Goal: Task Accomplishment & Management: Manage account settings

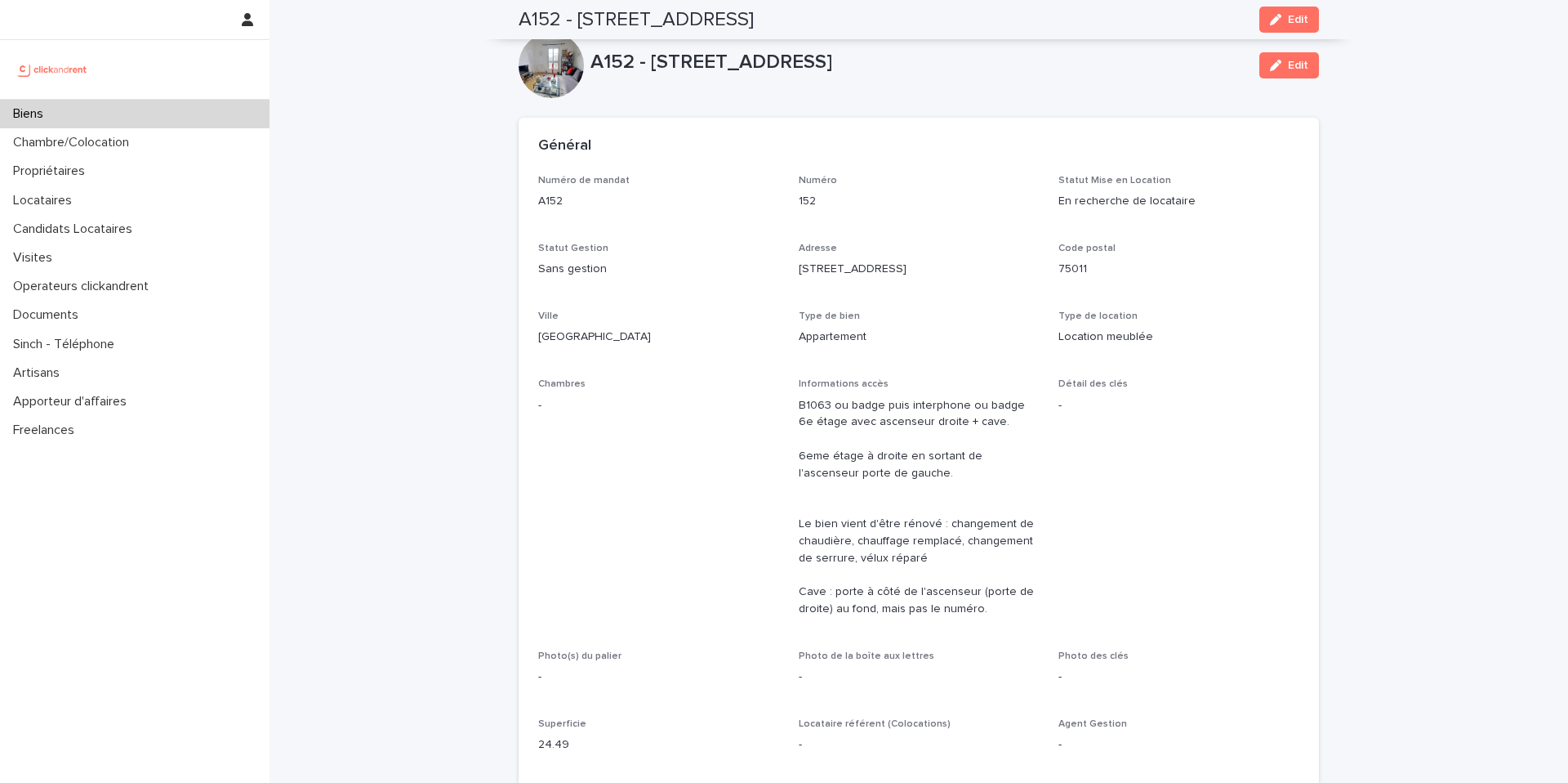
scroll to position [1018, 0]
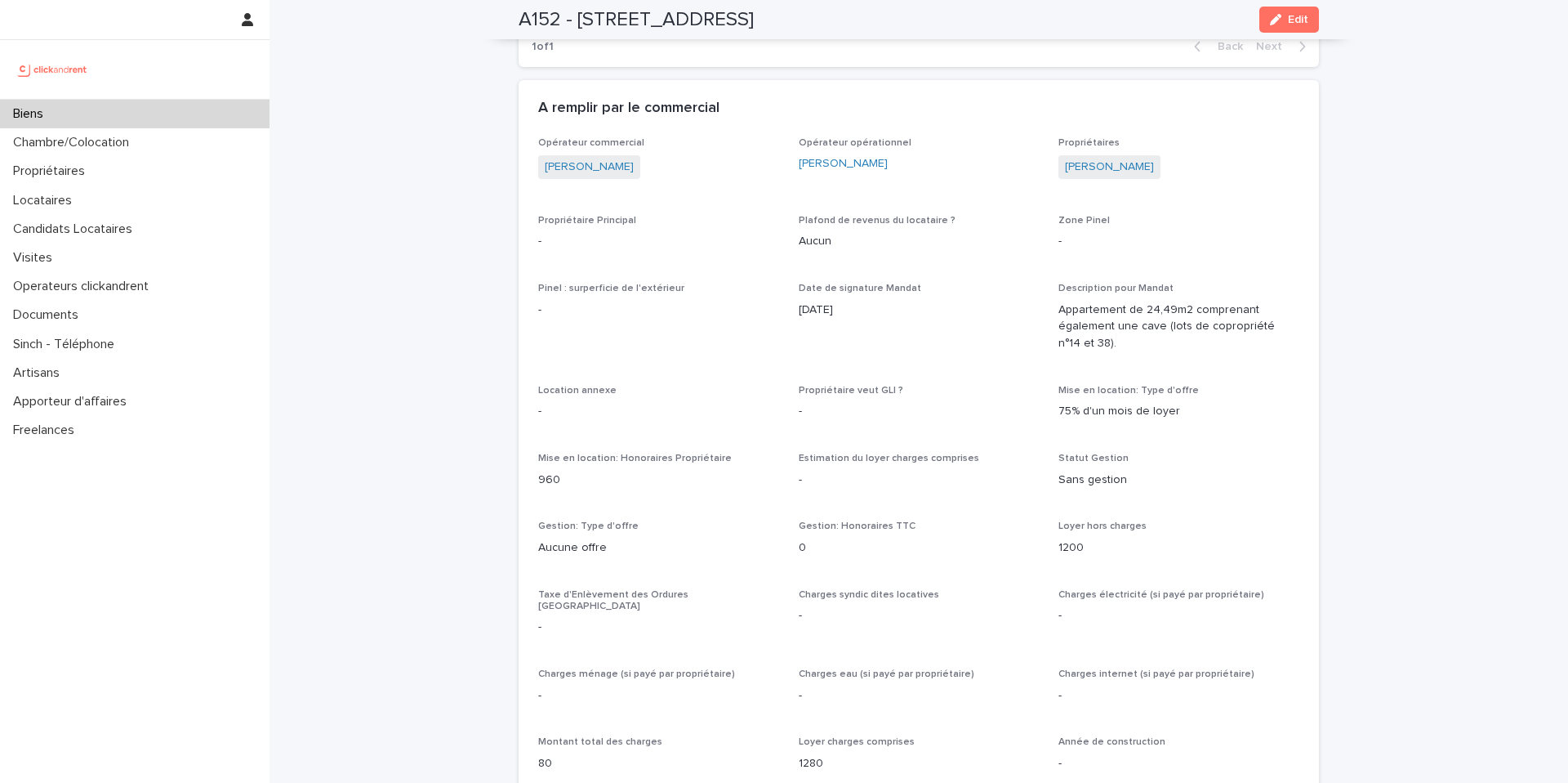
click at [132, 104] on div "Biens" at bounding box center [134, 114] width 269 height 28
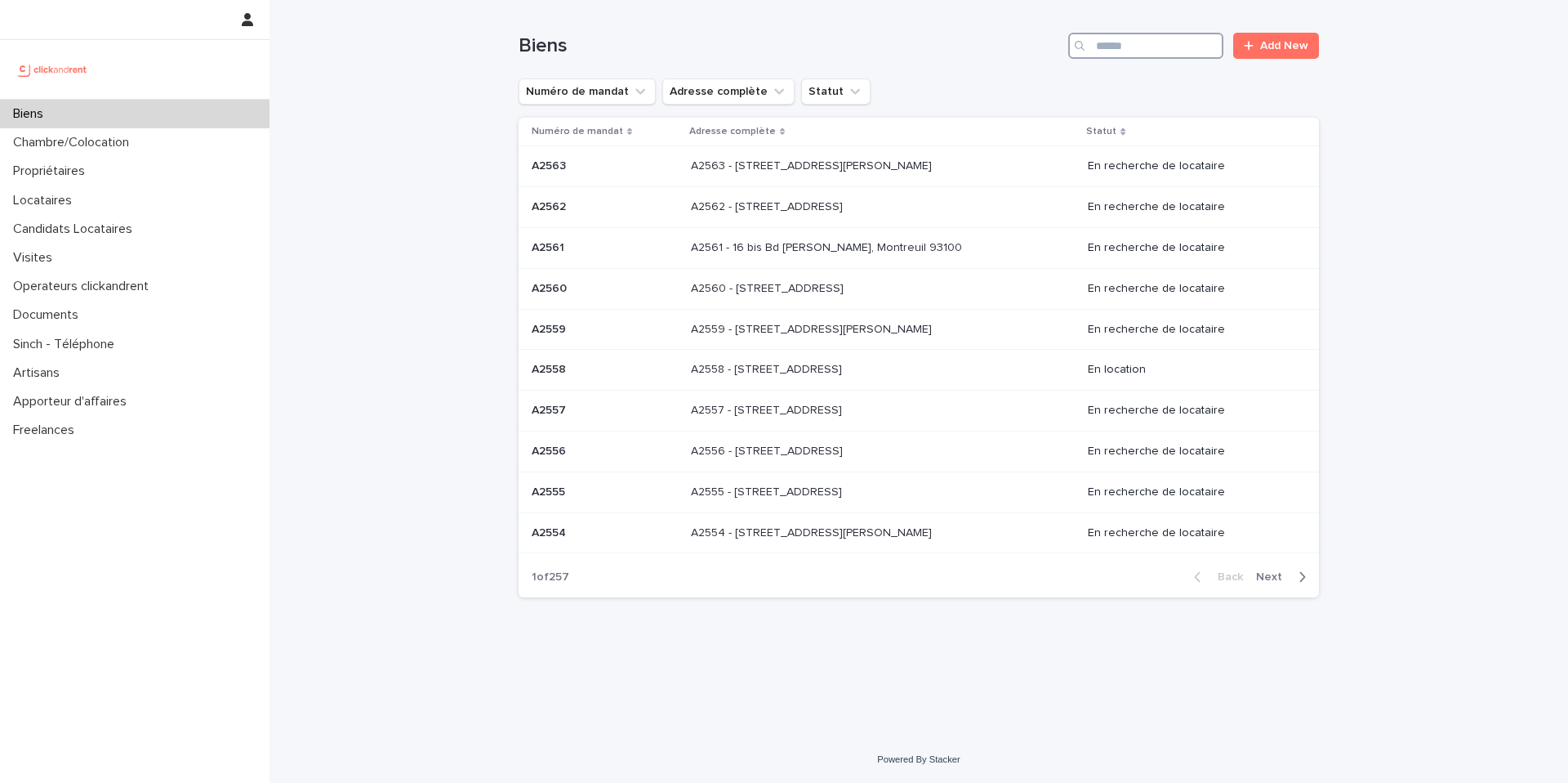
click at [1095, 47] on input "Search" at bounding box center [1146, 46] width 155 height 26
type input "****"
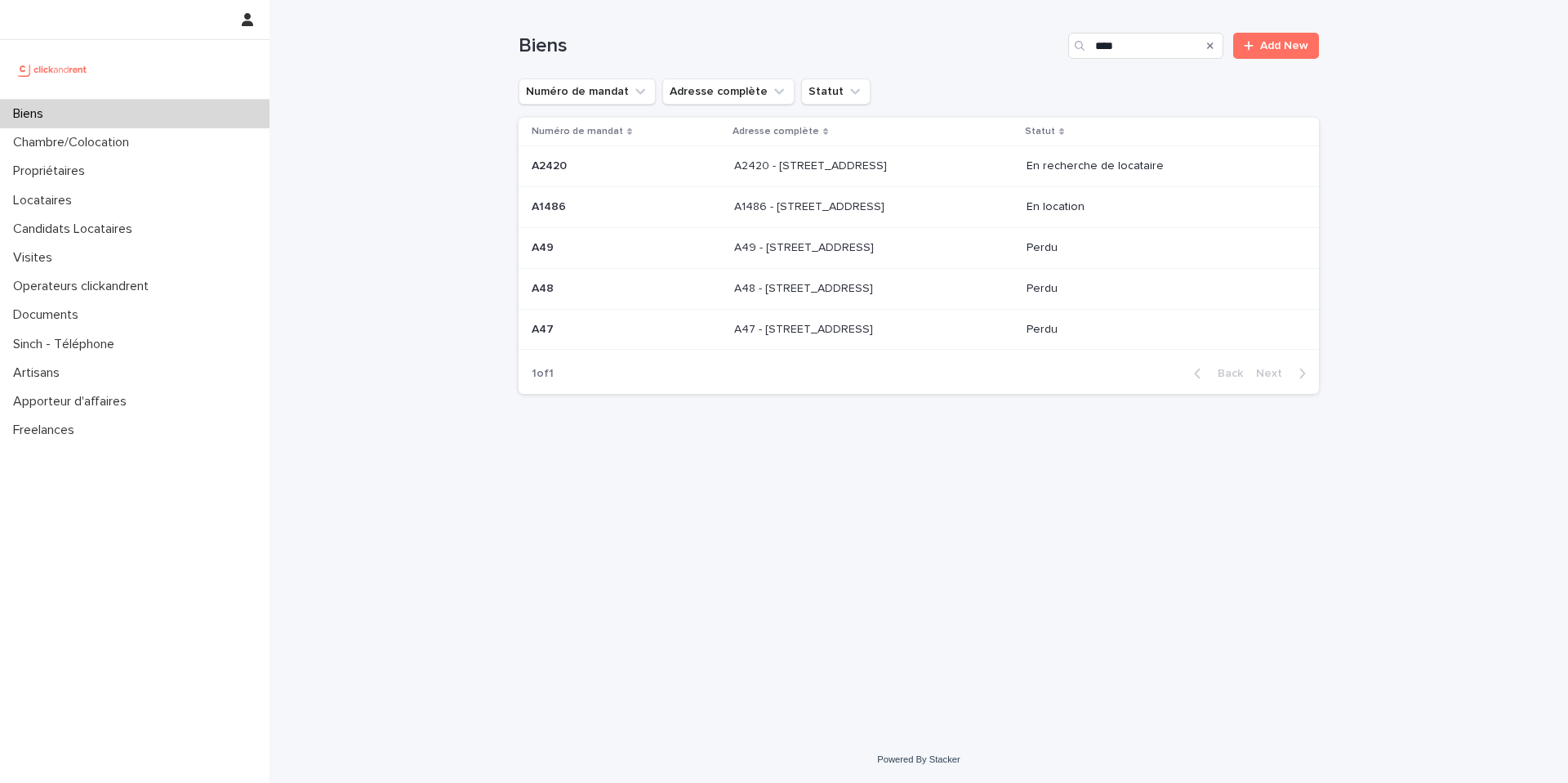
click at [929, 162] on p at bounding box center [870, 167] width 272 height 14
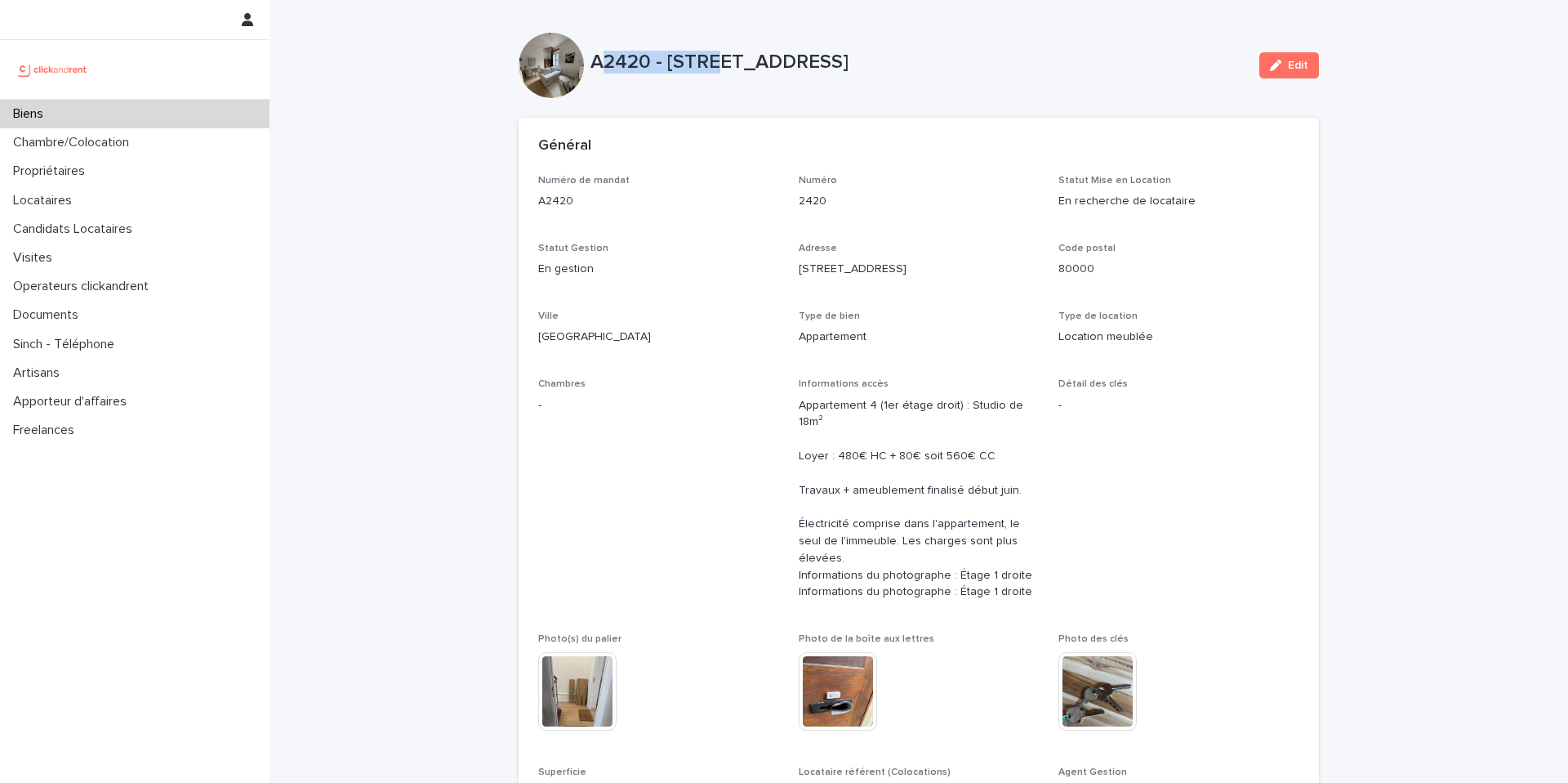
drag, startPoint x: 597, startPoint y: 60, endPoint x: 709, endPoint y: 70, distance: 112.4
click at [709, 69] on p "A2420 - [STREET_ADDRESS]" at bounding box center [918, 62] width 656 height 24
click at [713, 75] on div "A2420 - [STREET_ADDRESS]" at bounding box center [918, 65] width 656 height 30
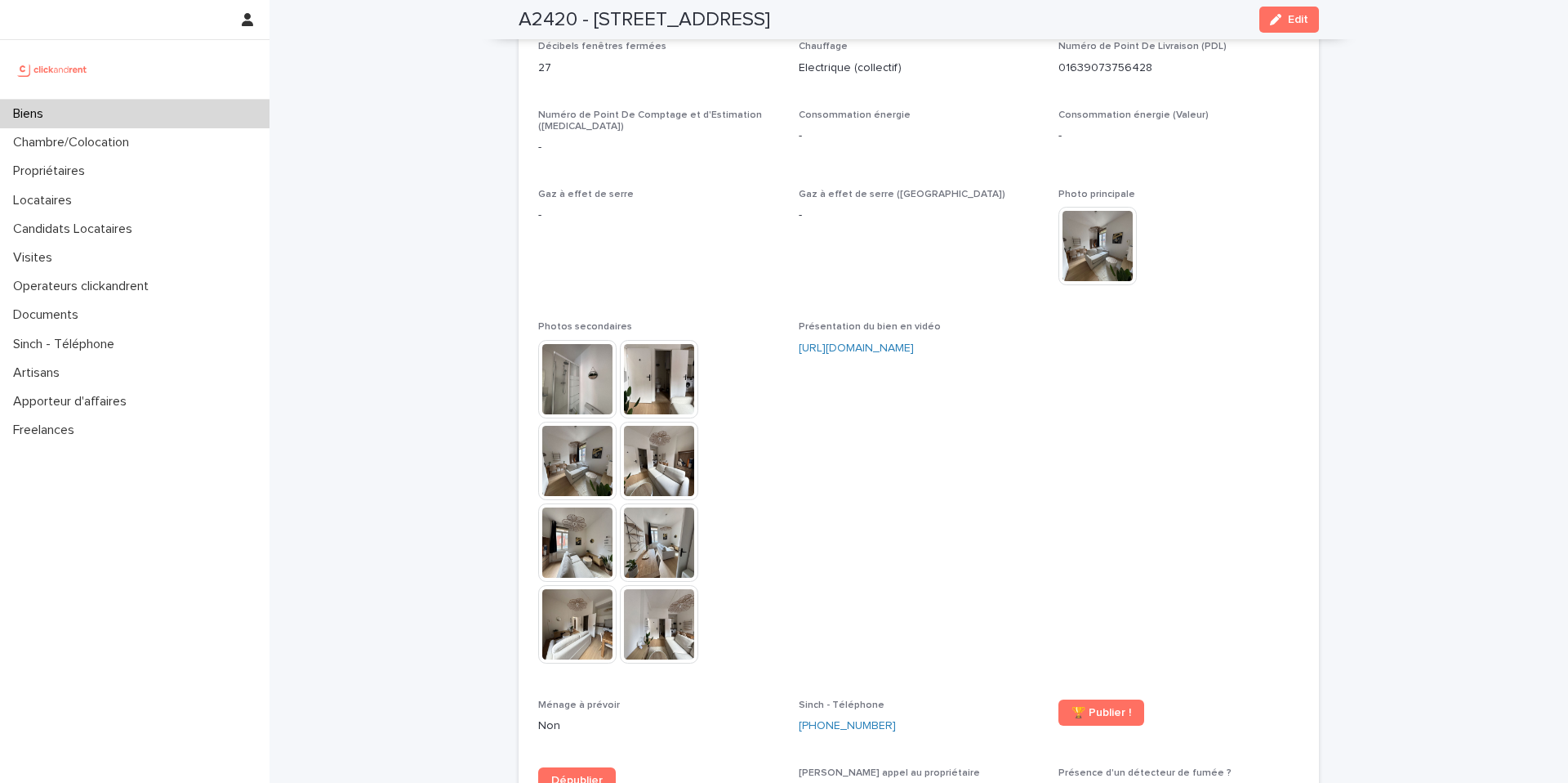
scroll to position [4142, 0]
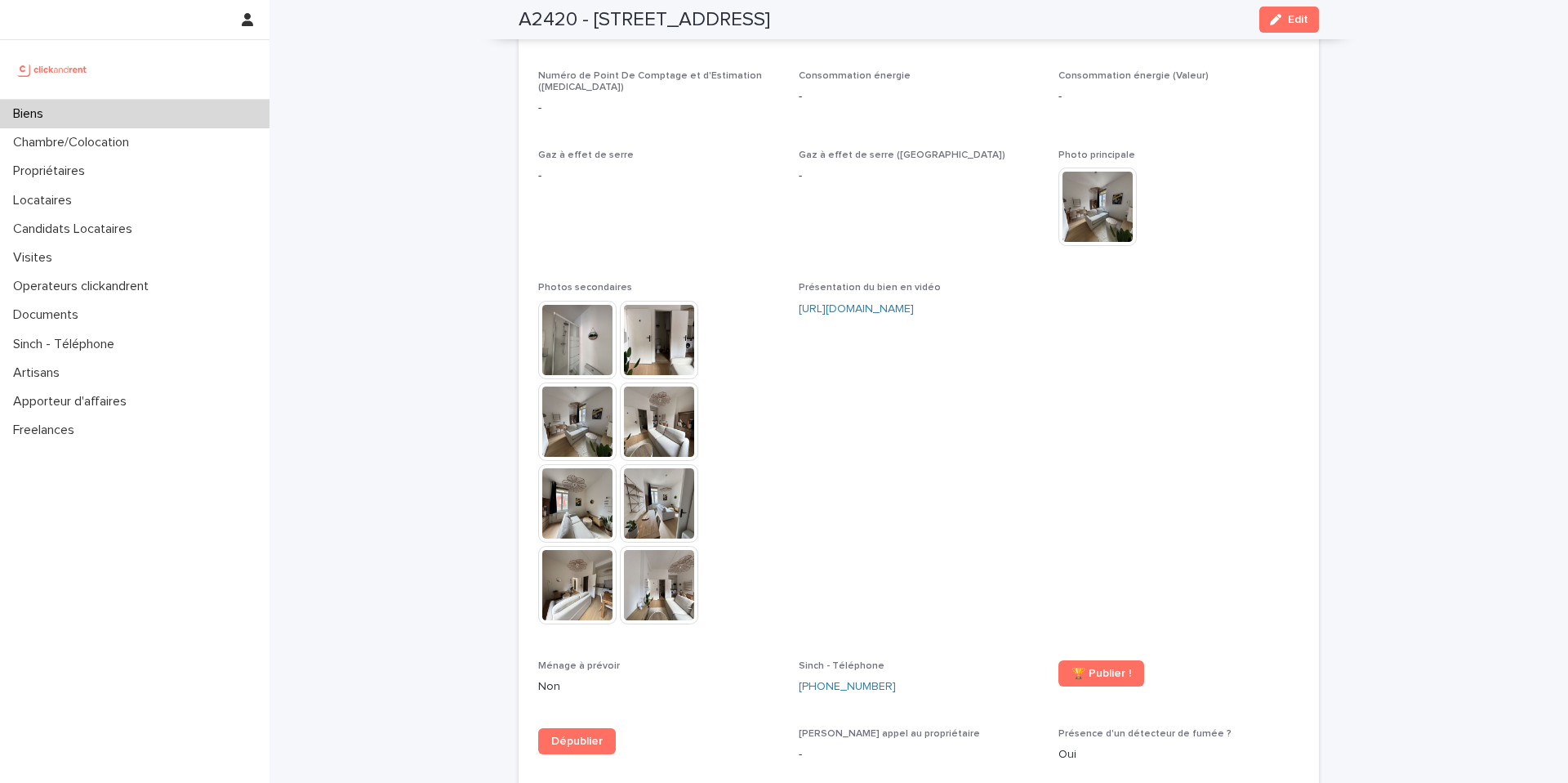
click at [1107, 660] on div "🏆 Publier !" at bounding box center [1179, 680] width 241 height 39
click at [1099, 667] on span "🏆 Publier !" at bounding box center [1102, 673] width 60 height 11
click at [841, 282] on div "Présentation du bien en vidéo [URL][DOMAIN_NAME]" at bounding box center [919, 305] width 241 height 49
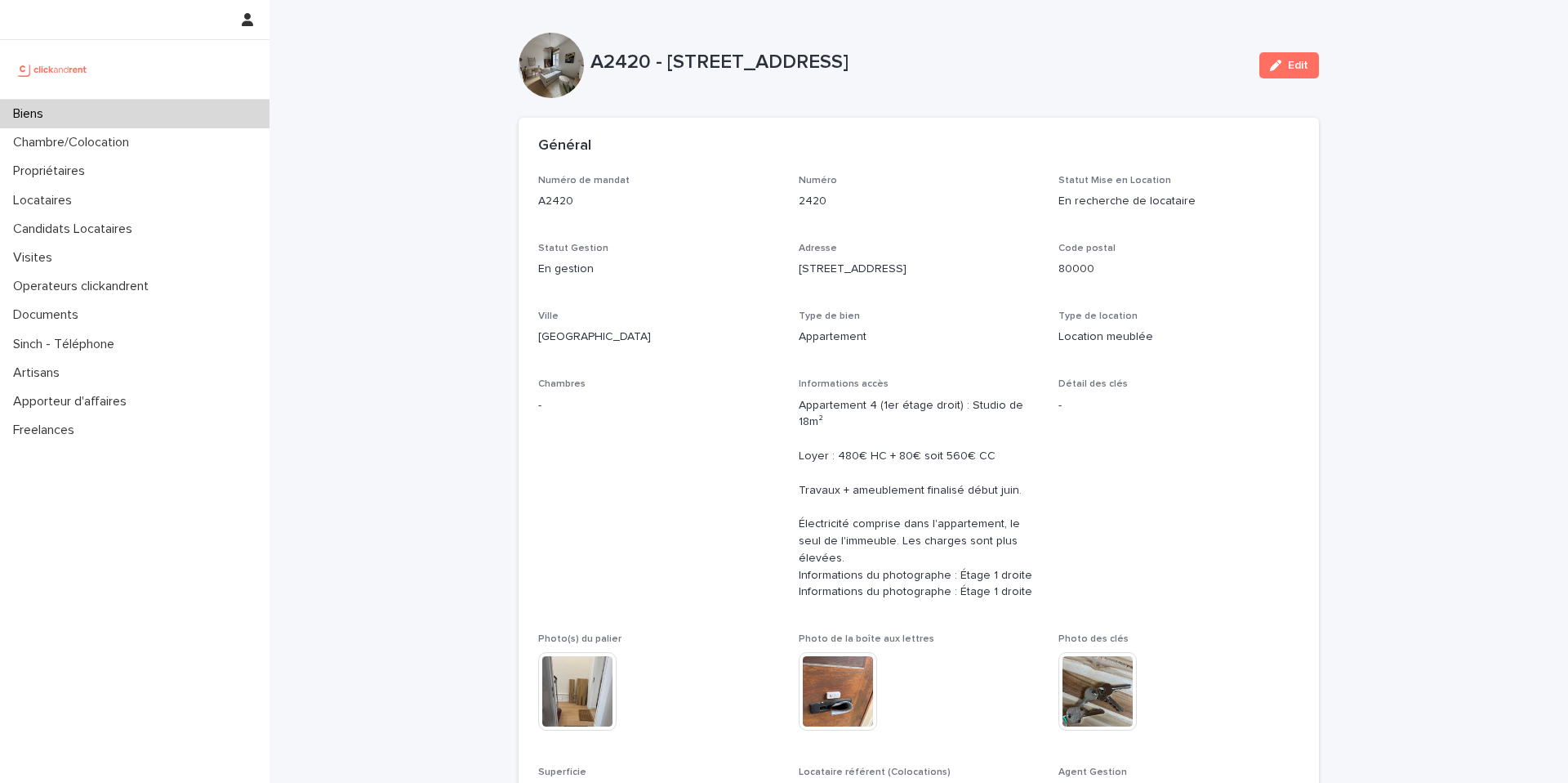
scroll to position [2179, 0]
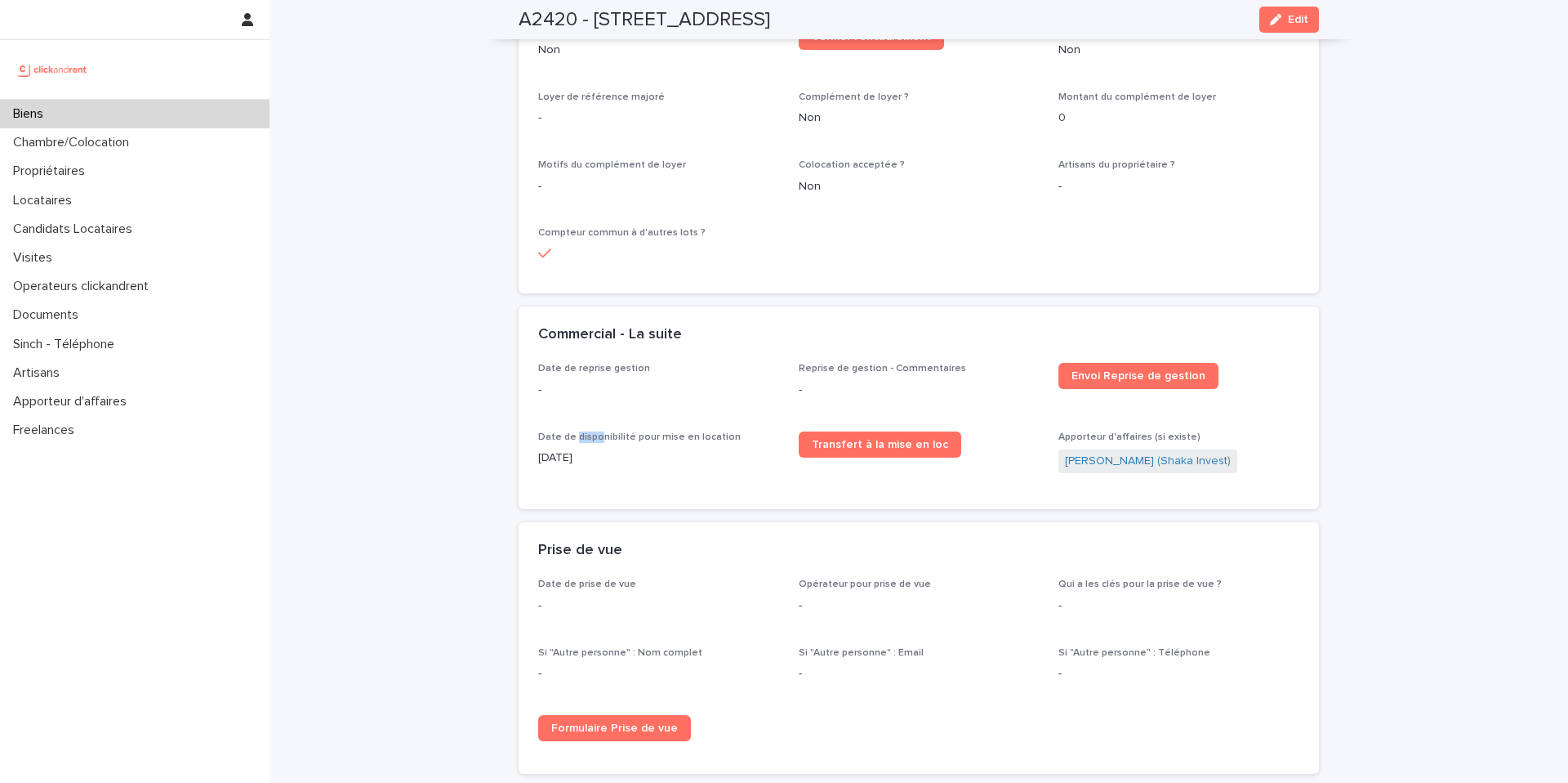
drag, startPoint x: 1305, startPoint y: 18, endPoint x: 1536, endPoint y: 159, distance: 270.6
click at [1306, 19] on button "Edit" at bounding box center [1289, 19] width 60 height 26
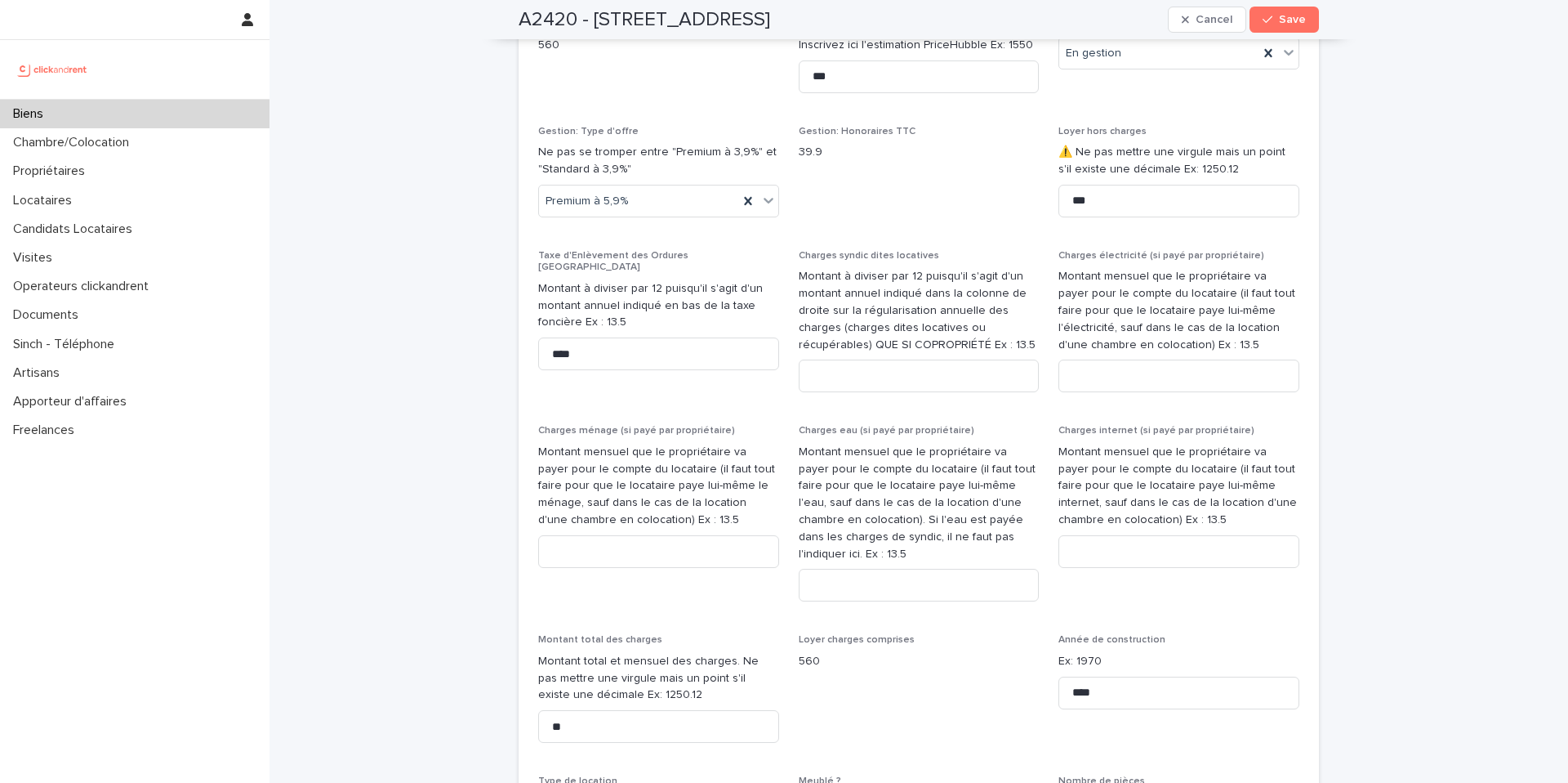
scroll to position [3829, 0]
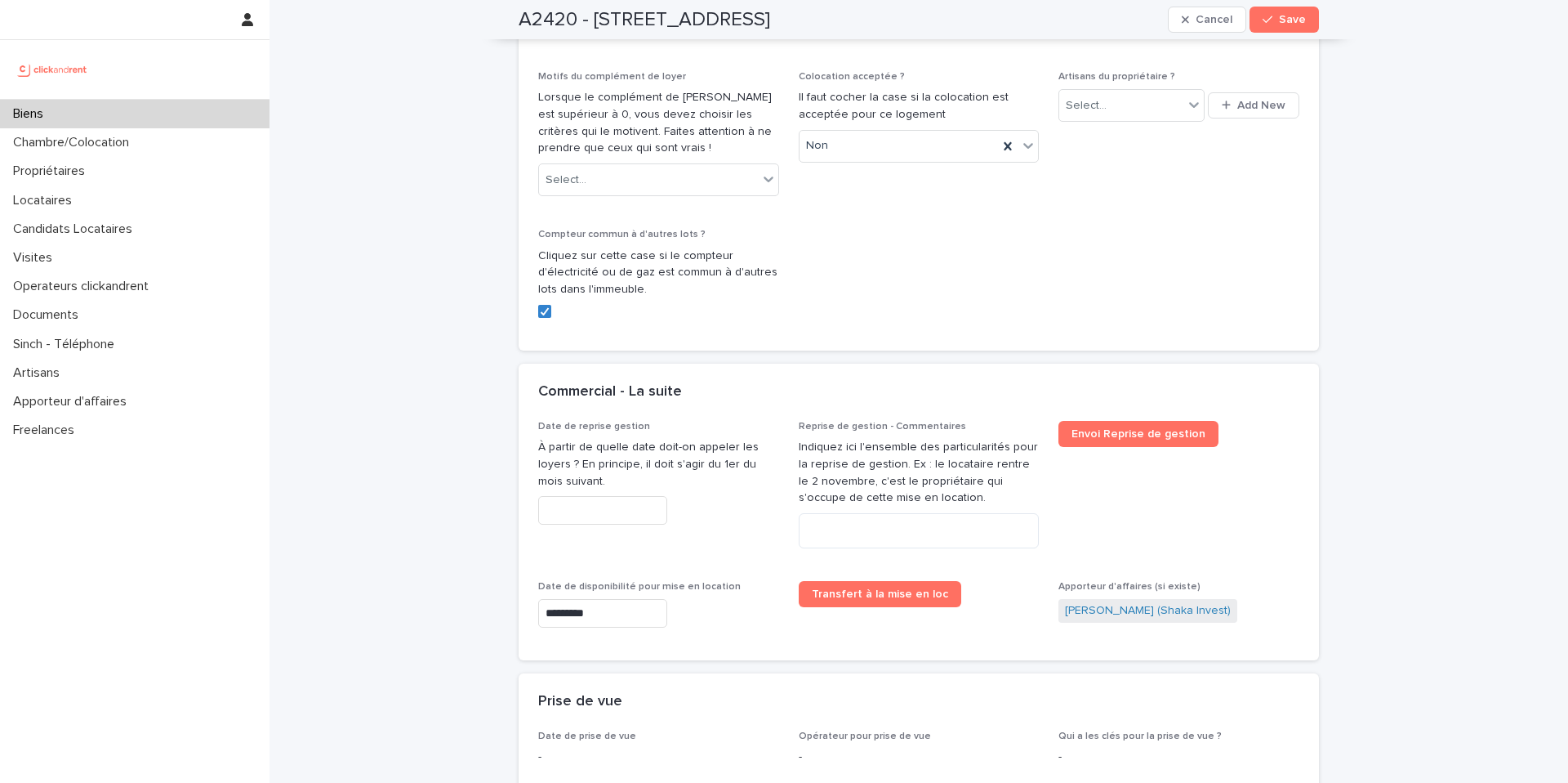
click at [1173, 190] on span "Artisans du propriétaire ? Select... Add New" at bounding box center [1179, 140] width 241 height 139
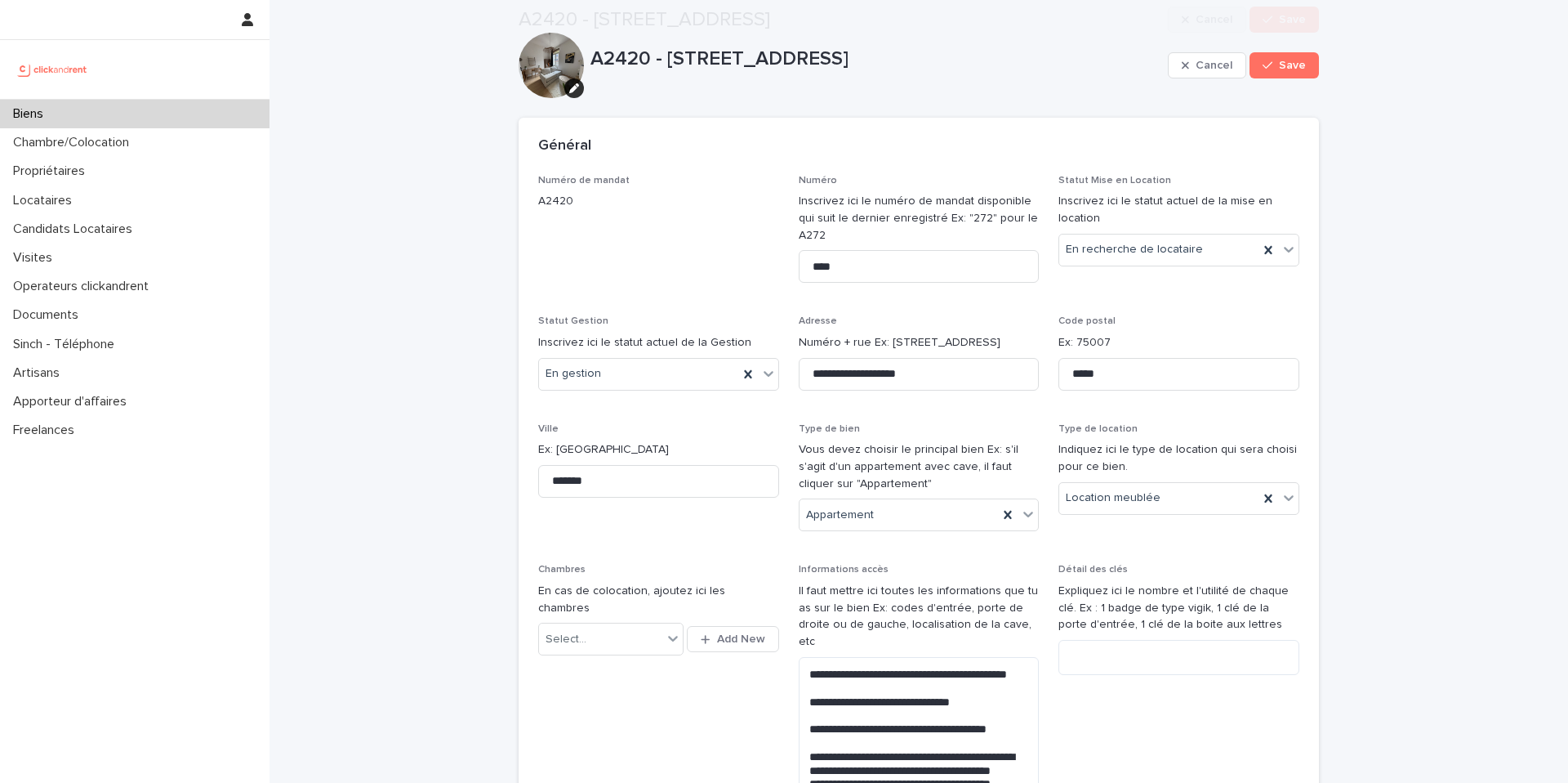
scroll to position [2693, 0]
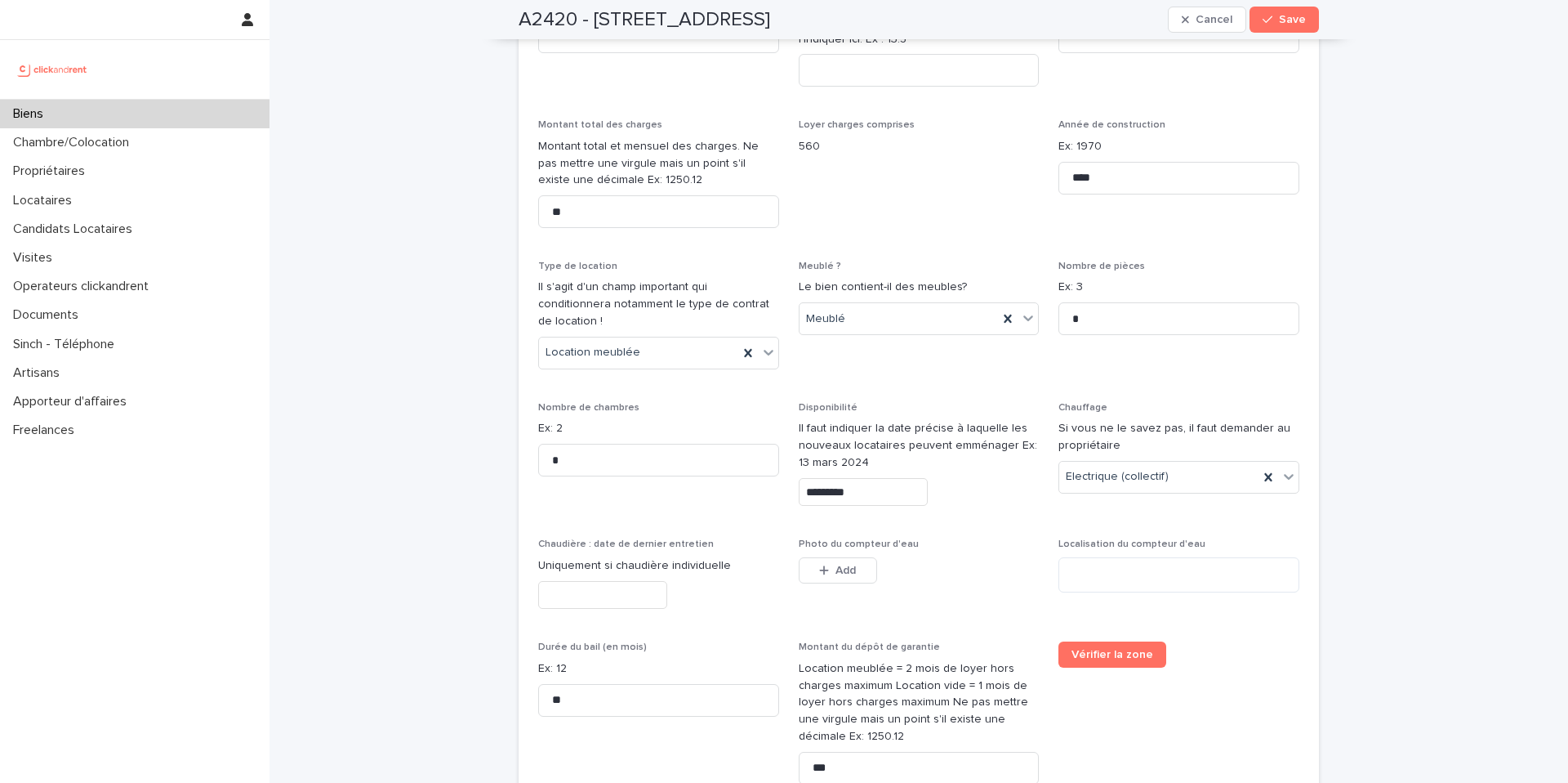
click at [871, 478] on input "*********" at bounding box center [863, 493] width 129 height 28
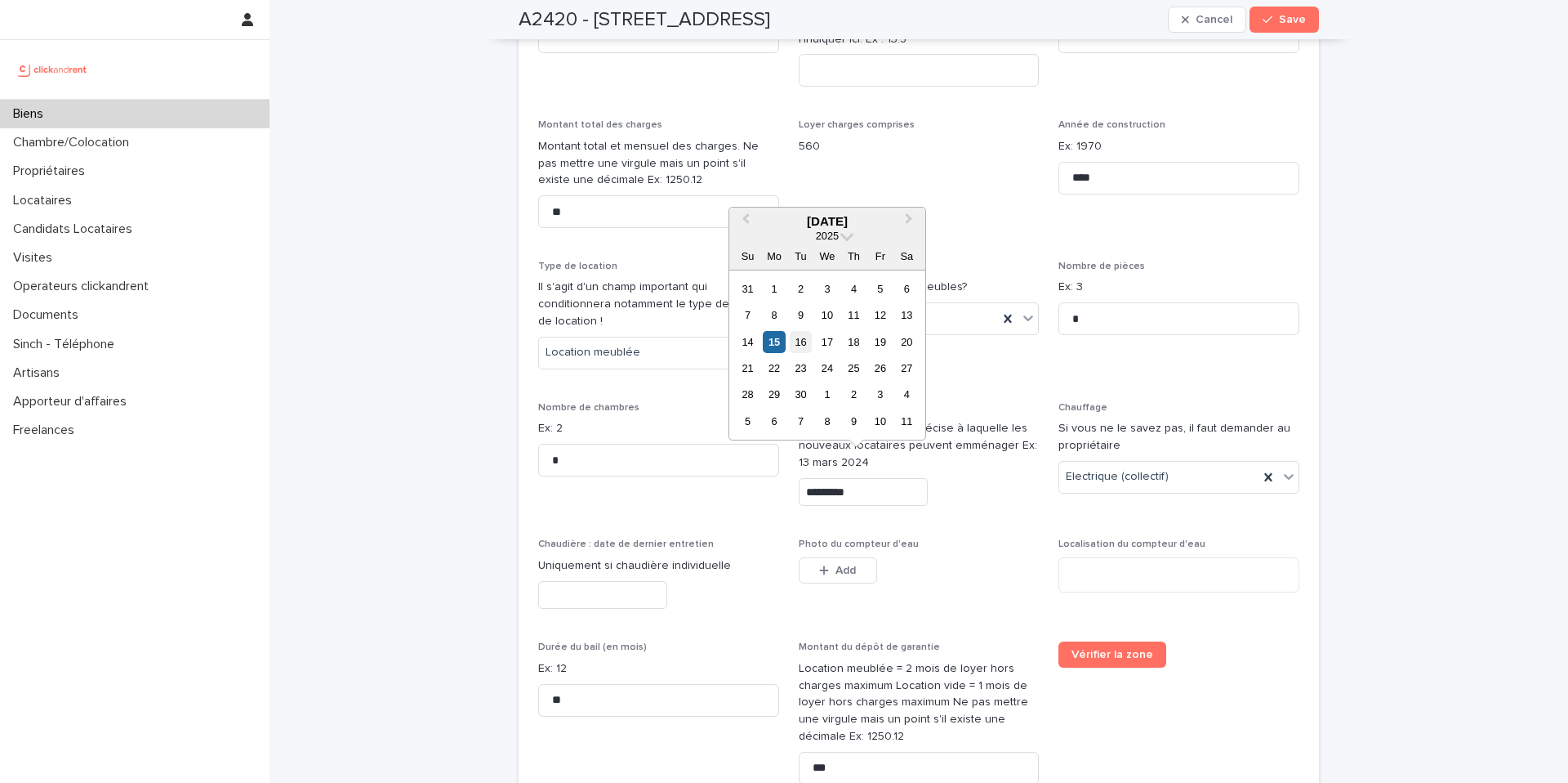
click at [807, 342] on div "16" at bounding box center [800, 342] width 22 height 22
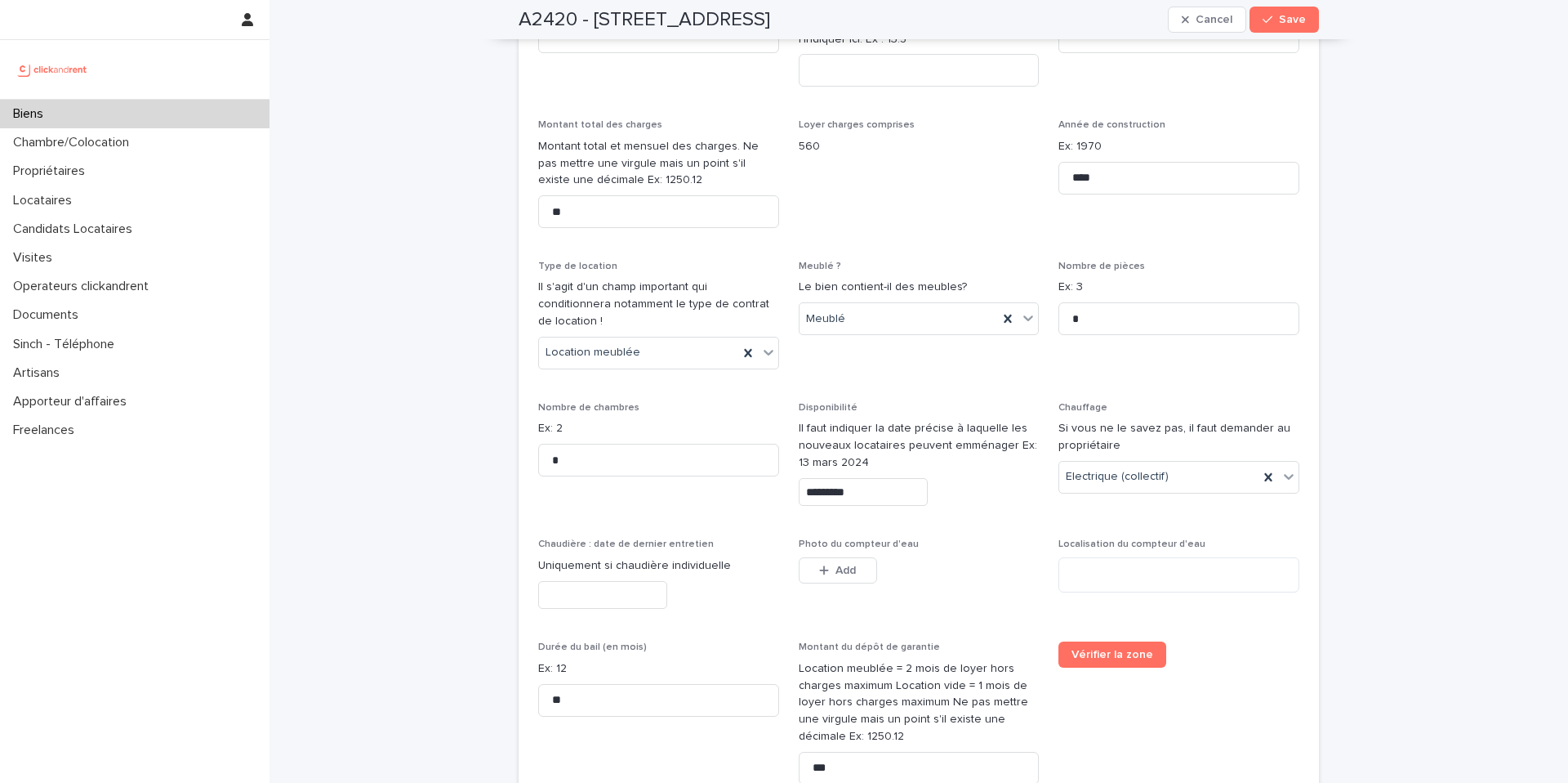
type input "*********"
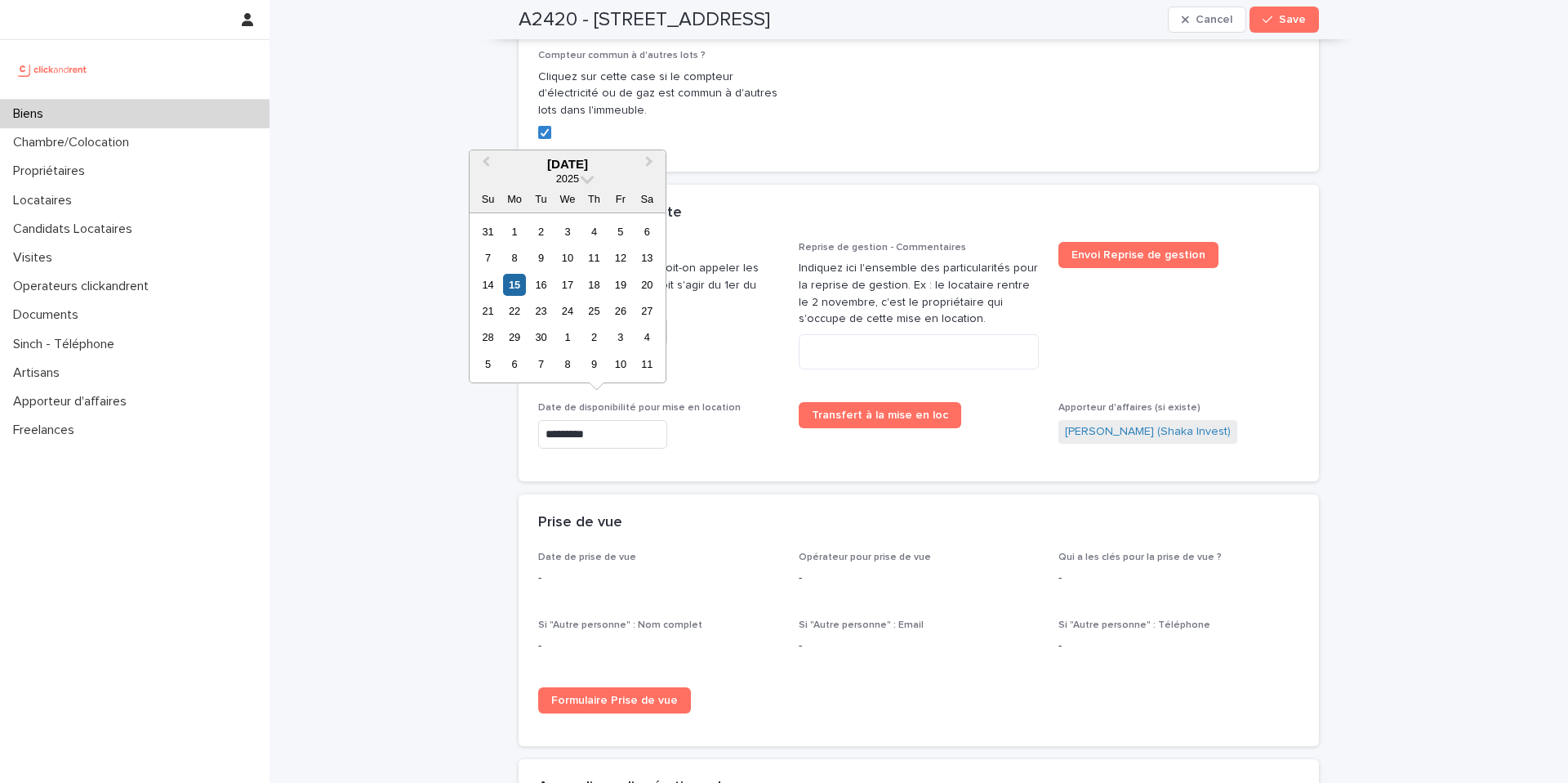
click at [604, 420] on input "*********" at bounding box center [603, 434] width 129 height 28
drag, startPoint x: 556, startPoint y: 291, endPoint x: 546, endPoint y: 291, distance: 10.0
click at [550, 291] on div "14 15 16 17 18 19 20" at bounding box center [567, 284] width 185 height 26
click at [544, 290] on div "16" at bounding box center [541, 284] width 22 height 22
type input "*********"
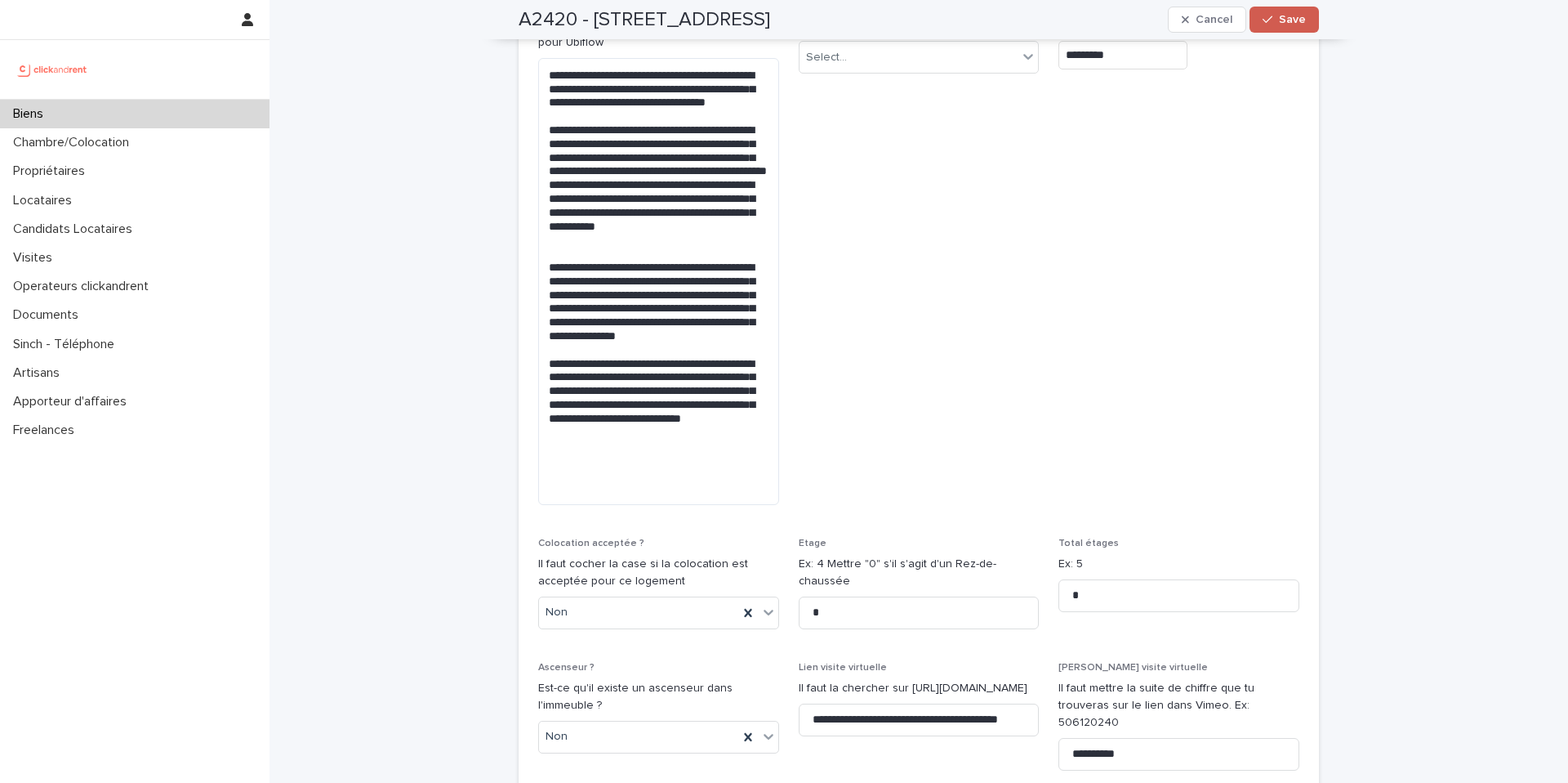
scroll to position [4687, 0]
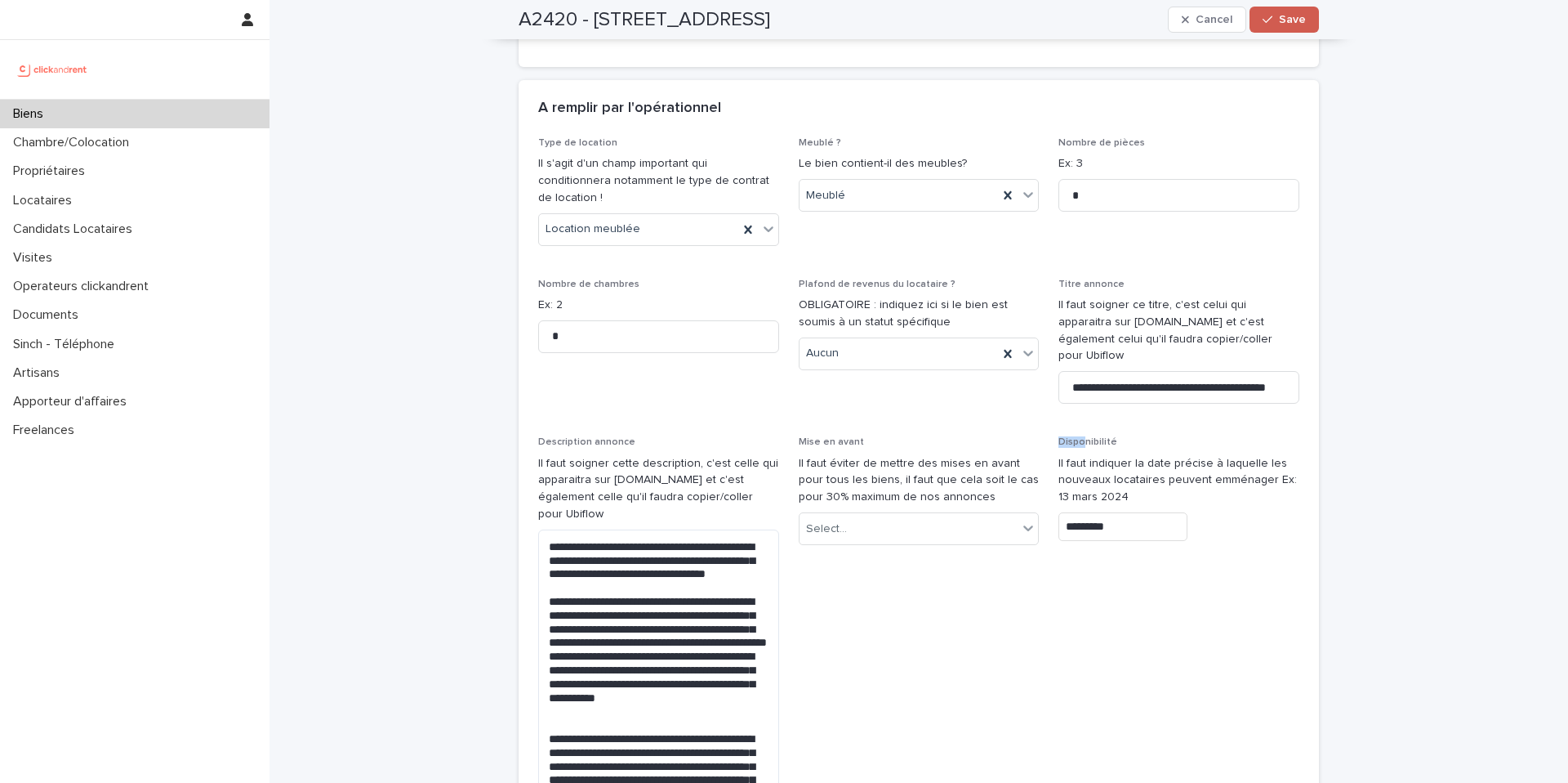
click at [1288, 25] on span "Save" at bounding box center [1293, 19] width 27 height 11
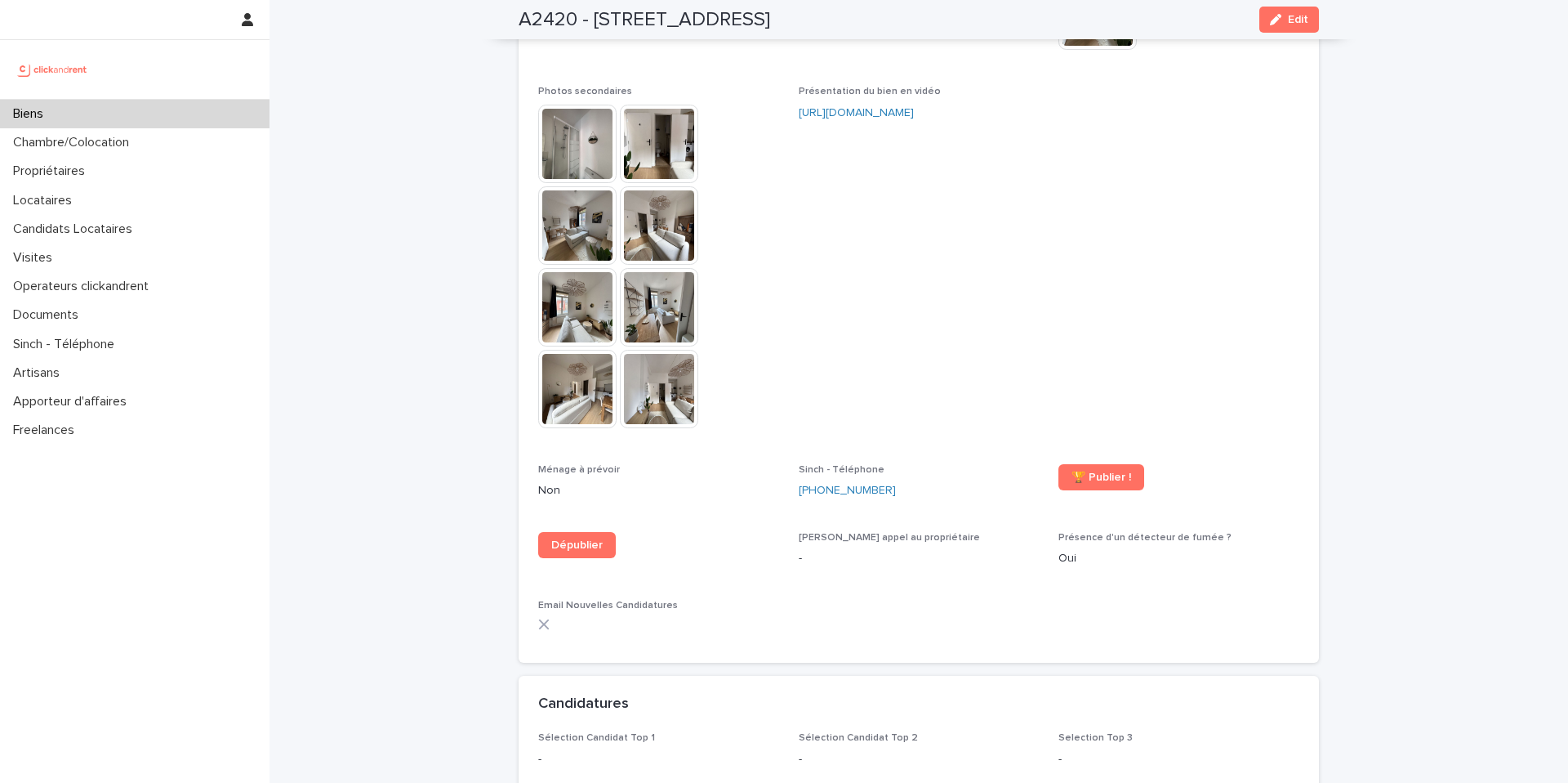
scroll to position [4373, 0]
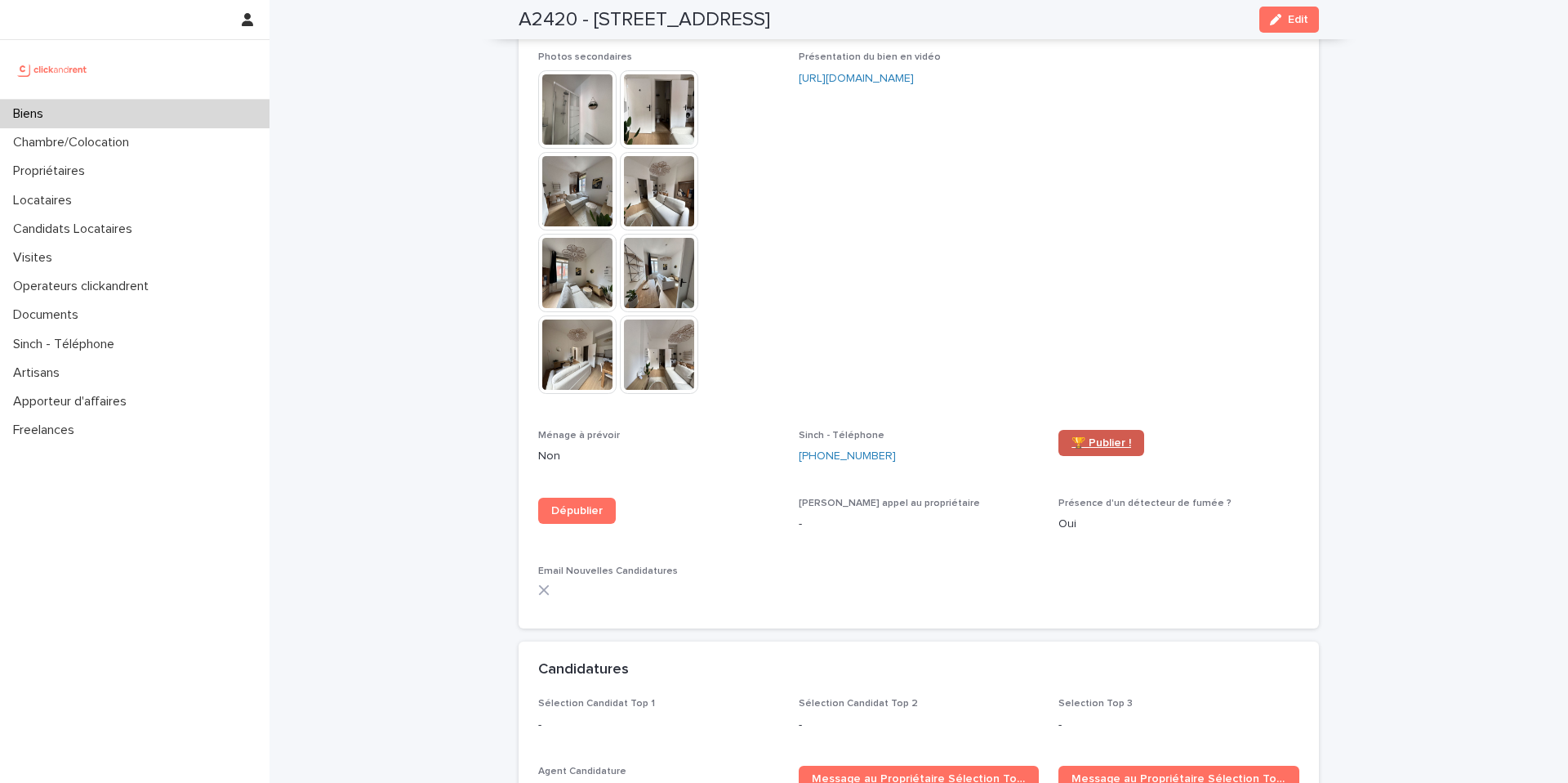
click at [1083, 430] on link "🏆 Publier !" at bounding box center [1101, 443] width 86 height 26
click at [849, 79] on span "Présentation du bien en vidéo https://vimeo.com/1118144768?share=copy" at bounding box center [919, 230] width 241 height 358
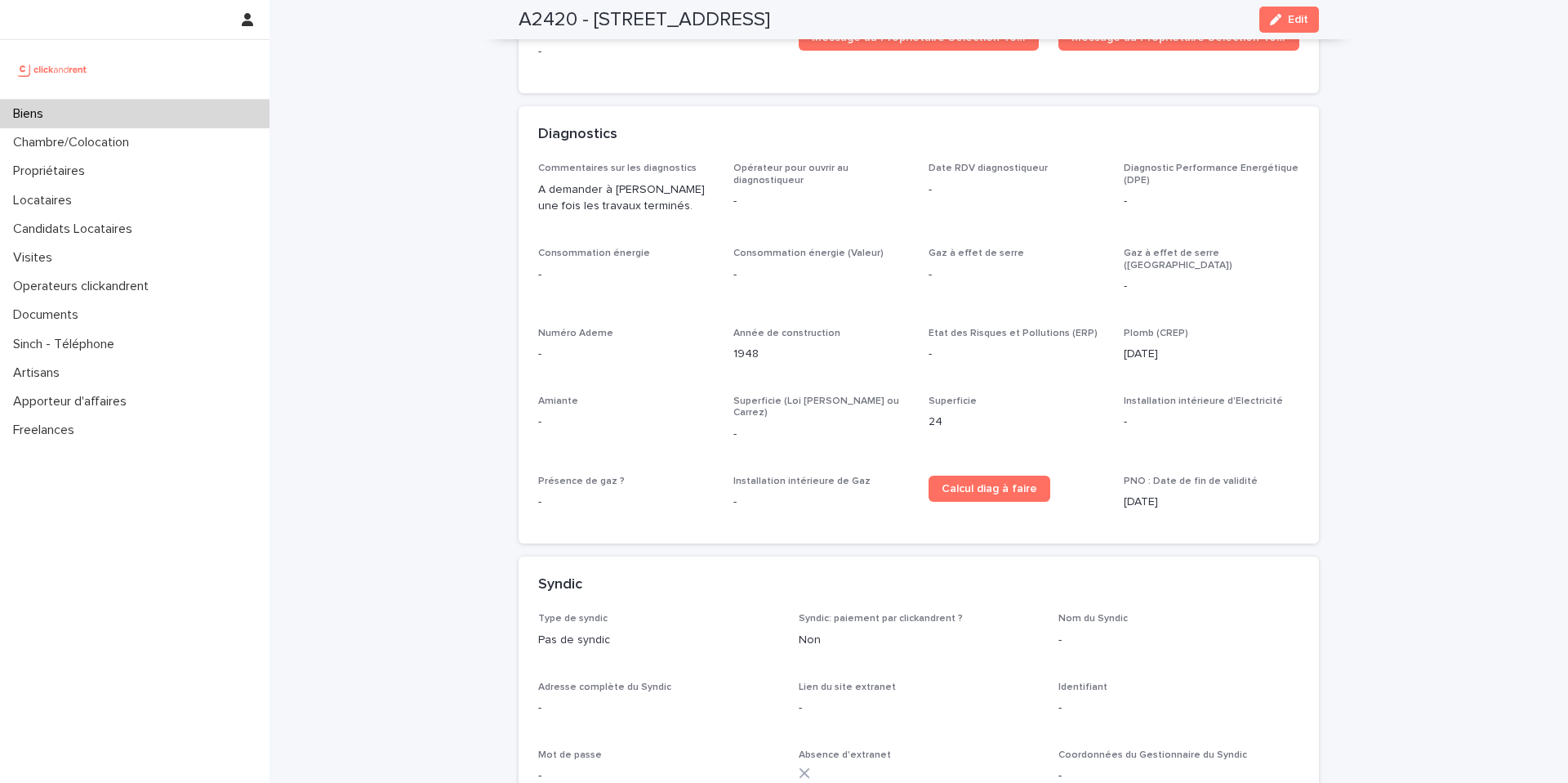
scroll to position [5143, 0]
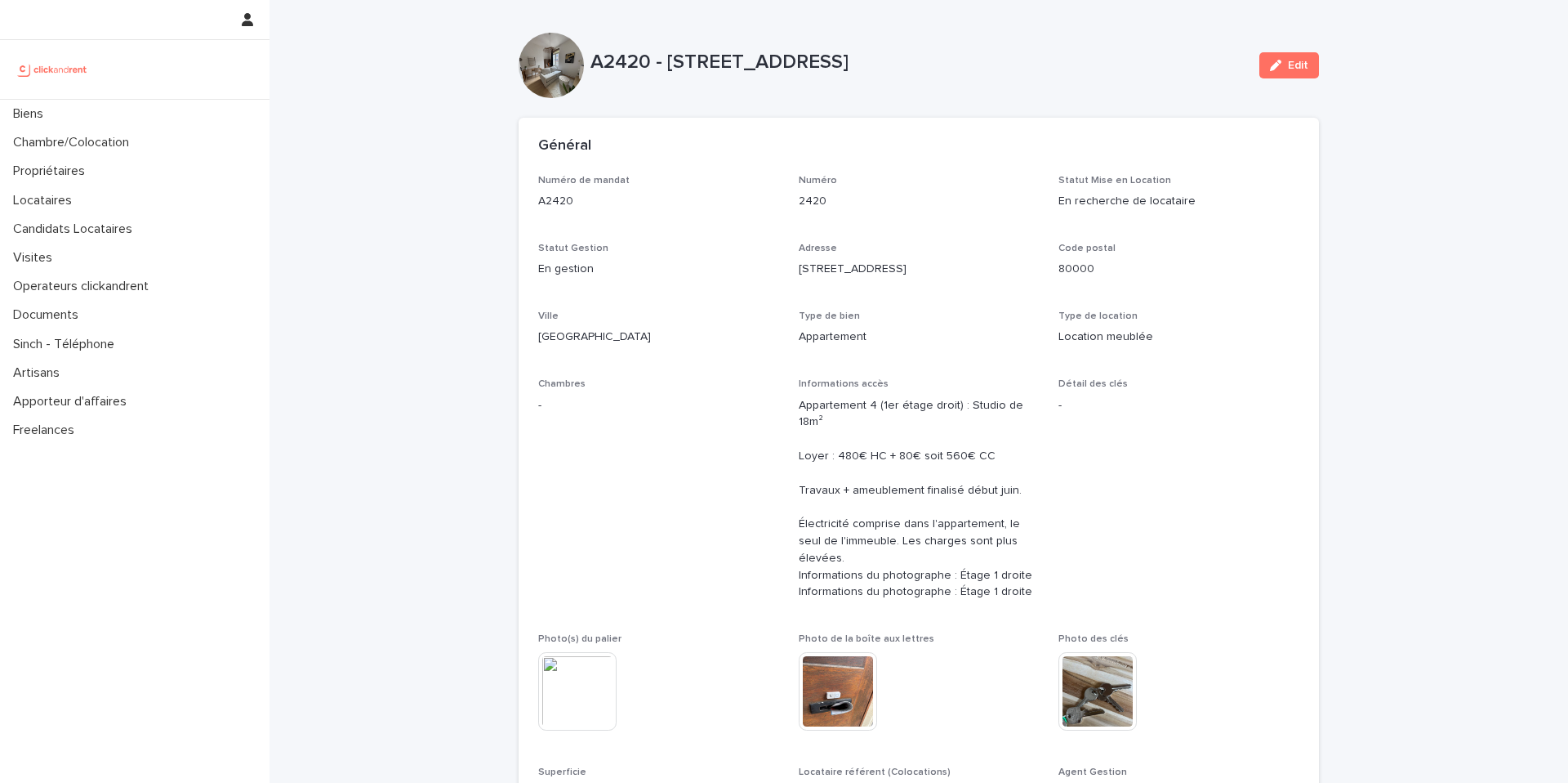
click at [541, 142] on h2 "Général" at bounding box center [565, 147] width 53 height 18
drag, startPoint x: 523, startPoint y: 145, endPoint x: 599, endPoint y: 160, distance: 77.5
click at [597, 159] on div "Général" at bounding box center [919, 146] width 800 height 57
click at [602, 157] on div "Général" at bounding box center [919, 146] width 800 height 57
drag, startPoint x: 589, startPoint y: 165, endPoint x: 555, endPoint y: 145, distance: 39.4
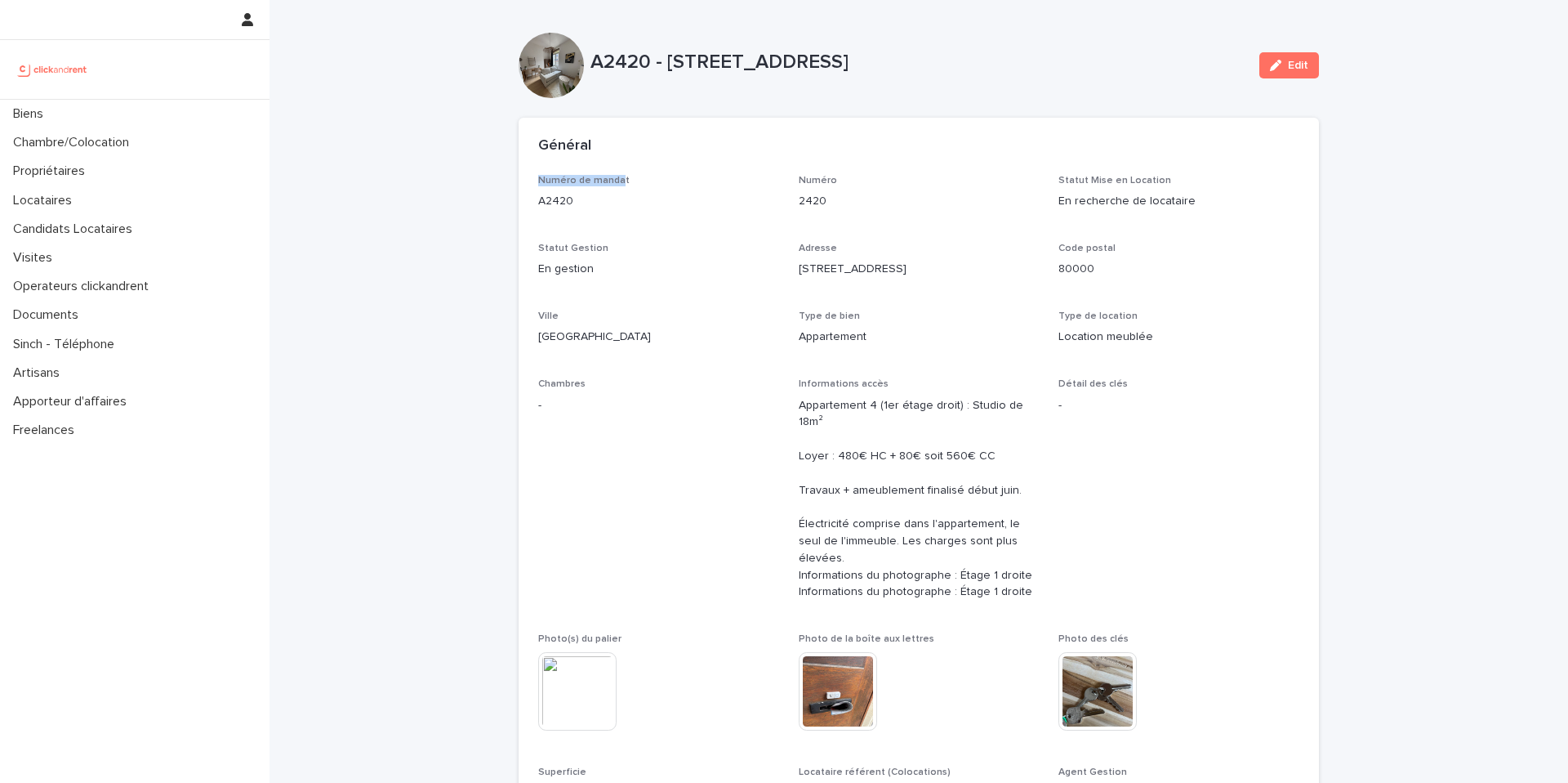
click at [555, 145] on section "Général Numéro de mandat A2420 Numéro 2420 Statut Mise en Location En recherche…" at bounding box center [919, 476] width 800 height 717
click at [659, 170] on div "Général" at bounding box center [919, 146] width 800 height 57
drag, startPoint x: 794, startPoint y: 193, endPoint x: 868, endPoint y: 278, distance: 112.7
click at [859, 270] on div "Numéro de mandat A2420 Numéro 2420 Statut Mise en Location En recherche de loca…" at bounding box center [919, 494] width 761 height 640
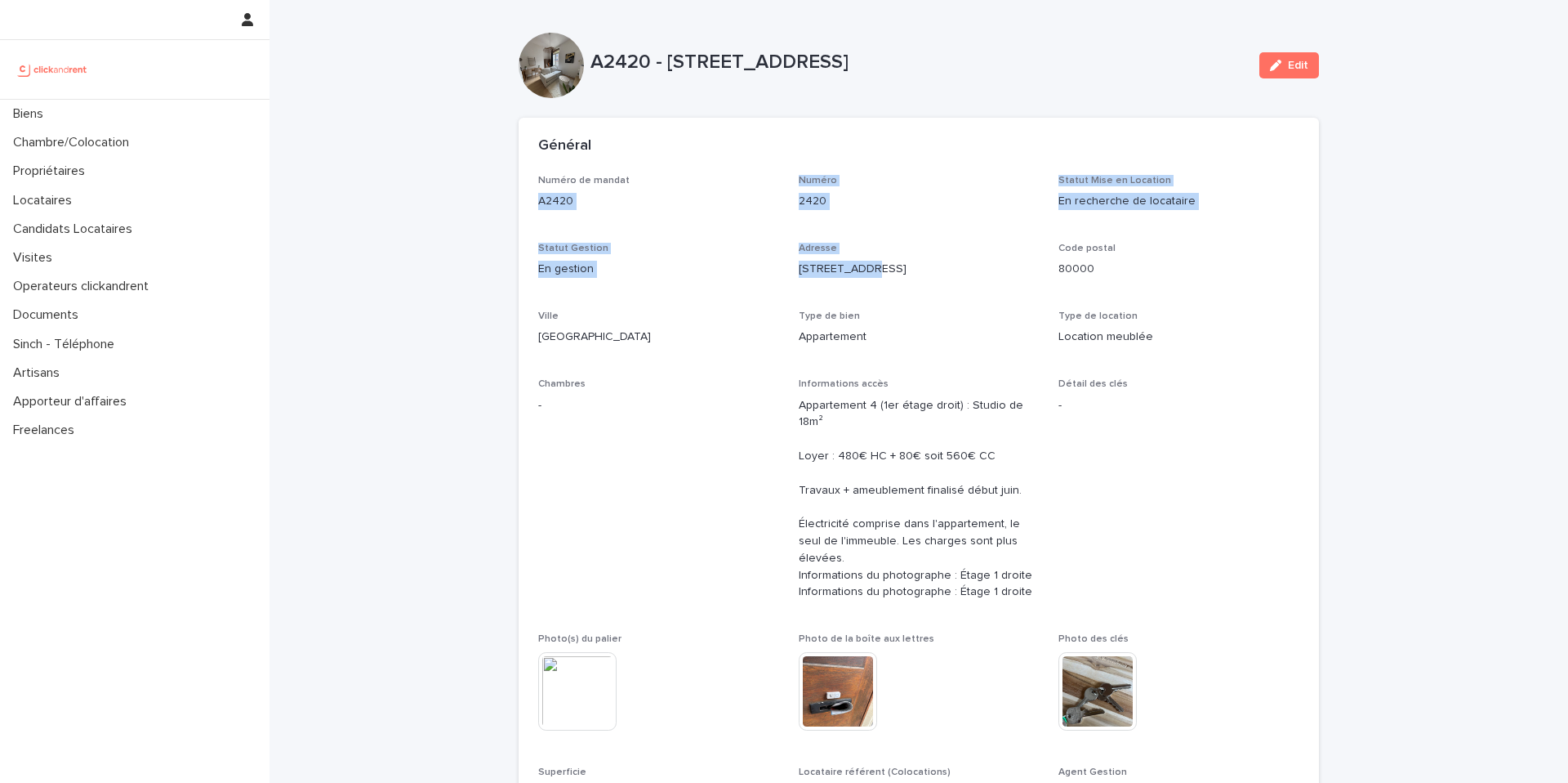
click at [884, 238] on div "Numéro de mandat A2420 Numéro 2420 Statut Mise en Location En recherche de loca…" at bounding box center [919, 494] width 761 height 640
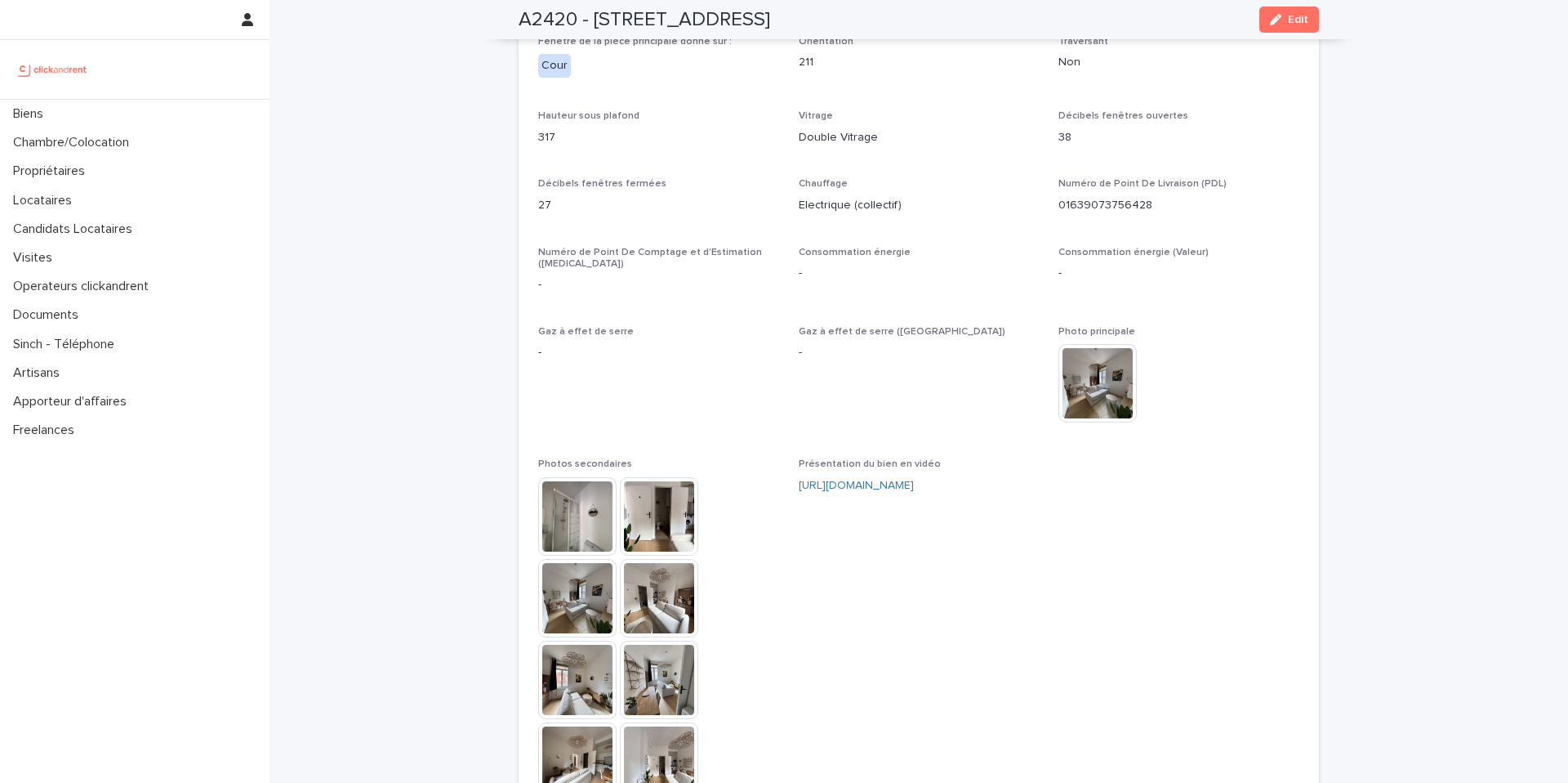
scroll to position [3933, 0]
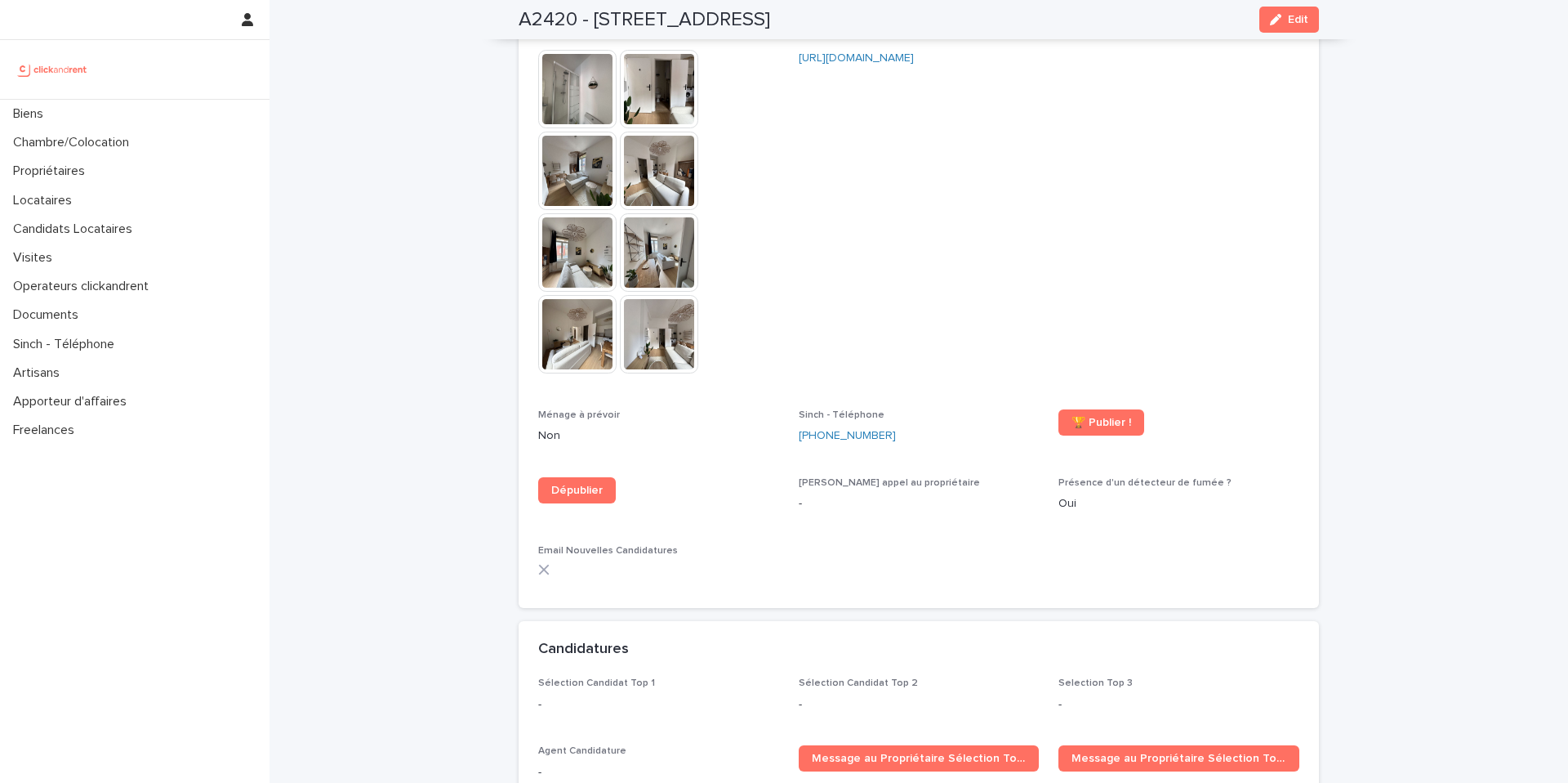
scroll to position [4183, 0]
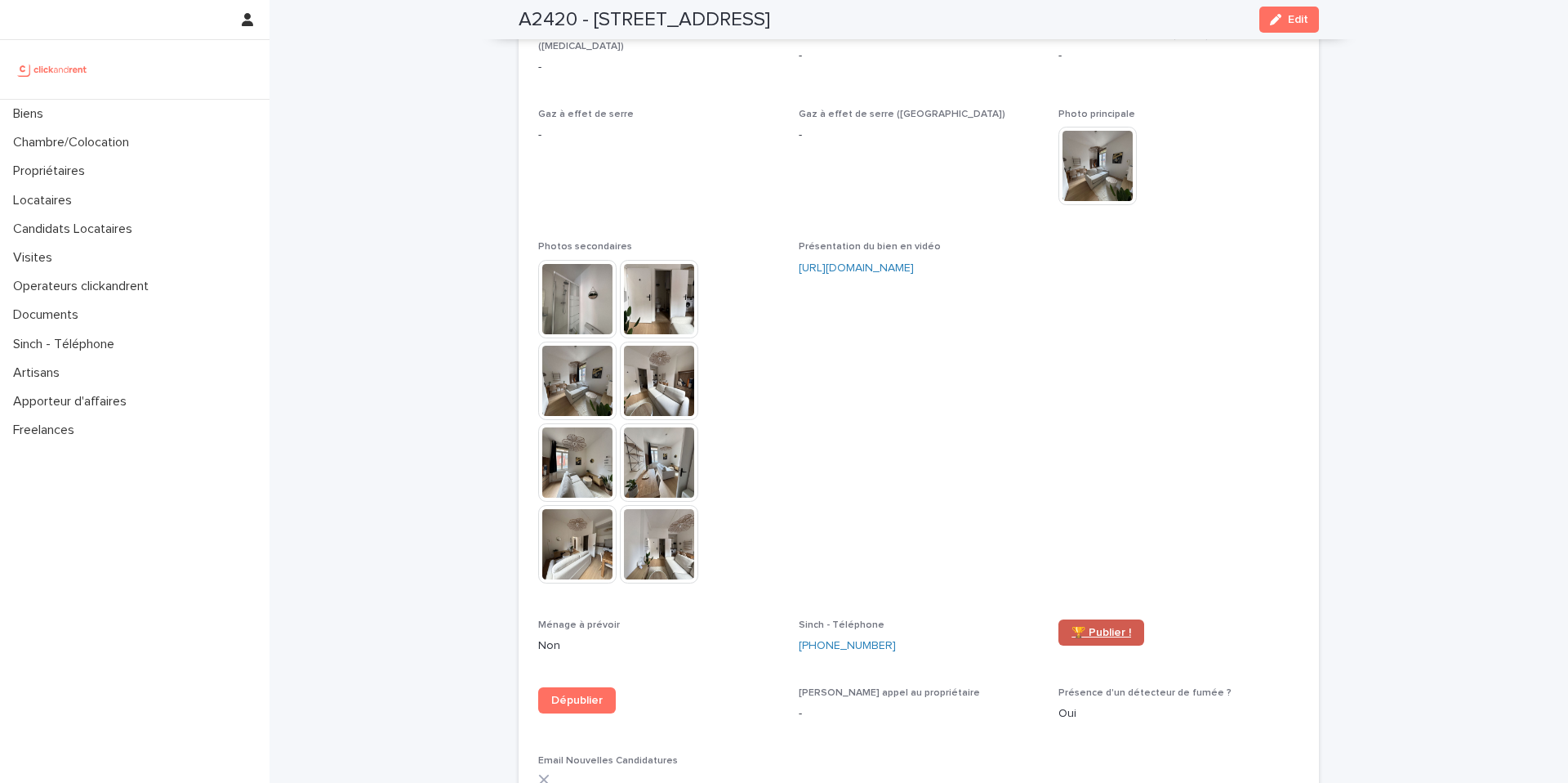
click at [1104, 627] on span "🏆 Publier !" at bounding box center [1102, 632] width 60 height 11
click at [37, 121] on p "Biens" at bounding box center [31, 114] width 49 height 16
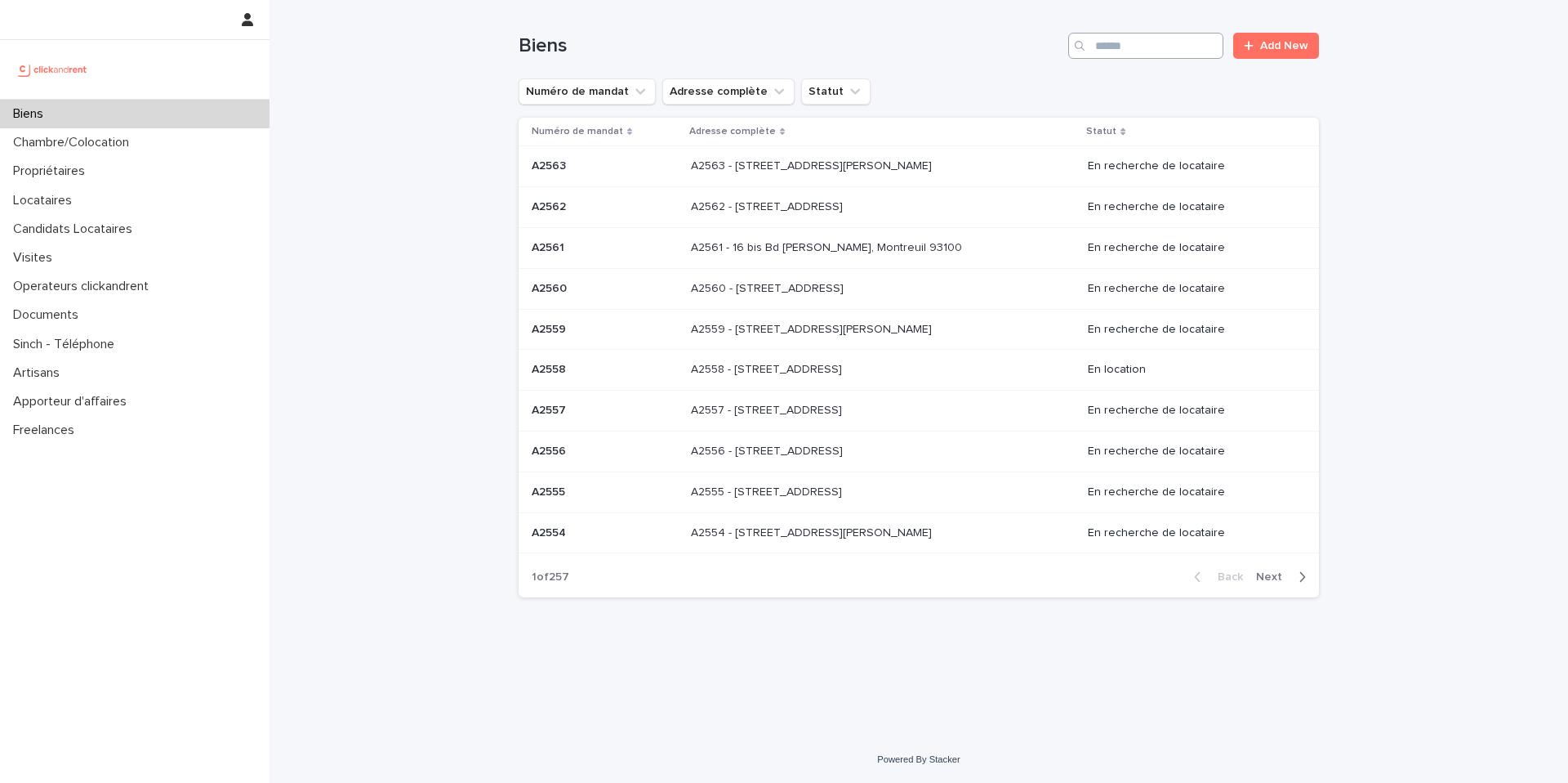
click at [1092, 36] on div "Search" at bounding box center [1082, 46] width 26 height 26
drag, startPoint x: 1128, startPoint y: 49, endPoint x: 1199, endPoint y: 118, distance: 99.0
click at [1128, 49] on input "Search" at bounding box center [1146, 46] width 155 height 26
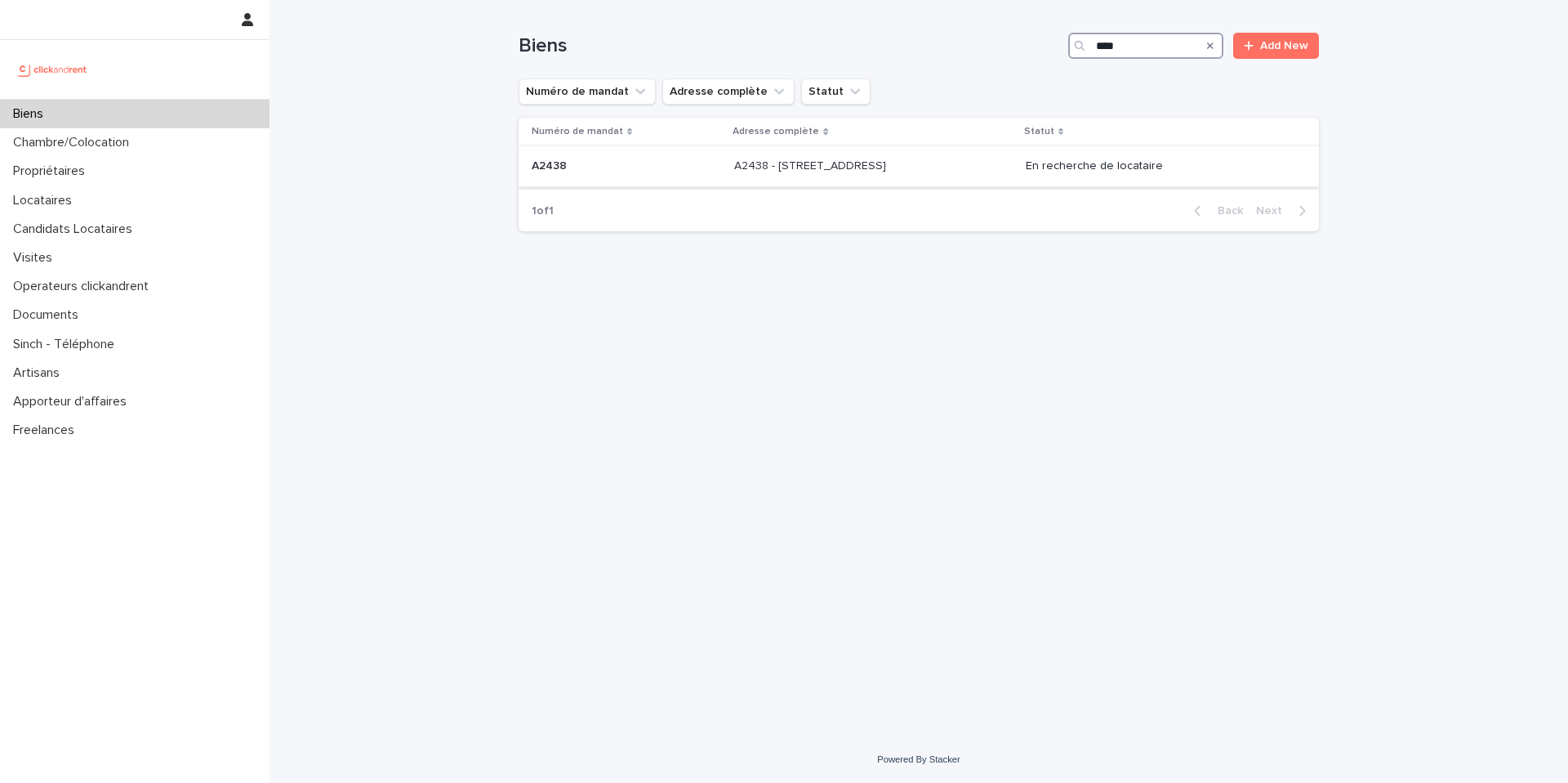
type input "****"
click at [961, 152] on td "A2438 - 28 rue Littré, Nantes 44000 A2438 - 28 rue Littré, Nantes 44000" at bounding box center [874, 167] width 291 height 41
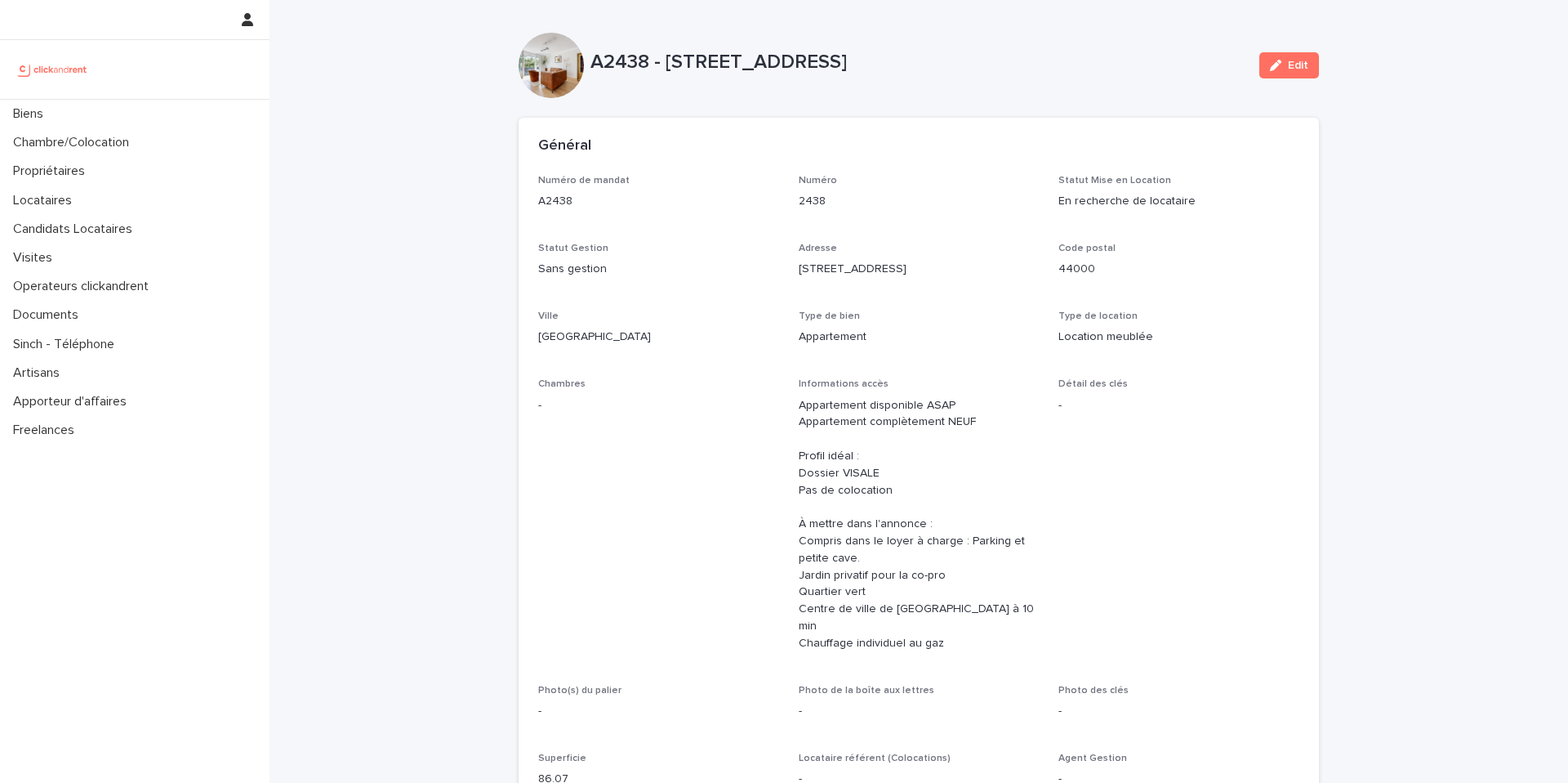
click at [885, 257] on div "Adresse [STREET_ADDRESS]" at bounding box center [919, 267] width 241 height 49
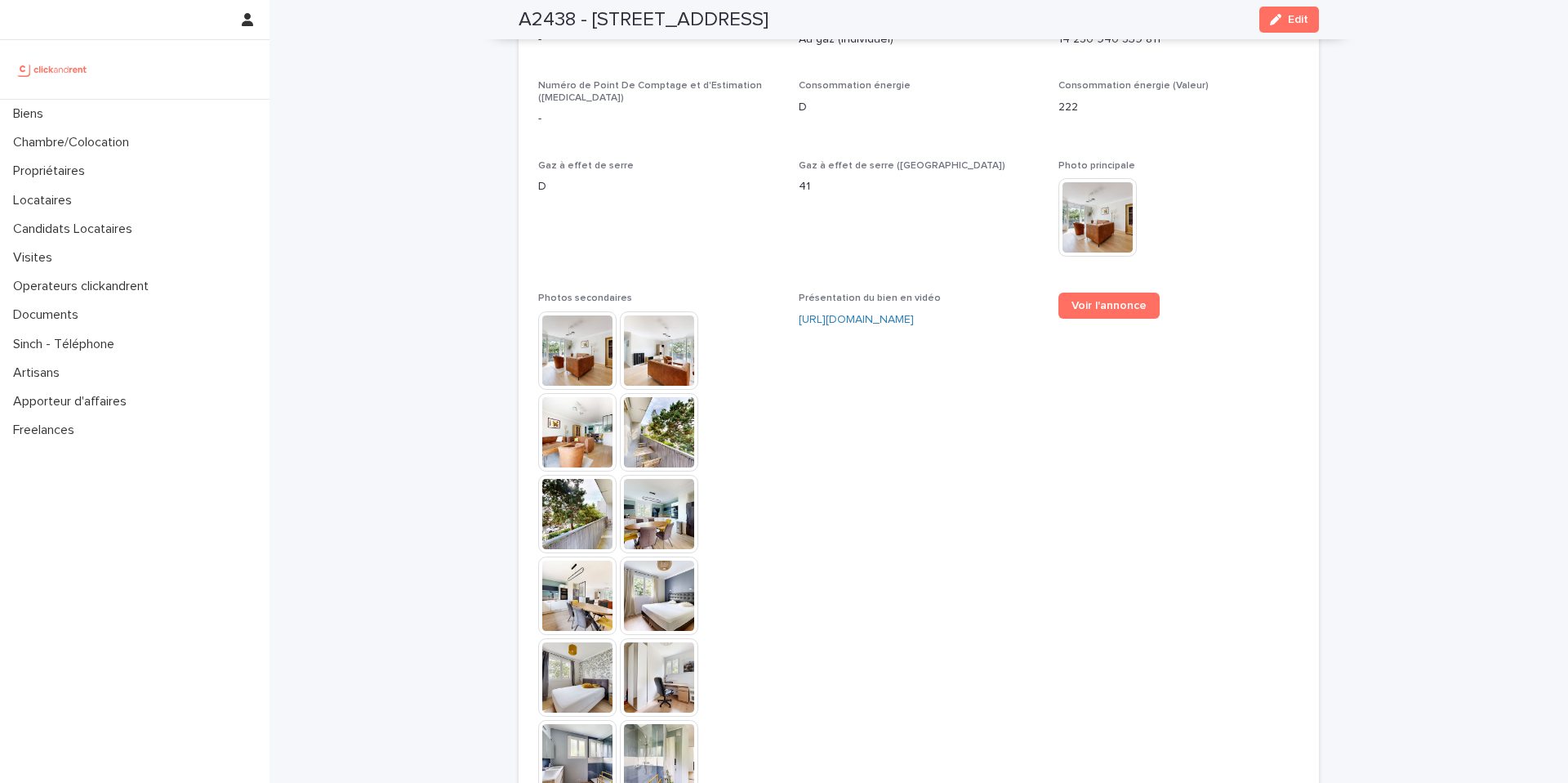
scroll to position [4230, 0]
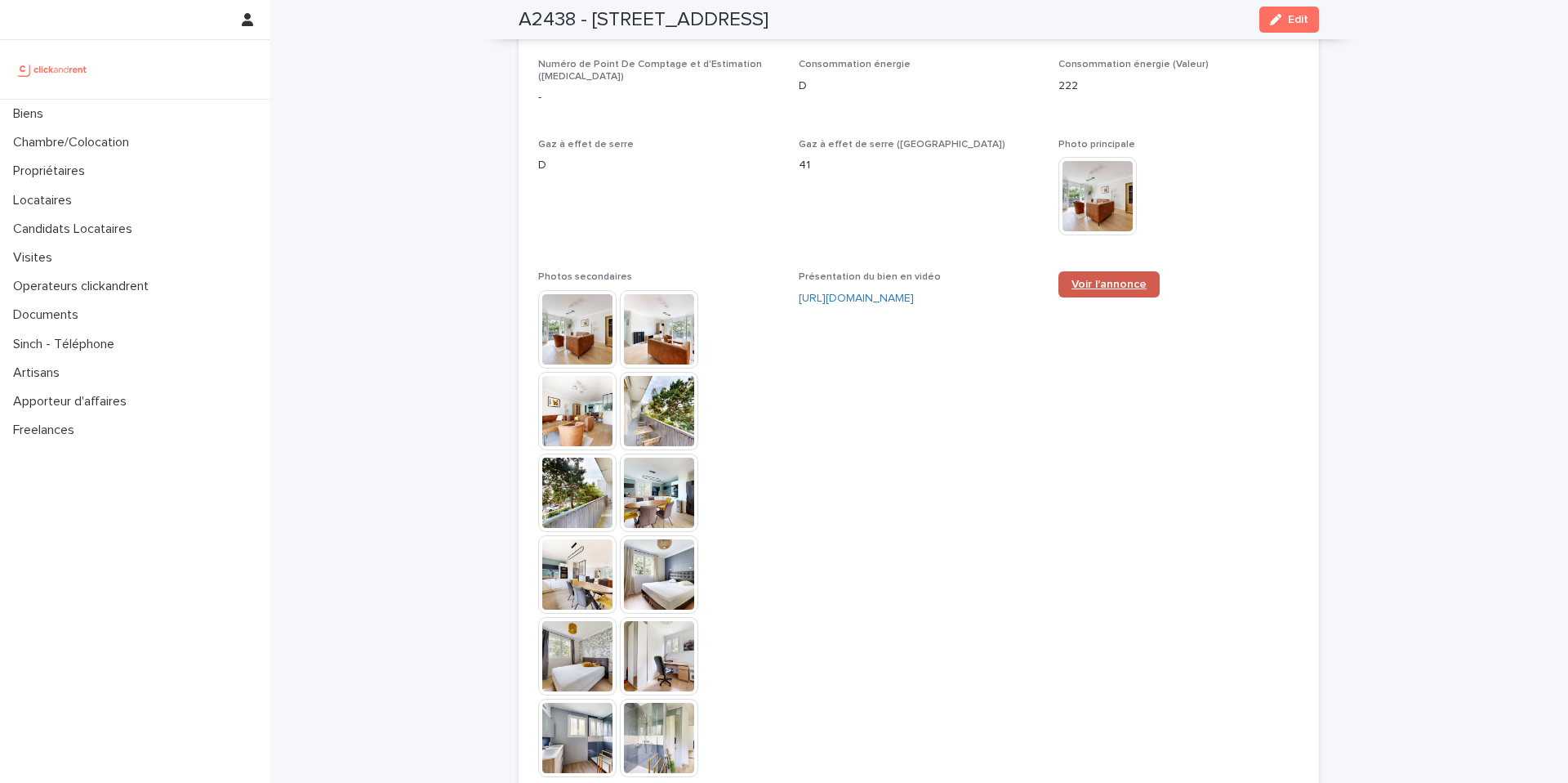
click at [1118, 279] on span "Voir l'annonce" at bounding box center [1109, 284] width 75 height 11
drag, startPoint x: 406, startPoint y: 160, endPoint x: 398, endPoint y: 157, distance: 8.5
click at [852, 325] on span "Présentation du bien en vidéo https://vimeo.com/1100329165?share=copy" at bounding box center [919, 531] width 241 height 522
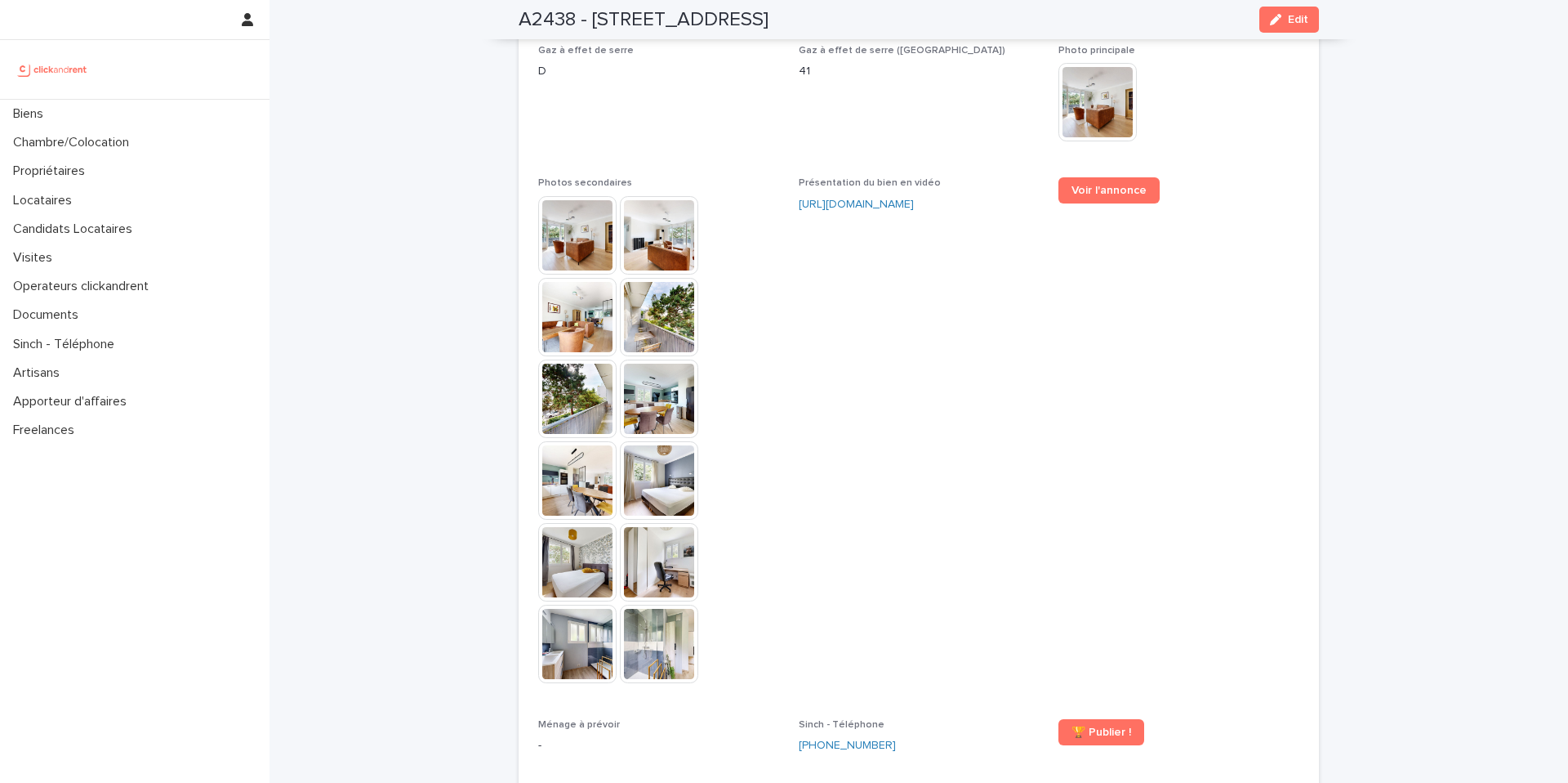
scroll to position [4242, 0]
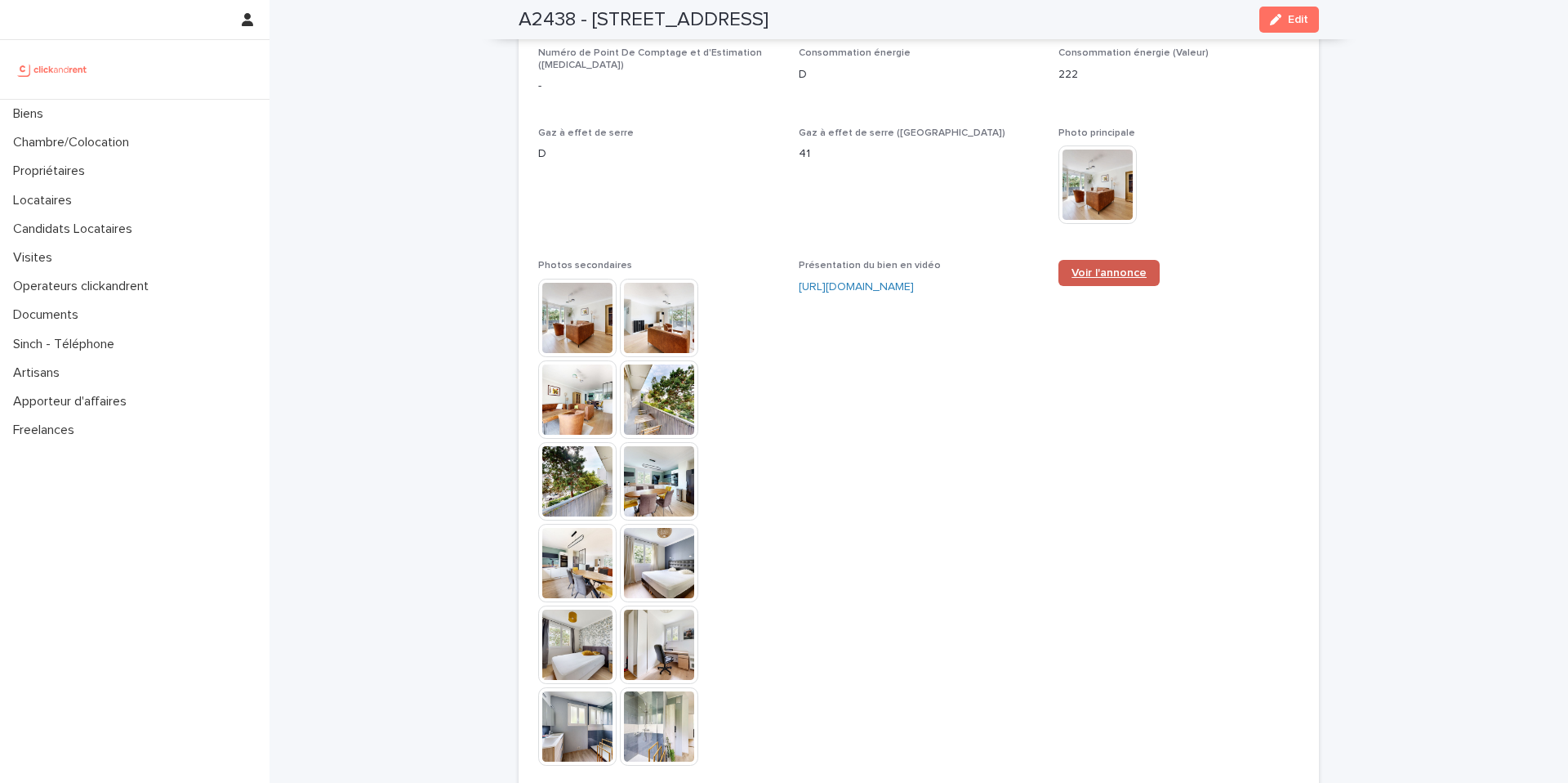
click at [1087, 267] on span "Voir l'annonce" at bounding box center [1109, 273] width 75 height 11
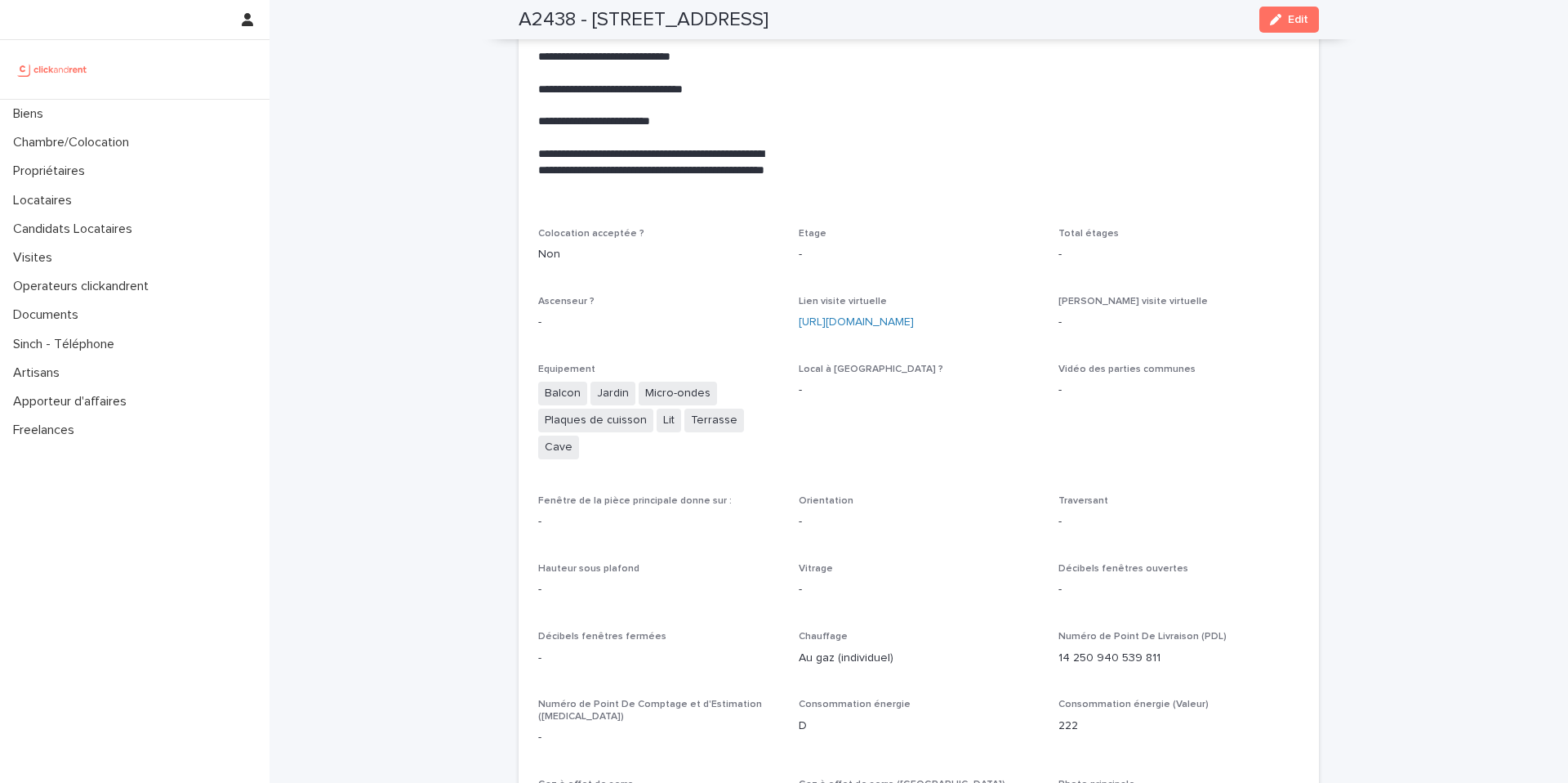
scroll to position [3501, 0]
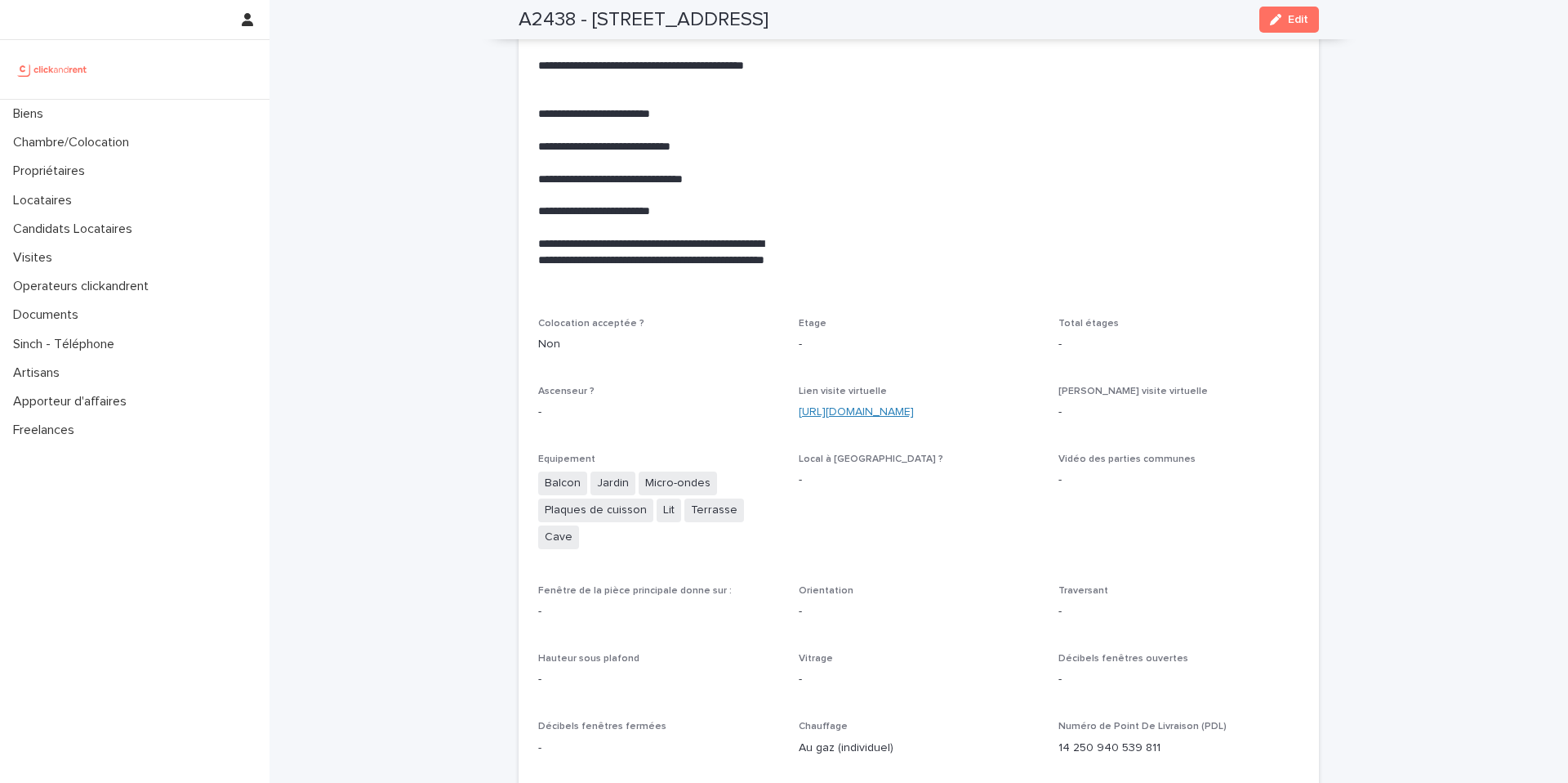
click at [858, 406] on link "https://my.matterport.com/show/?m=AsQ5bwuJzaR" at bounding box center [856, 411] width 116 height 11
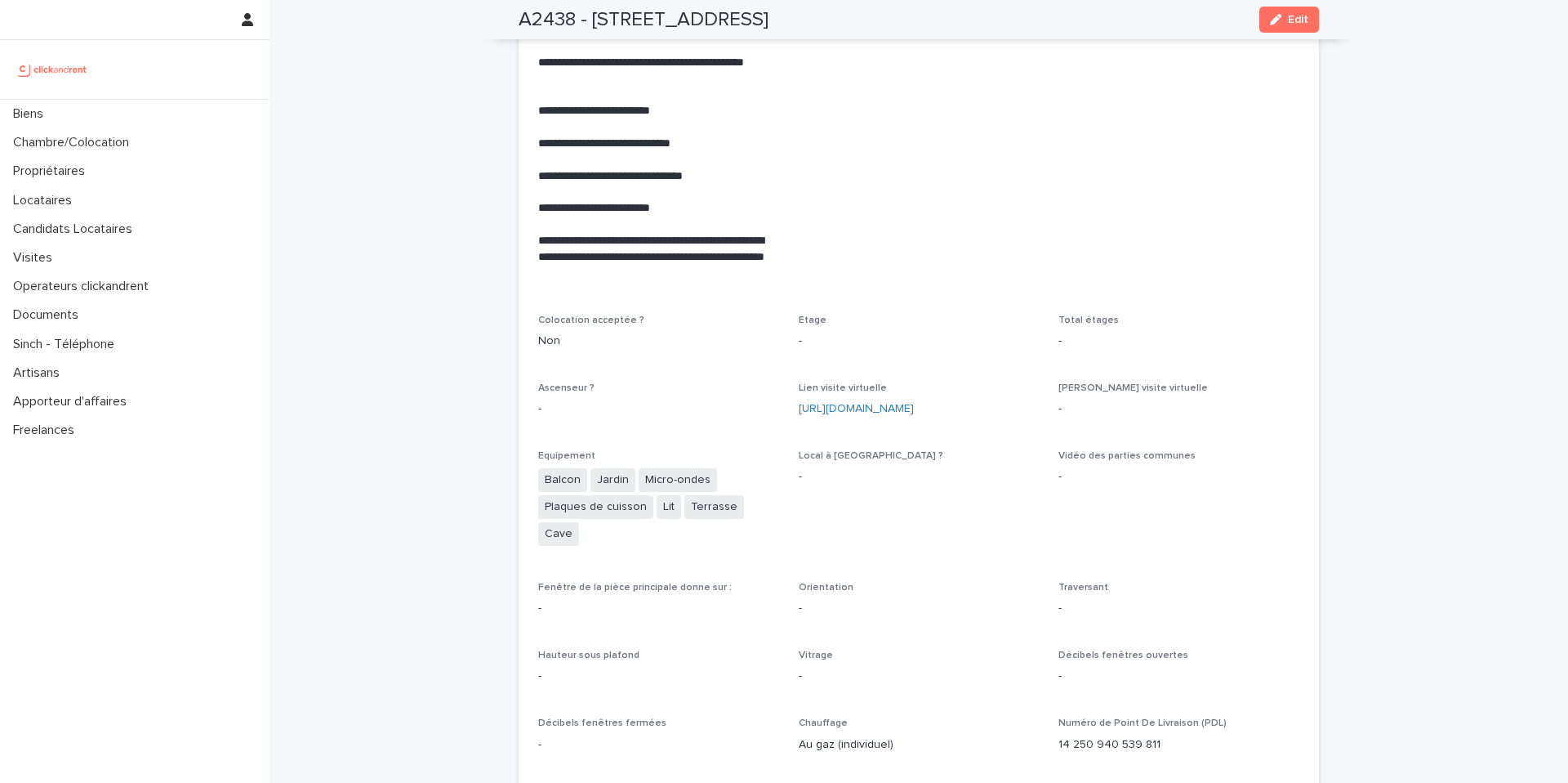
scroll to position [3504, 0]
click at [144, 126] on div "Biens" at bounding box center [134, 114] width 269 height 28
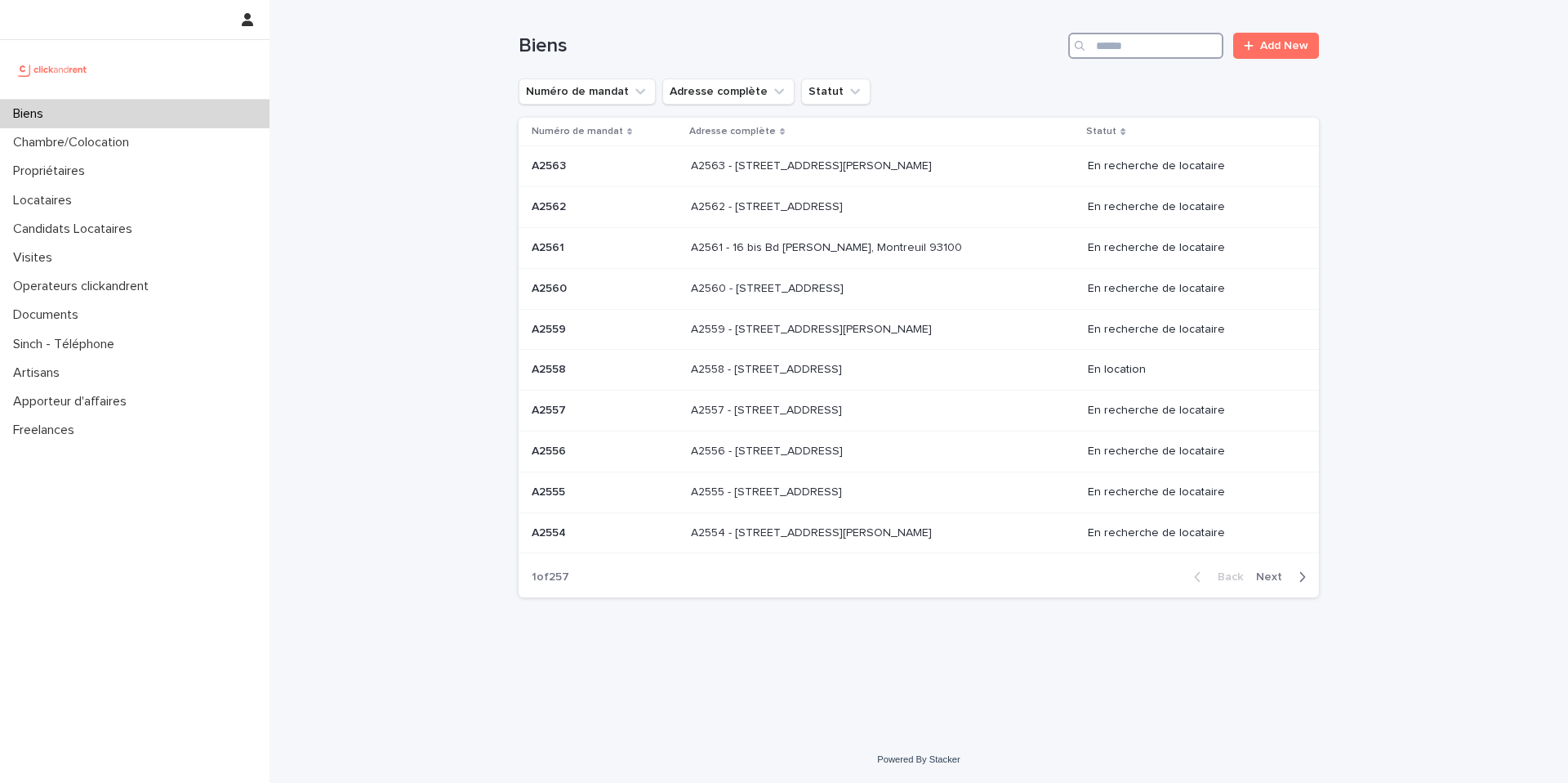
click at [1151, 44] on input "Search" at bounding box center [1146, 46] width 155 height 26
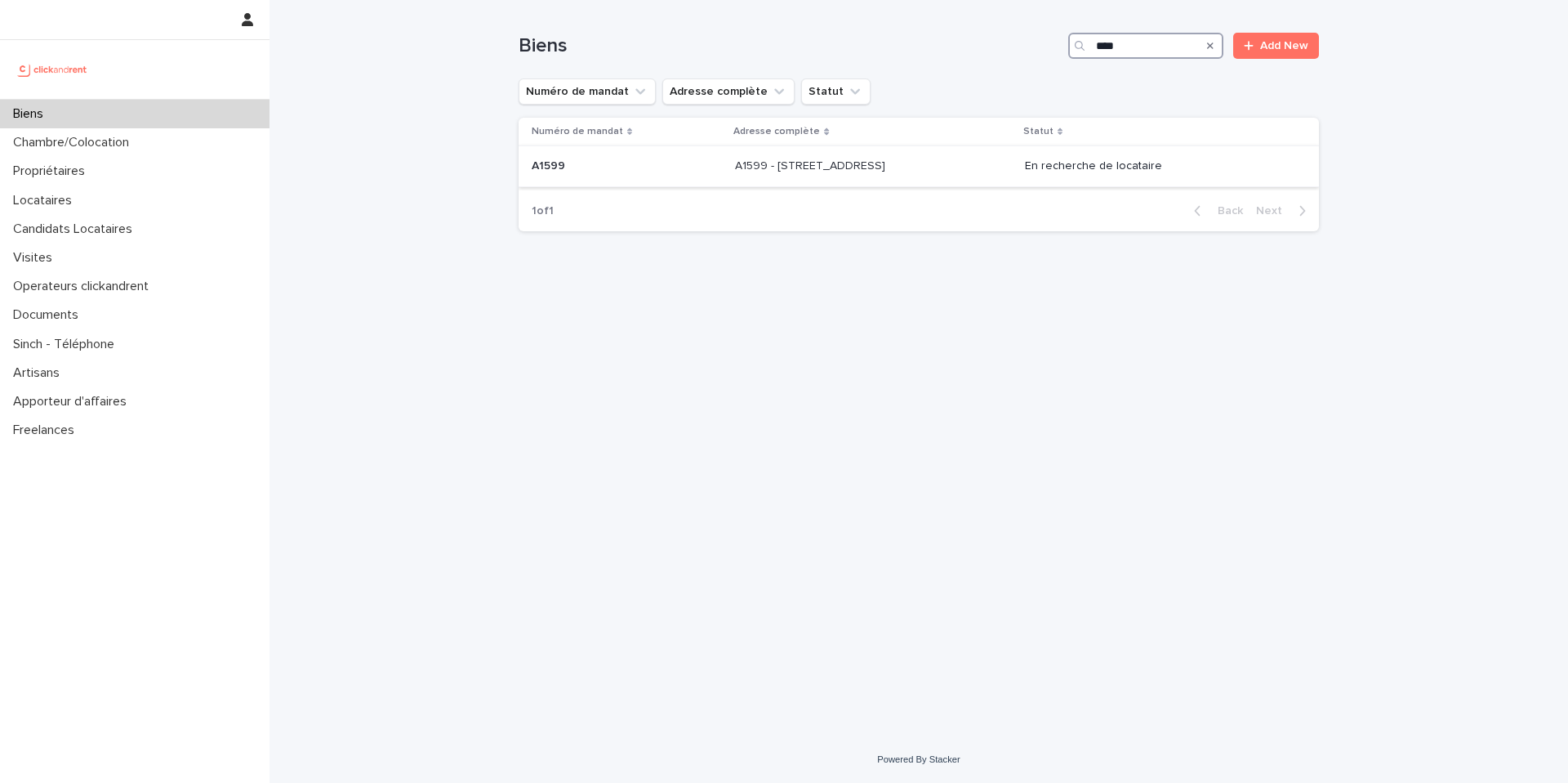
type input "****"
click at [981, 177] on div "A1599 - 2 rue Carnot, Boulogne-Billancourt 92100 A1599 - 2 rue Carnot, Boulogne…" at bounding box center [873, 166] width 276 height 27
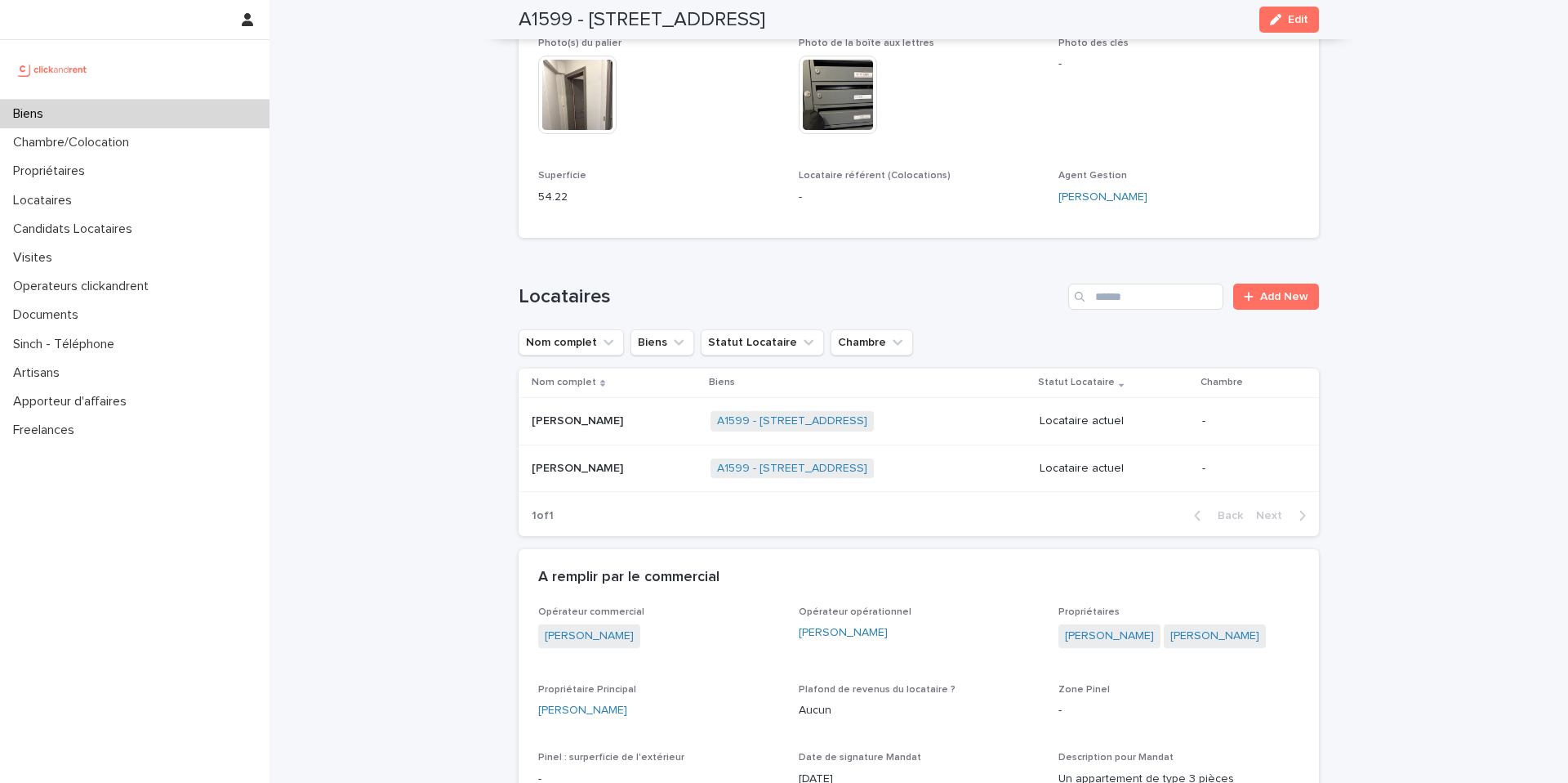
scroll to position [647, 0]
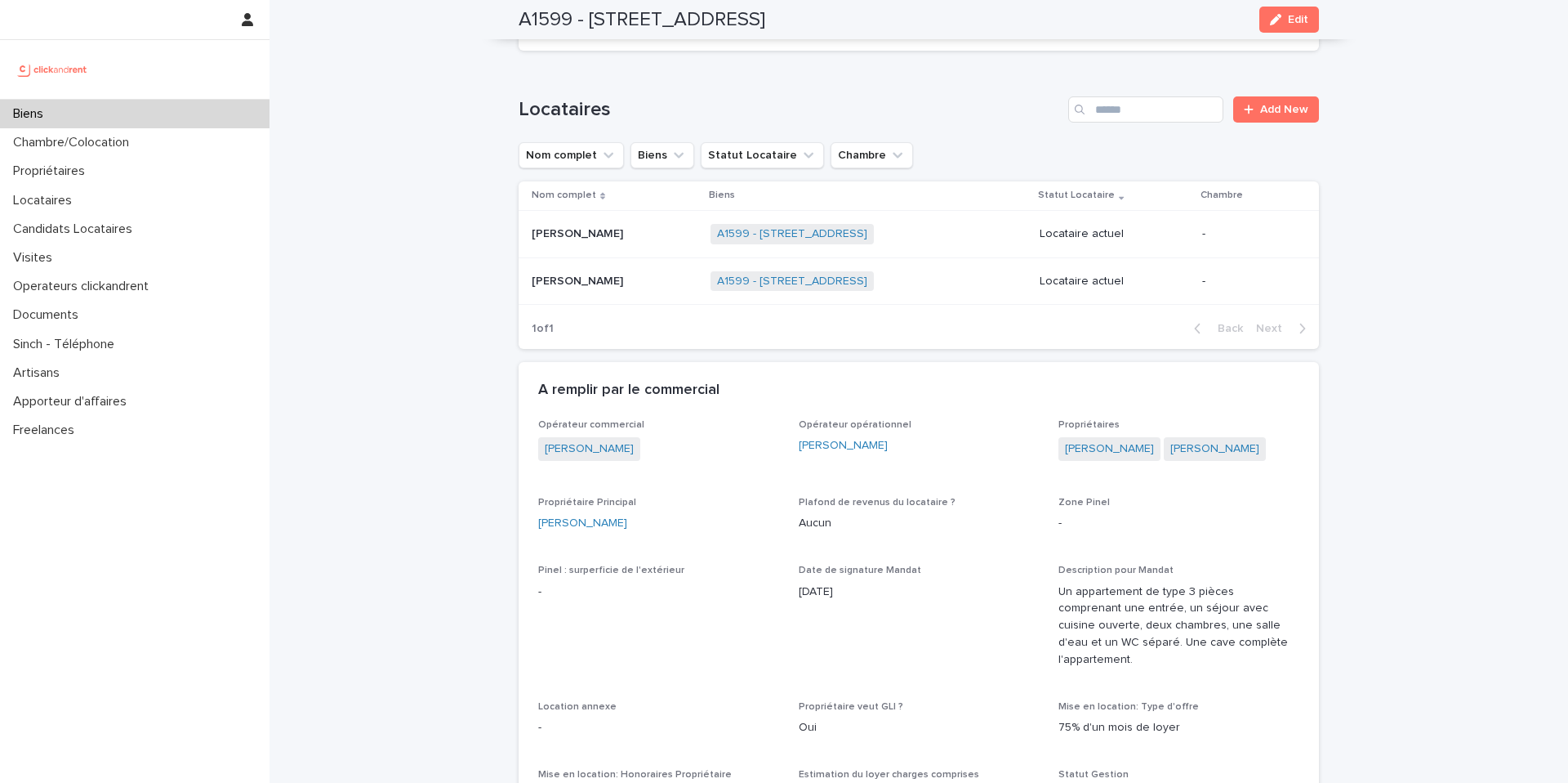
click at [611, 241] on div "Sonam Tenzin Sonam Tenzin" at bounding box center [615, 234] width 166 height 27
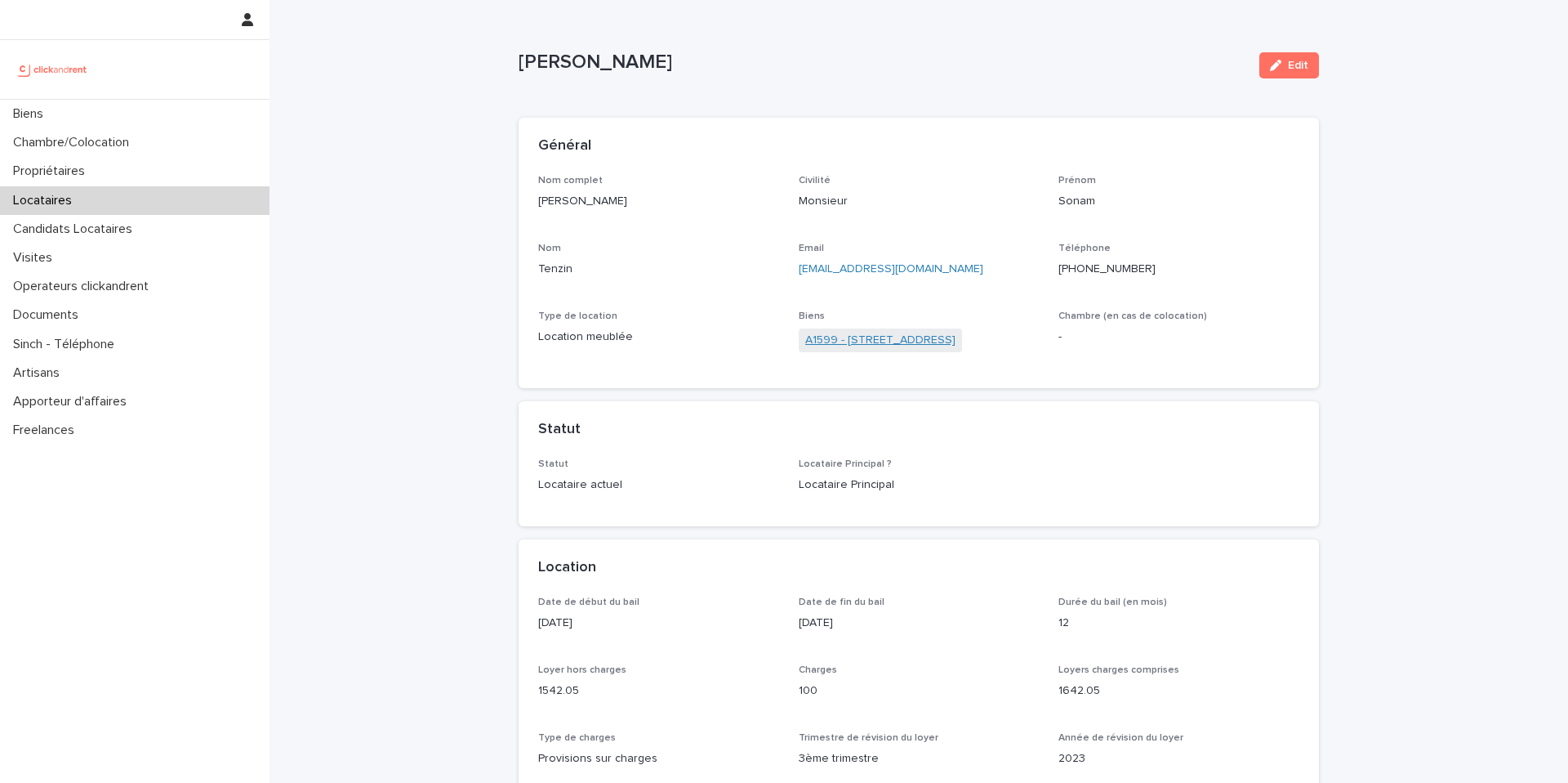
click at [896, 338] on link "A1599 - 2 rue Carnot, Boulogne-Billancourt 92100" at bounding box center [881, 340] width 150 height 17
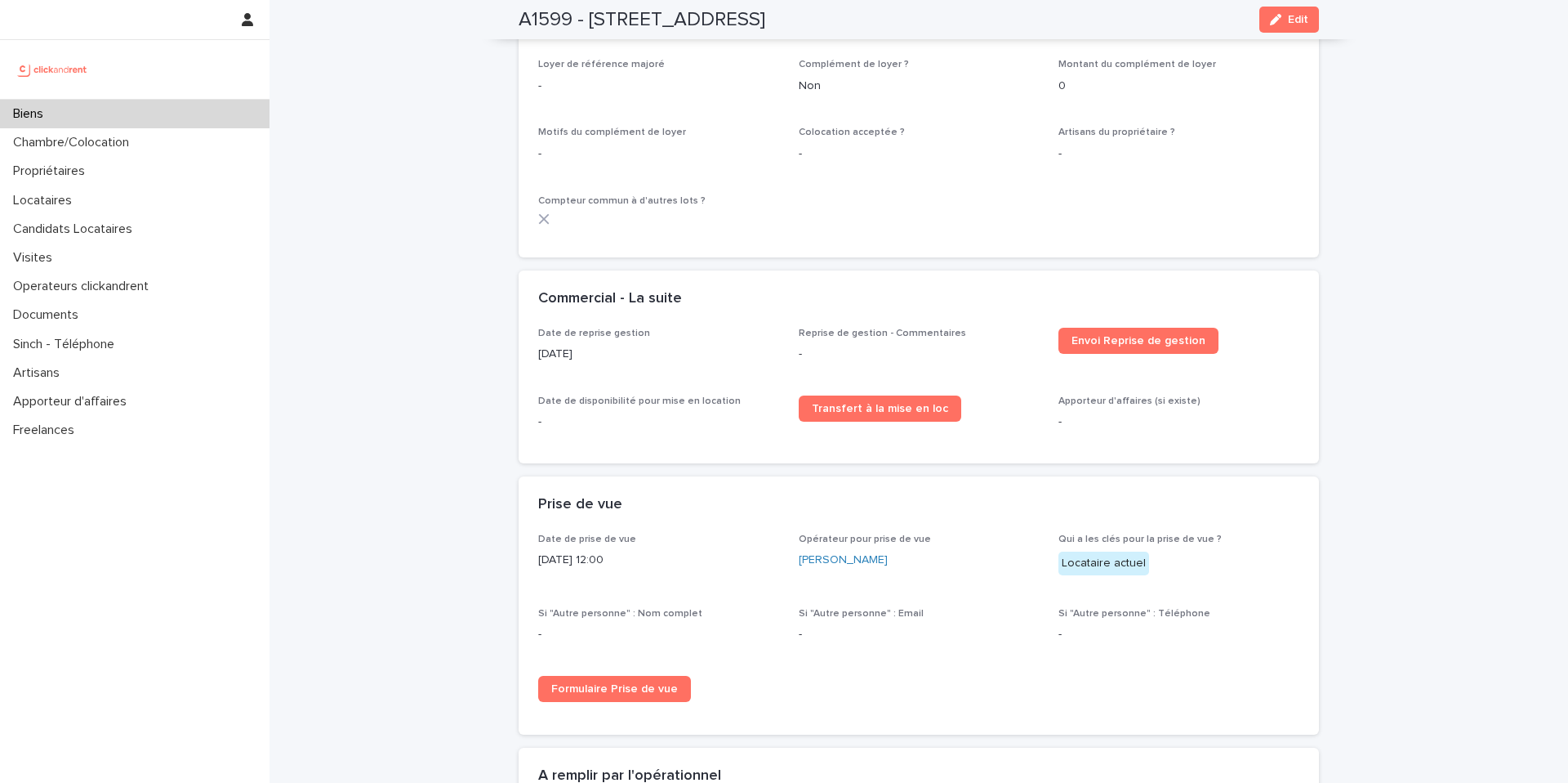
scroll to position [2452, 0]
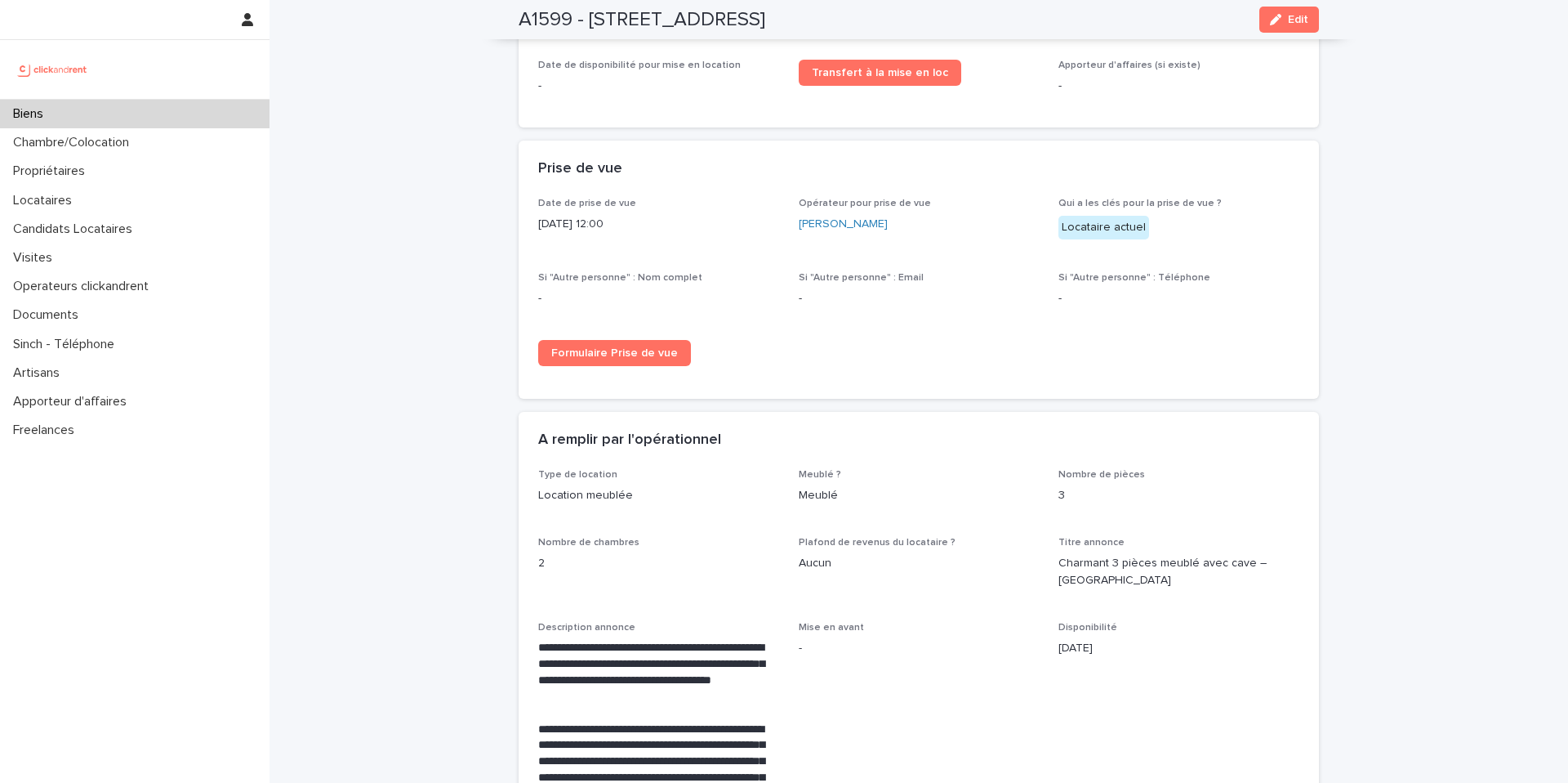
drag, startPoint x: 1092, startPoint y: 236, endPoint x: 1159, endPoint y: 235, distance: 67.0
click at [1159, 235] on p "Locataire actuel" at bounding box center [1179, 227] width 241 height 24
drag, startPoint x: 1142, startPoint y: 227, endPoint x: 1049, endPoint y: 229, distance: 93.0
click at [1049, 229] on div "Date de prise de vue 21/8/2025 12:00 Opérateur pour prise de vue Jean-Pierre Nd…" at bounding box center [919, 289] width 761 height 182
click at [1069, 232] on div "Locataire actuel" at bounding box center [1104, 227] width 91 height 24
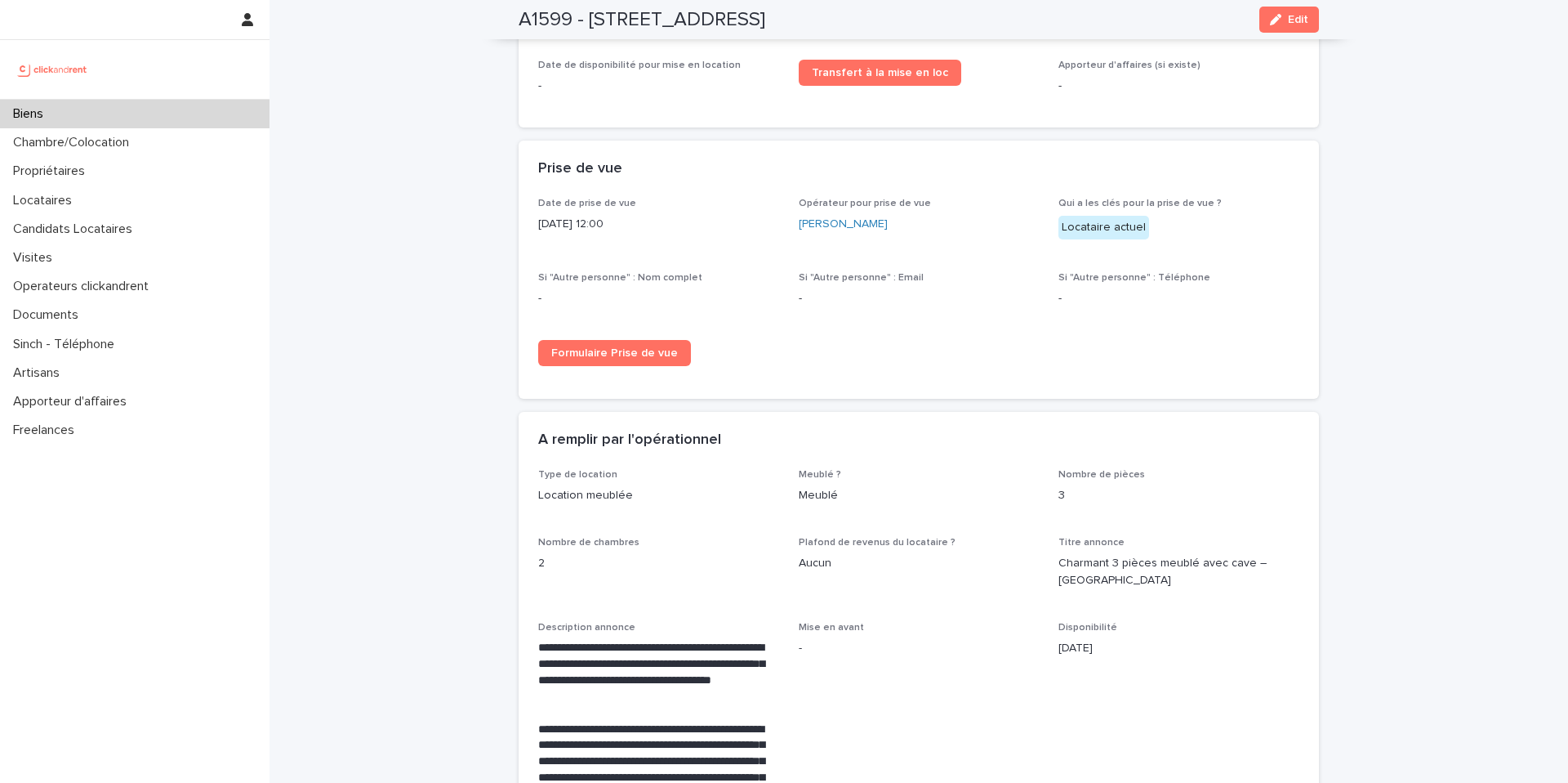
click at [153, 120] on div "Biens" at bounding box center [134, 114] width 269 height 28
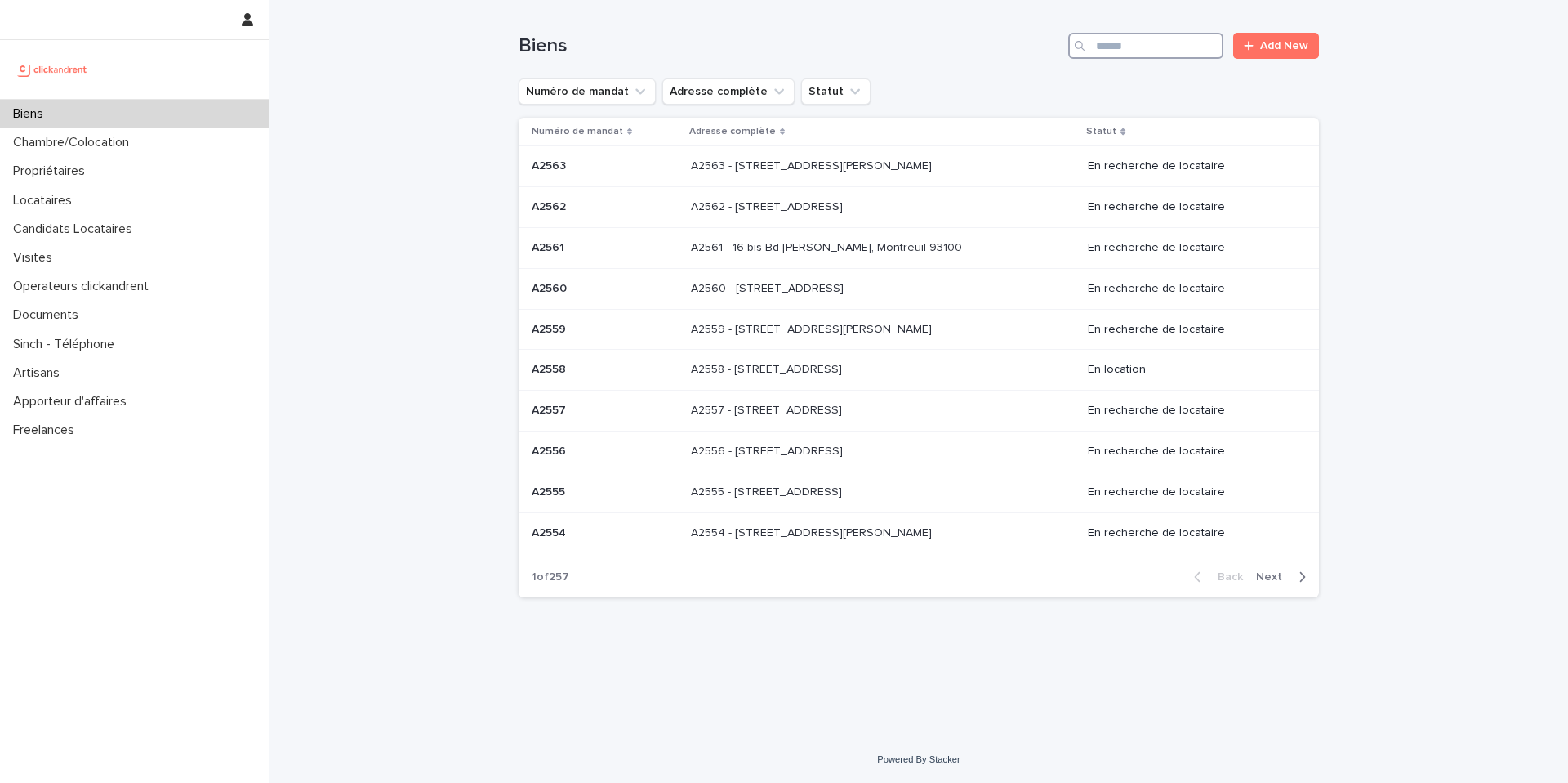
click at [1158, 49] on input "Search" at bounding box center [1146, 46] width 155 height 26
type input "*"
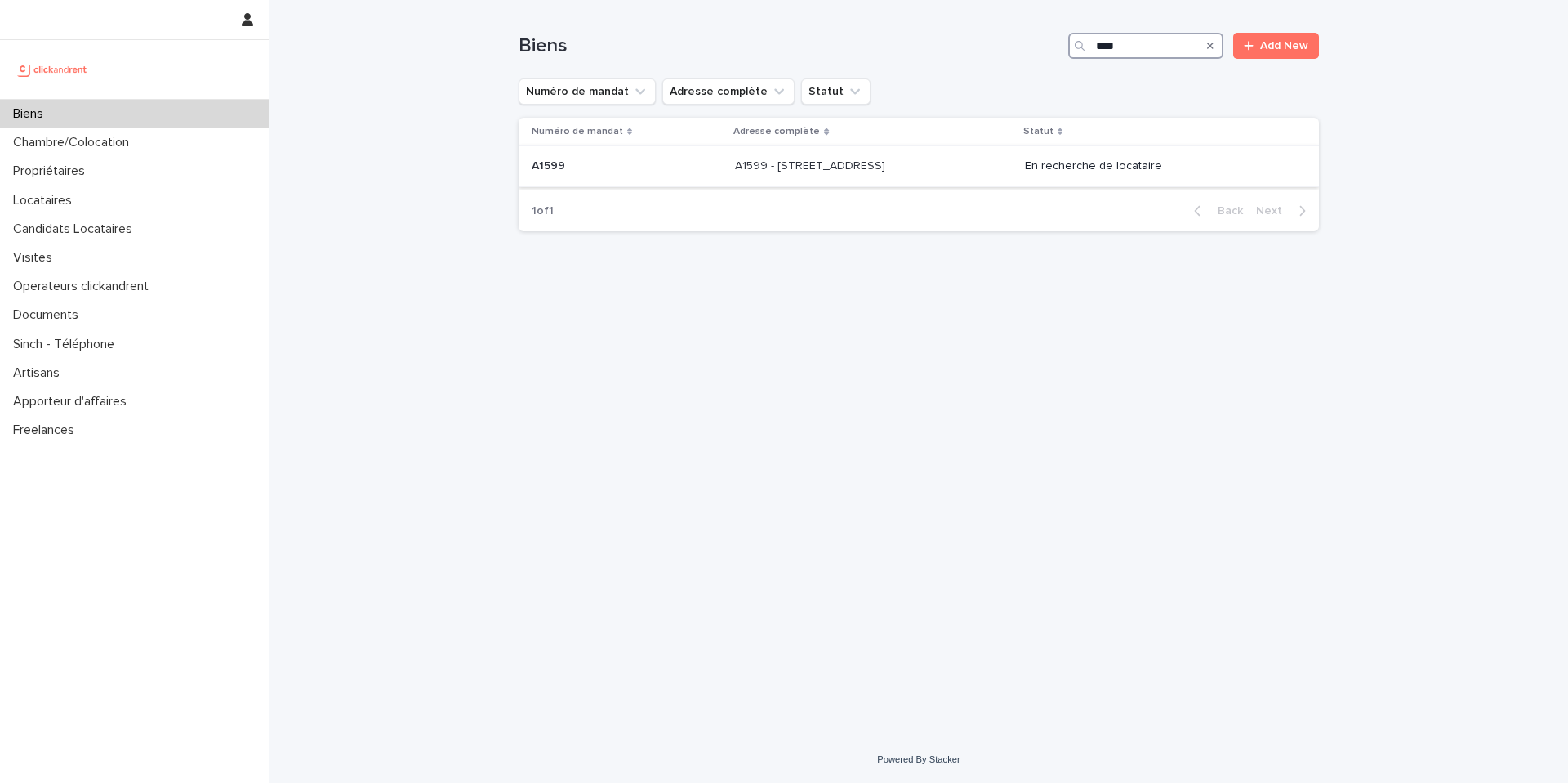
type input "****"
click at [978, 176] on div "A1599 - 2 rue Carnot, Boulogne-Billancourt 92100 A1599 - 2 rue Carnot, Boulogne…" at bounding box center [873, 166] width 276 height 27
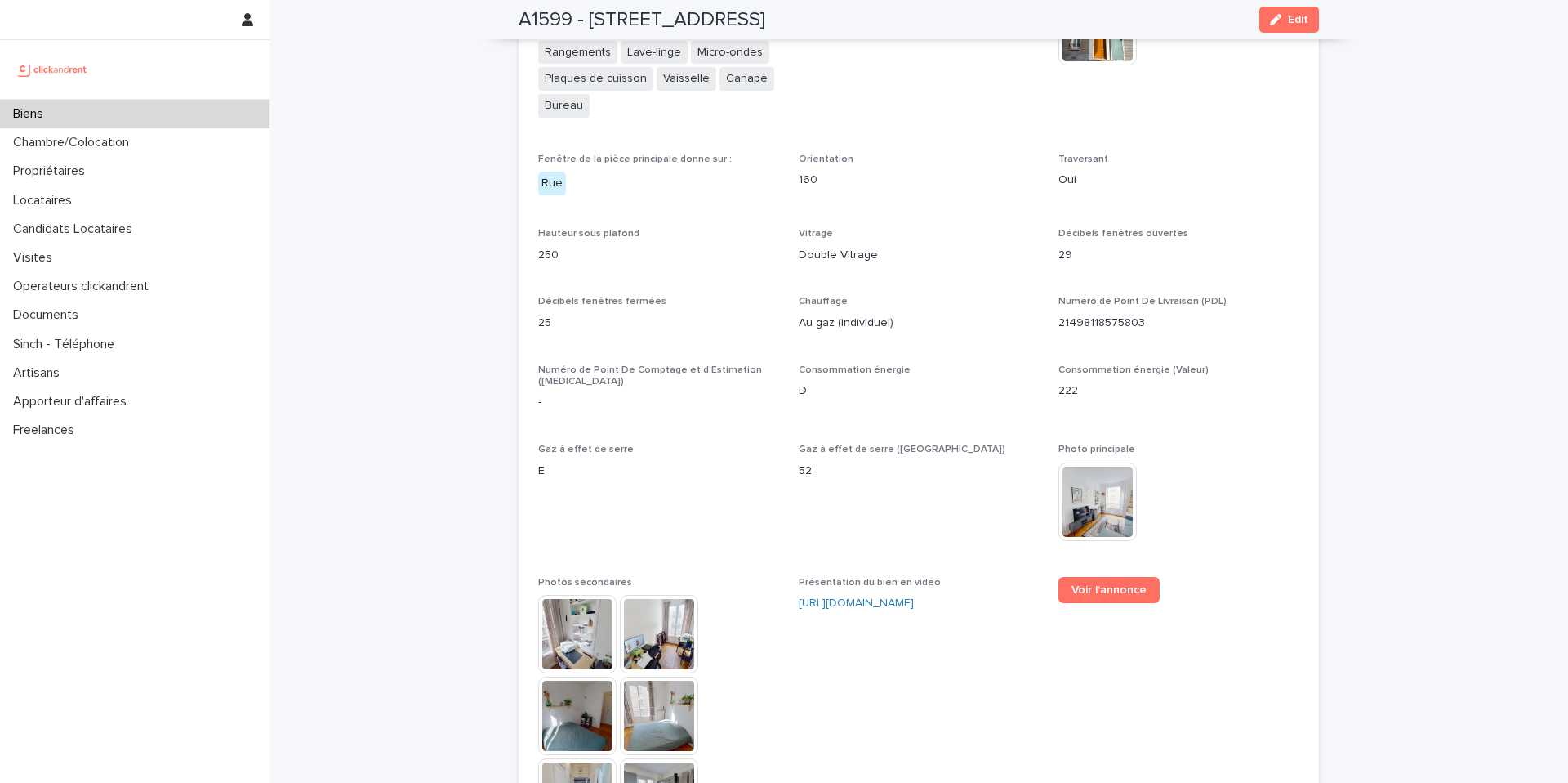
scroll to position [3653, 0]
drag, startPoint x: 1084, startPoint y: 575, endPoint x: 1043, endPoint y: 567, distance: 41.8
click at [1091, 581] on span "Voir l'annonce" at bounding box center [1109, 586] width 75 height 11
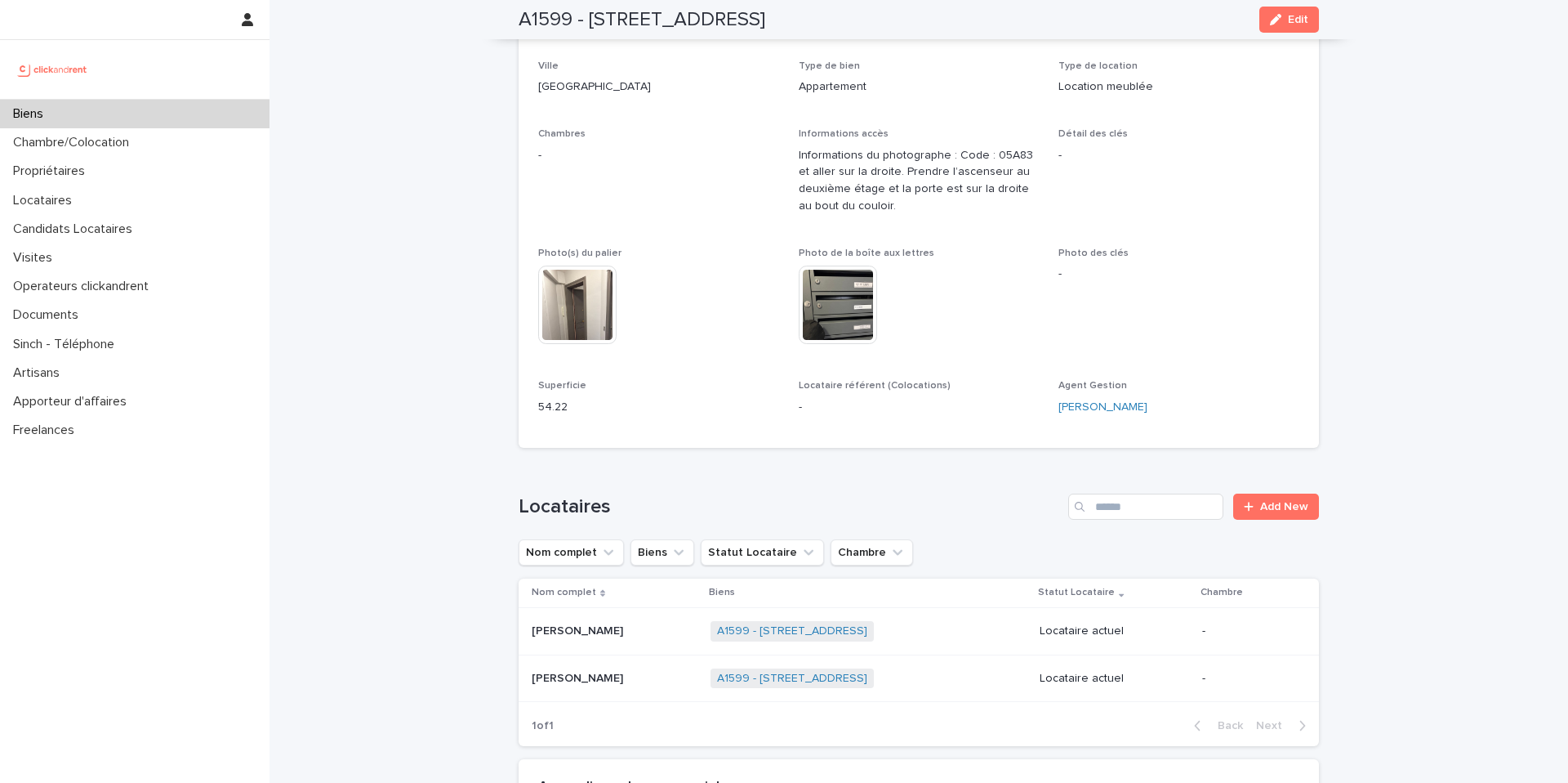
scroll to position [0, 0]
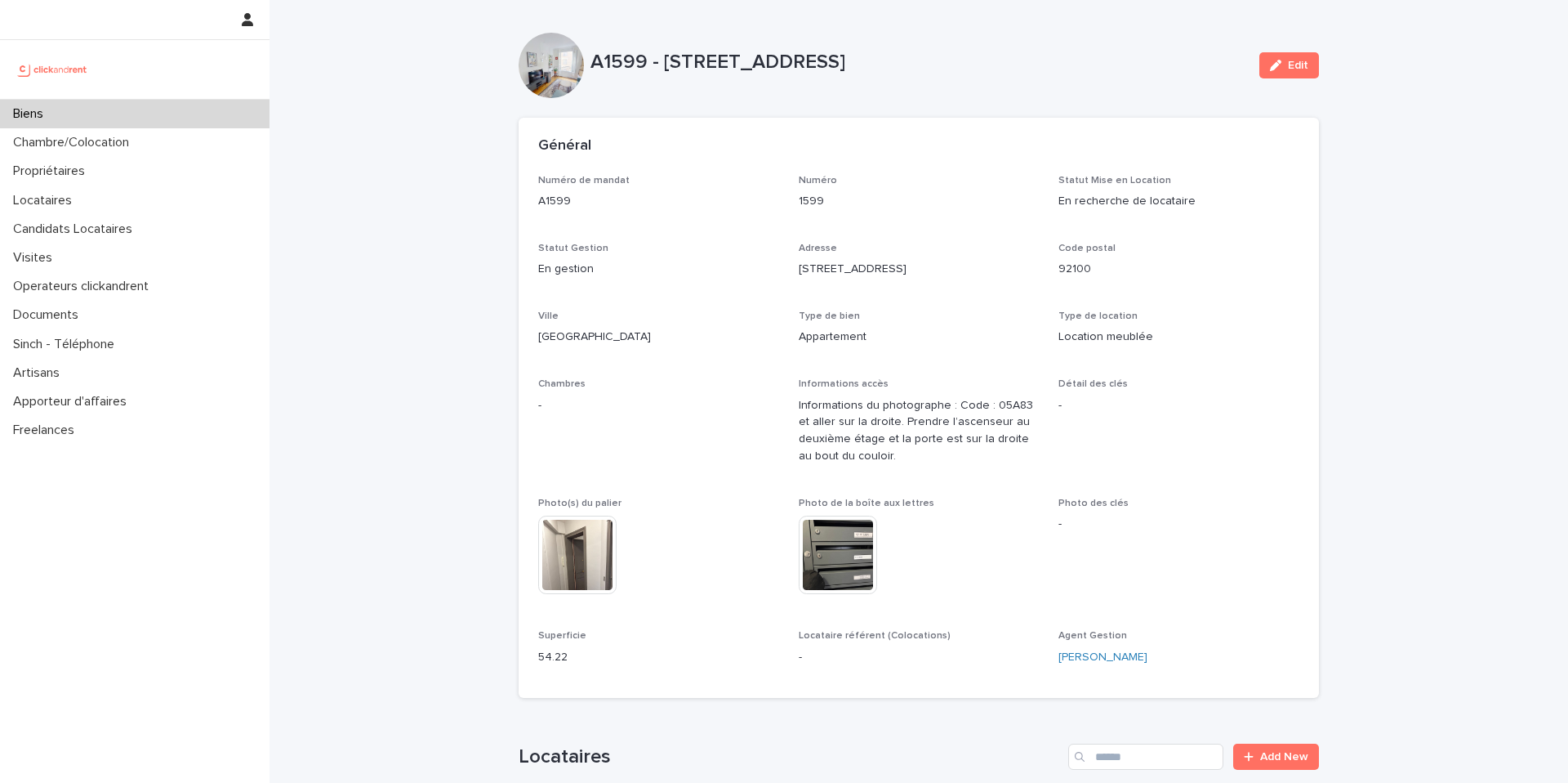
drag, startPoint x: 1042, startPoint y: 65, endPoint x: 581, endPoint y: 65, distance: 461.0
click at [590, 63] on p "A1599 - [STREET_ADDRESS]" at bounding box center [918, 62] width 656 height 24
click at [682, 170] on div "Général" at bounding box center [919, 146] width 800 height 57
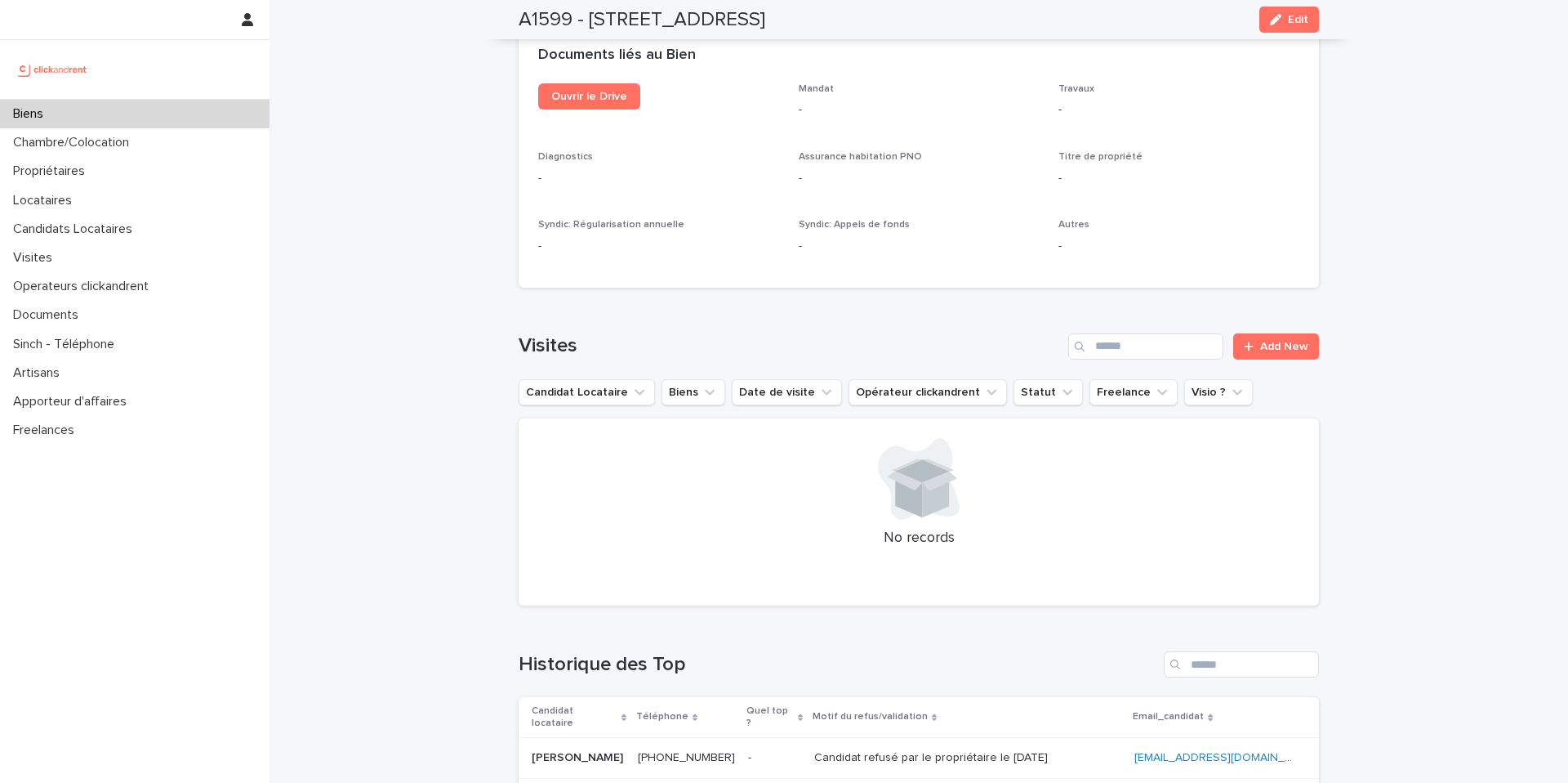
scroll to position [6135, 0]
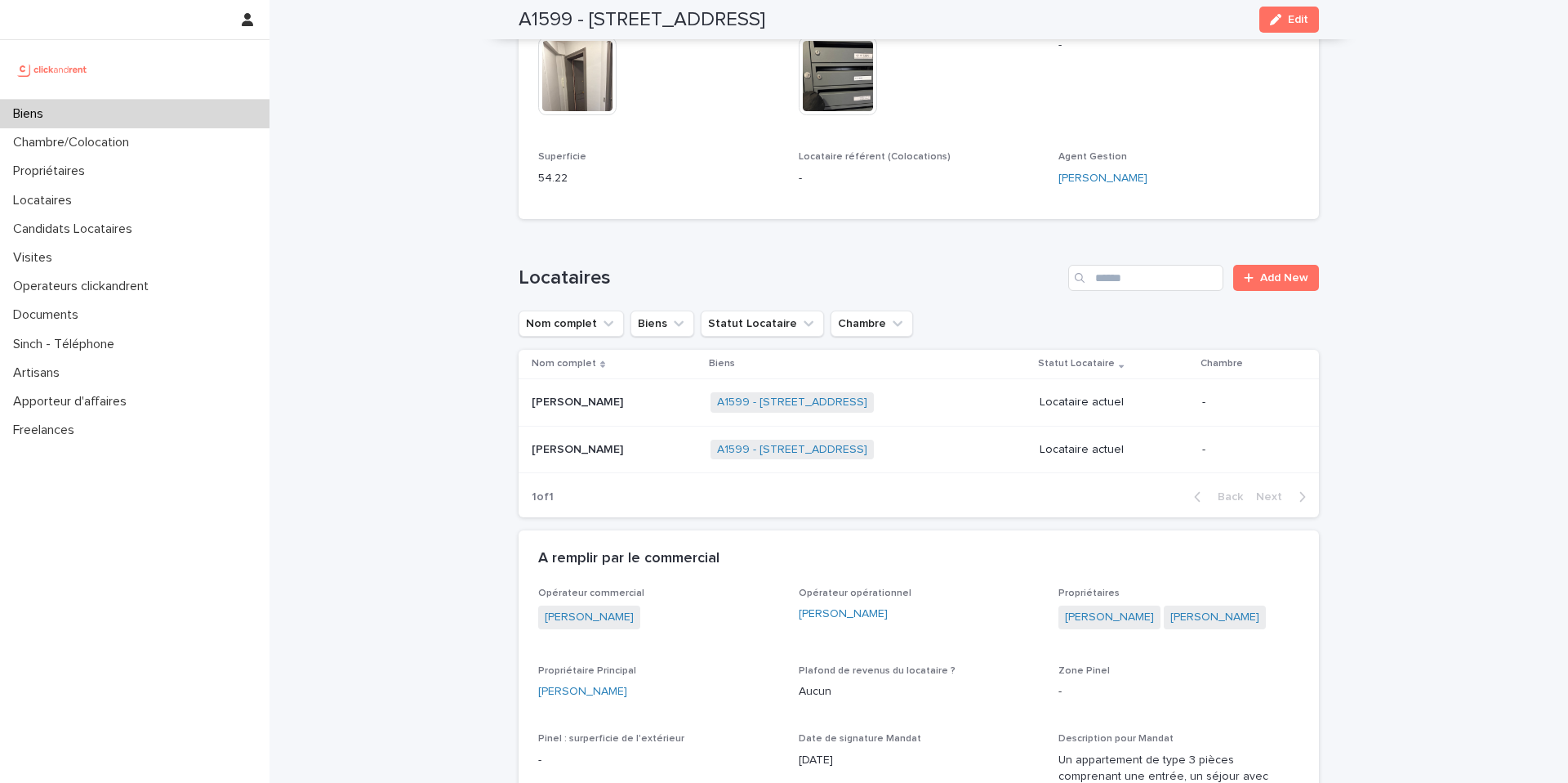
scroll to position [0, 0]
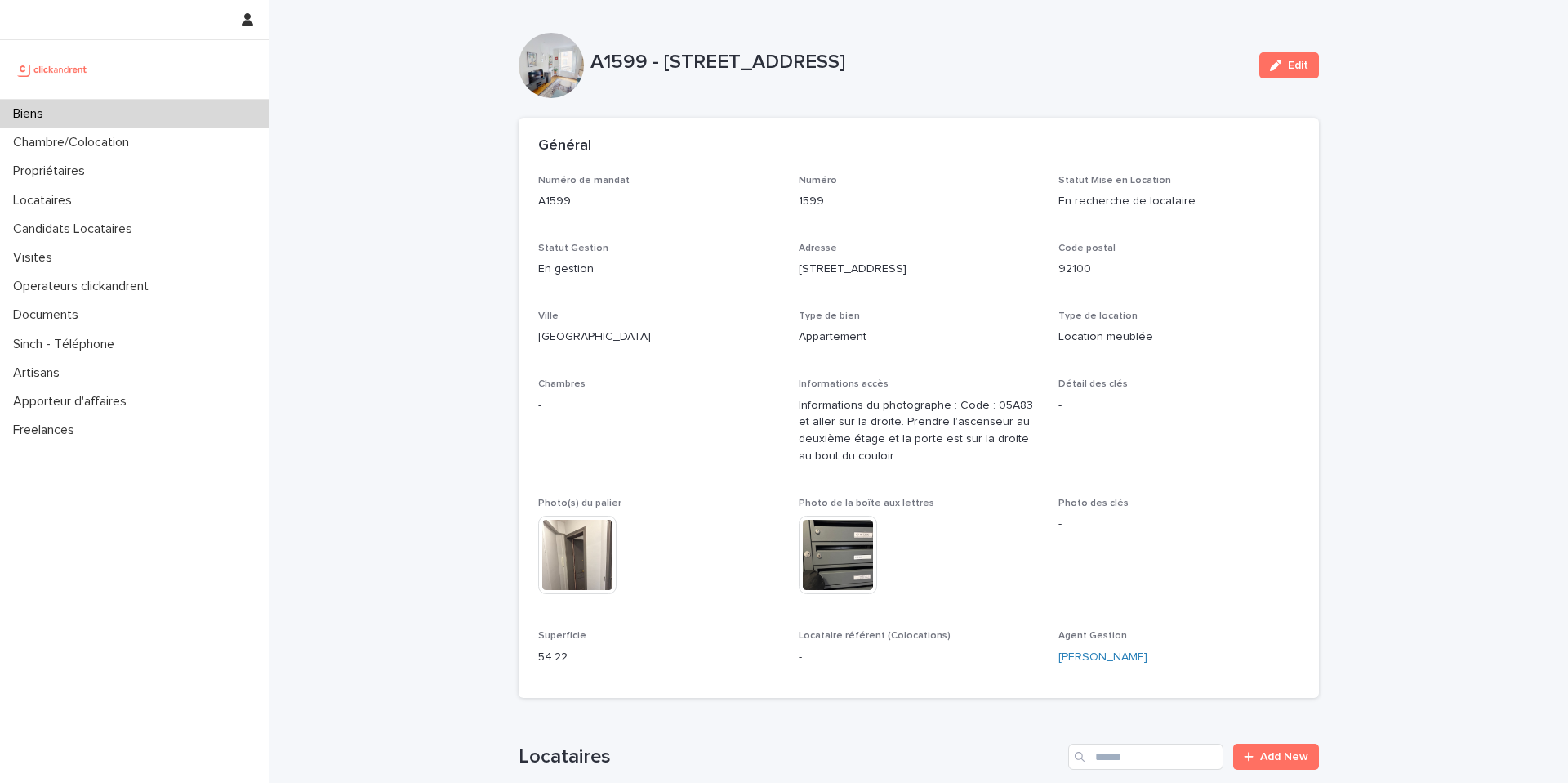
click at [68, 114] on div "Biens" at bounding box center [134, 114] width 269 height 28
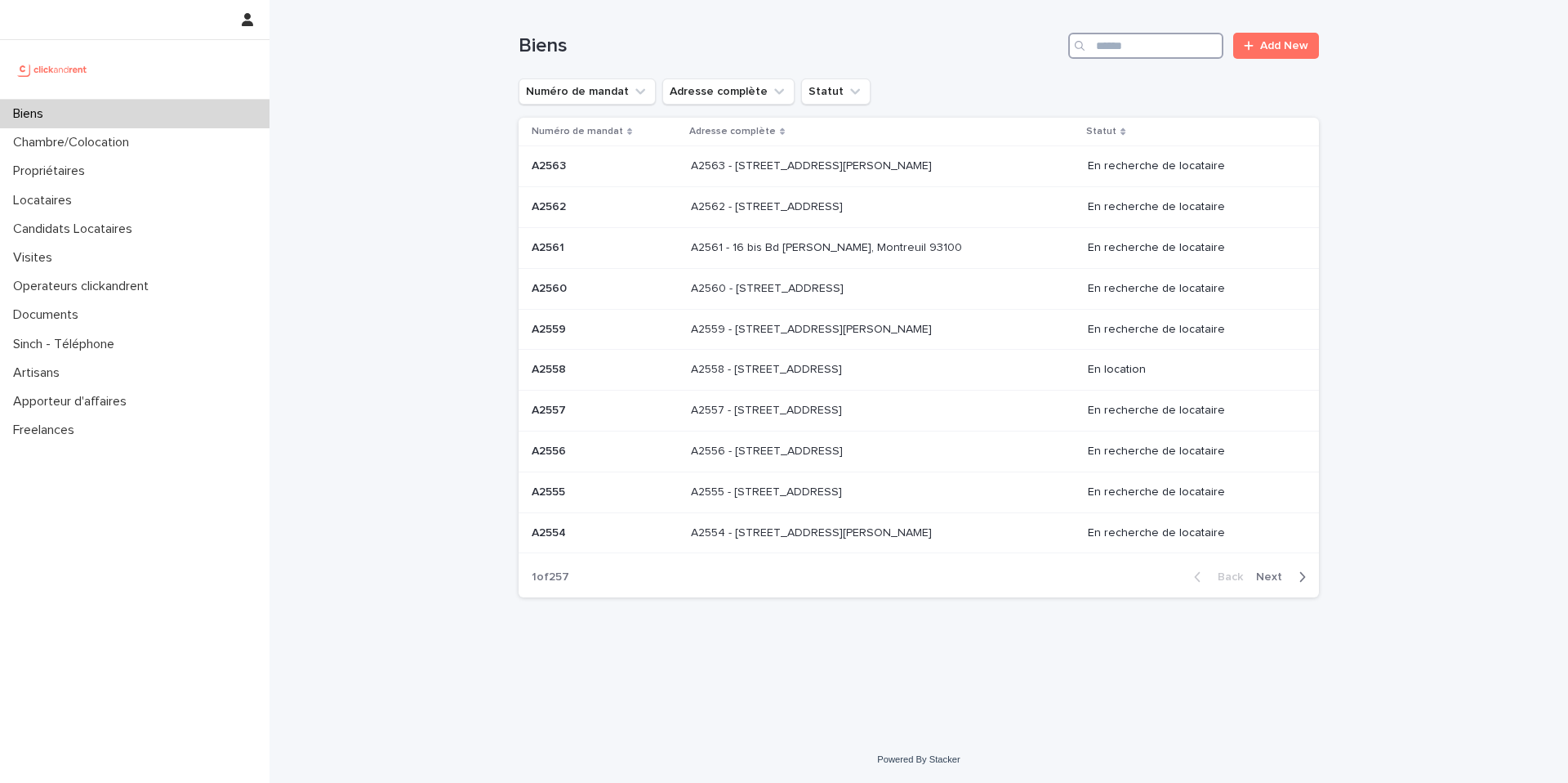
click at [1129, 50] on input "Search" at bounding box center [1146, 46] width 155 height 26
type input "****"
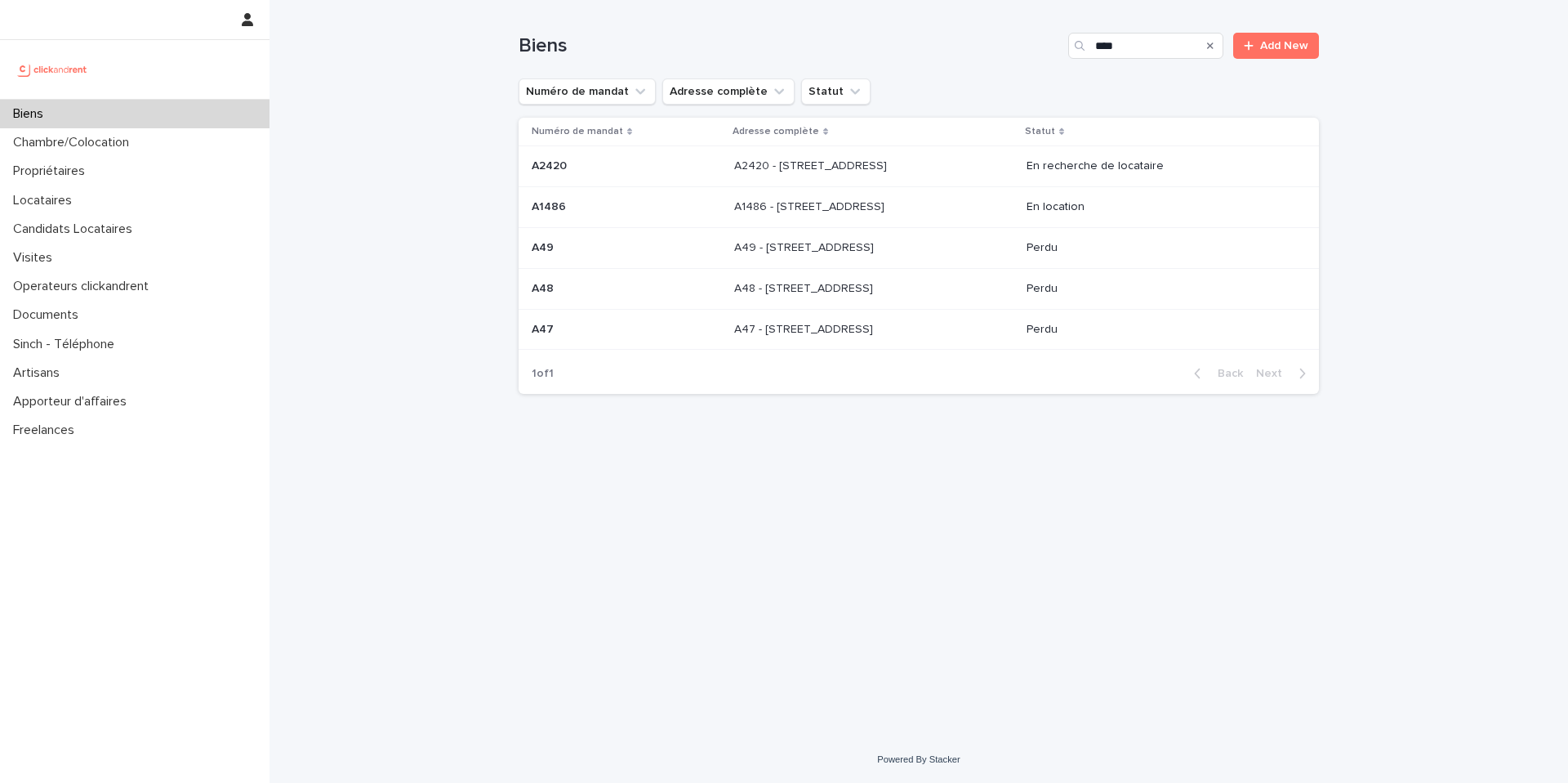
click at [981, 148] on td "A2420 - 64 boulevard Pasteur, Amiens 80000 A2420 - 64 boulevard Pasteur, Amiens…" at bounding box center [874, 167] width 292 height 41
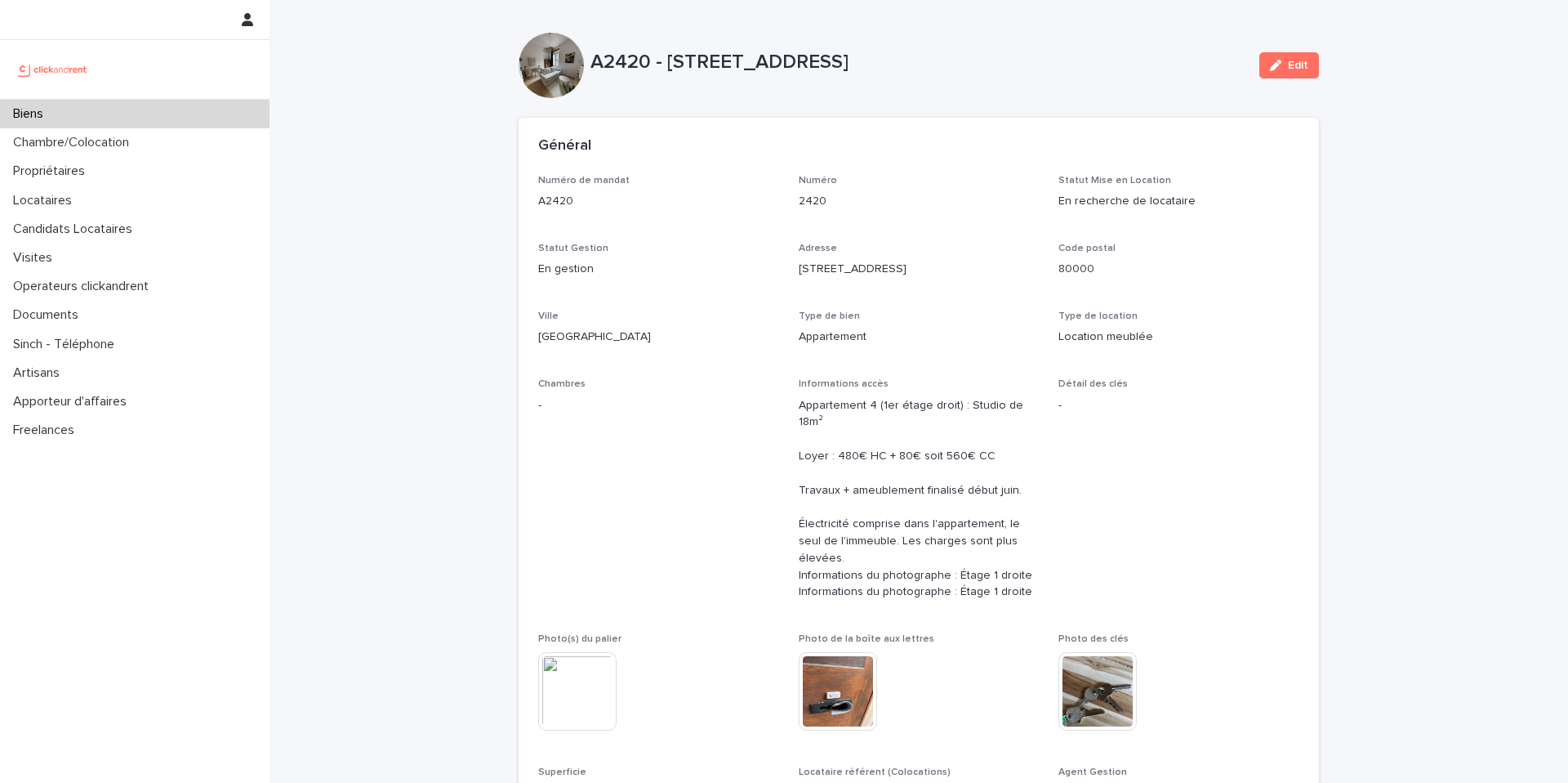
scroll to position [4317, 0]
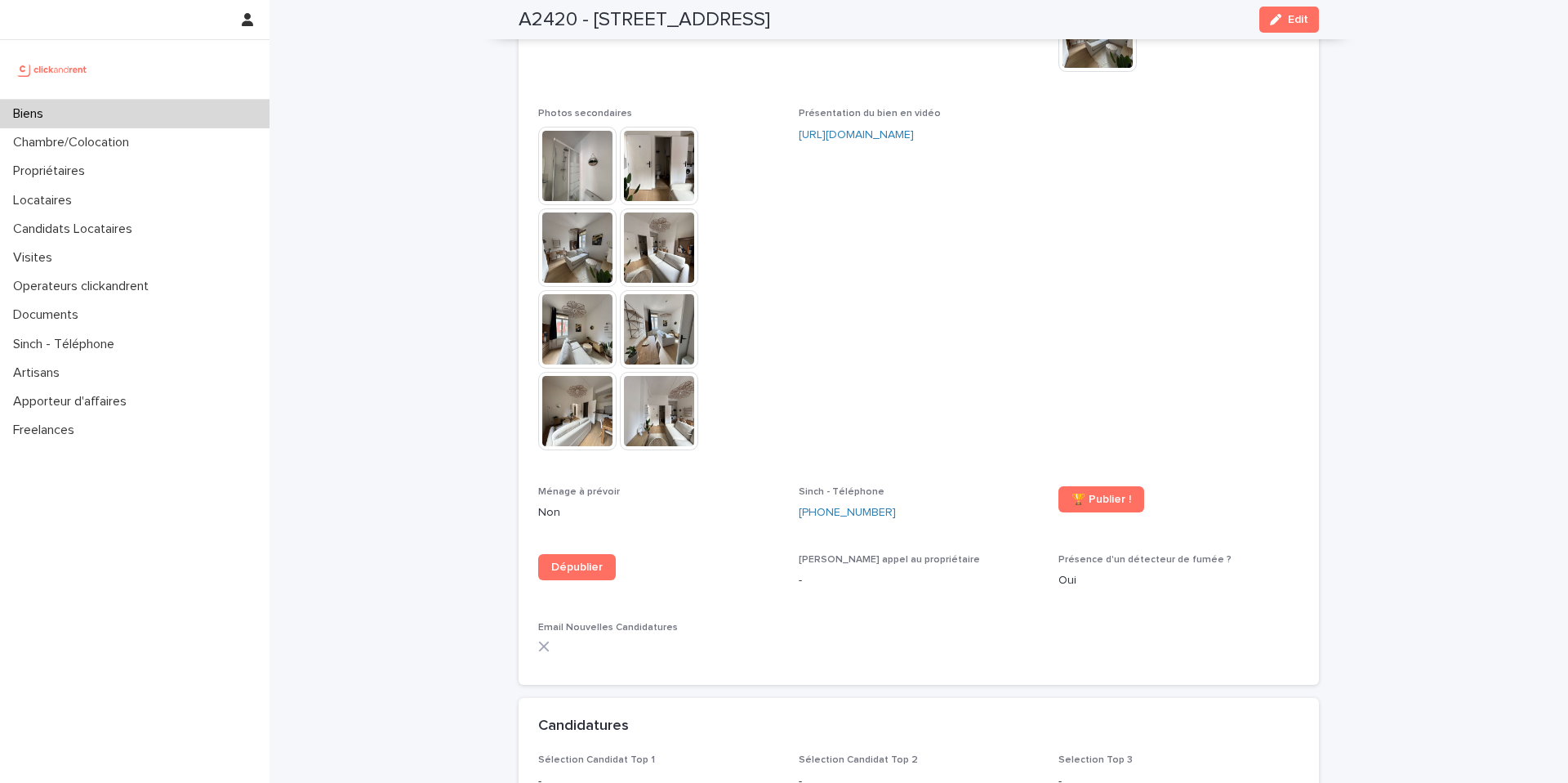
drag, startPoint x: 1007, startPoint y: 154, endPoint x: 994, endPoint y: 189, distance: 37.3
click at [1001, 158] on span "Présentation du bien en vidéo https://vimeo.com/1118144768?share=copy" at bounding box center [919, 286] width 241 height 358
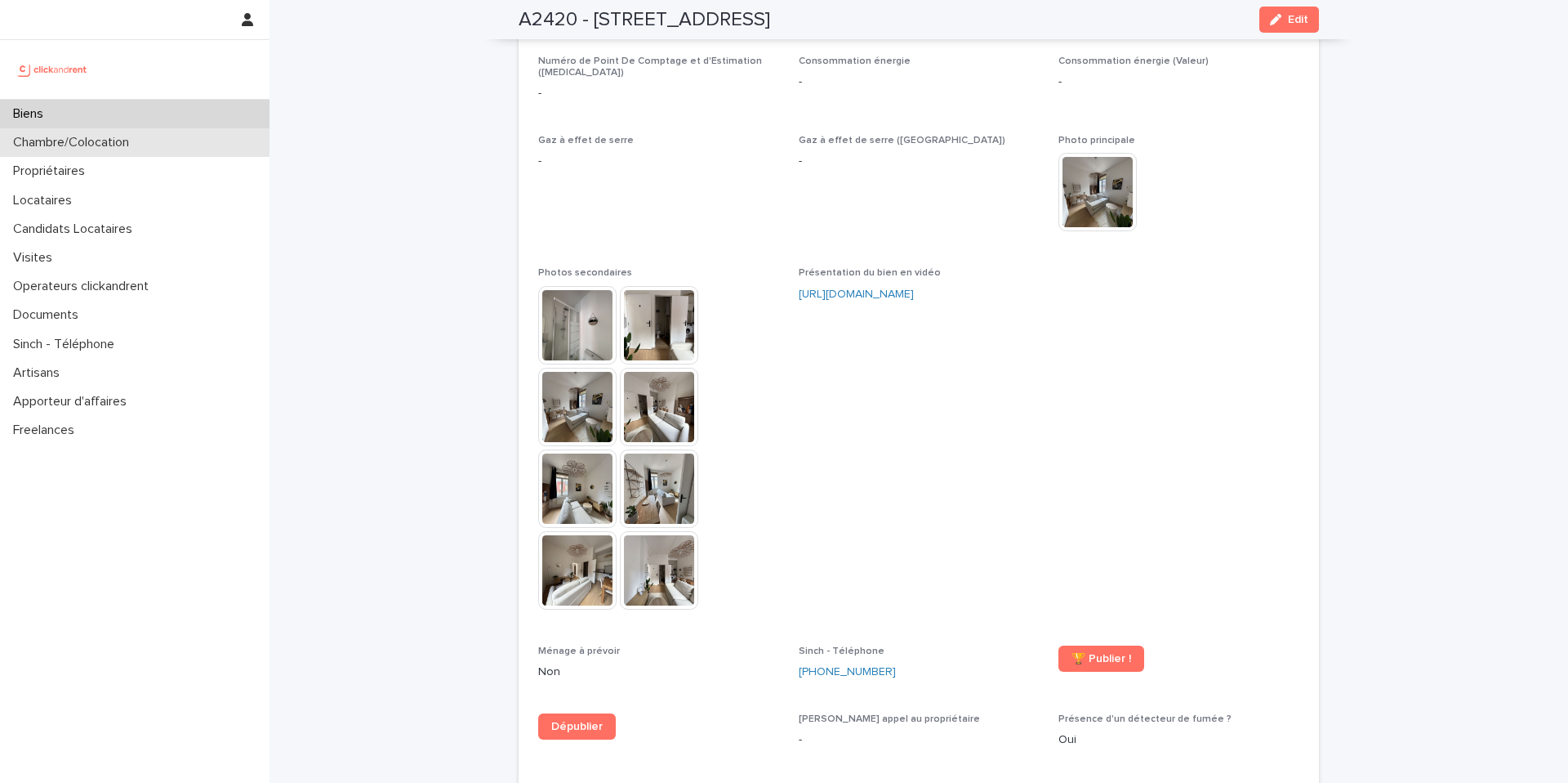
scroll to position [4108, 0]
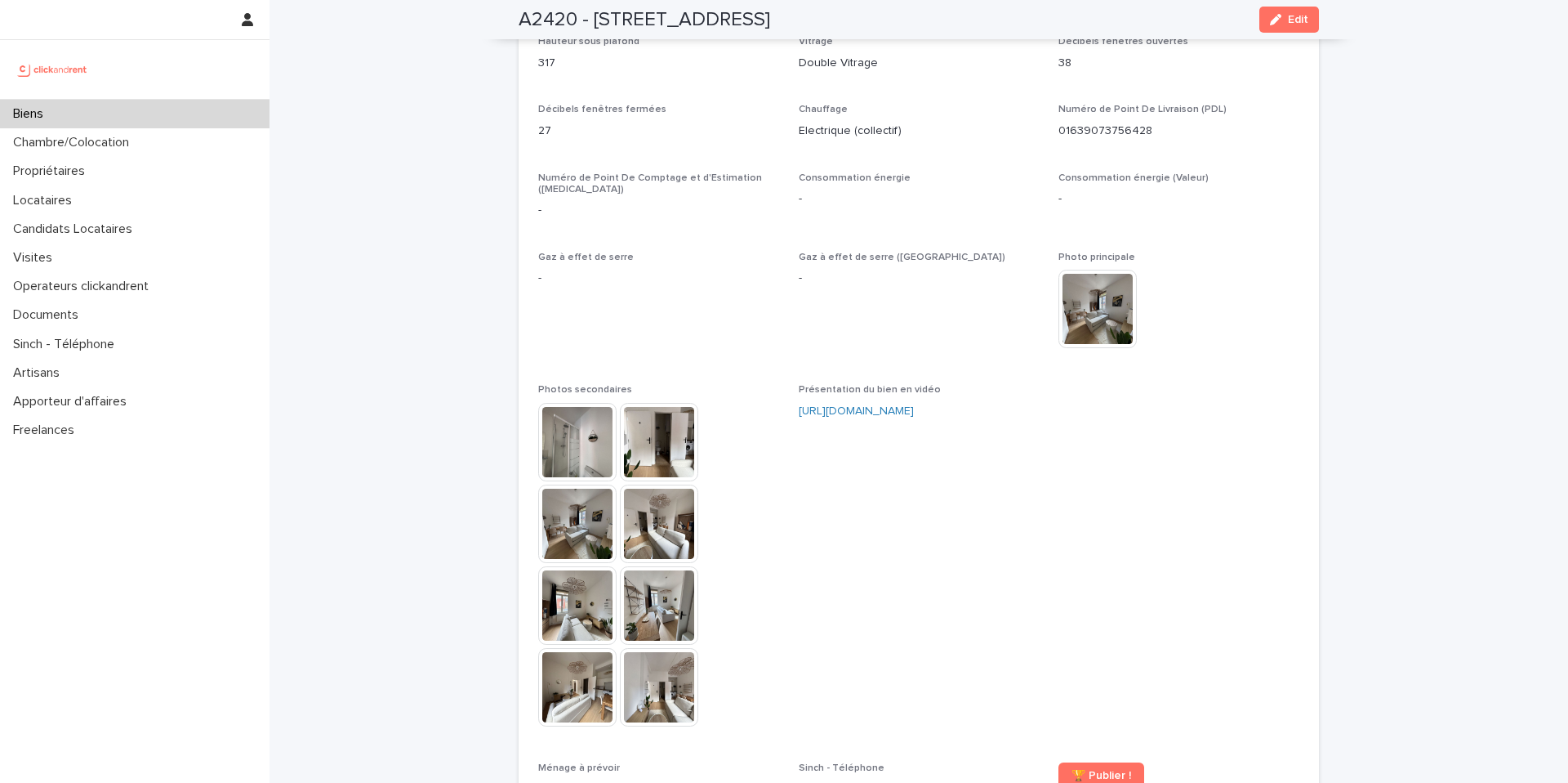
scroll to position [4043, 0]
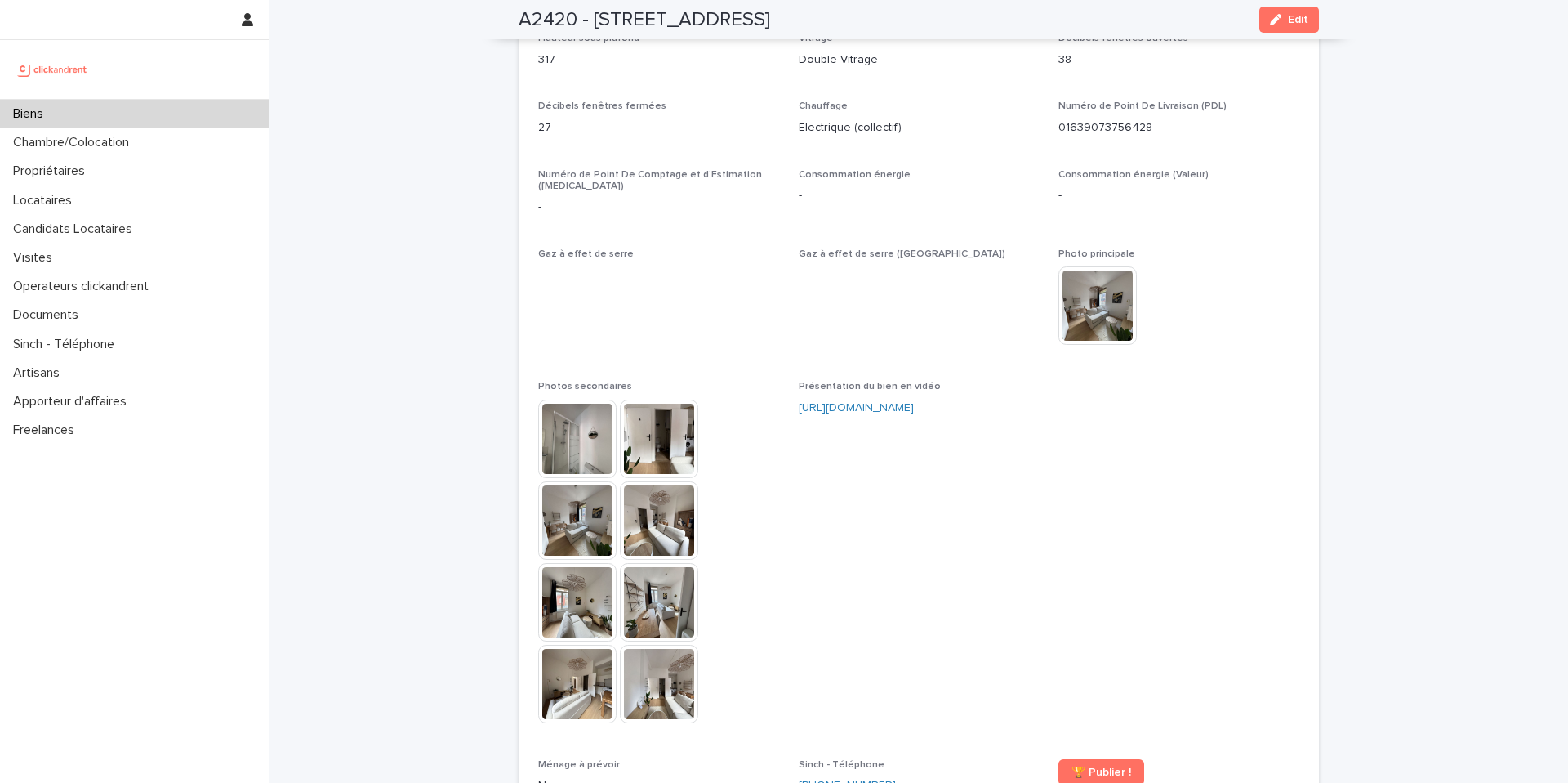
click at [568, 400] on img at bounding box center [577, 439] width 79 height 79
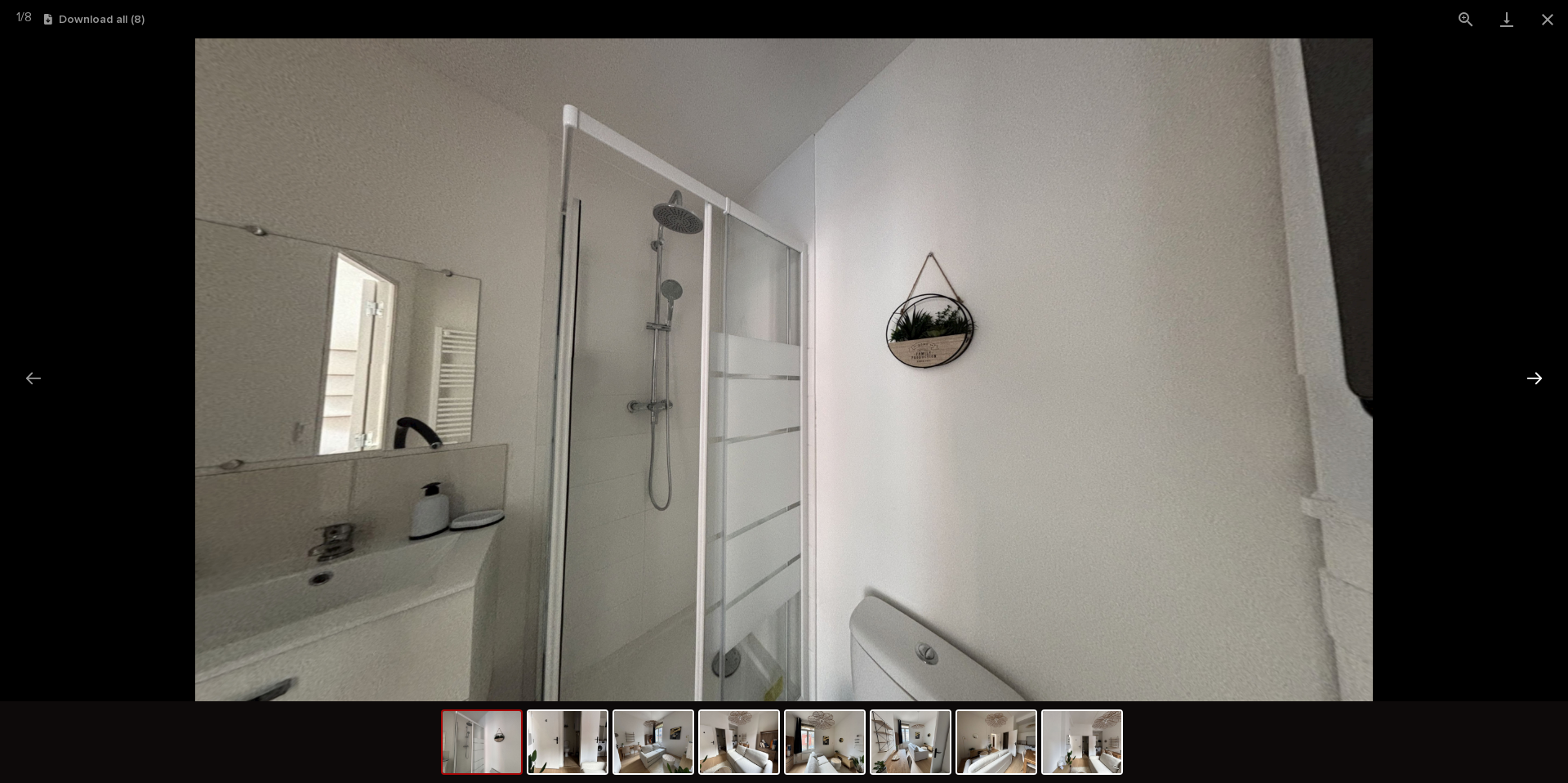
click at [1534, 382] on button "Next slide" at bounding box center [1534, 378] width 34 height 32
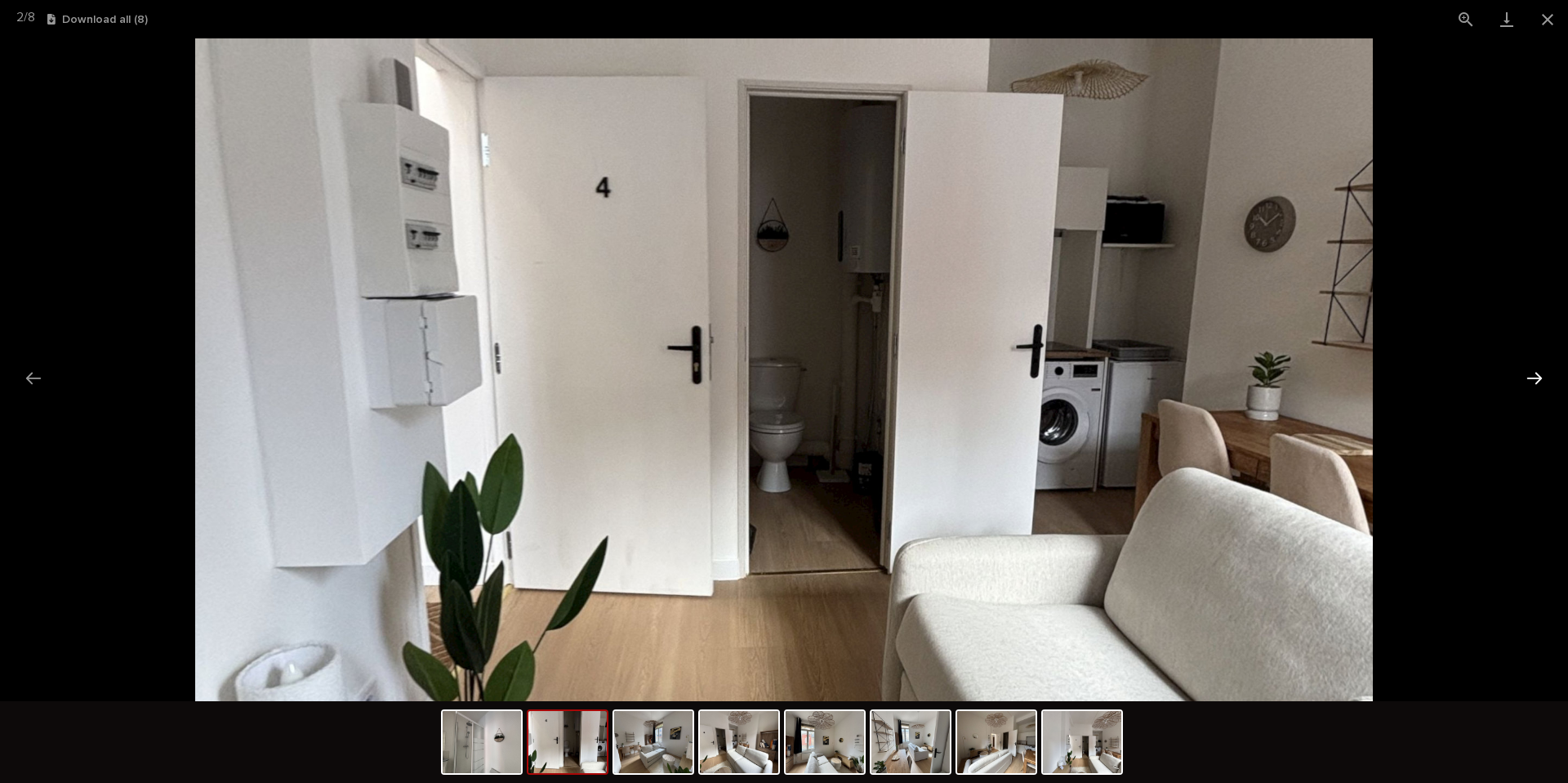
click at [1531, 377] on button "Next slide" at bounding box center [1534, 378] width 34 height 32
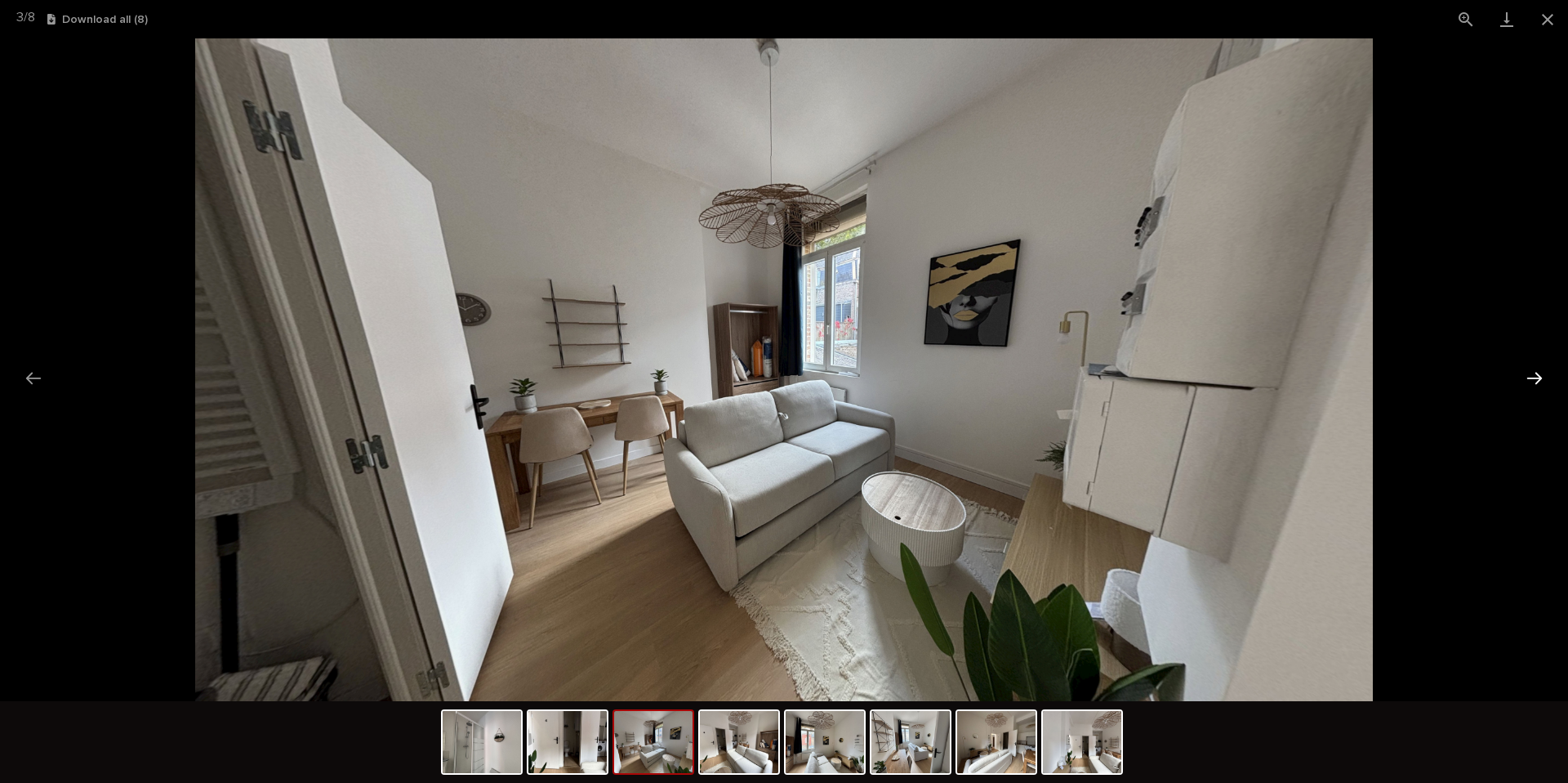
click at [1530, 377] on button "Next slide" at bounding box center [1534, 378] width 34 height 32
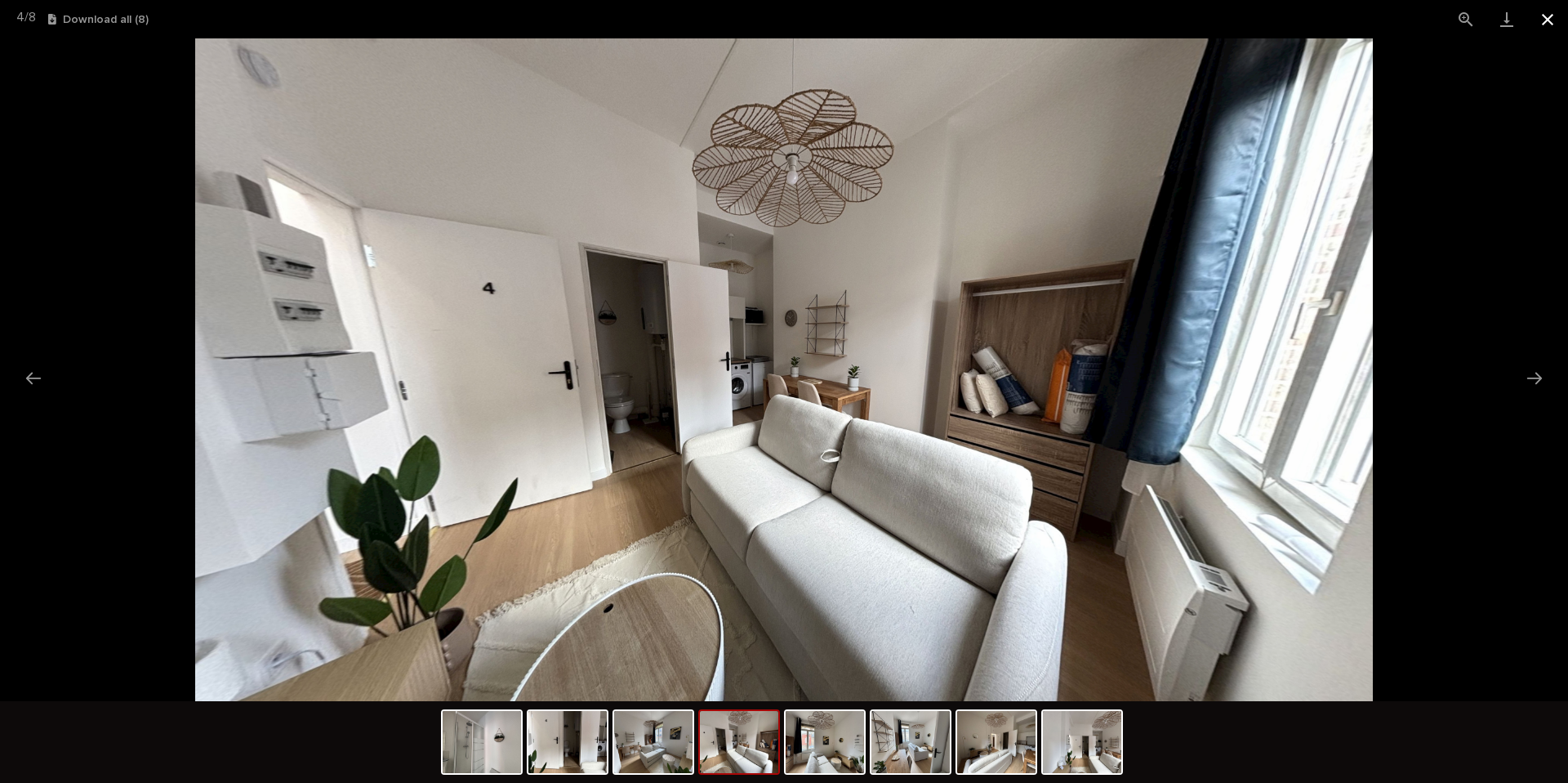
click at [1542, 23] on button "Close gallery" at bounding box center [1548, 19] width 41 height 39
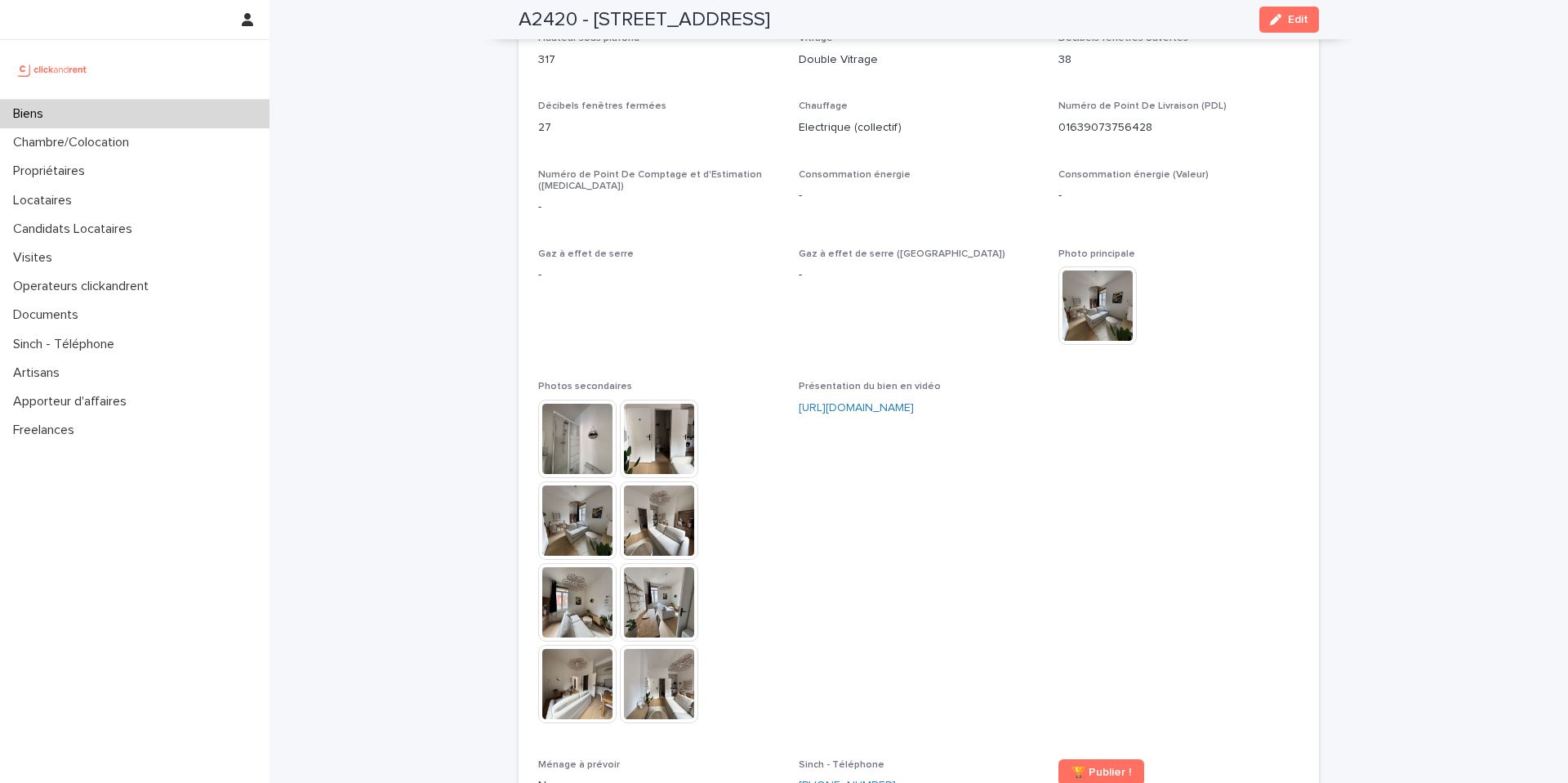
click at [1292, 25] on button "Edit" at bounding box center [1289, 19] width 60 height 26
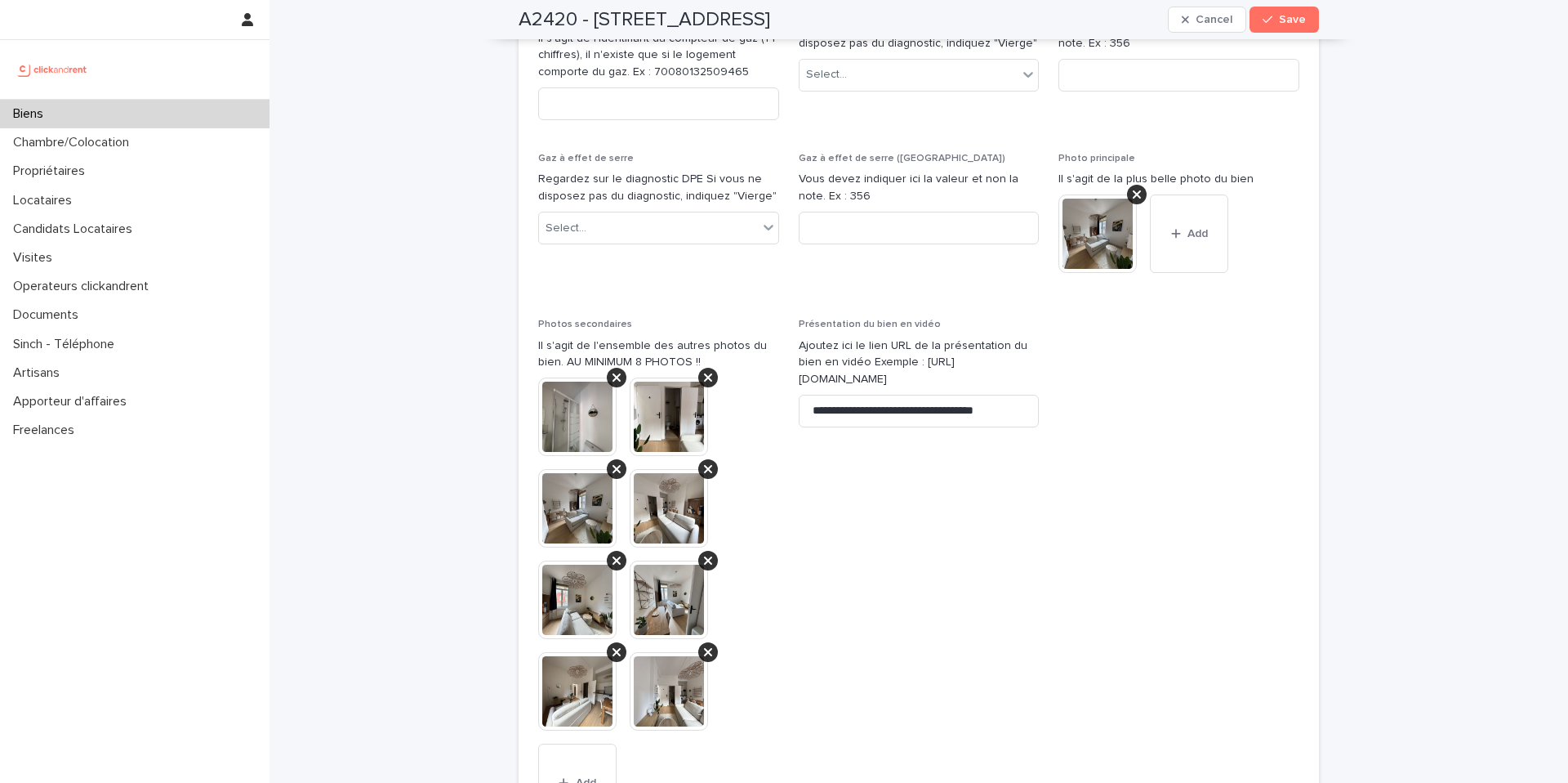
scroll to position [6705, 0]
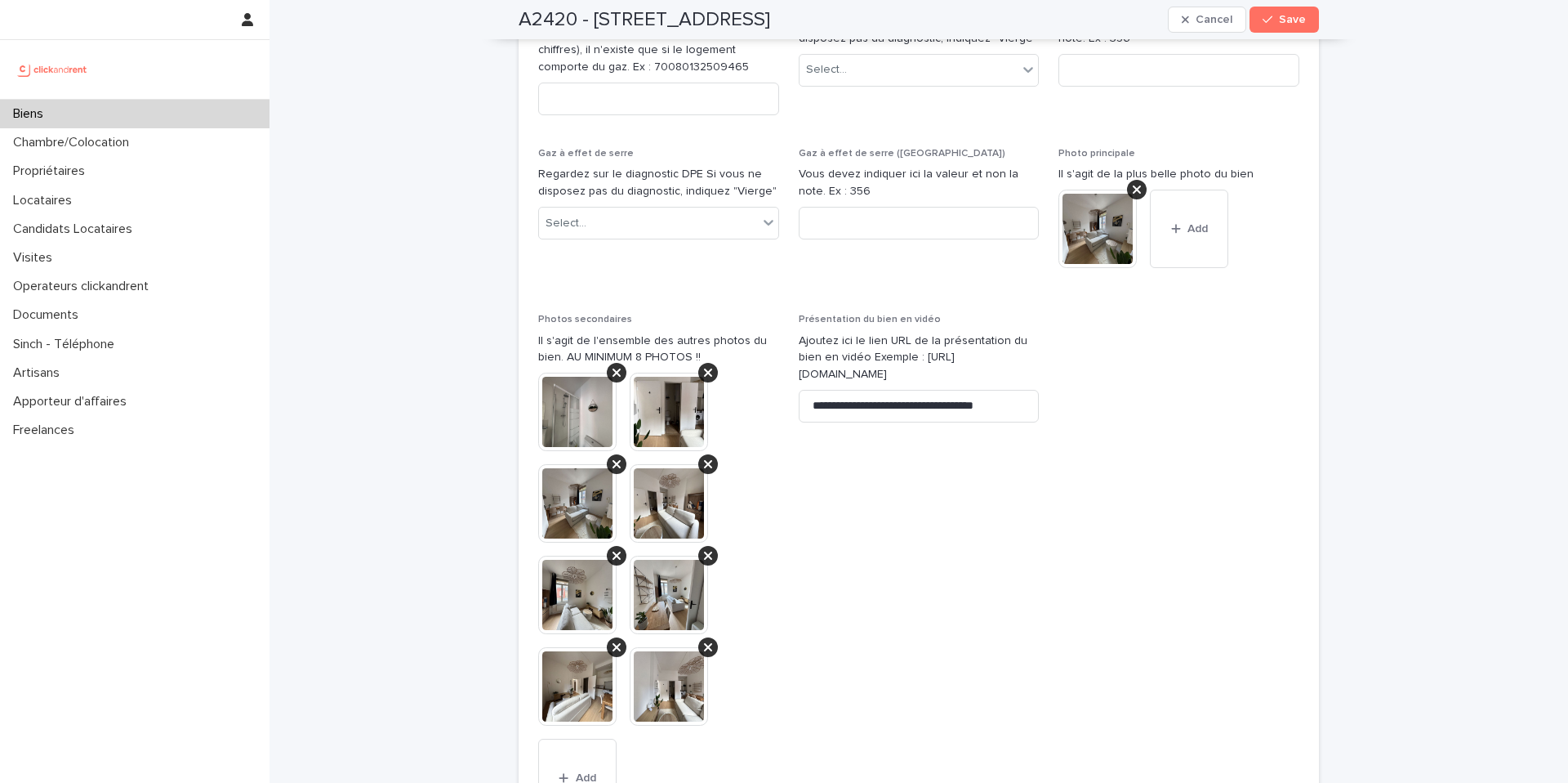
drag, startPoint x: 469, startPoint y: 283, endPoint x: 468, endPoint y: 293, distance: 10.0
click at [612, 366] on icon at bounding box center [616, 373] width 8 height 13
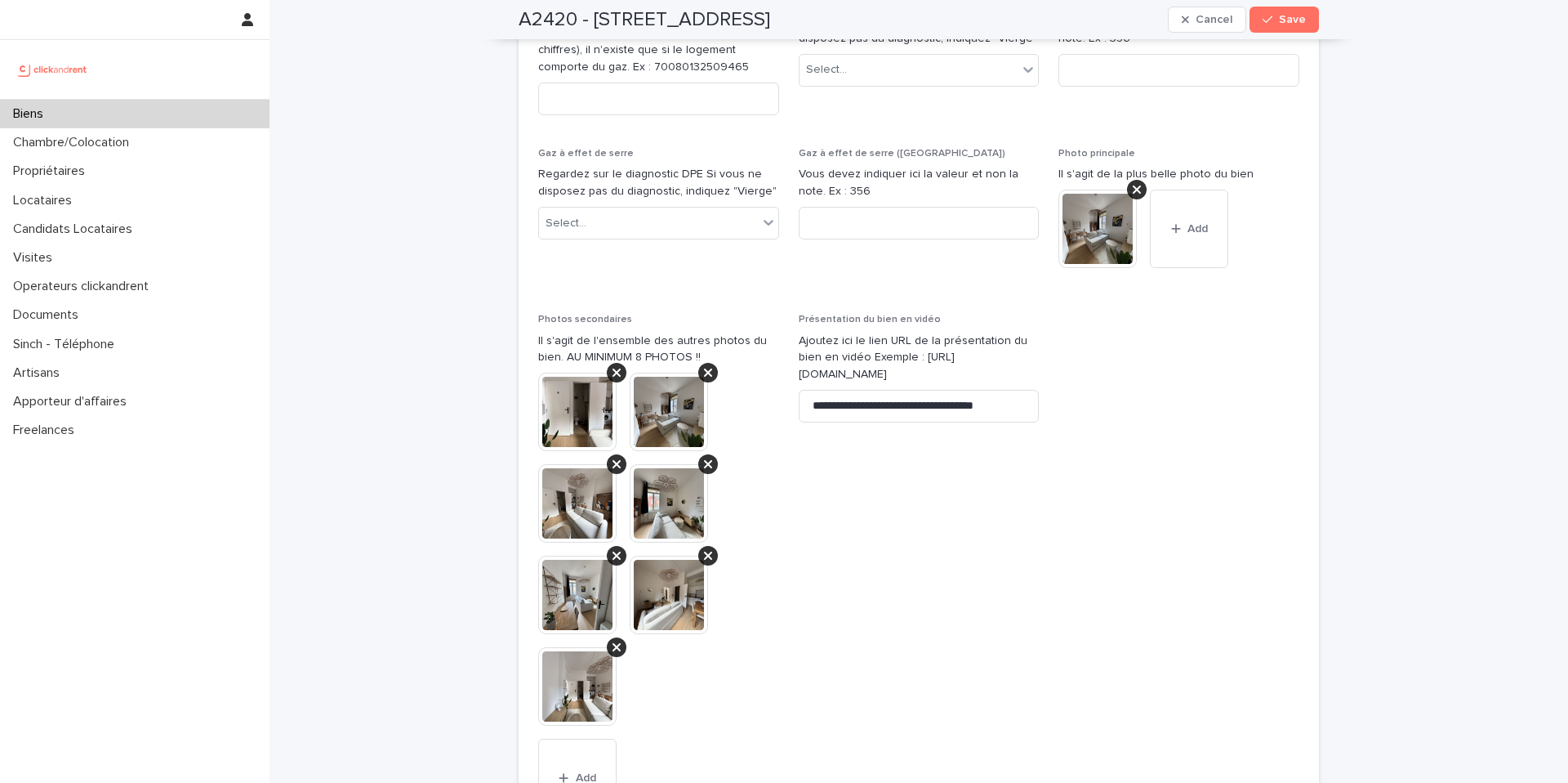
click at [912, 438] on span "**********" at bounding box center [919, 575] width 241 height 523
click at [549, 373] on img at bounding box center [577, 411] width 79 height 79
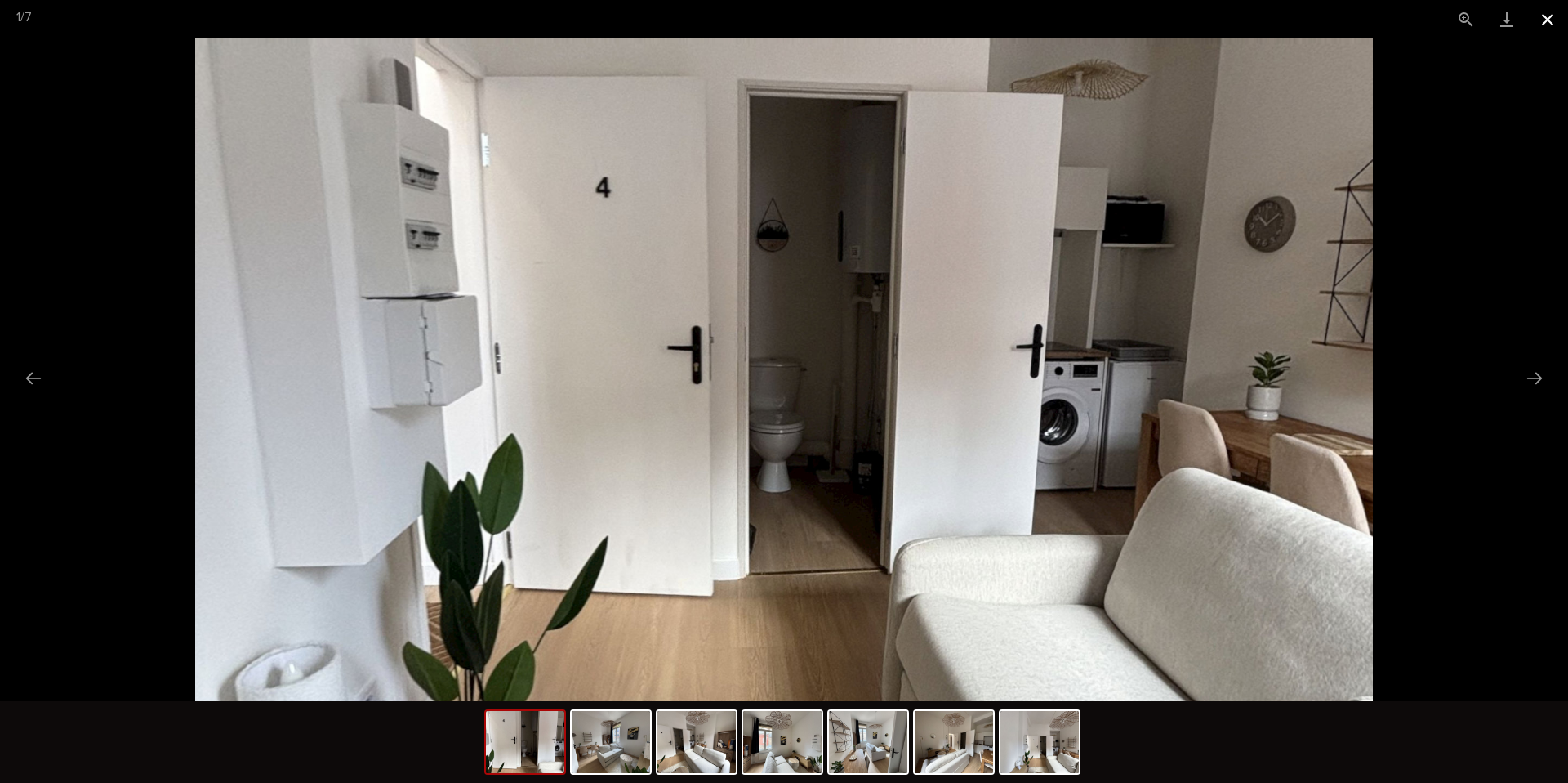
click at [1553, 19] on button "Close gallery" at bounding box center [1548, 19] width 41 height 39
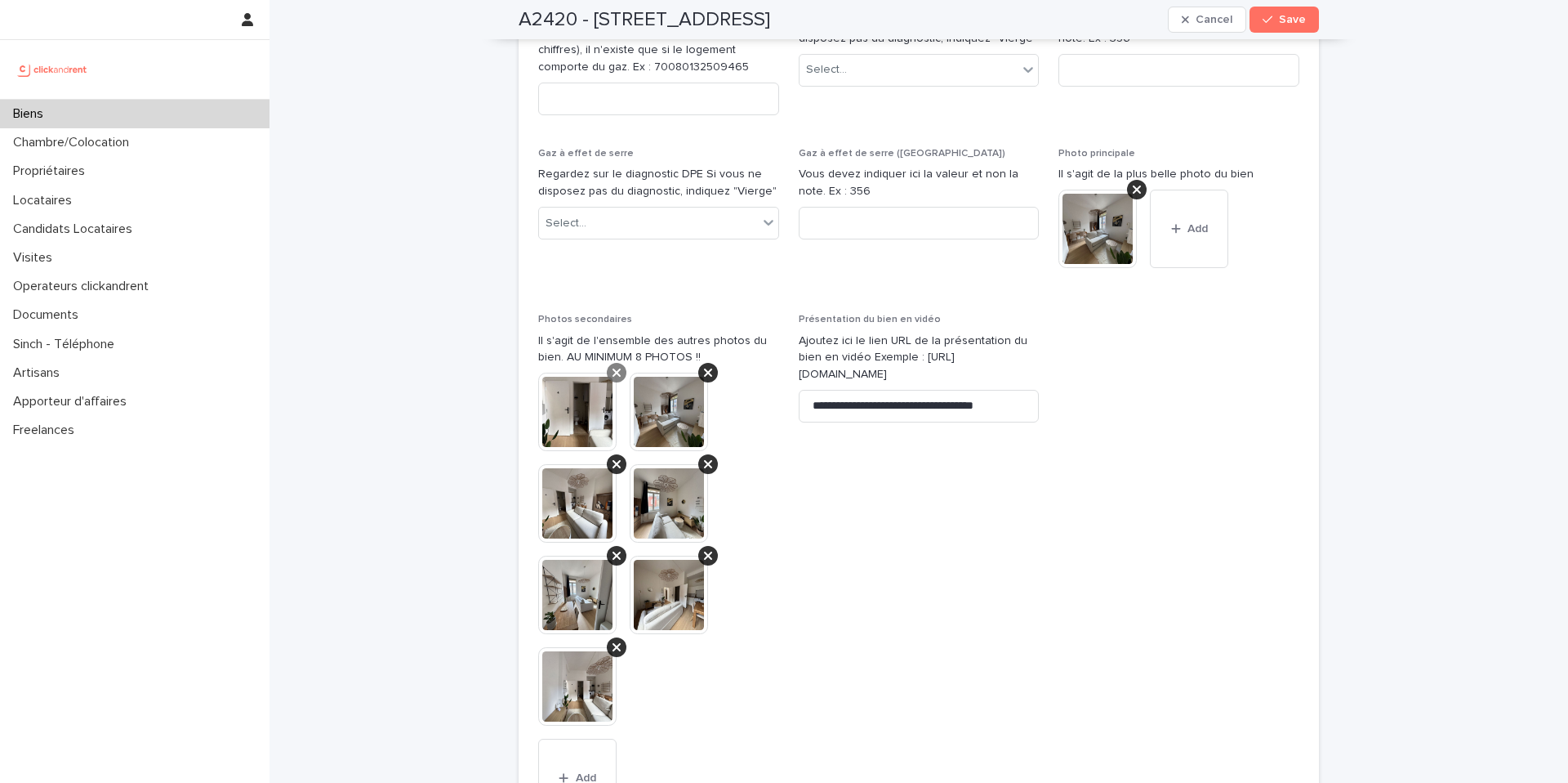
click at [612, 369] on icon at bounding box center [616, 373] width 8 height 8
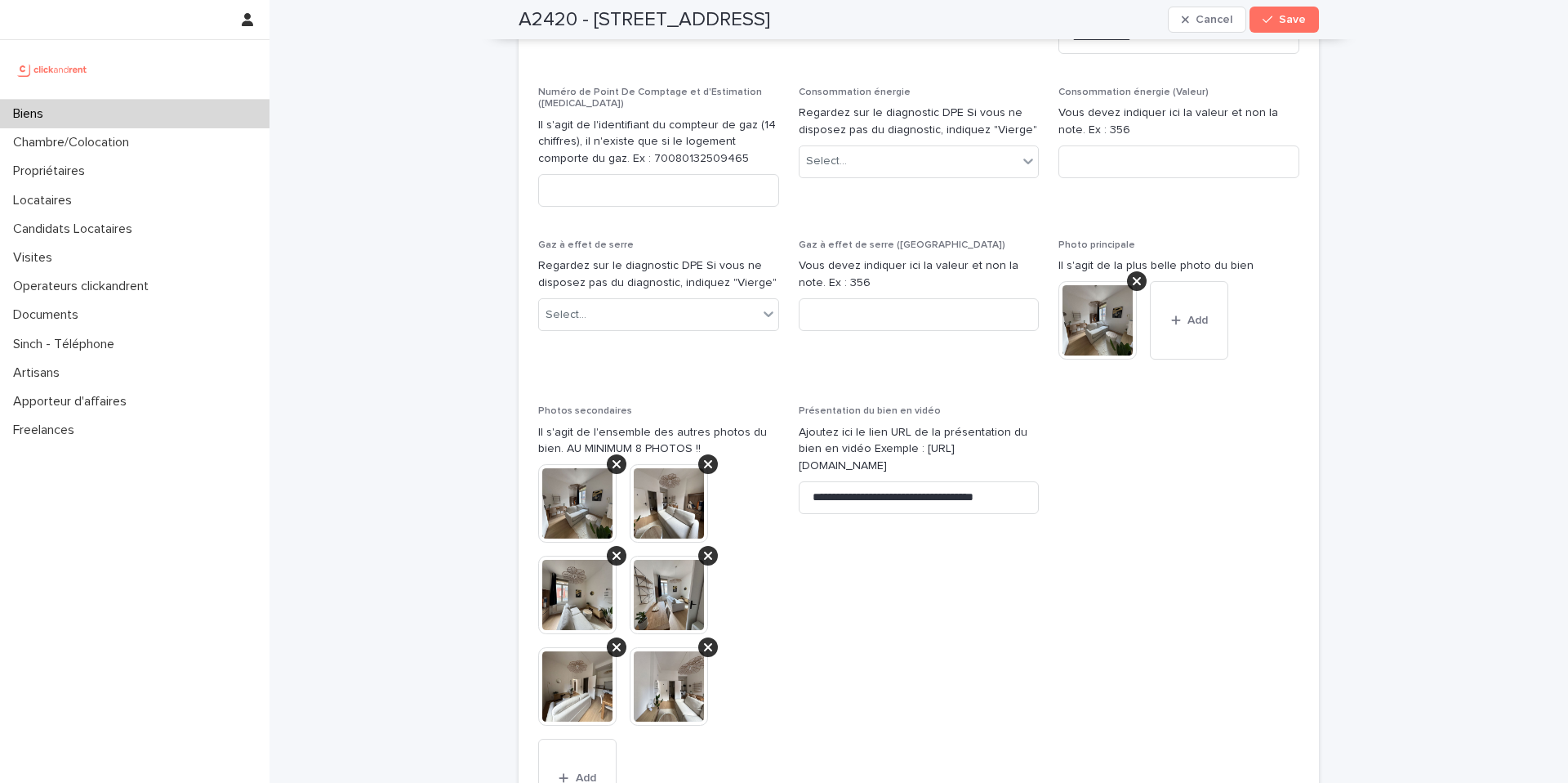
click at [824, 501] on span "**********" at bounding box center [919, 621] width 241 height 432
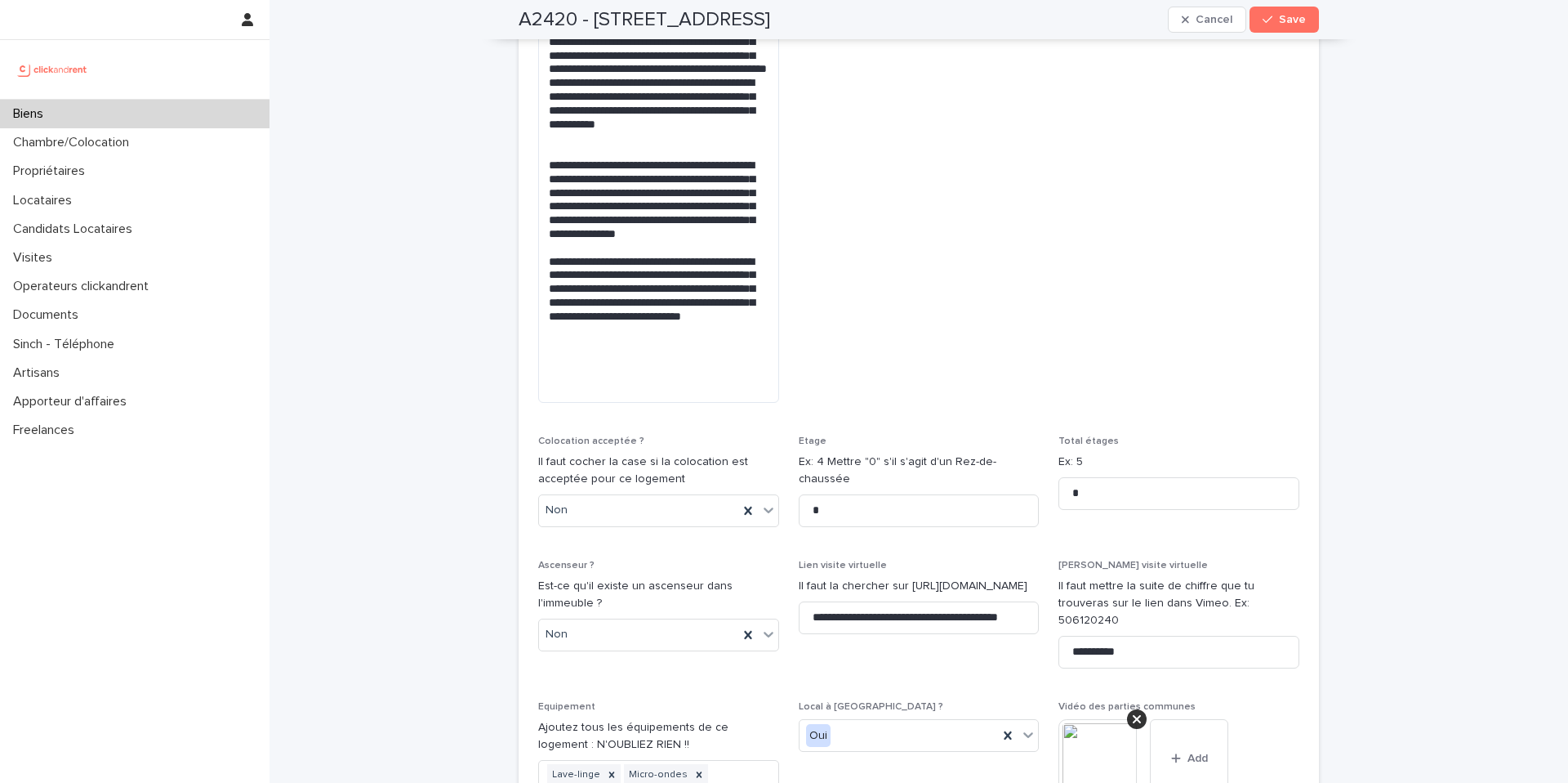
scroll to position [5273, 0]
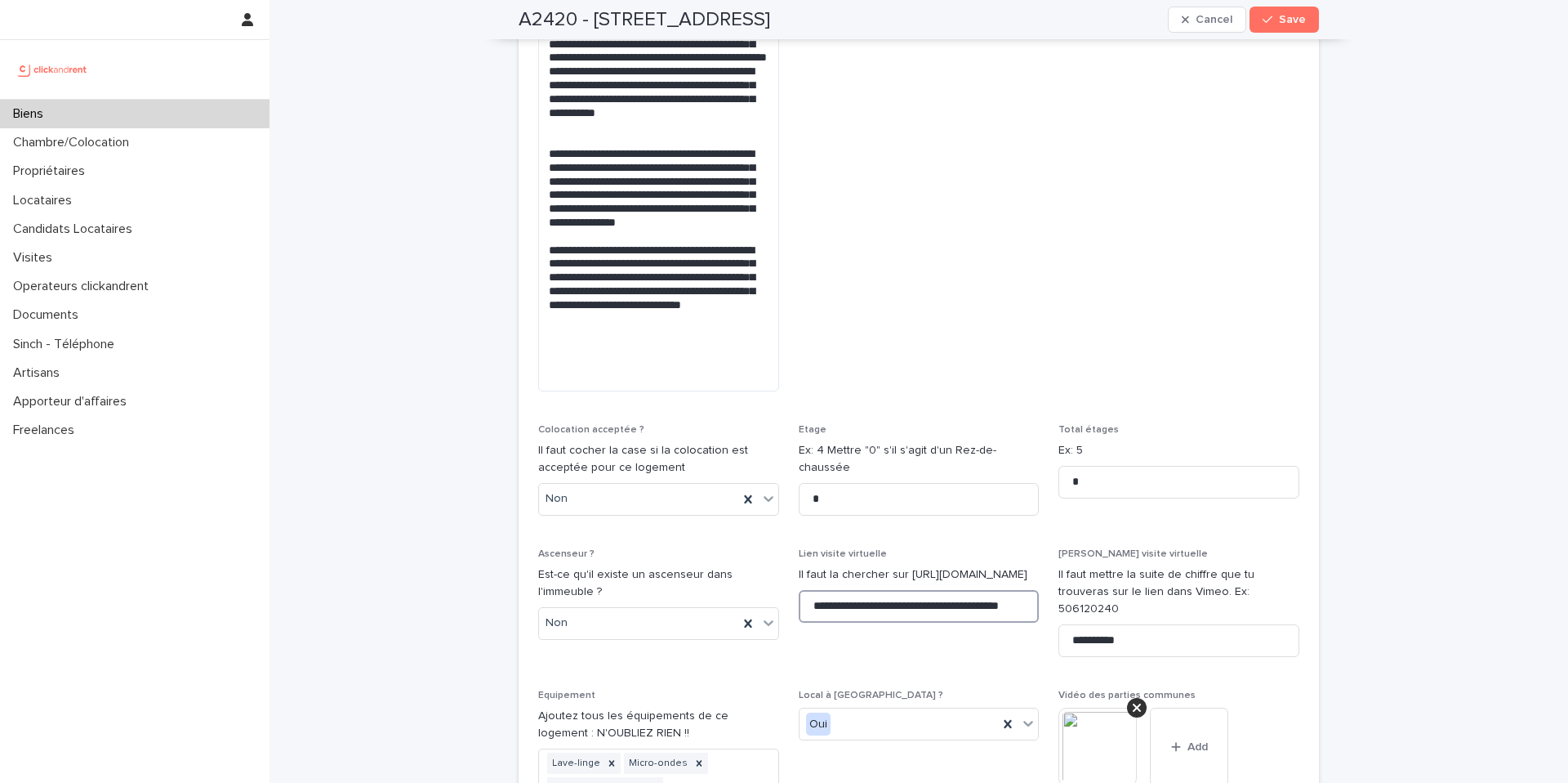
click at [898, 590] on input "**********" at bounding box center [919, 606] width 241 height 33
click at [899, 590] on input "**********" at bounding box center [919, 606] width 241 height 33
click at [897, 590] on input "**********" at bounding box center [919, 606] width 241 height 33
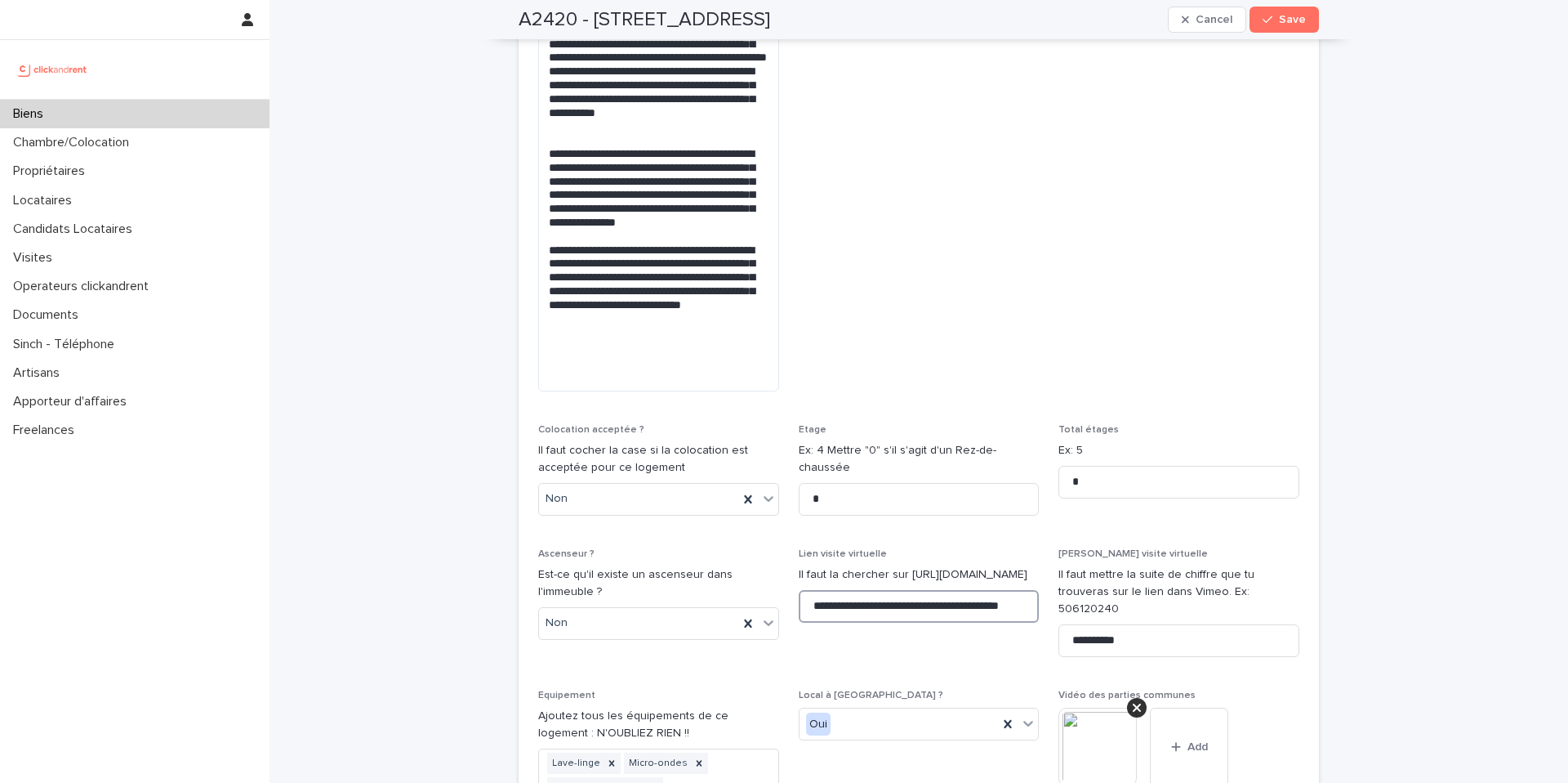
click at [897, 590] on input "**********" at bounding box center [919, 606] width 241 height 33
click at [863, 202] on span "Mise en avant Il faut éviter de mettre des mises en avant pour tous les biens, …" at bounding box center [919, 128] width 241 height 553
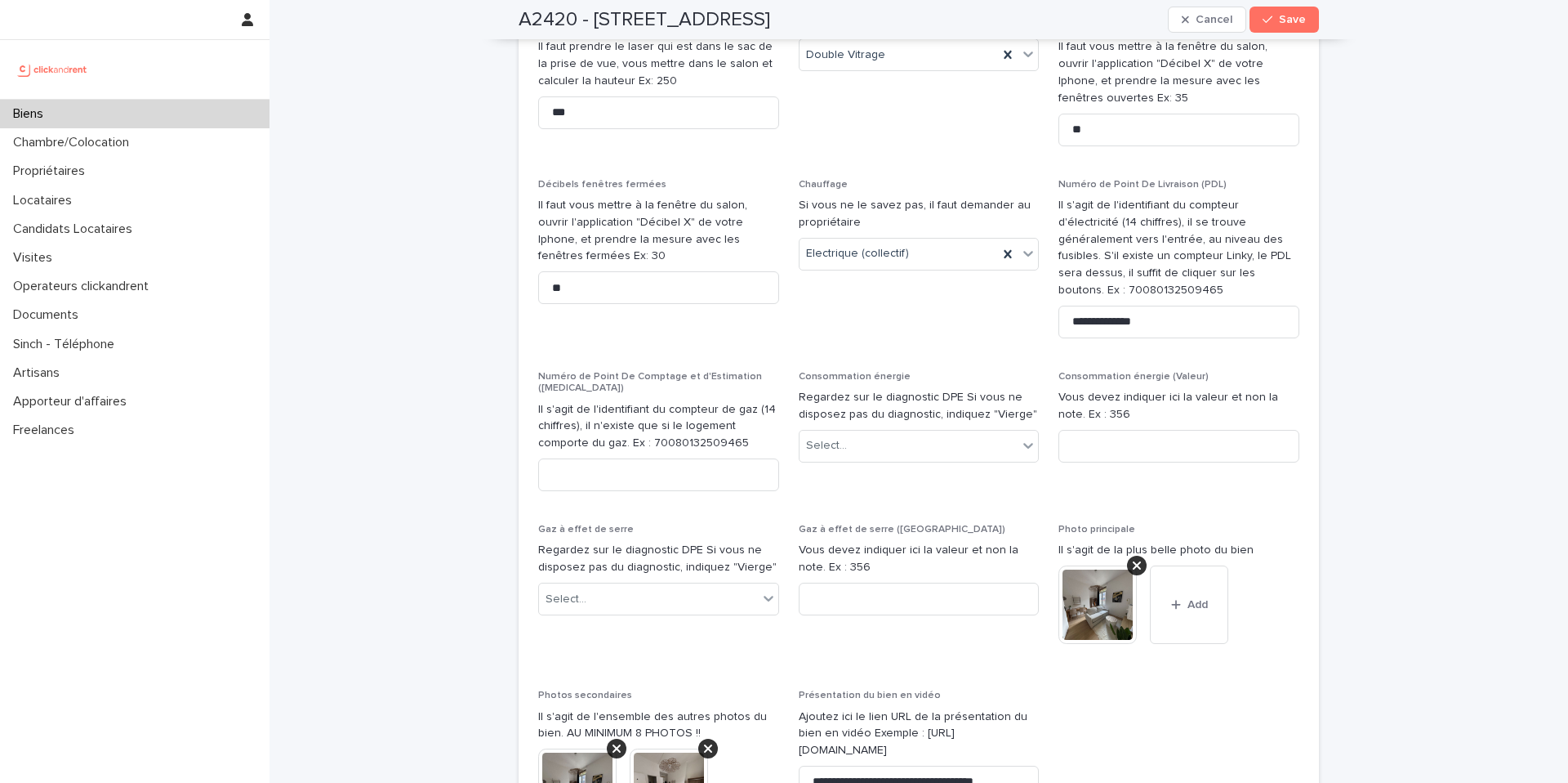
scroll to position [6696, 0]
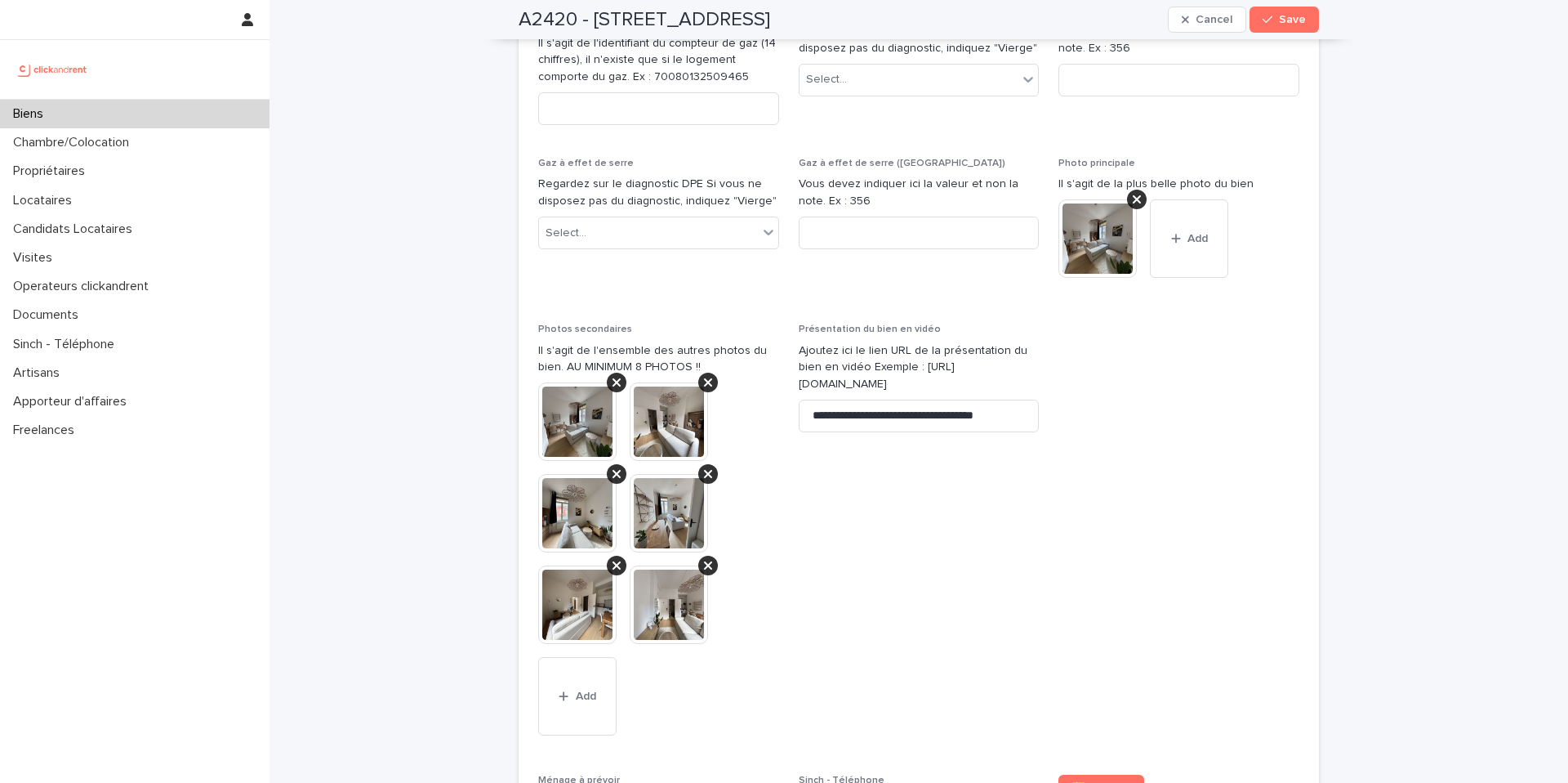
click at [830, 435] on span "**********" at bounding box center [919, 539] width 241 height 432
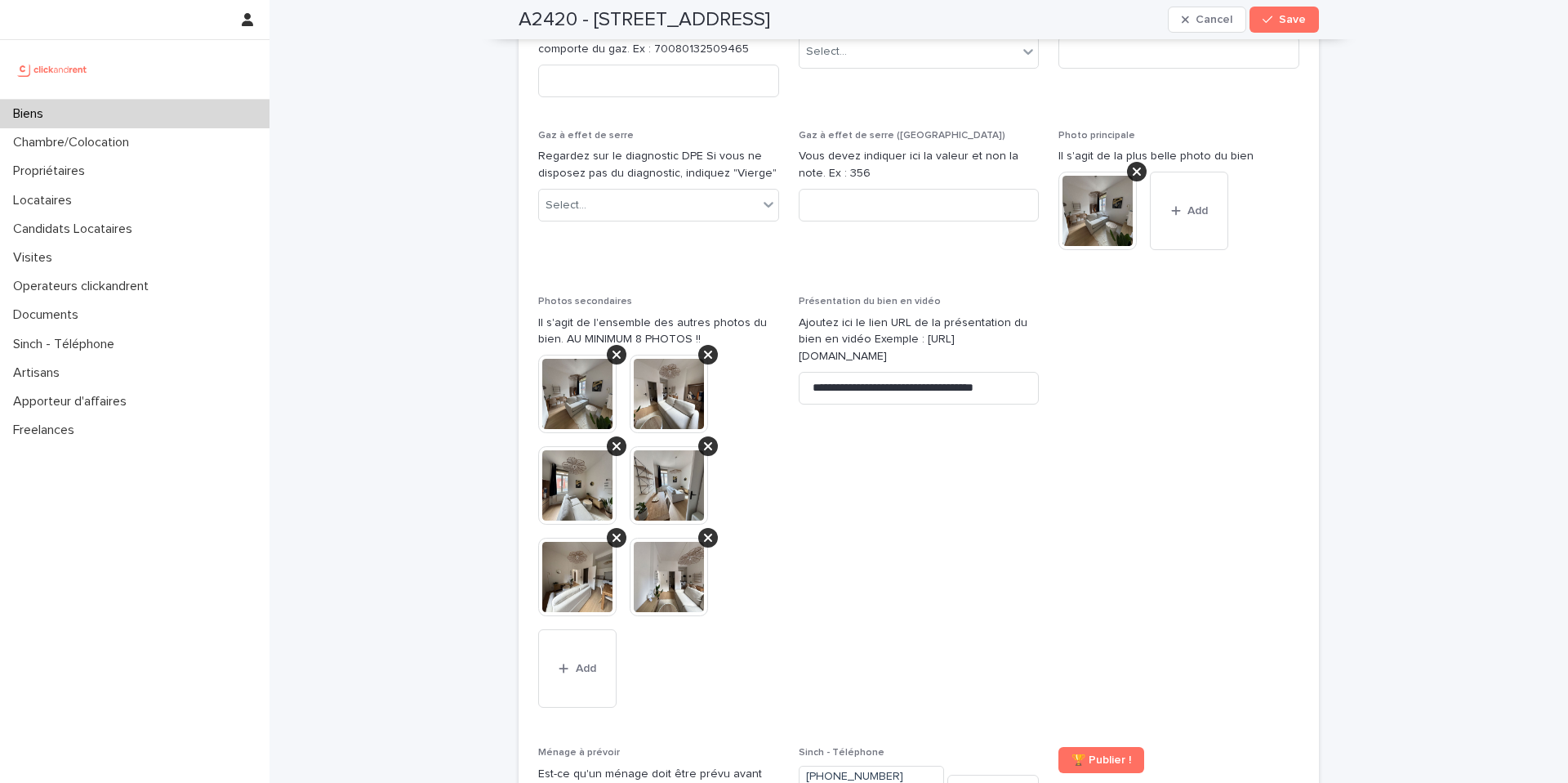
scroll to position [6722, 0]
drag, startPoint x: 599, startPoint y: 548, endPoint x: 605, endPoint y: 459, distance: 89.2
click at [599, 631] on button "Add" at bounding box center [577, 670] width 79 height 79
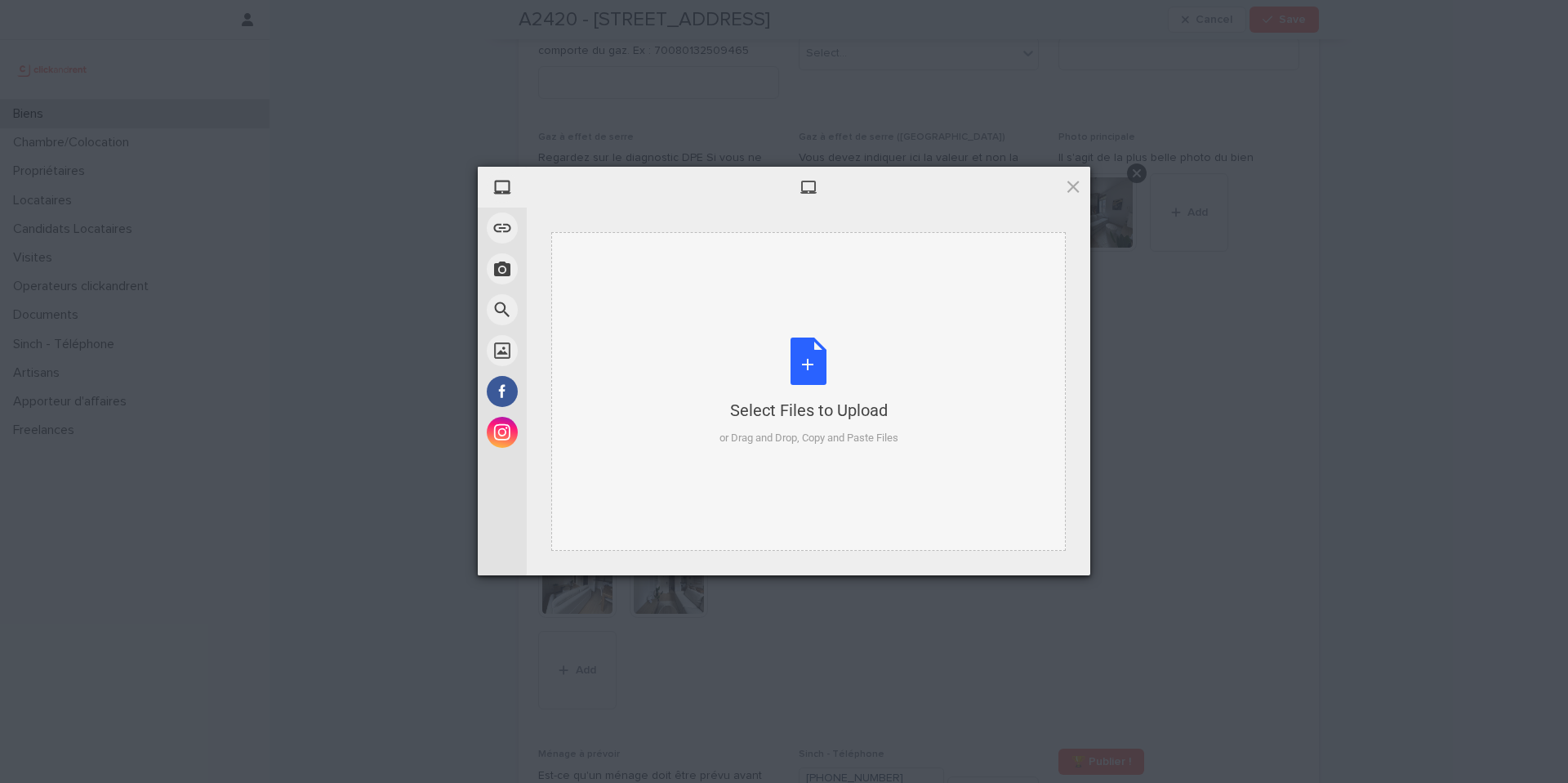
click at [724, 333] on div "Select Files to Upload or Drag and Drop, Copy and Paste Files" at bounding box center [808, 391] width 514 height 319
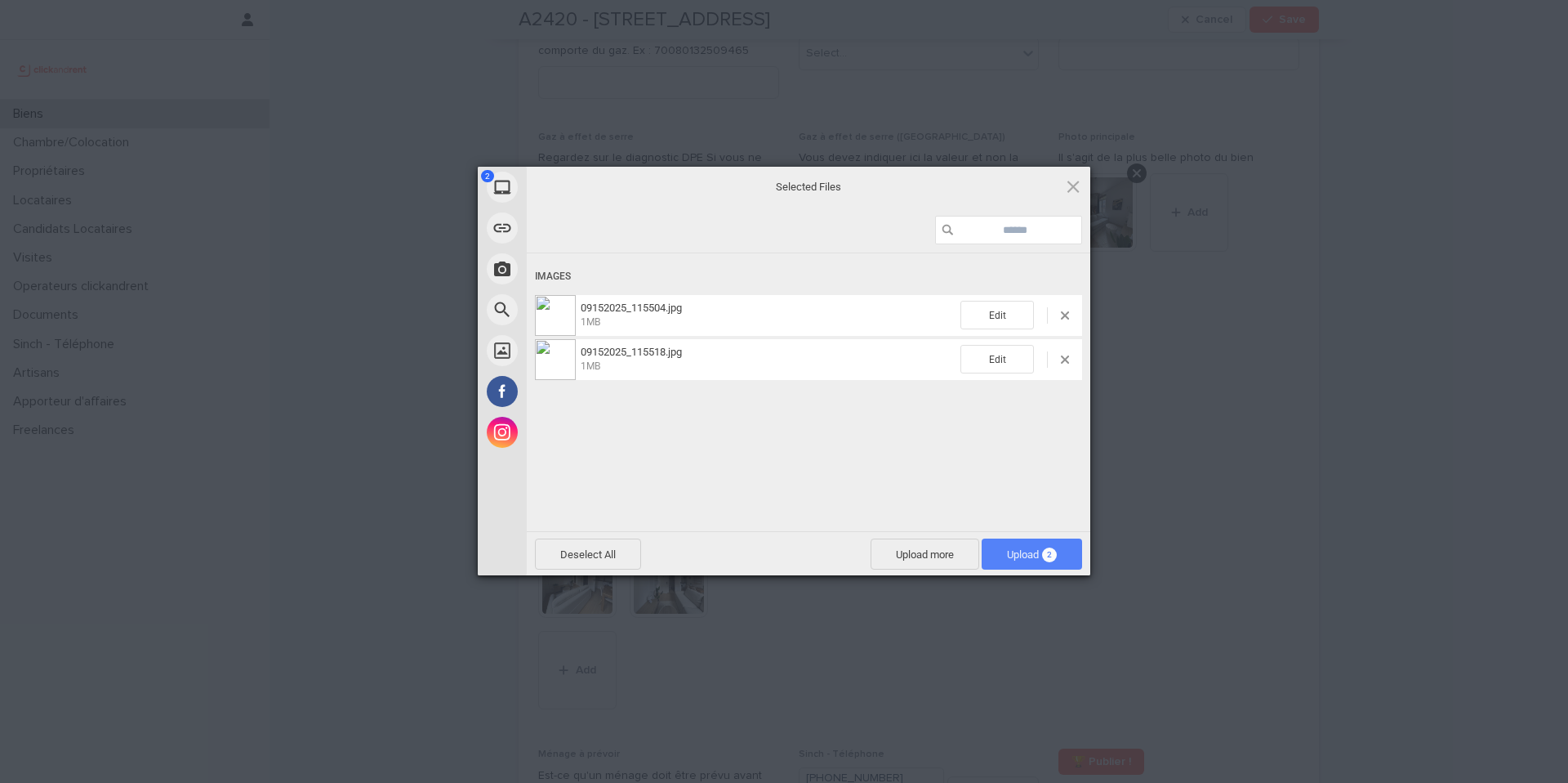
click at [1017, 558] on span "Upload 2" at bounding box center [1032, 554] width 49 height 12
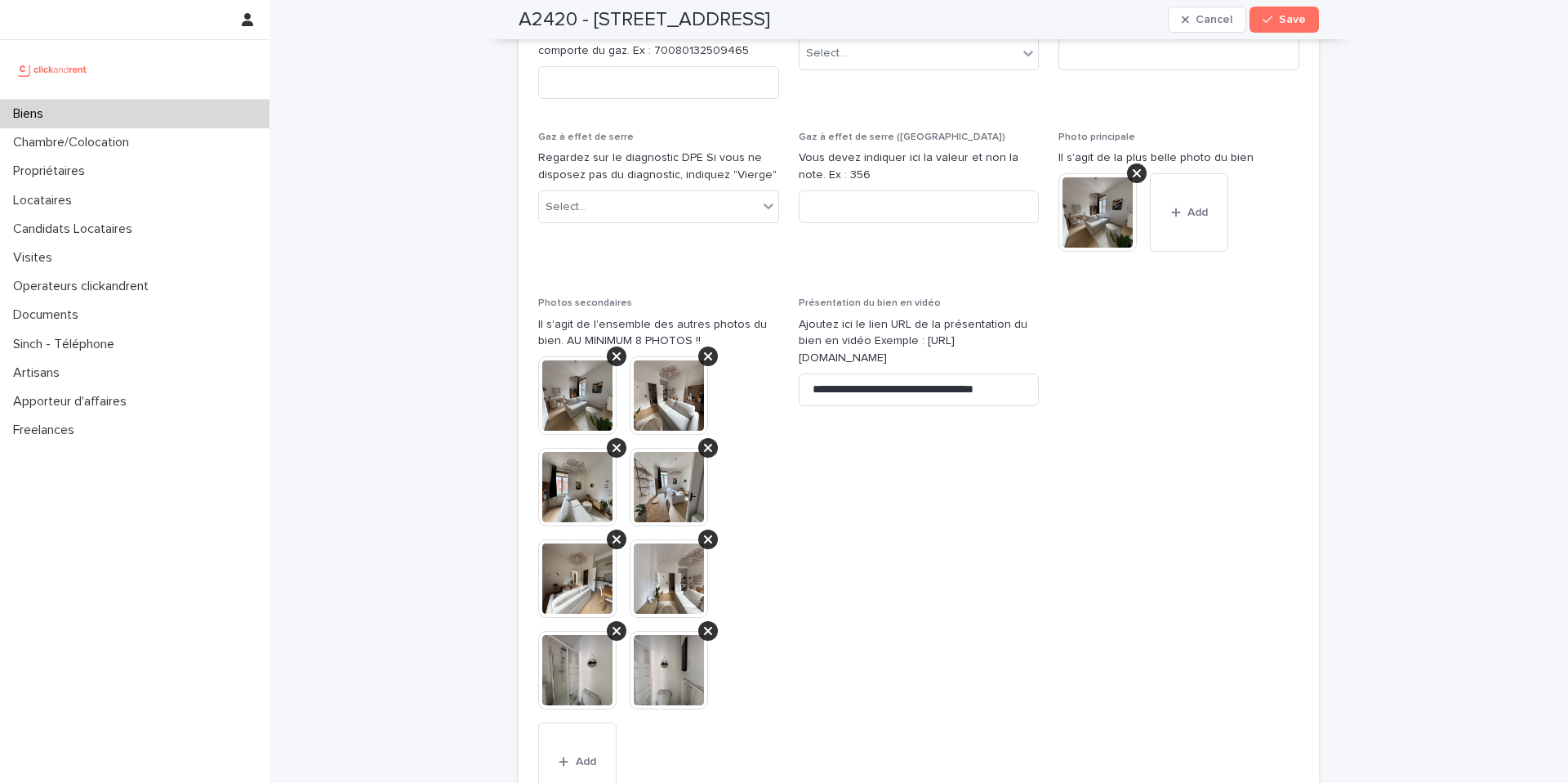
scroll to position [6814, 0]
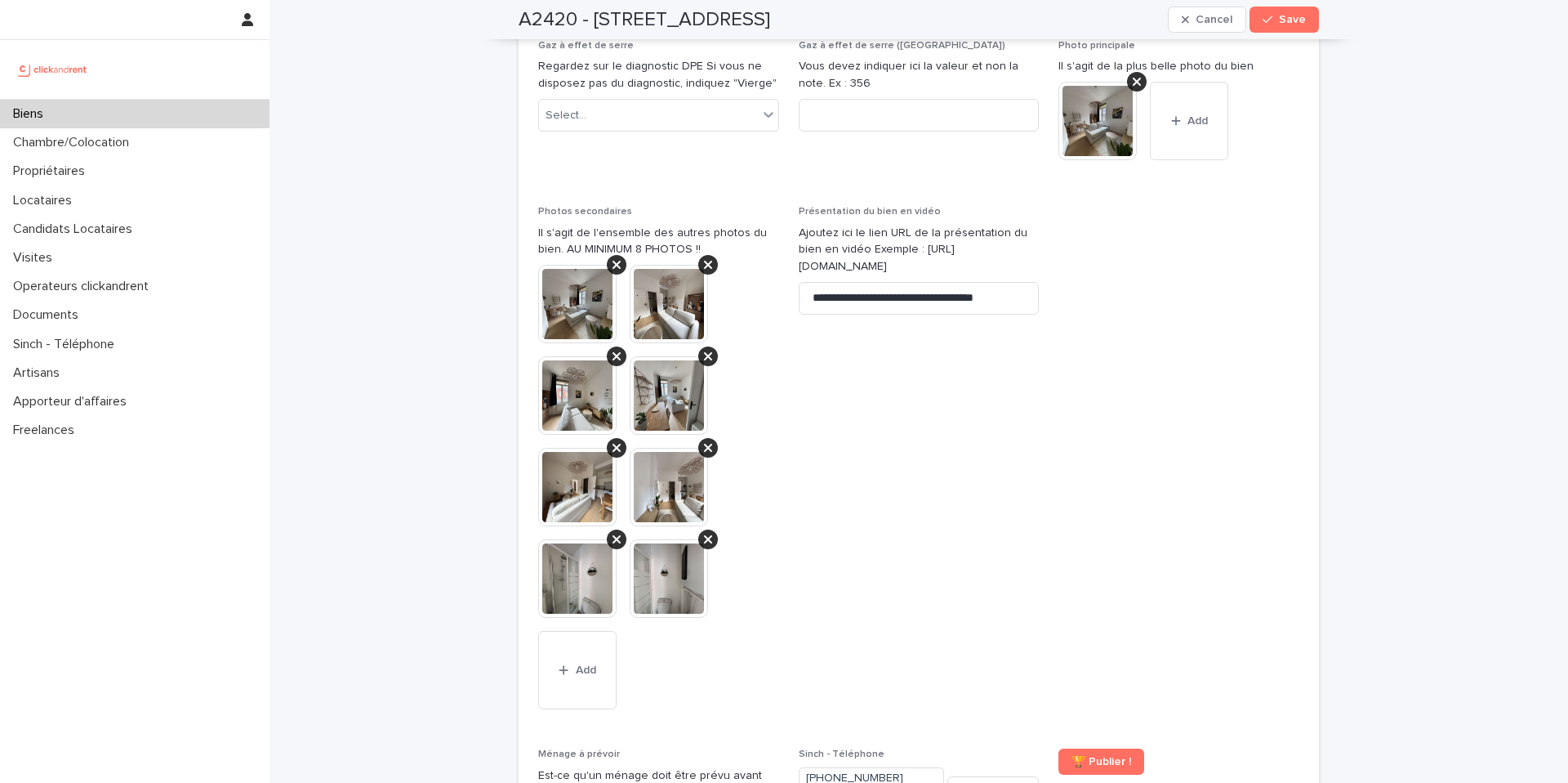
drag, startPoint x: 1155, startPoint y: 259, endPoint x: 1147, endPoint y: 247, distance: 14.4
click at [1154, 259] on span at bounding box center [1179, 467] width 241 height 523
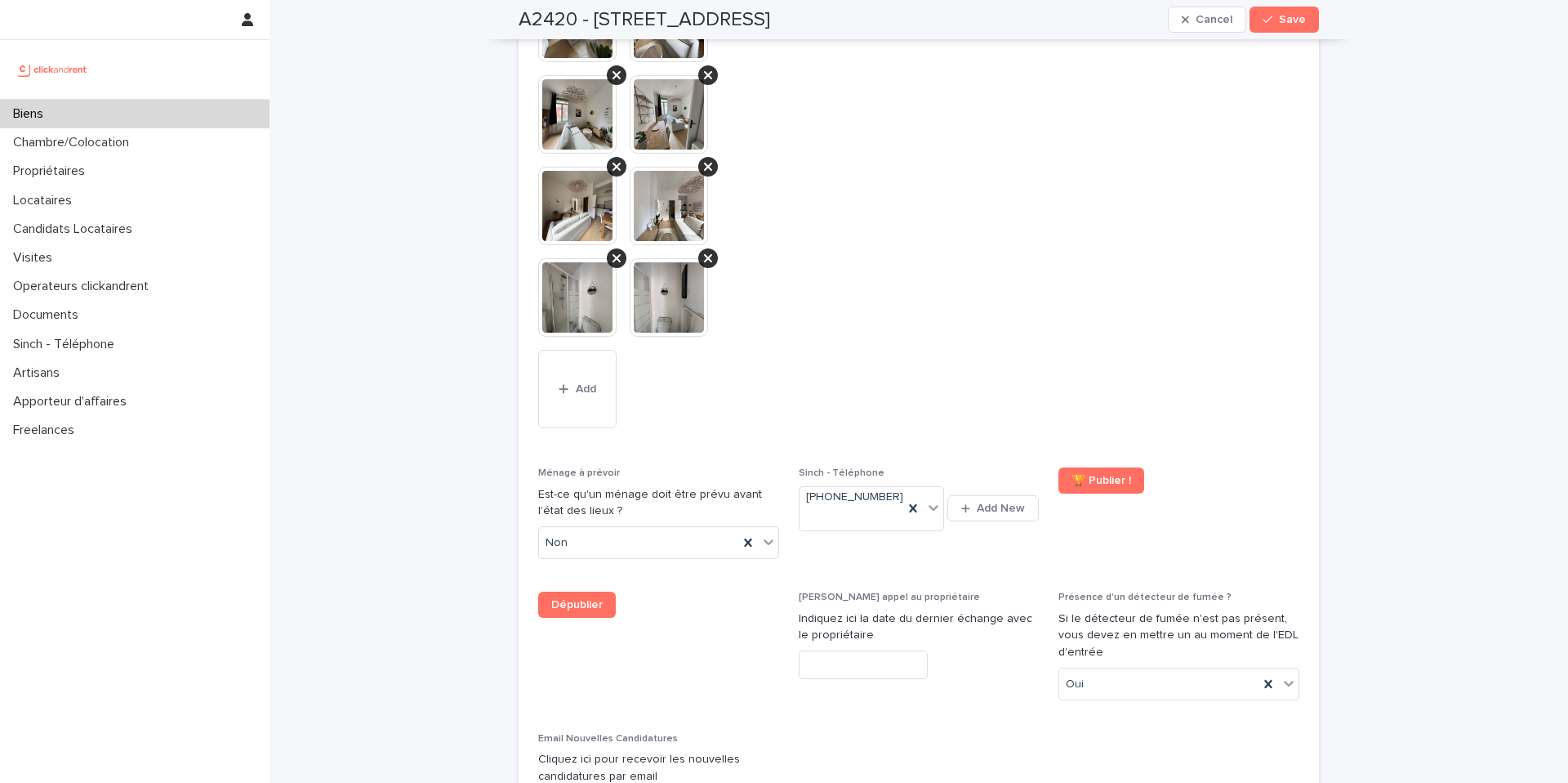
scroll to position [6795, 0]
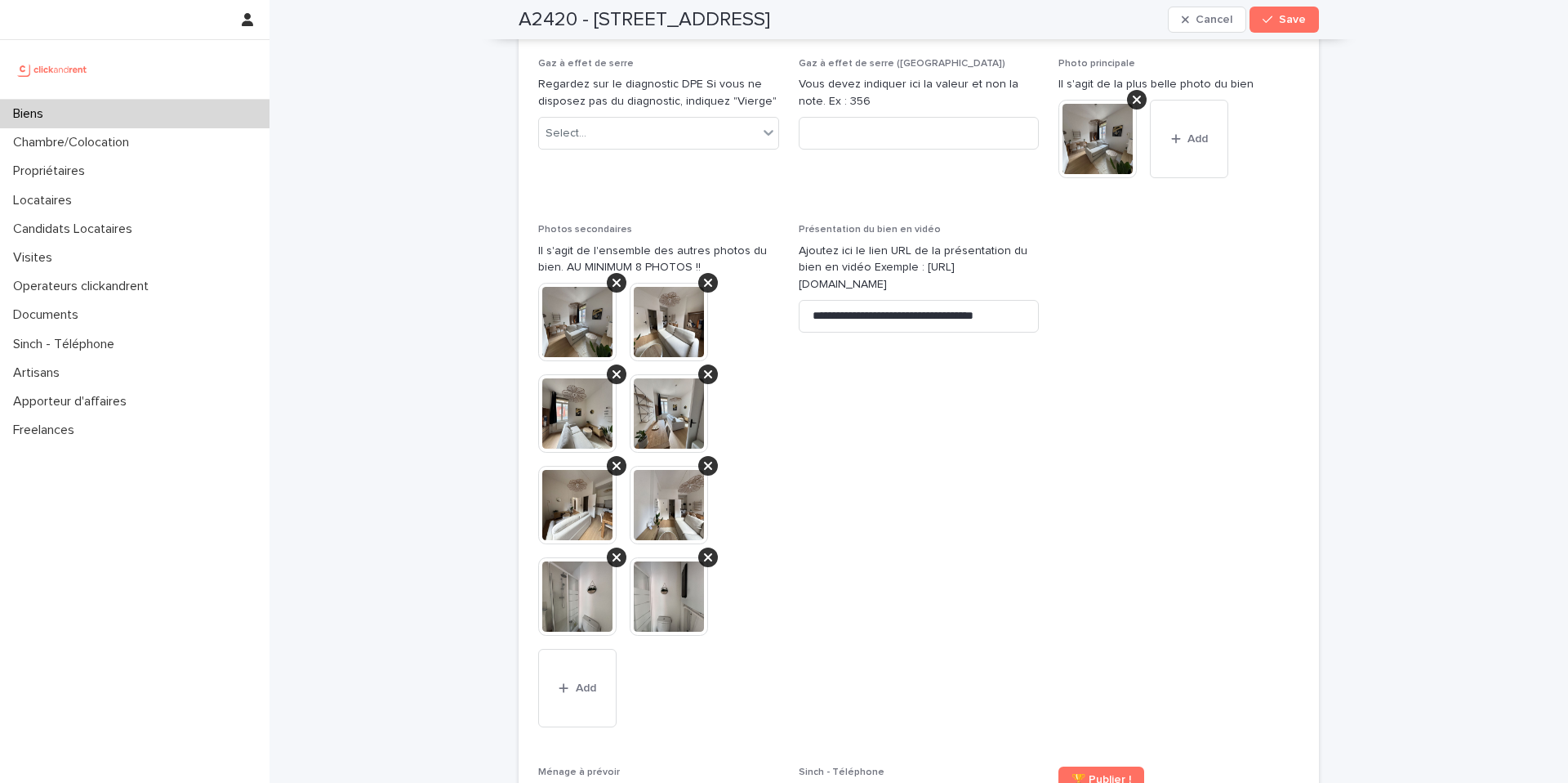
click at [1101, 239] on span at bounding box center [1179, 486] width 241 height 523
click at [1280, 18] on span "Save" at bounding box center [1293, 19] width 27 height 11
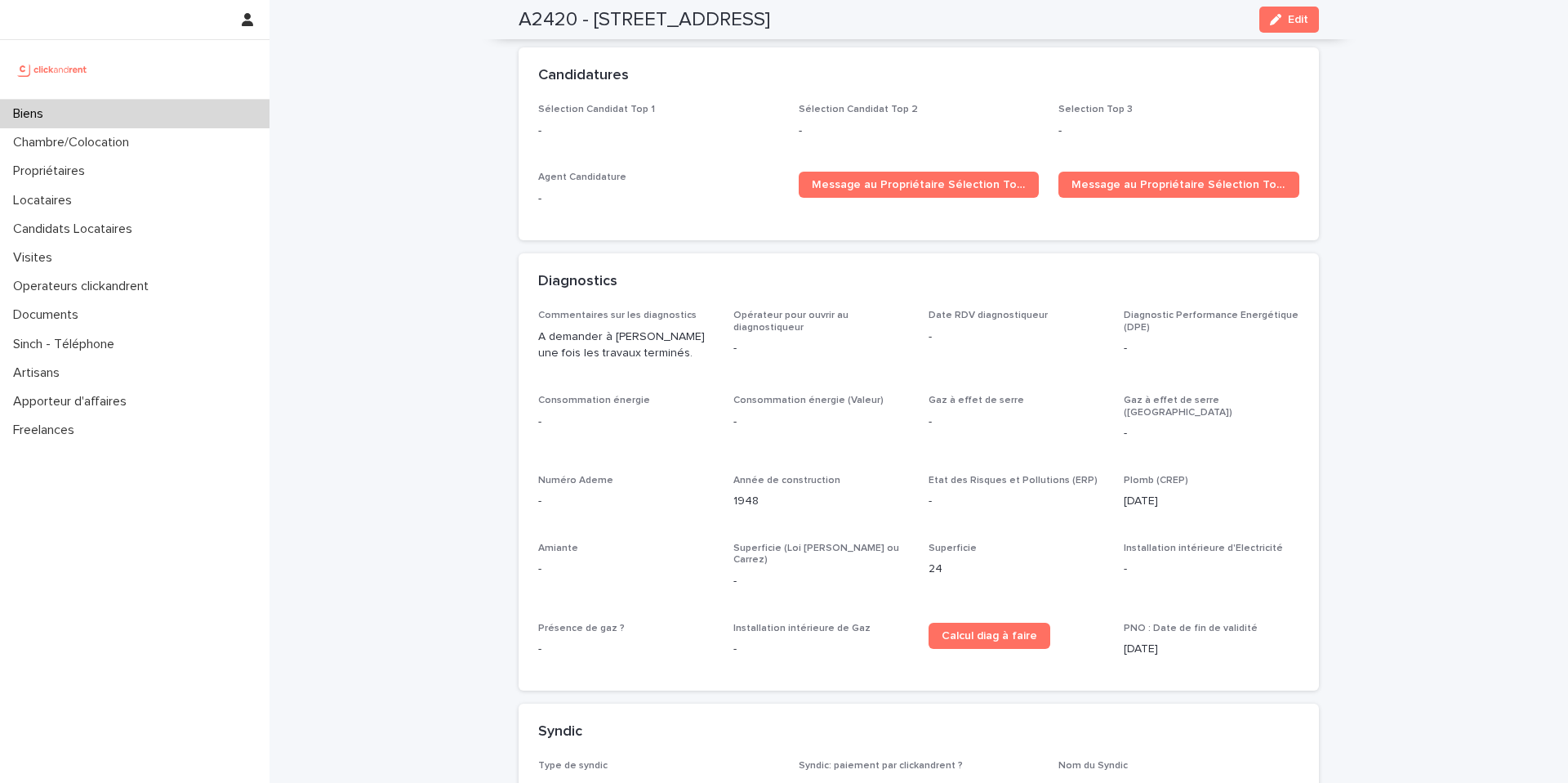
scroll to position [4182, 0]
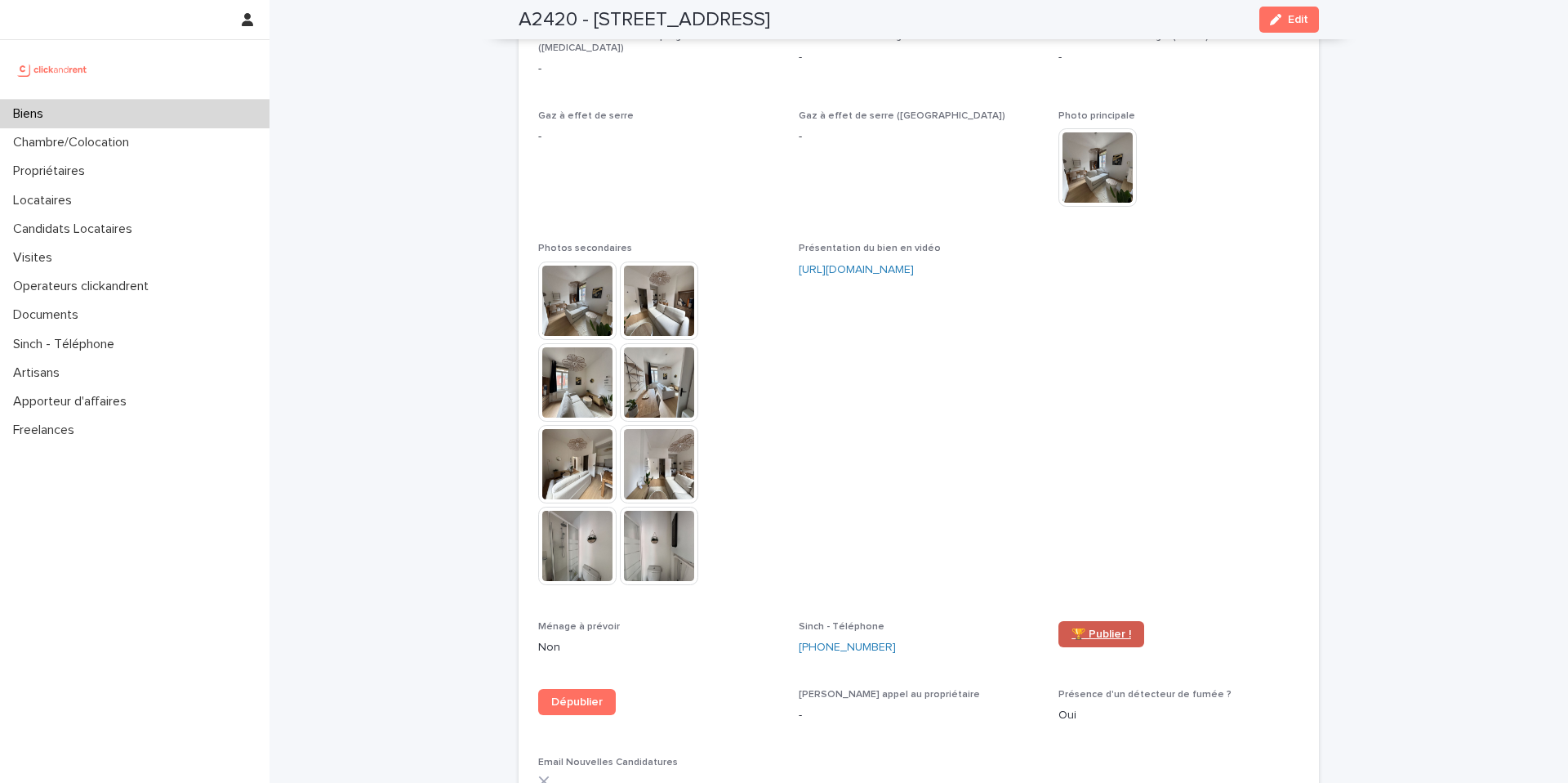
click at [1083, 629] on span "🏆 Publier !" at bounding box center [1102, 634] width 60 height 11
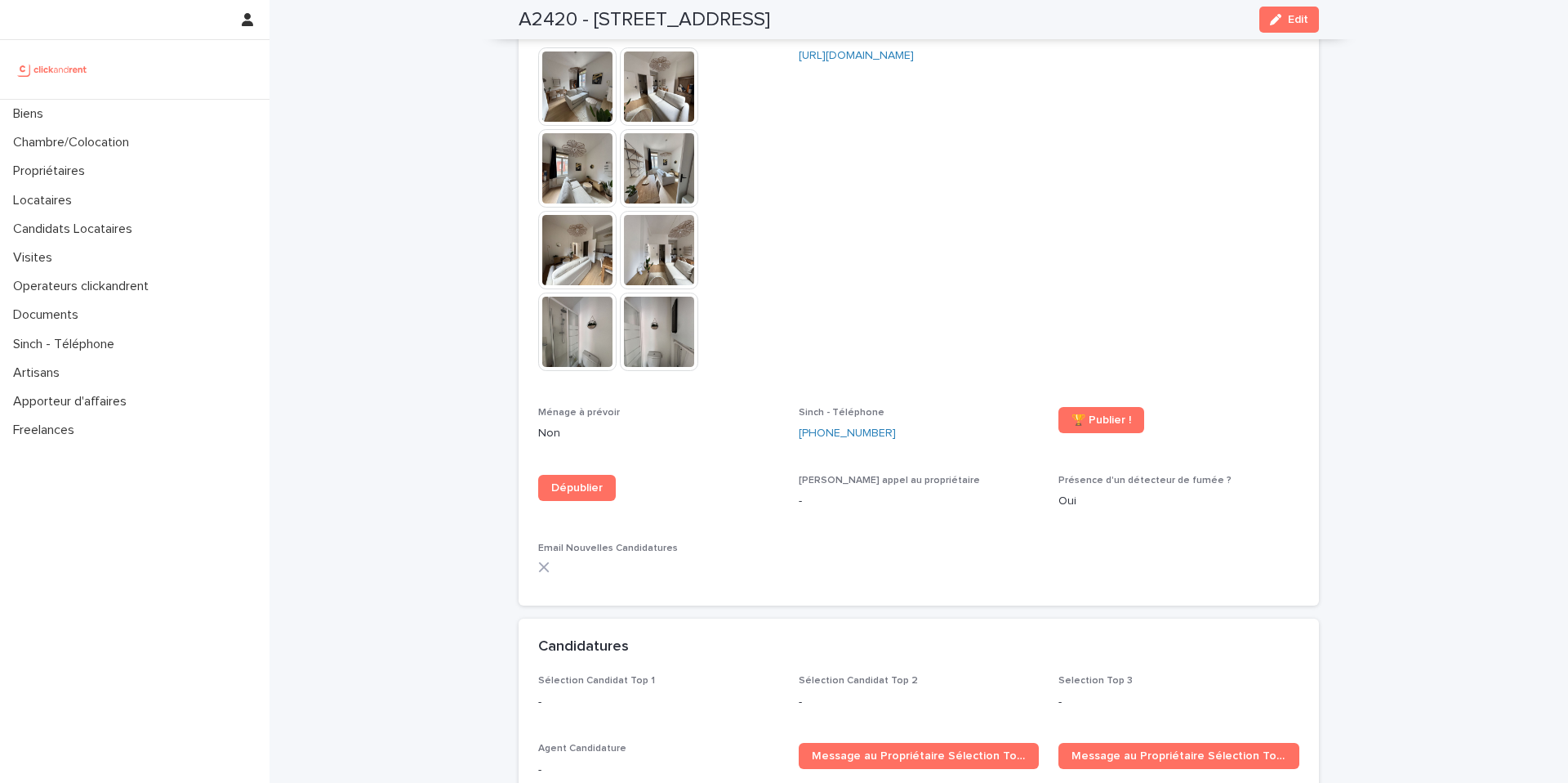
scroll to position [4739, 0]
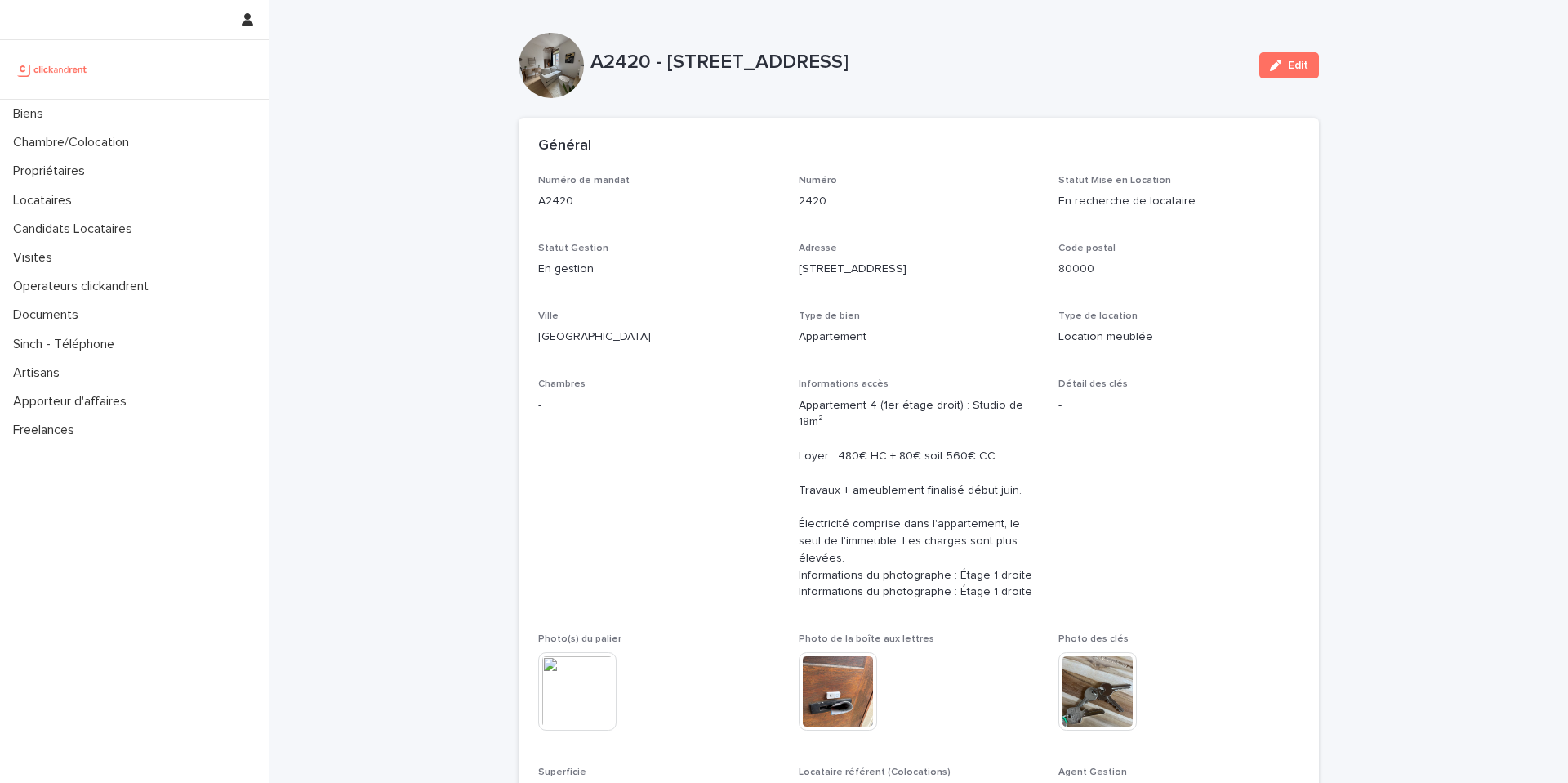
drag, startPoint x: 589, startPoint y: 53, endPoint x: 1001, endPoint y: 63, distance: 412.1
click at [1001, 62] on p "A2420 - [STREET_ADDRESS]" at bounding box center [918, 62] width 656 height 24
click at [1001, 63] on p "A2420 - [STREET_ADDRESS]" at bounding box center [918, 62] width 656 height 24
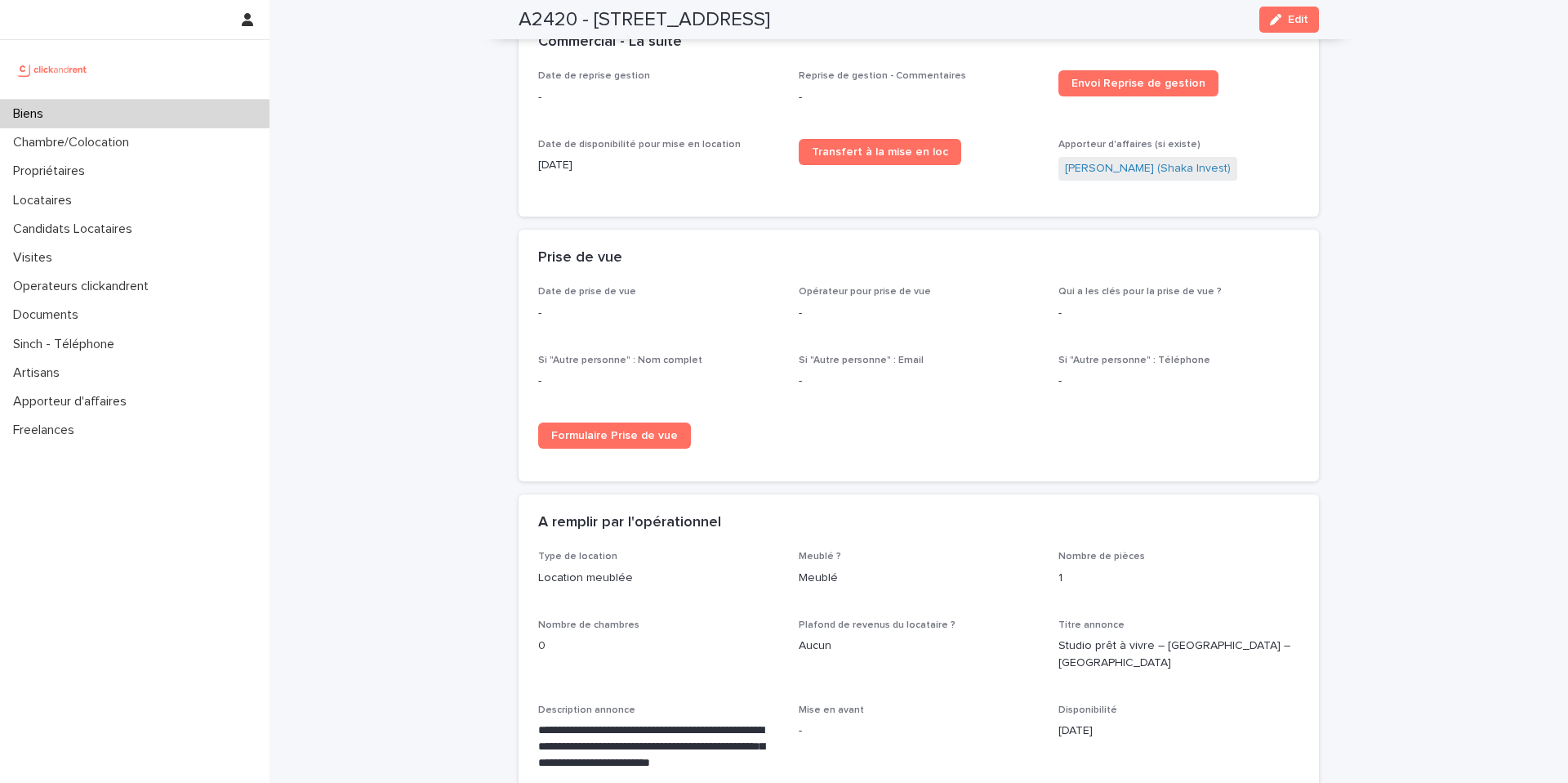
scroll to position [2650, 0]
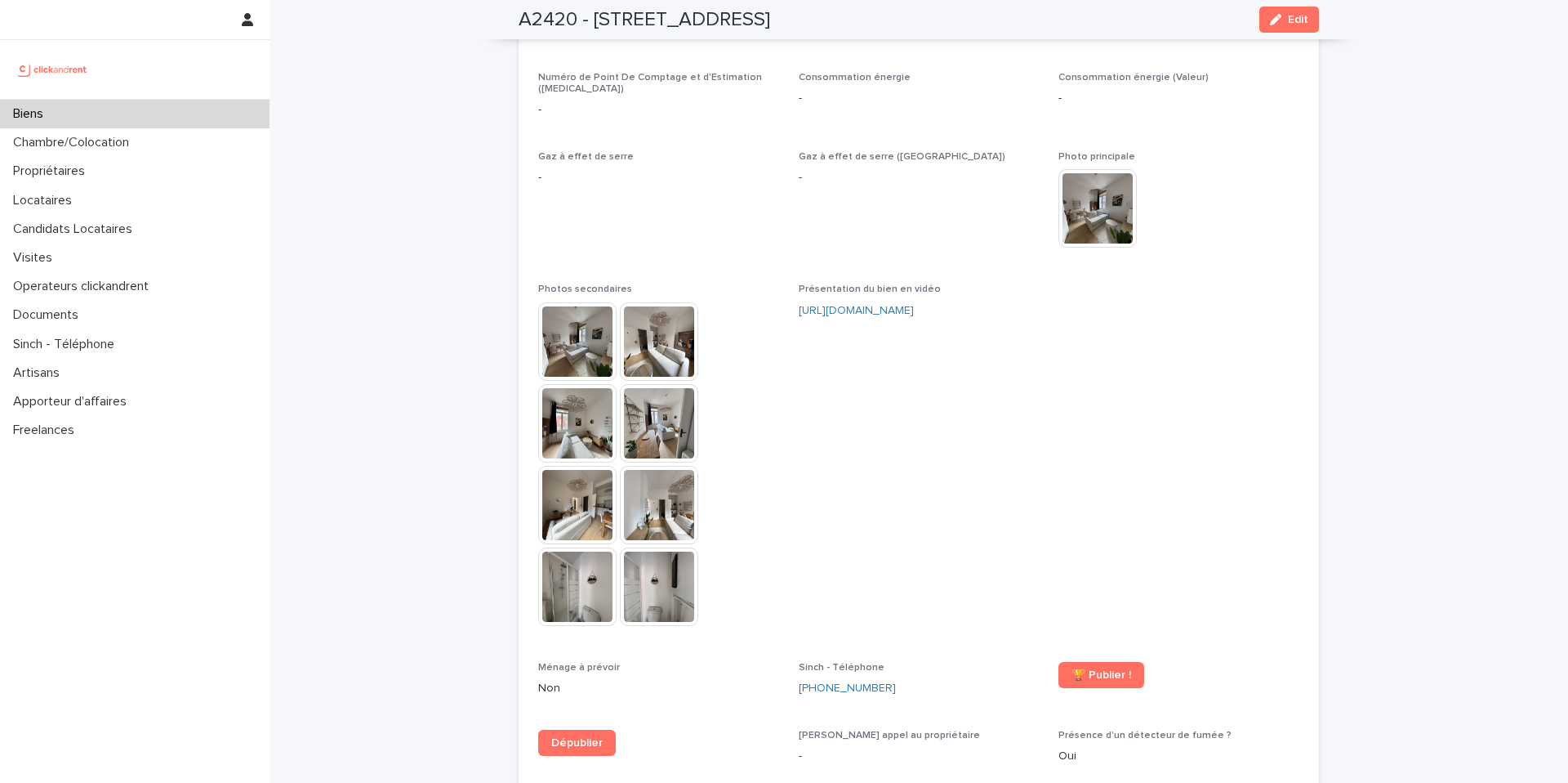
scroll to position [4142, 0]
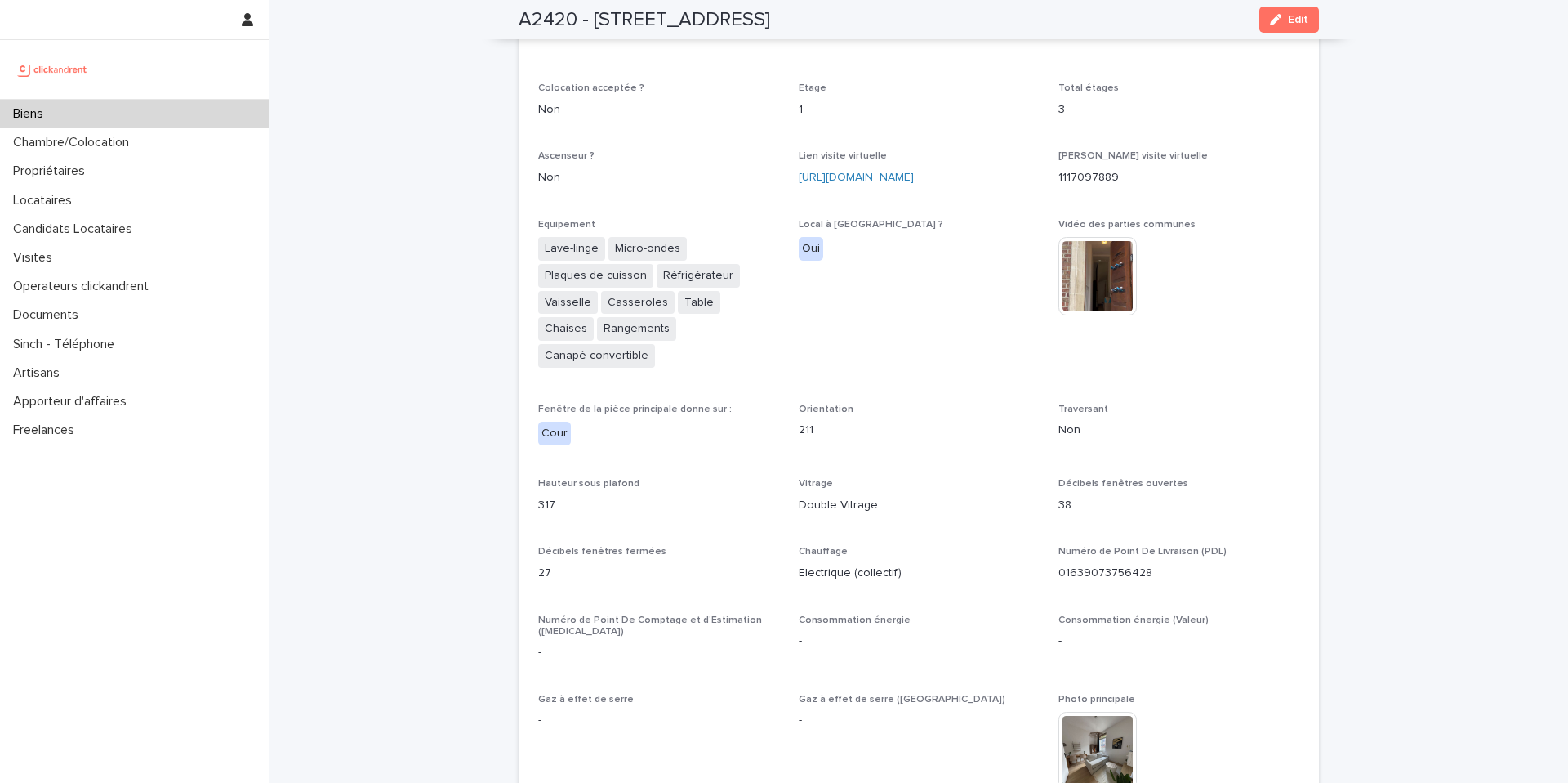
scroll to position [3193, 0]
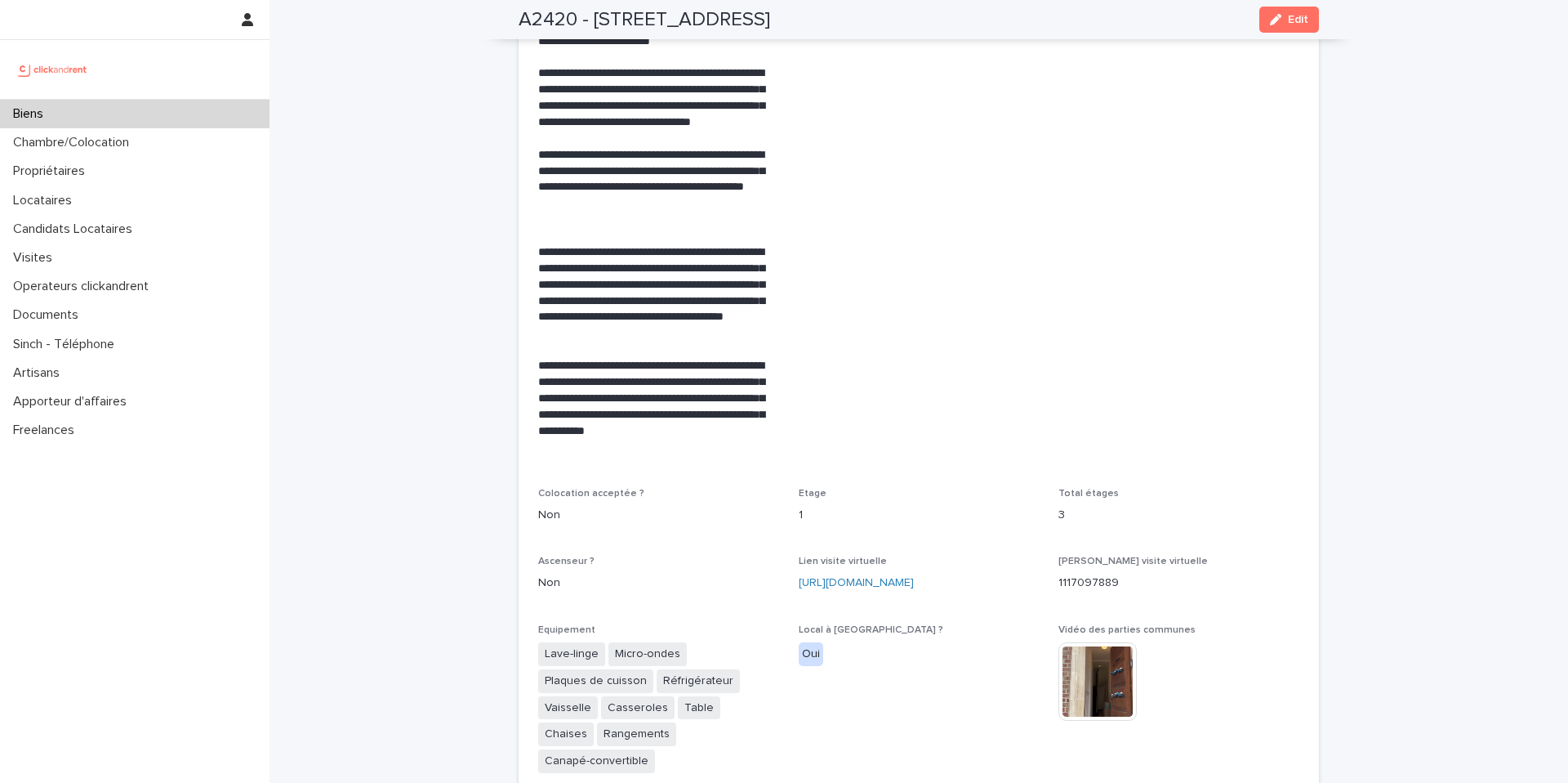
click at [190, 114] on div "Biens" at bounding box center [134, 114] width 269 height 28
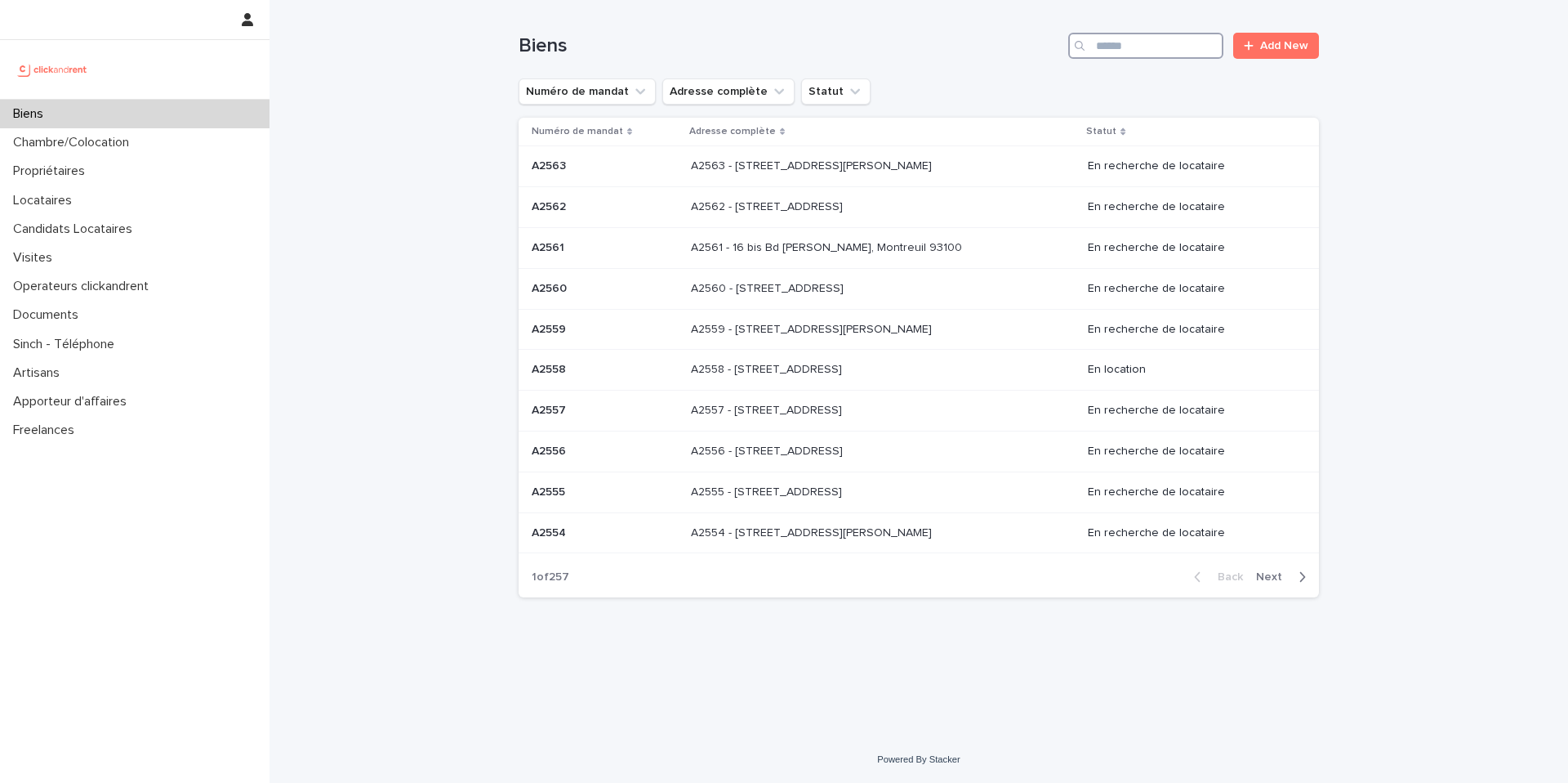
drag, startPoint x: 1149, startPoint y: 48, endPoint x: 1160, endPoint y: 61, distance: 17.0
click at [1152, 49] on input "Search" at bounding box center [1146, 46] width 155 height 26
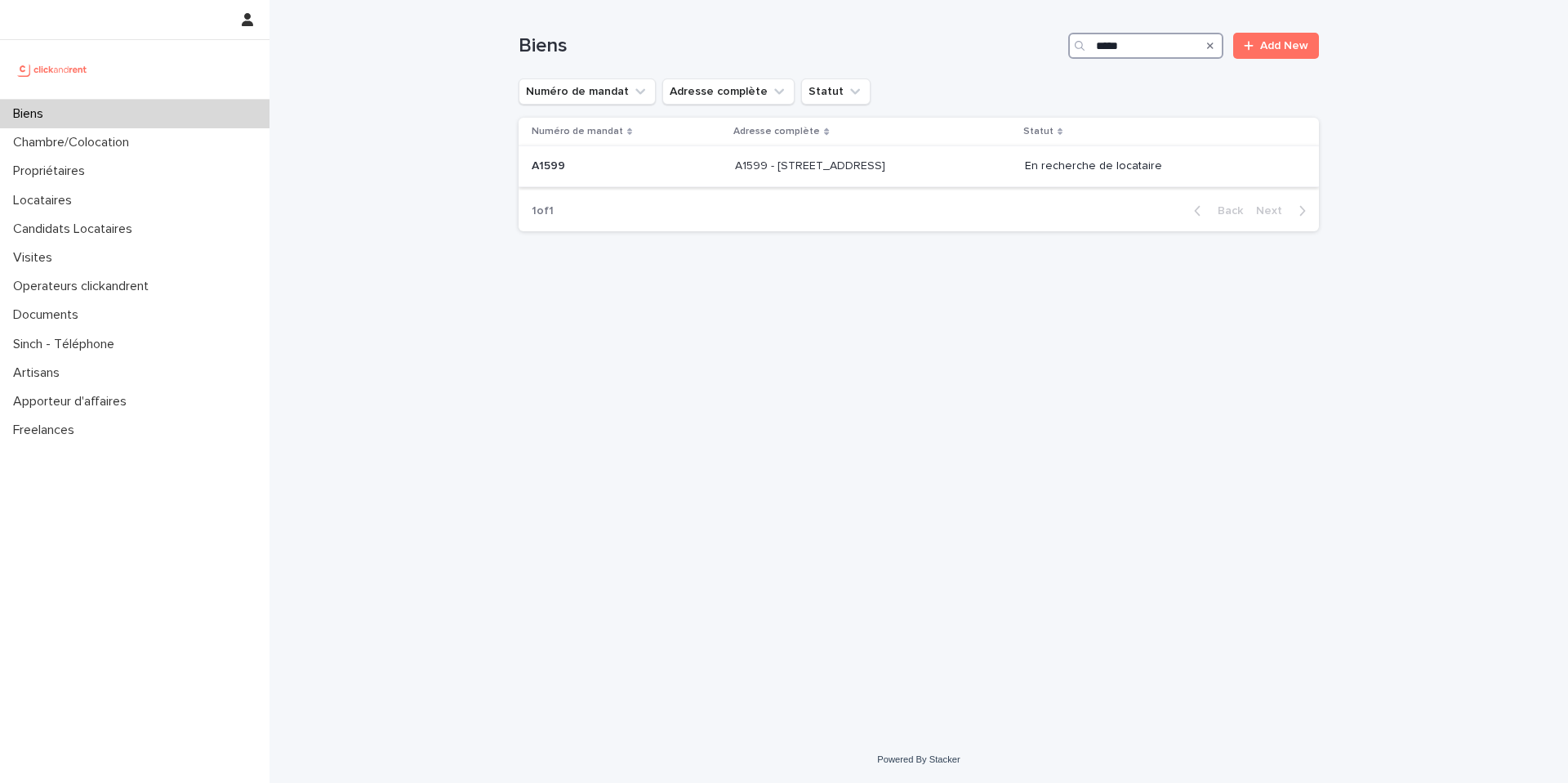
type input "*****"
click at [889, 171] on p "A1599 - [STREET_ADDRESS]" at bounding box center [812, 164] width 154 height 17
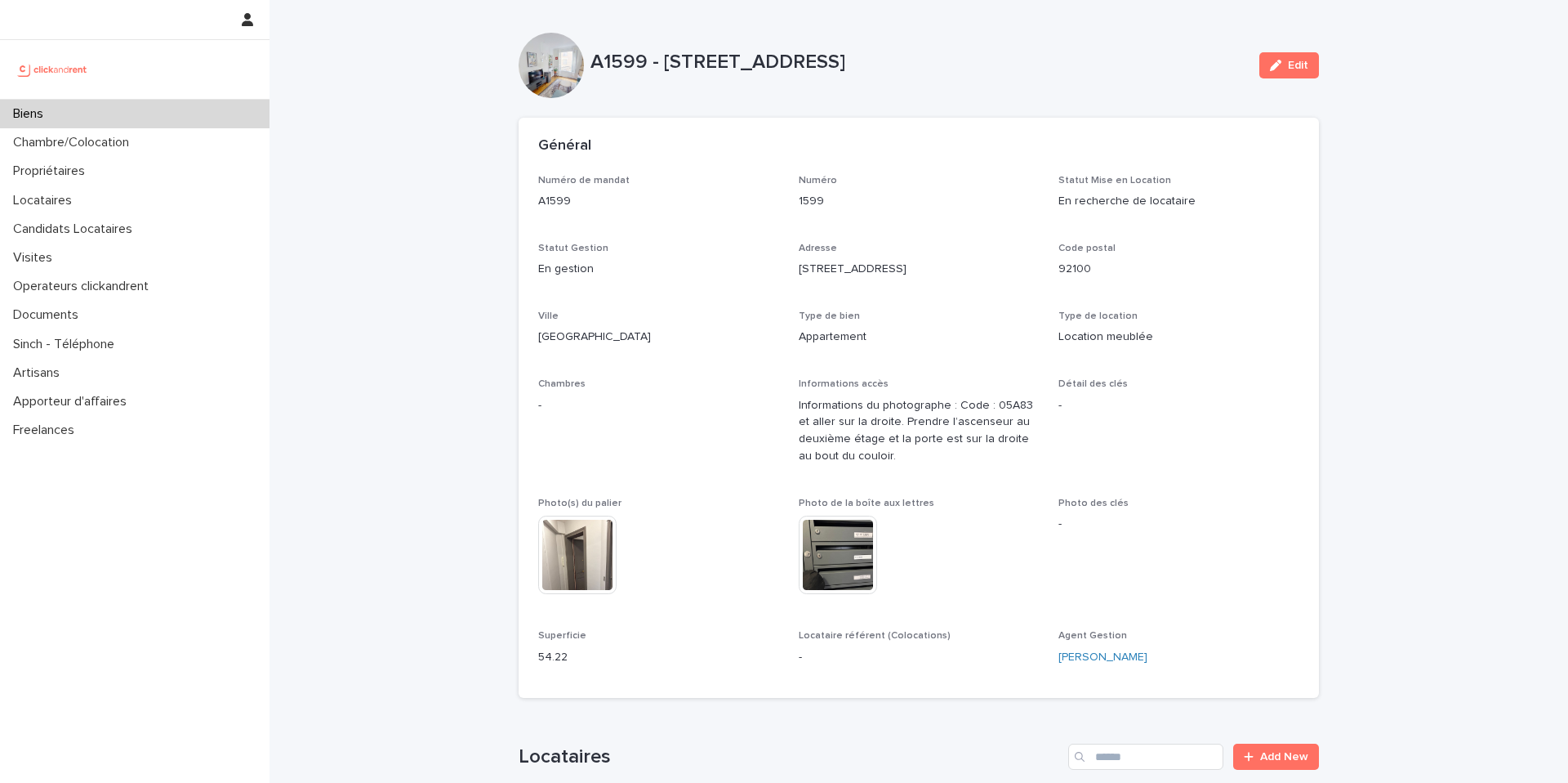
click at [1206, 175] on p "Statut Mise en Location" at bounding box center [1179, 180] width 241 height 11
drag, startPoint x: 656, startPoint y: 72, endPoint x: 741, endPoint y: 77, distance: 85.1
click at [740, 78] on div "A1599 - [STREET_ADDRESS]" at bounding box center [918, 65] width 656 height 30
click at [741, 77] on div "A1599 - [STREET_ADDRESS]" at bounding box center [918, 65] width 656 height 30
drag, startPoint x: 696, startPoint y: 53, endPoint x: 786, endPoint y: 65, distance: 90.8
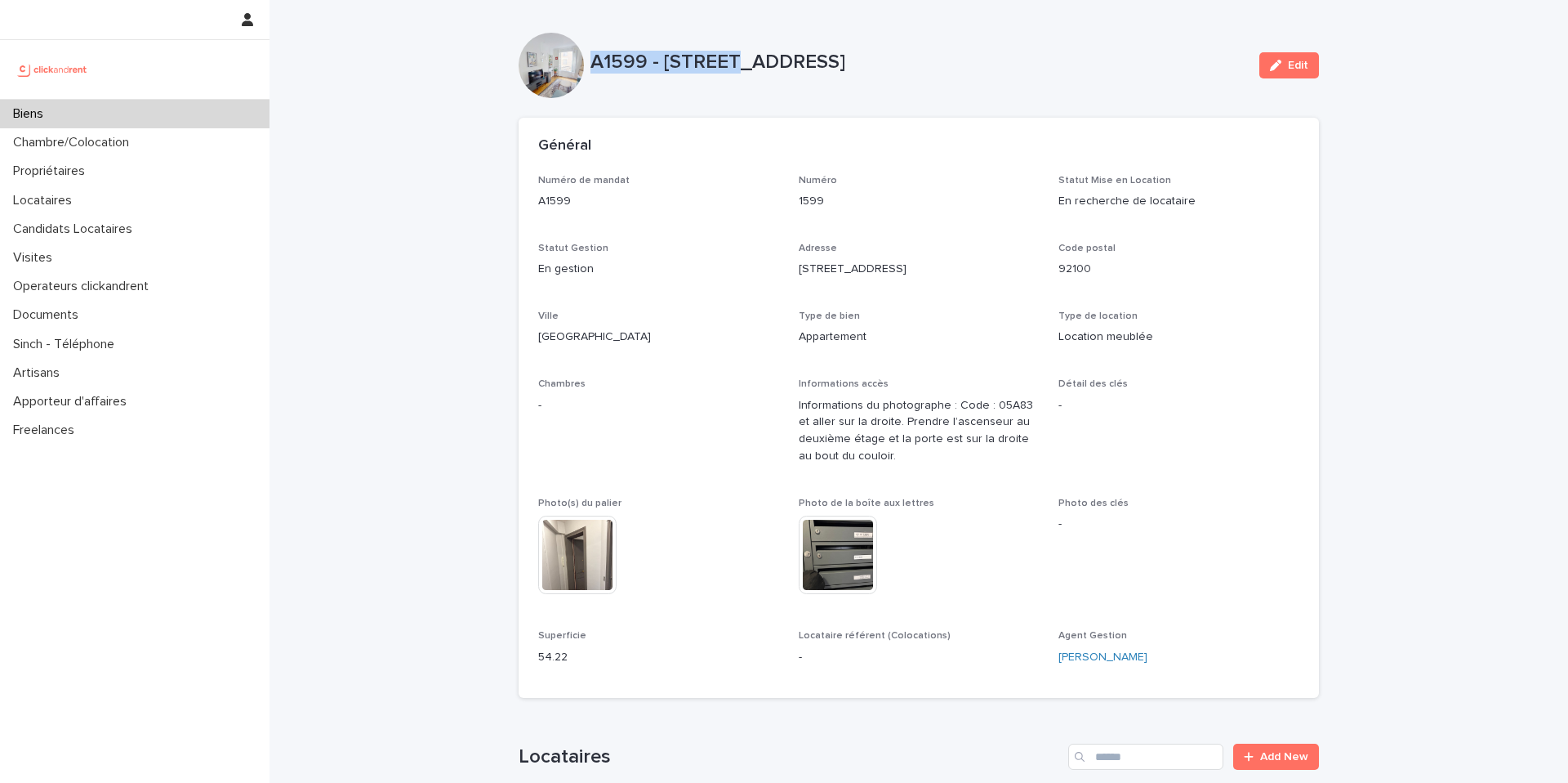
click at [743, 61] on div "A1599 - [STREET_ADDRESS]" at bounding box center [918, 61] width 656 height 27
click at [808, 65] on p "A1599 - [STREET_ADDRESS]" at bounding box center [918, 62] width 656 height 24
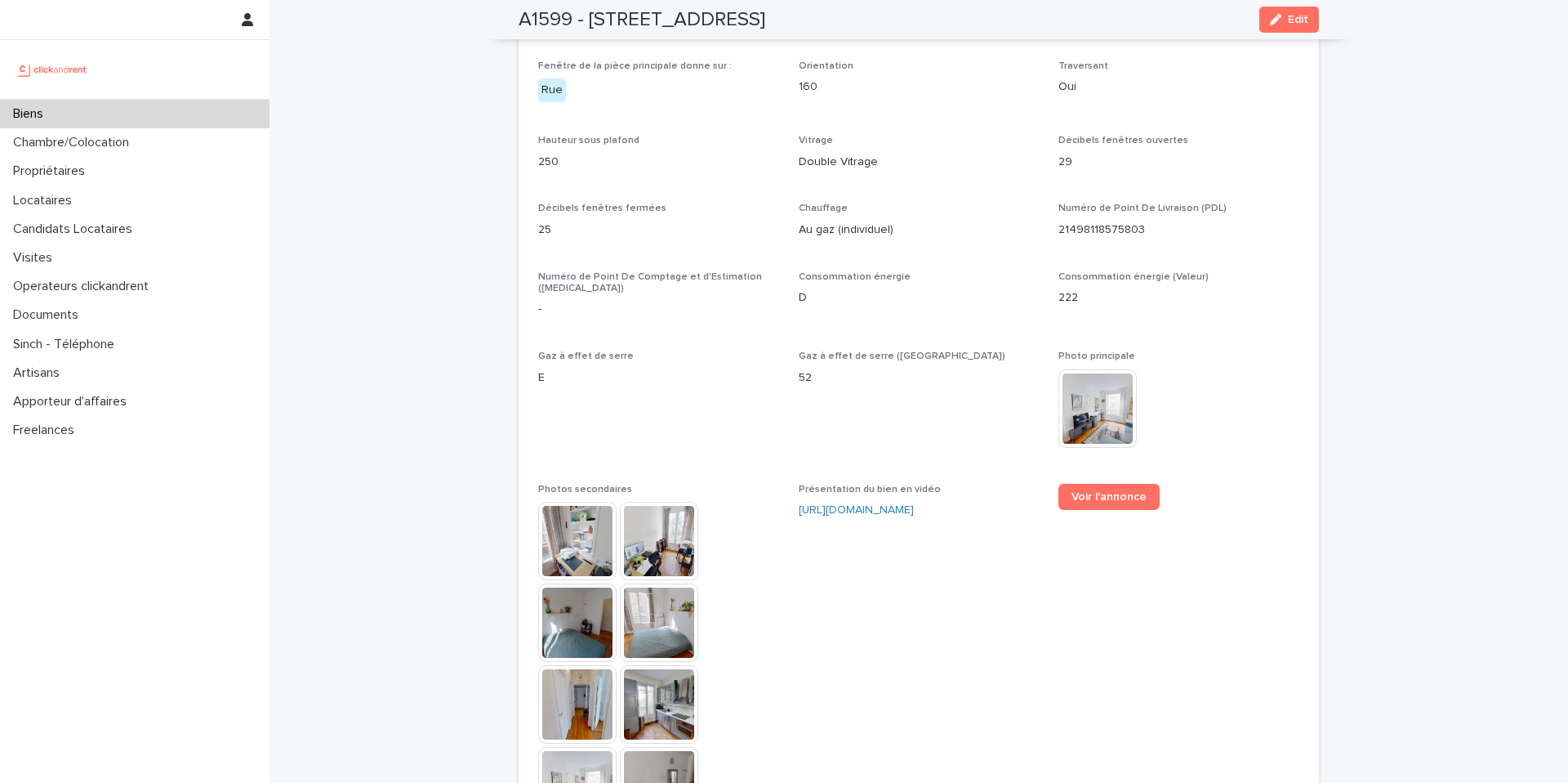
scroll to position [3745, 0]
click at [1087, 492] on link "Voir l'annonce" at bounding box center [1109, 495] width 101 height 26
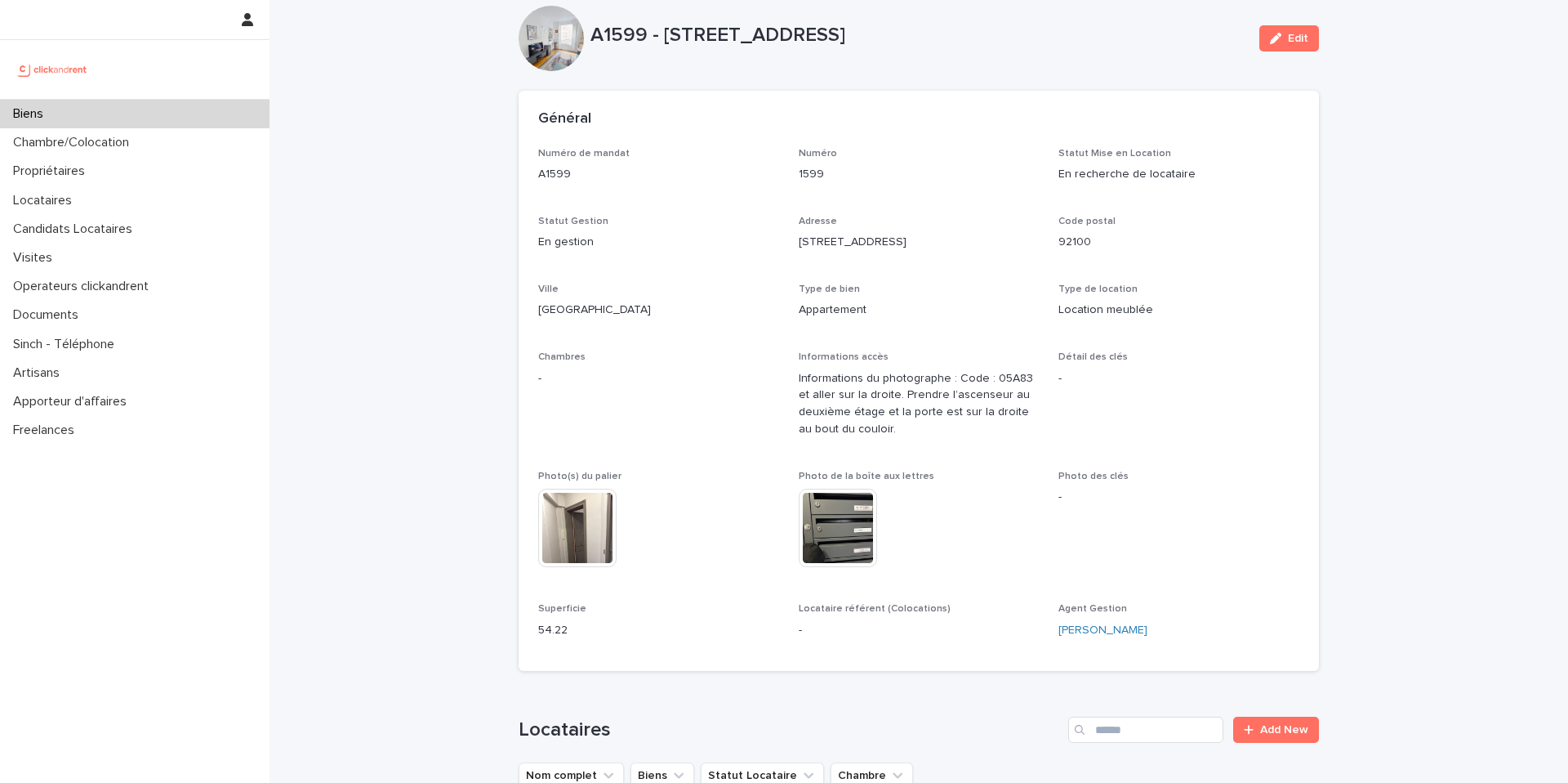
scroll to position [0, 0]
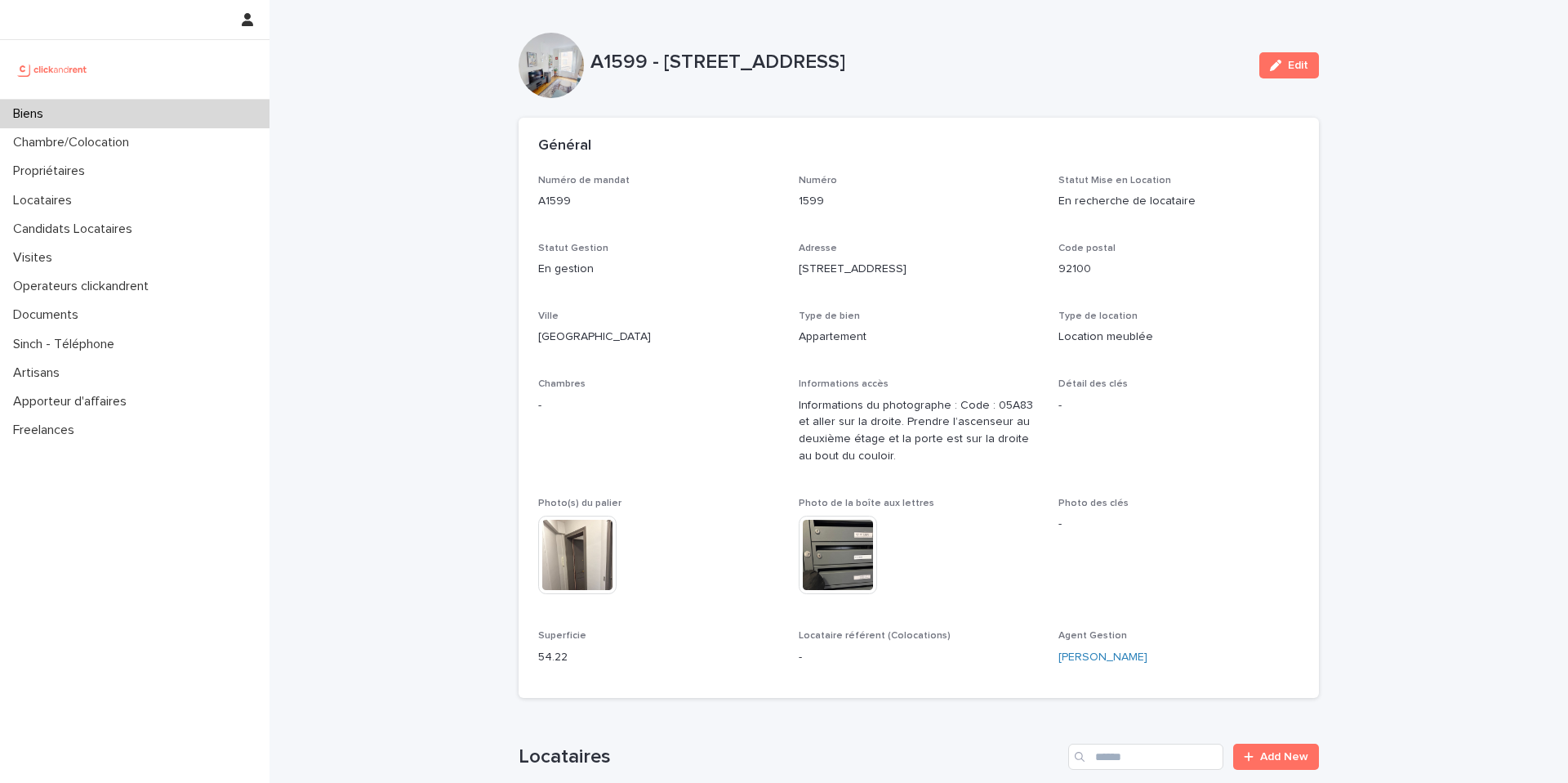
drag, startPoint x: 584, startPoint y: 60, endPoint x: 1021, endPoint y: 91, distance: 438.1
click at [1021, 91] on div "A1599 - 2 rue Carnot, Boulogne-Billancourt 92100 Edit" at bounding box center [919, 65] width 800 height 65
drag, startPoint x: 1083, startPoint y: 67, endPoint x: 1093, endPoint y: 79, distance: 15.6
click at [1084, 67] on p "A1599 - [STREET_ADDRESS]" at bounding box center [918, 62] width 656 height 24
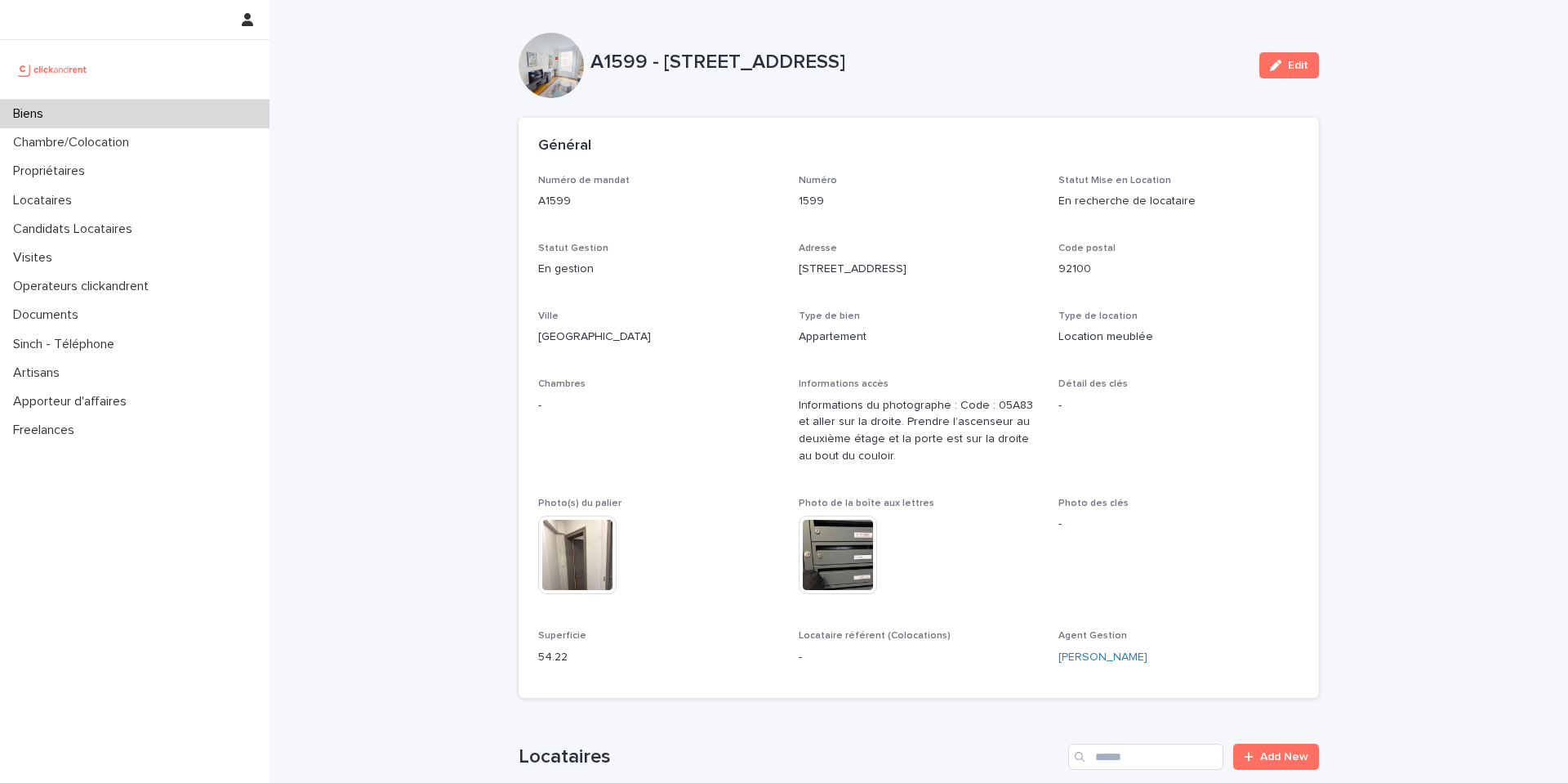
click at [1088, 50] on p "A1599 - [STREET_ADDRESS]" at bounding box center [918, 62] width 656 height 24
drag, startPoint x: 1053, startPoint y: 58, endPoint x: 613, endPoint y: 27, distance: 441.1
click at [590, 56] on p "A1599 - [STREET_ADDRESS]" at bounding box center [918, 62] width 656 height 24
drag, startPoint x: 599, startPoint y: 56, endPoint x: 1002, endPoint y: 72, distance: 403.3
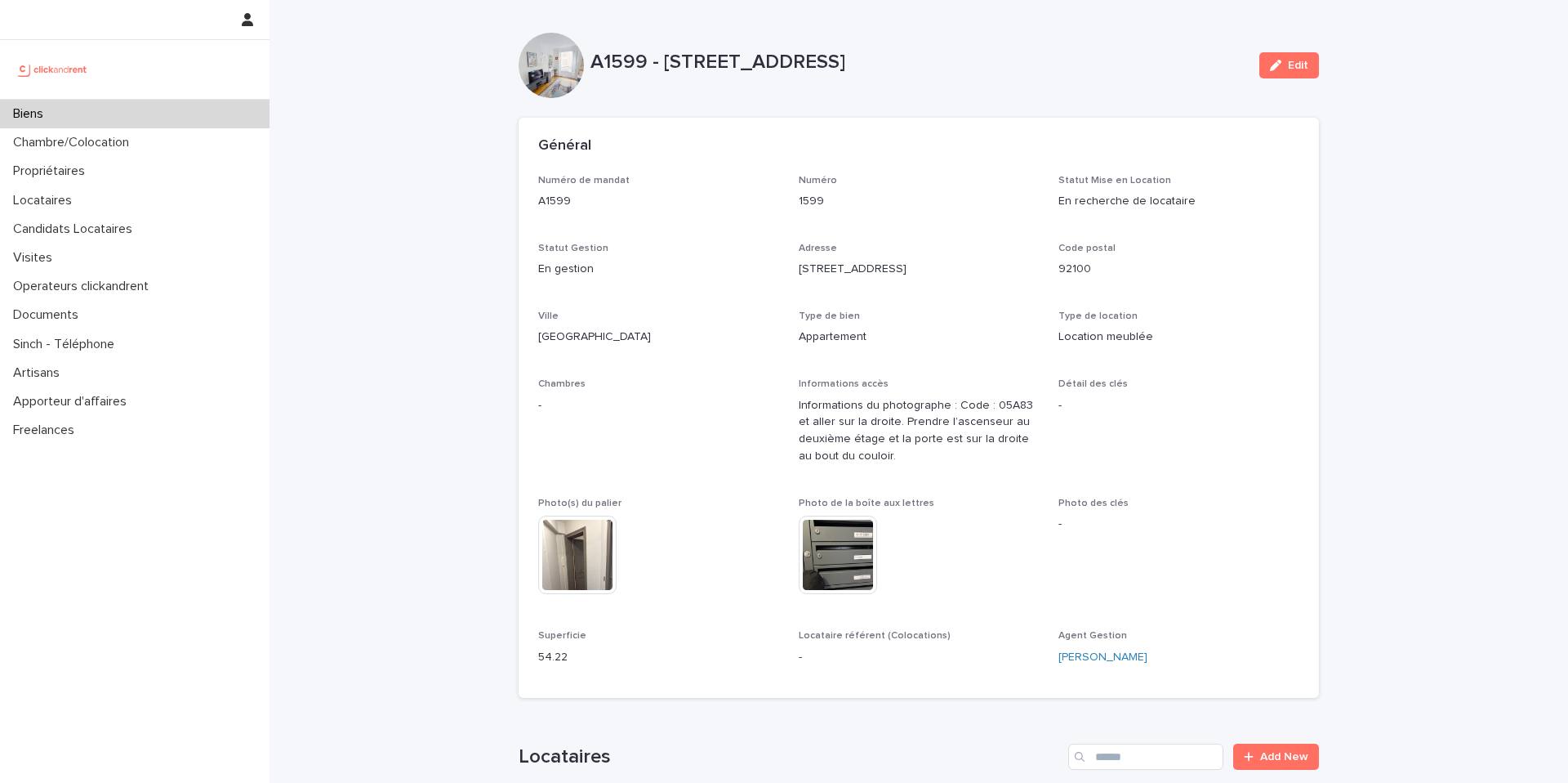
click at [995, 75] on div "A1599 - [STREET_ADDRESS]" at bounding box center [918, 65] width 656 height 30
click at [1027, 54] on p "A1599 - 2 rue Carnot, Boulogne-Billancourt 92100" at bounding box center [918, 62] width 656 height 24
drag, startPoint x: 1014, startPoint y: 57, endPoint x: 611, endPoint y: 43, distance: 403.2
click at [606, 50] on p "A1599 - 2 rue Carnot, Boulogne-Billancourt 92100" at bounding box center [918, 62] width 656 height 24
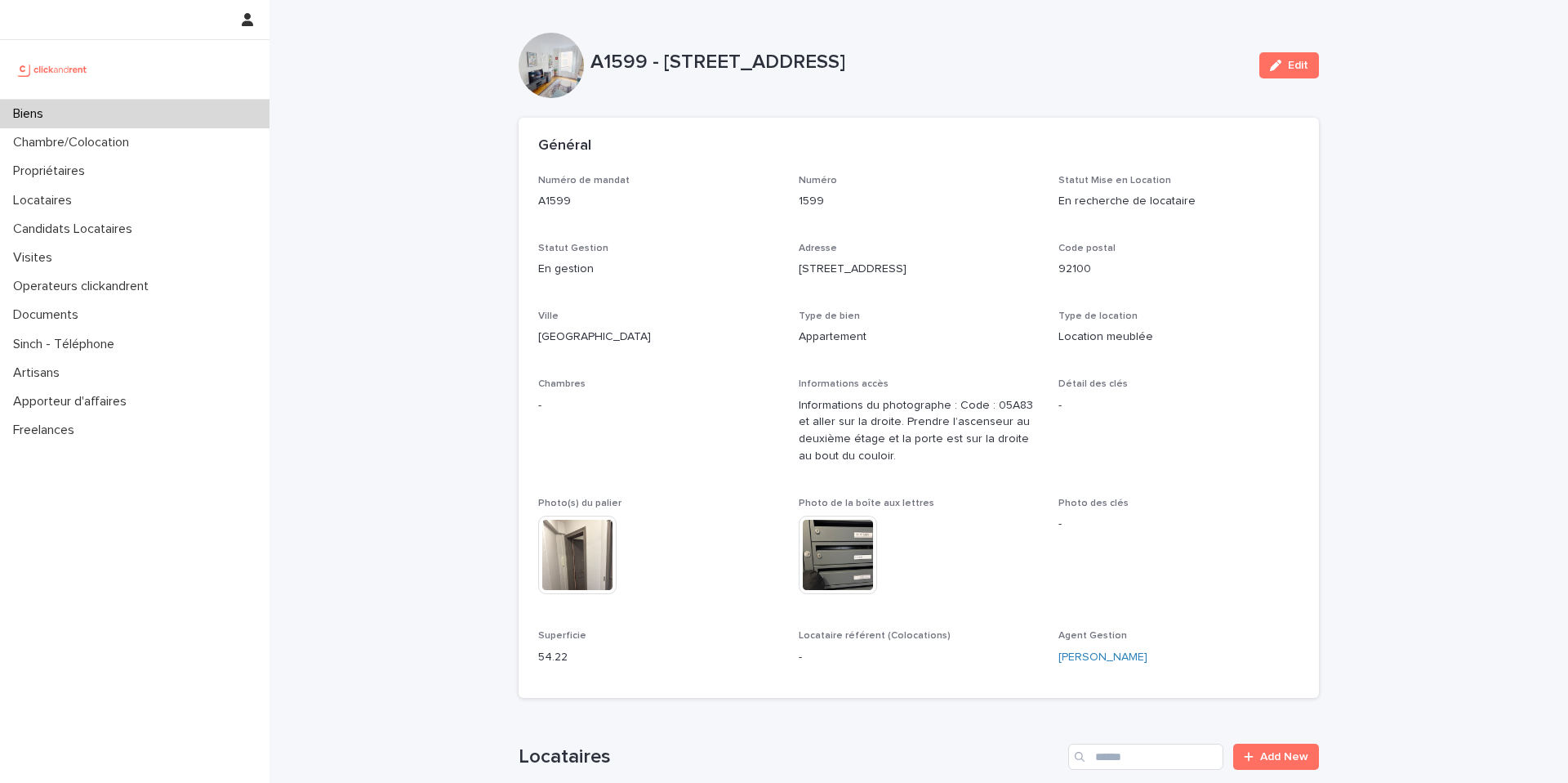
drag, startPoint x: 1033, startPoint y: 59, endPoint x: 577, endPoint y: 58, distance: 456.0
click at [570, 61] on div "A1599 - 2 rue Carnot, Boulogne-Billancourt 92100 Edit" at bounding box center [919, 65] width 800 height 65
drag, startPoint x: 1038, startPoint y: 60, endPoint x: 570, endPoint y: 61, distance: 468.0
click at [570, 61] on div "A1599 - 2 rue Carnot, Boulogne-Billancourt 92100 Edit" at bounding box center [919, 65] width 800 height 65
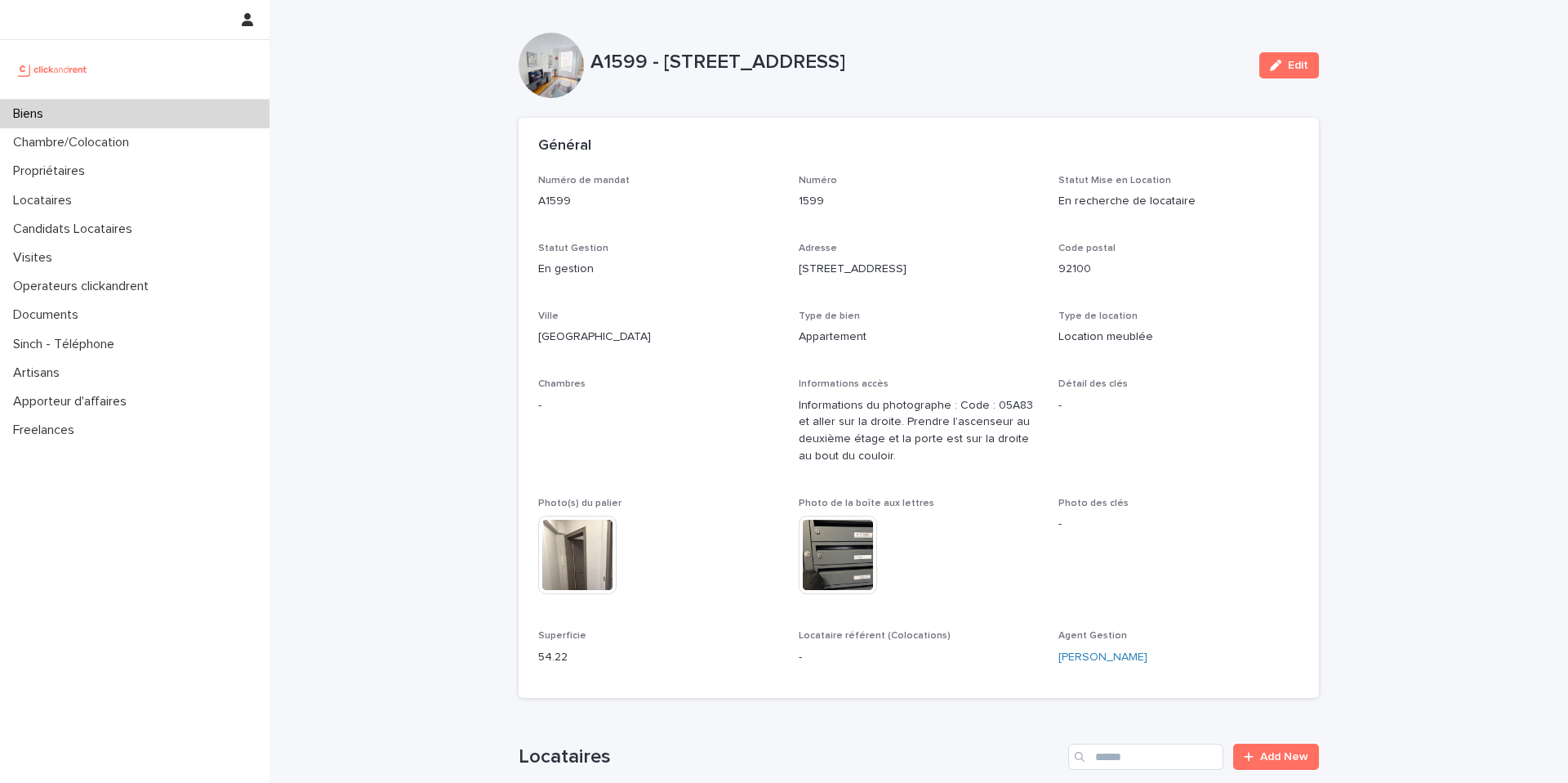
drag, startPoint x: 643, startPoint y: 71, endPoint x: 807, endPoint y: 94, distance: 165.6
click at [804, 94] on div "A1599 - 2 rue Carnot, Boulogne-Billancourt 92100 Edit" at bounding box center [919, 65] width 800 height 65
click at [814, 89] on div "A1599 - 2 rue Carnot, Boulogne-Billancourt 92100 Edit" at bounding box center [919, 65] width 800 height 65
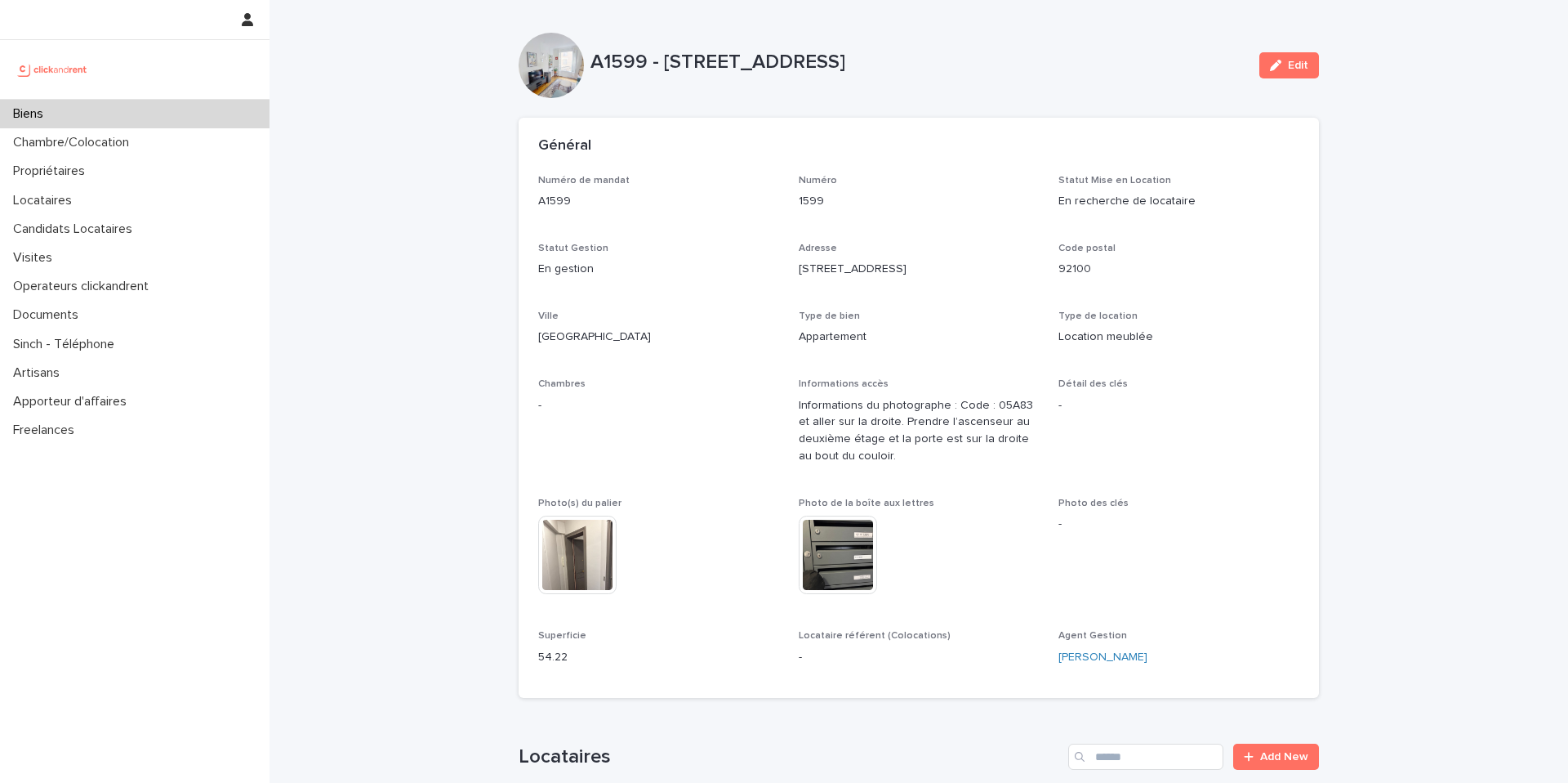
click at [186, 117] on div "Biens" at bounding box center [134, 114] width 269 height 28
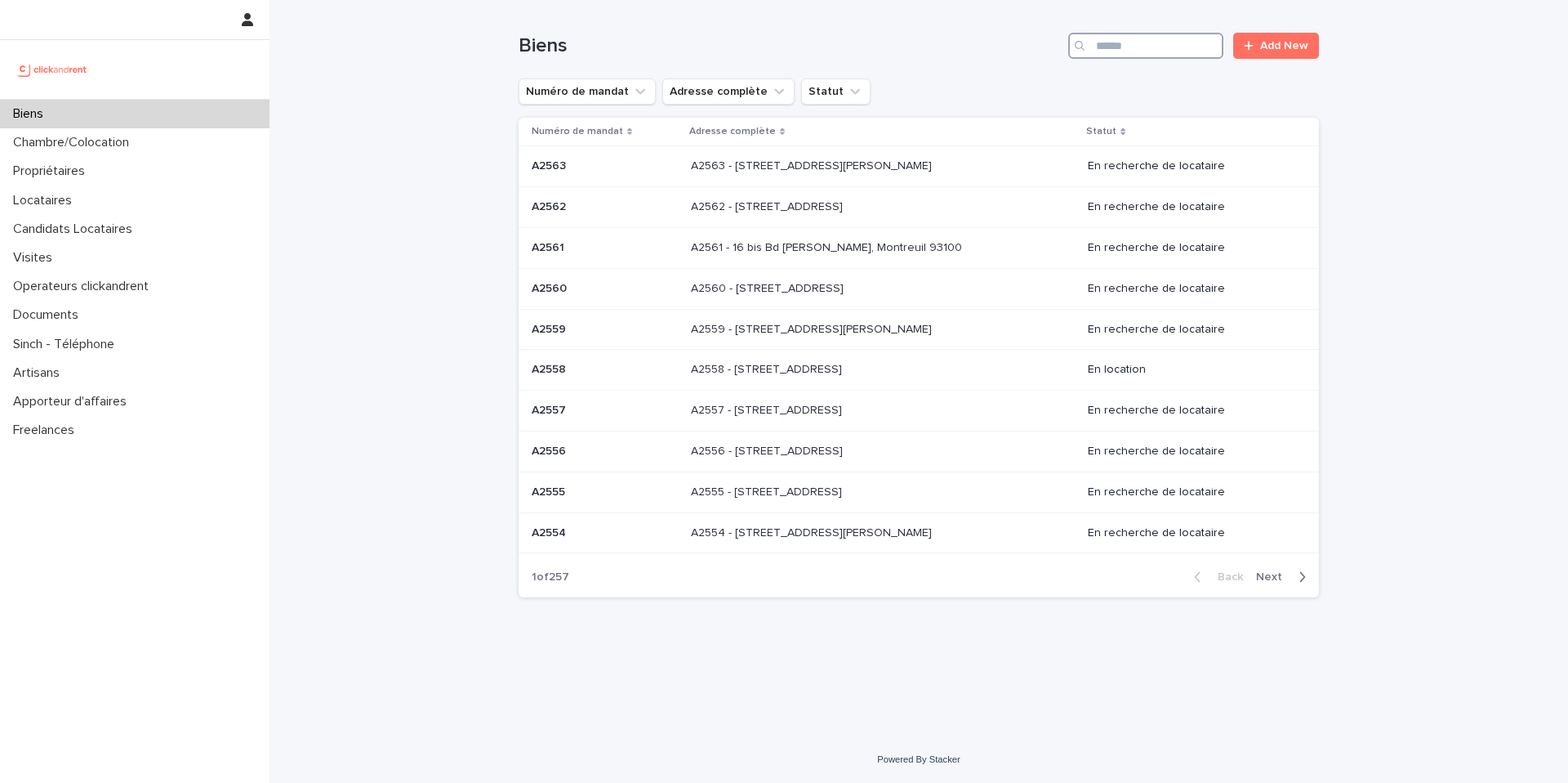
click at [1112, 39] on input "Search" at bounding box center [1146, 46] width 155 height 26
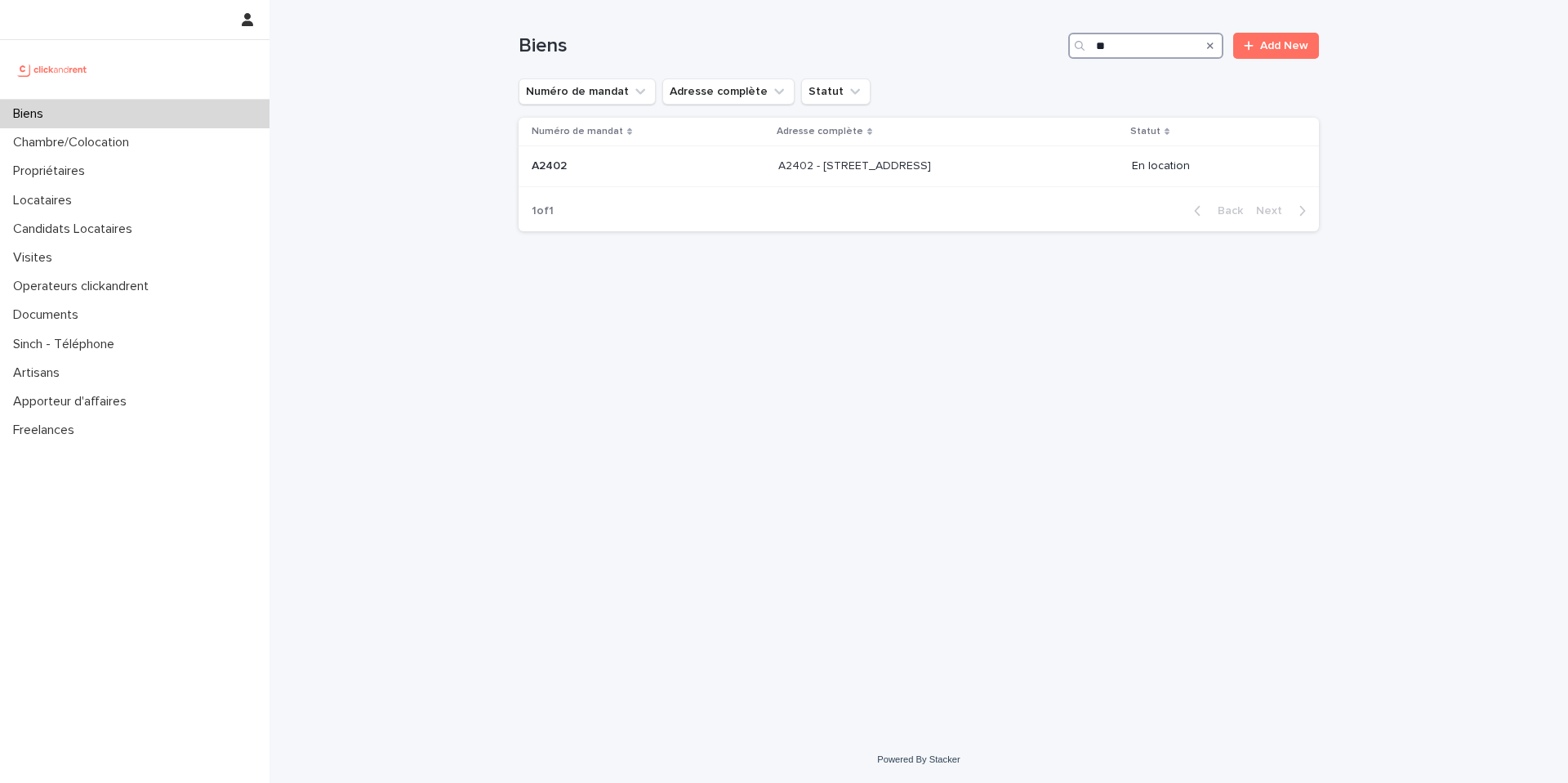
type input "*"
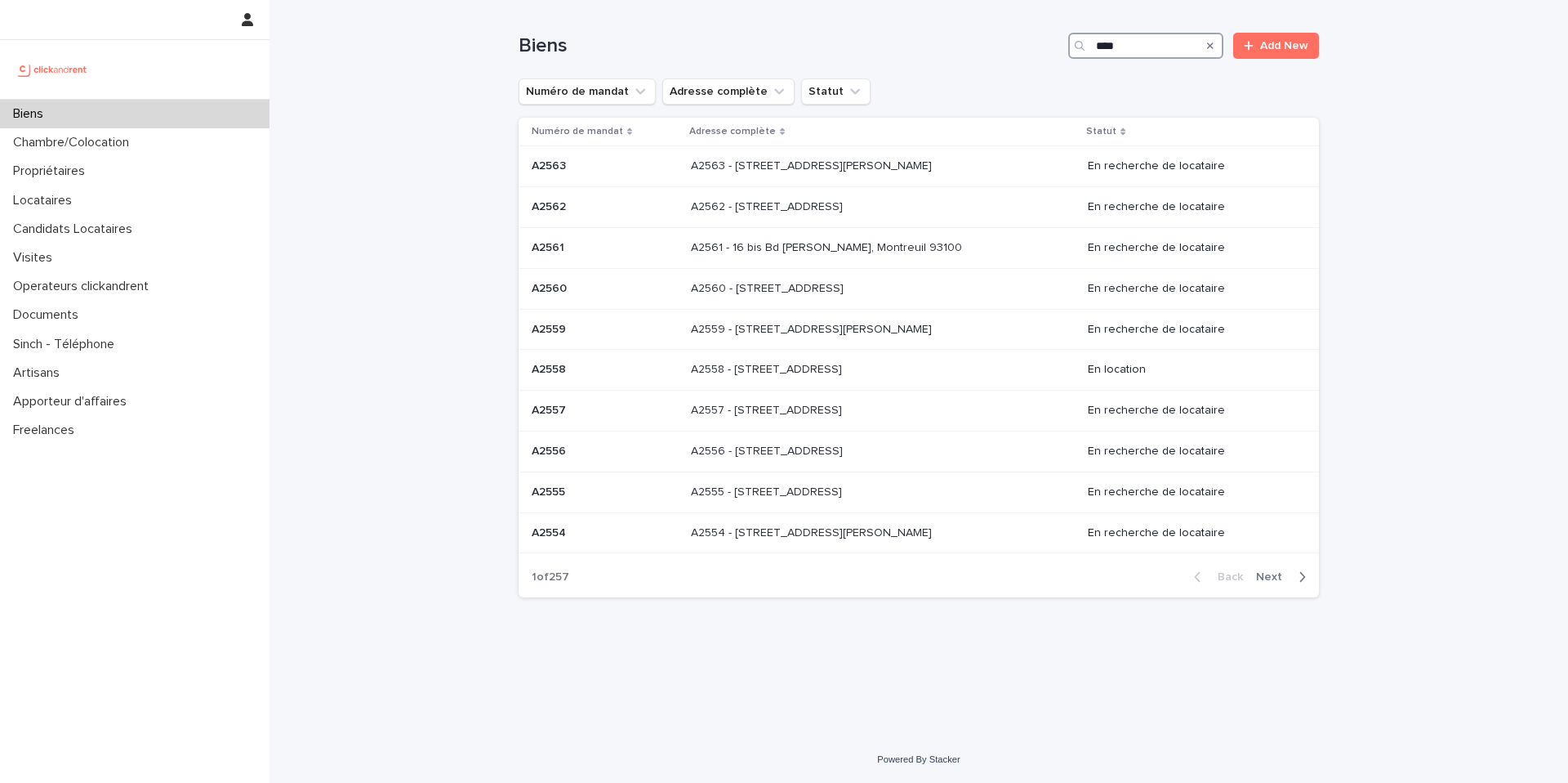
type input "****"
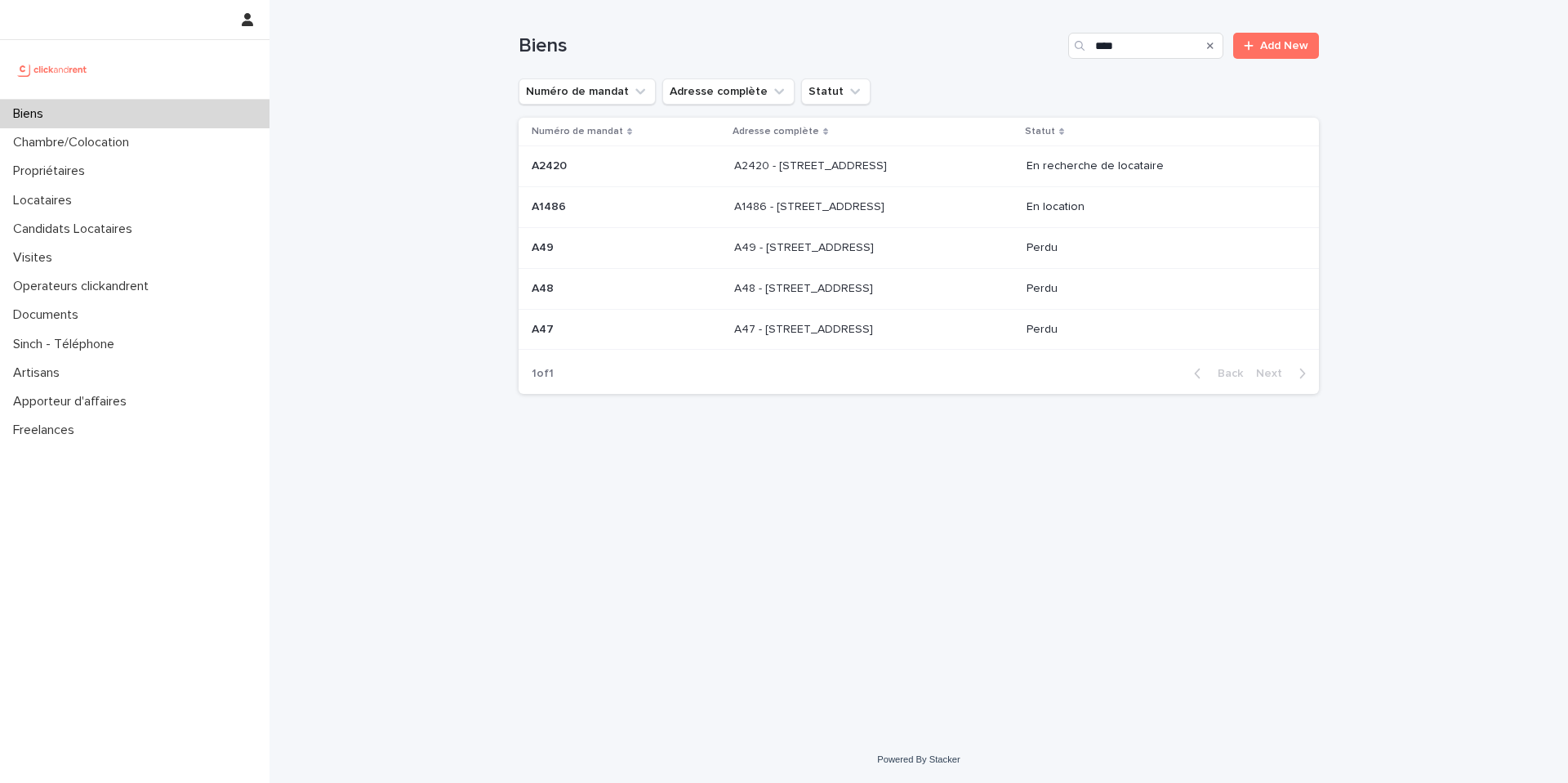
click at [956, 160] on p at bounding box center [870, 167] width 272 height 14
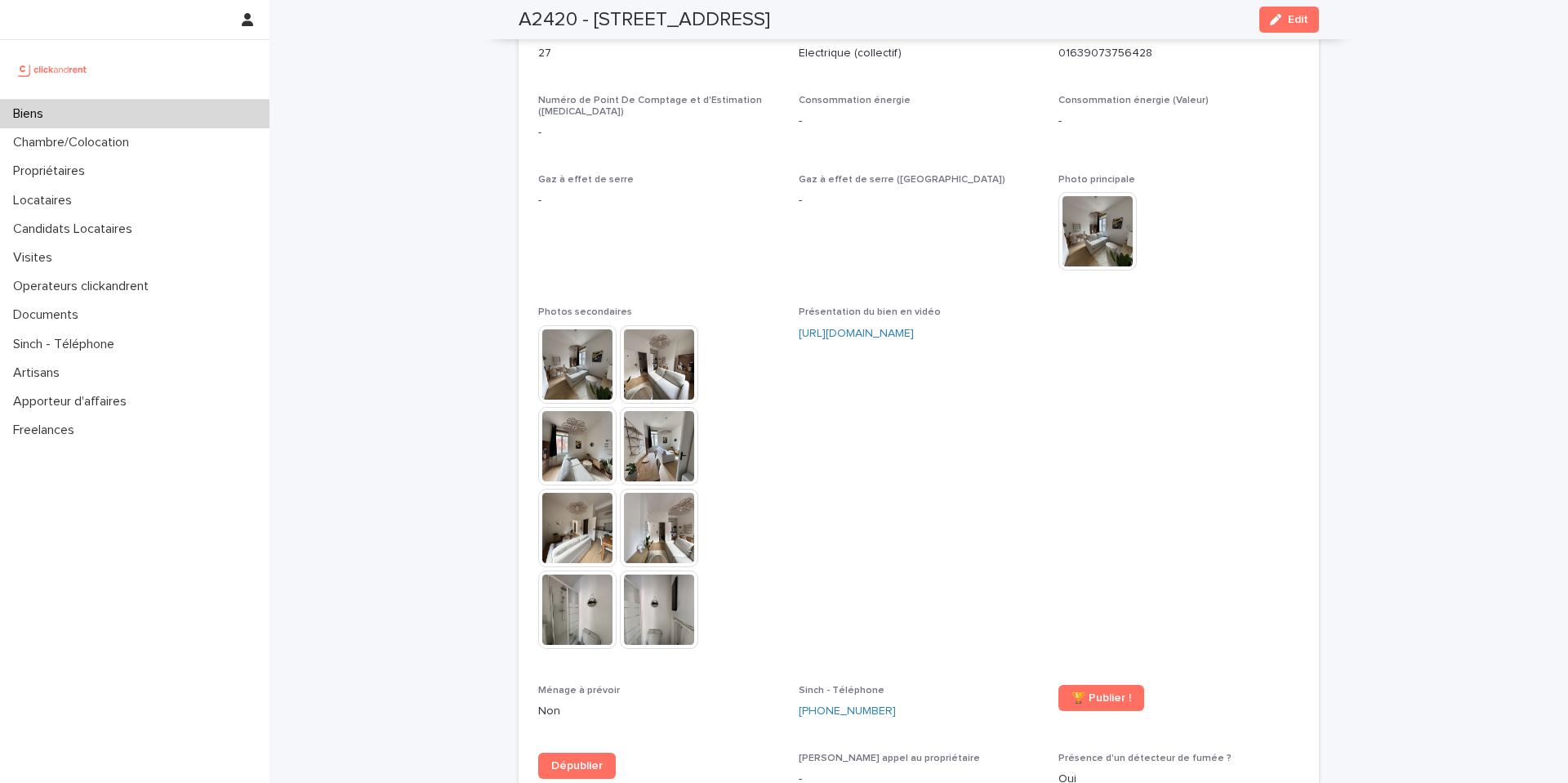
scroll to position [4120, 0]
drag, startPoint x: 419, startPoint y: 154, endPoint x: 412, endPoint y: 165, distance: 13.0
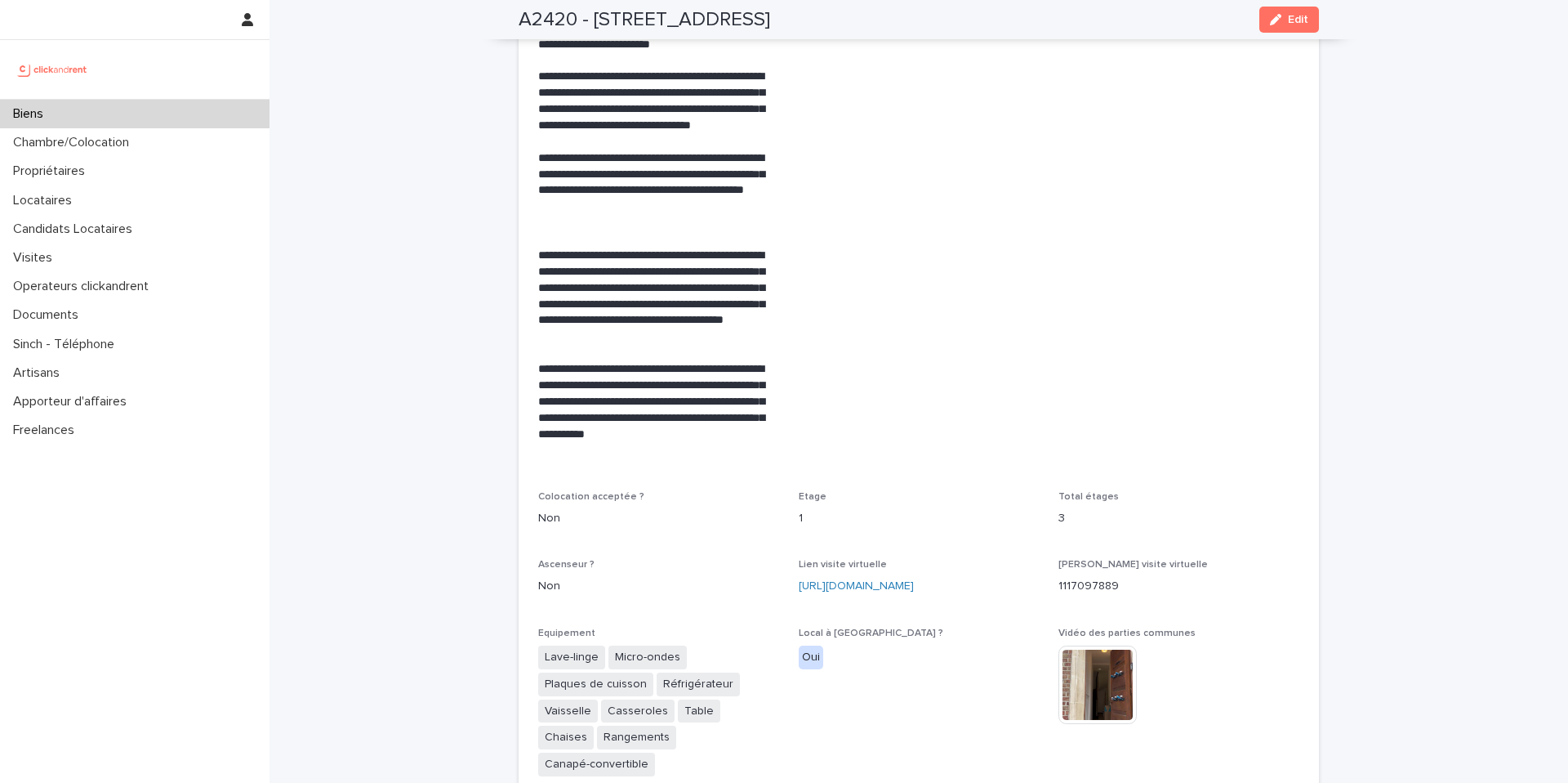
scroll to position [3193, 0]
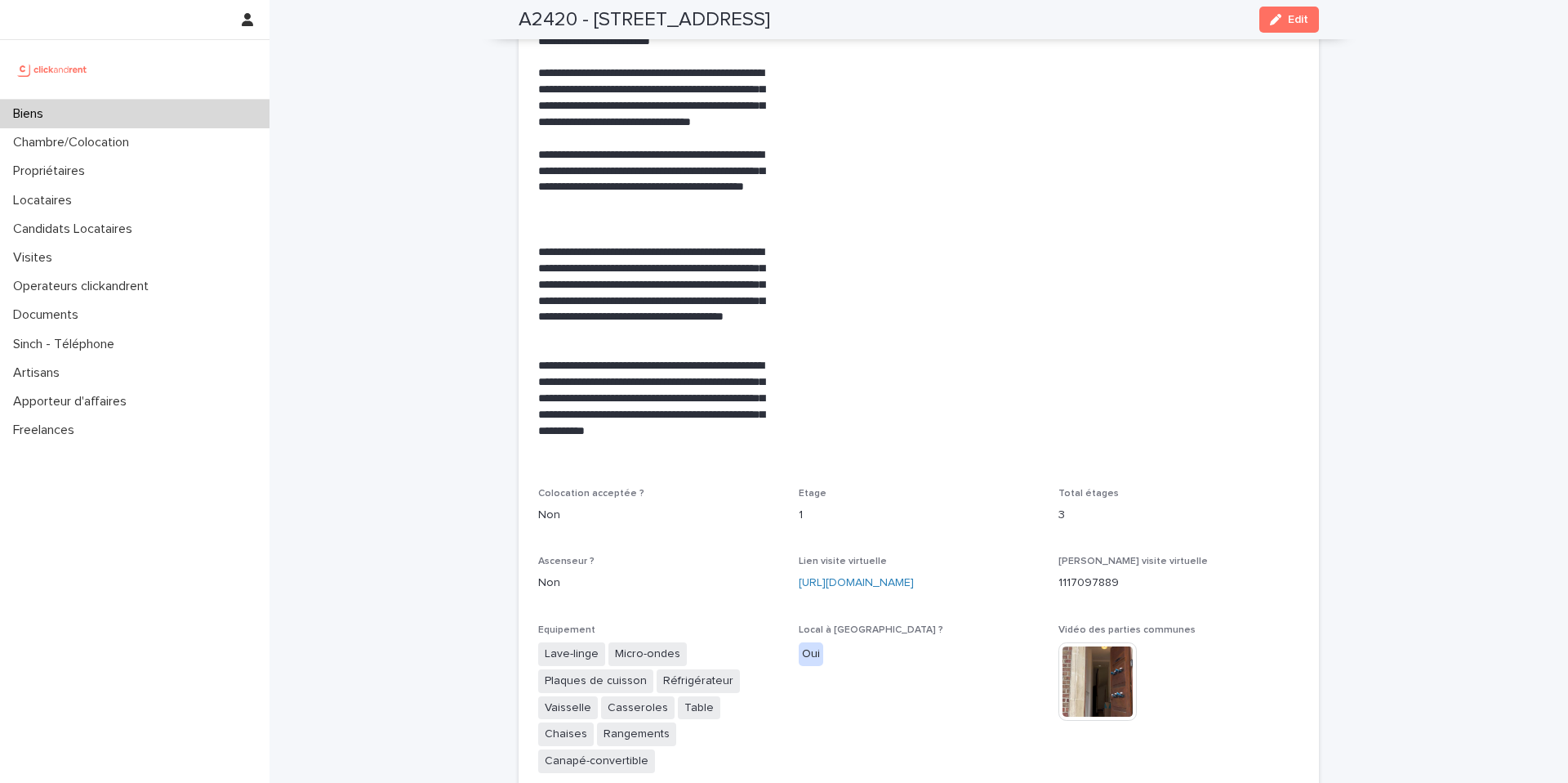
drag, startPoint x: 1038, startPoint y: 180, endPoint x: 1025, endPoint y: 184, distance: 13.6
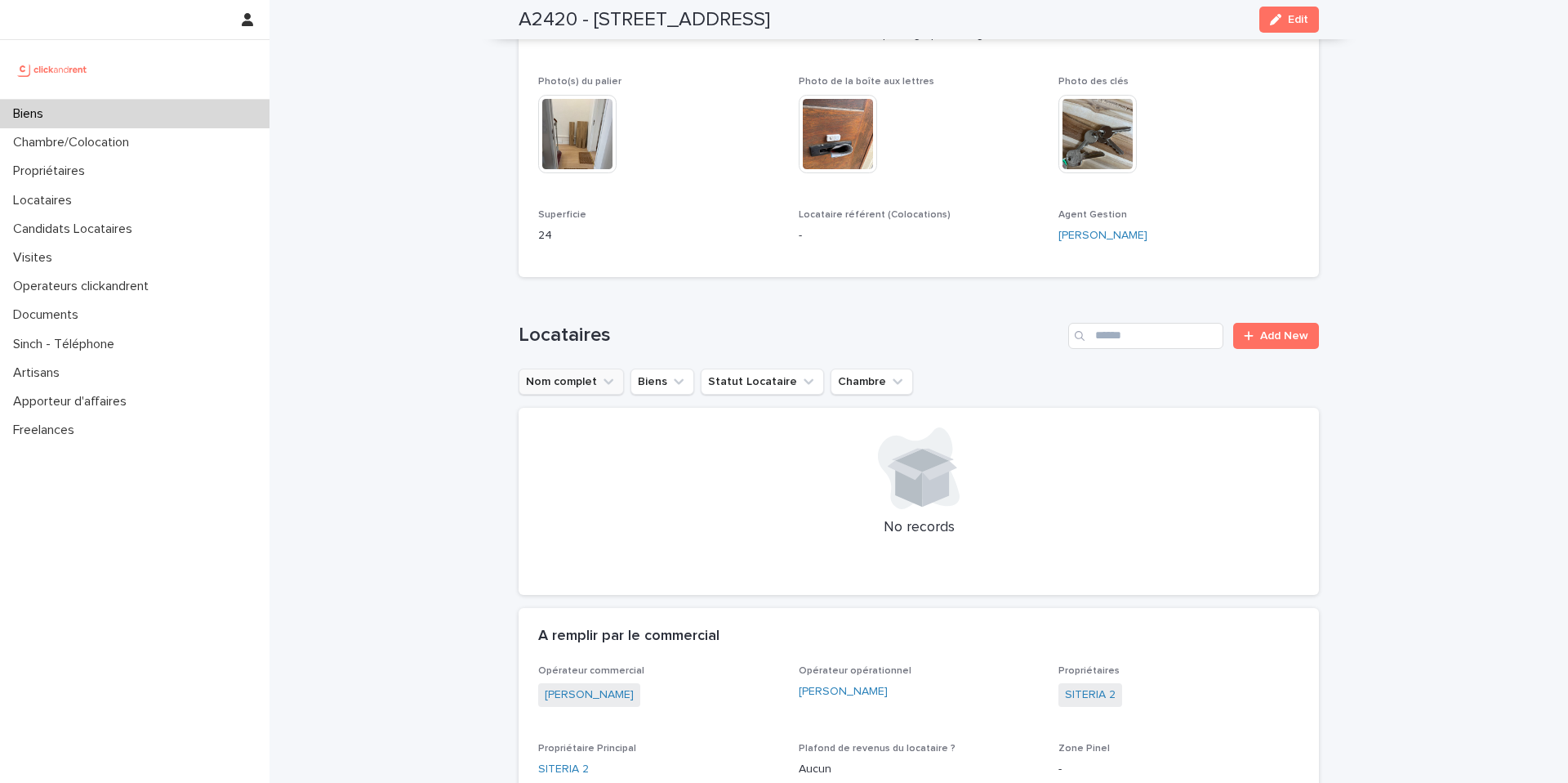
scroll to position [0, 0]
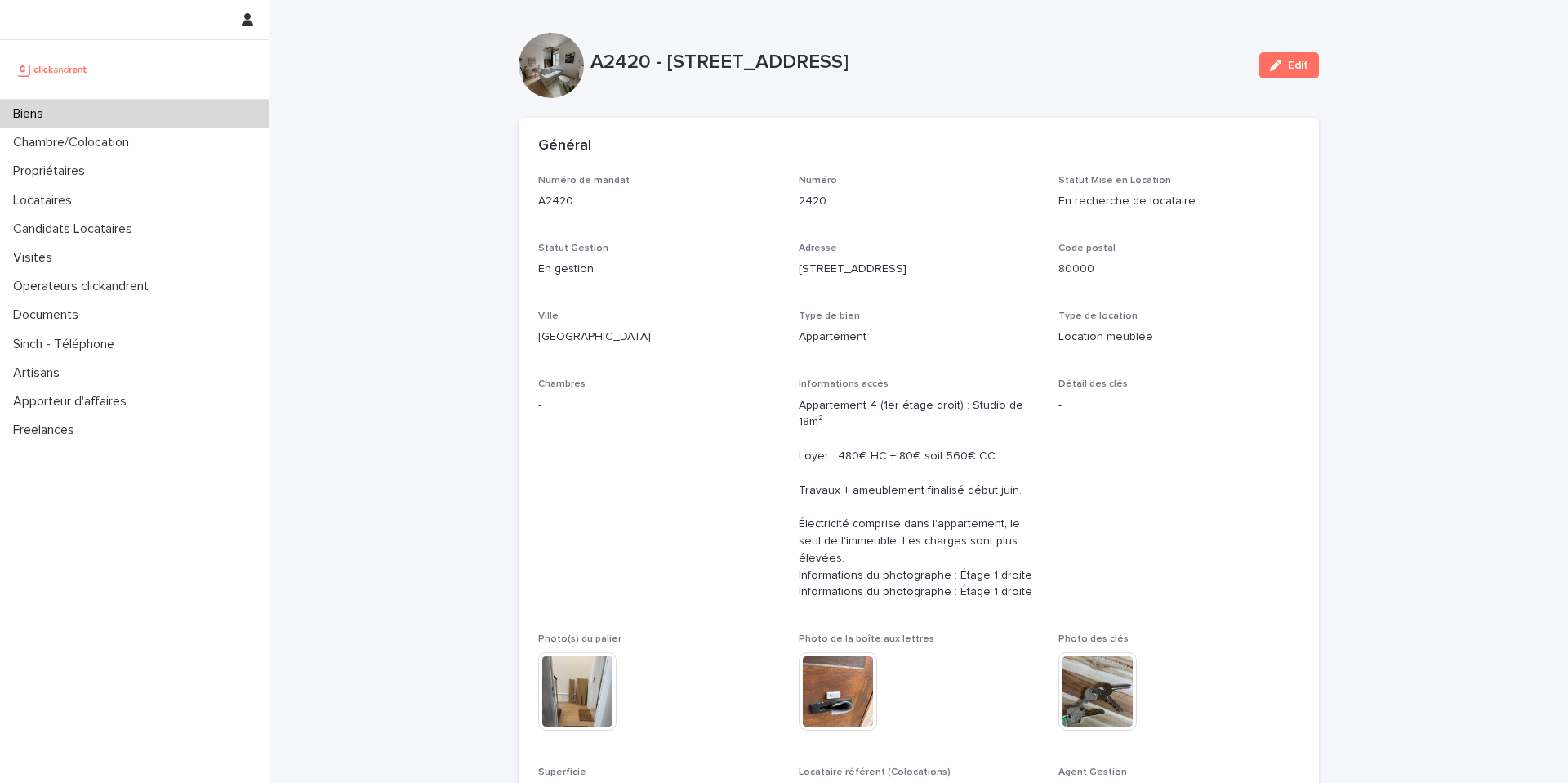
drag, startPoint x: 604, startPoint y: 47, endPoint x: 552, endPoint y: 46, distance: 52.0
click at [545, 45] on div "A2420 - [STREET_ADDRESS] Edit" at bounding box center [919, 65] width 800 height 65
click at [683, 62] on p "A2420 - [STREET_ADDRESS]" at bounding box center [918, 62] width 656 height 24
drag, startPoint x: 633, startPoint y: 60, endPoint x: 581, endPoint y: 61, distance: 52.0
click at [577, 60] on div "A2420 - [STREET_ADDRESS] Edit" at bounding box center [919, 65] width 800 height 65
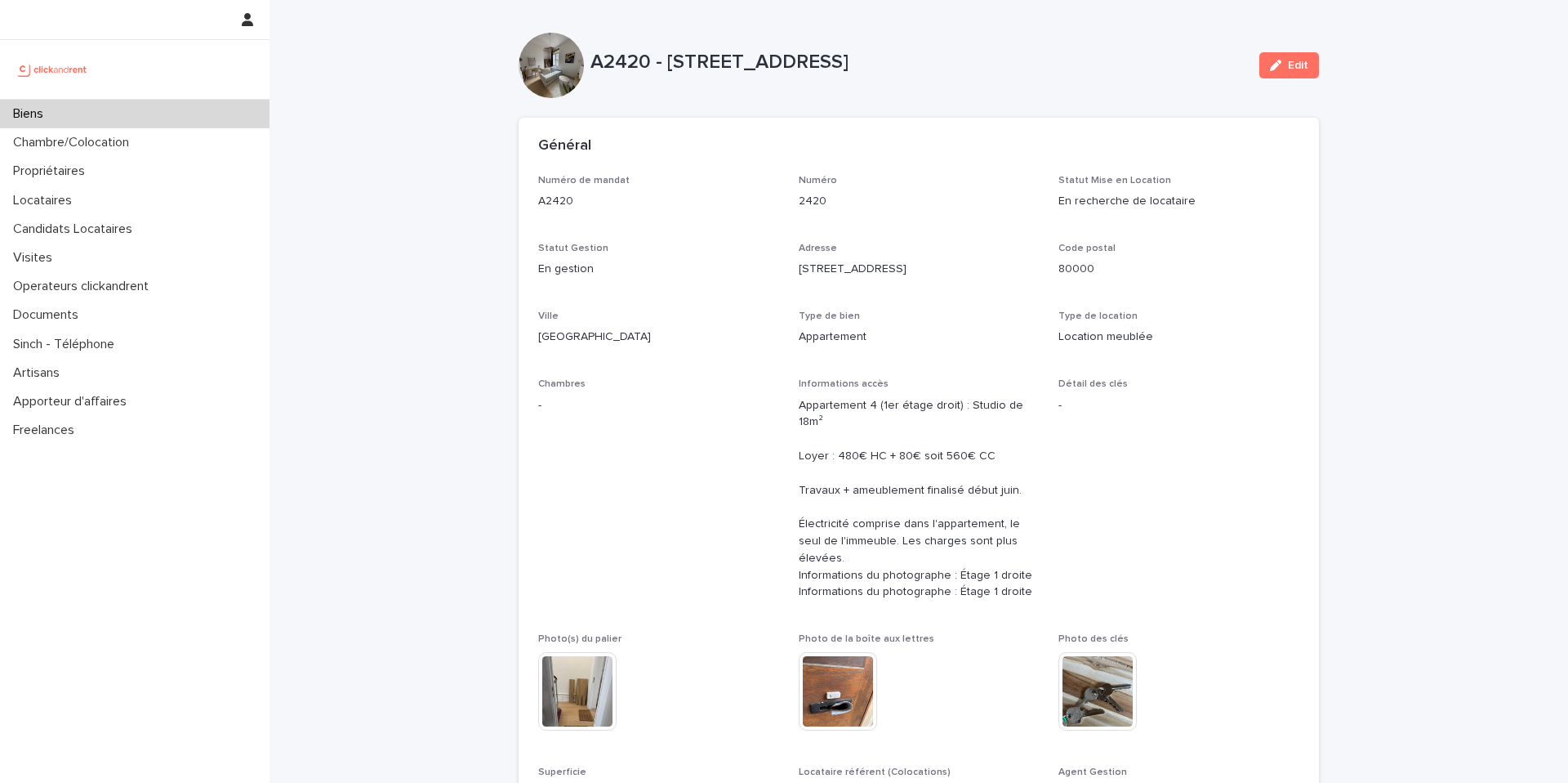
click at [687, 69] on p "A2420 - [STREET_ADDRESS]" at bounding box center [918, 62] width 656 height 24
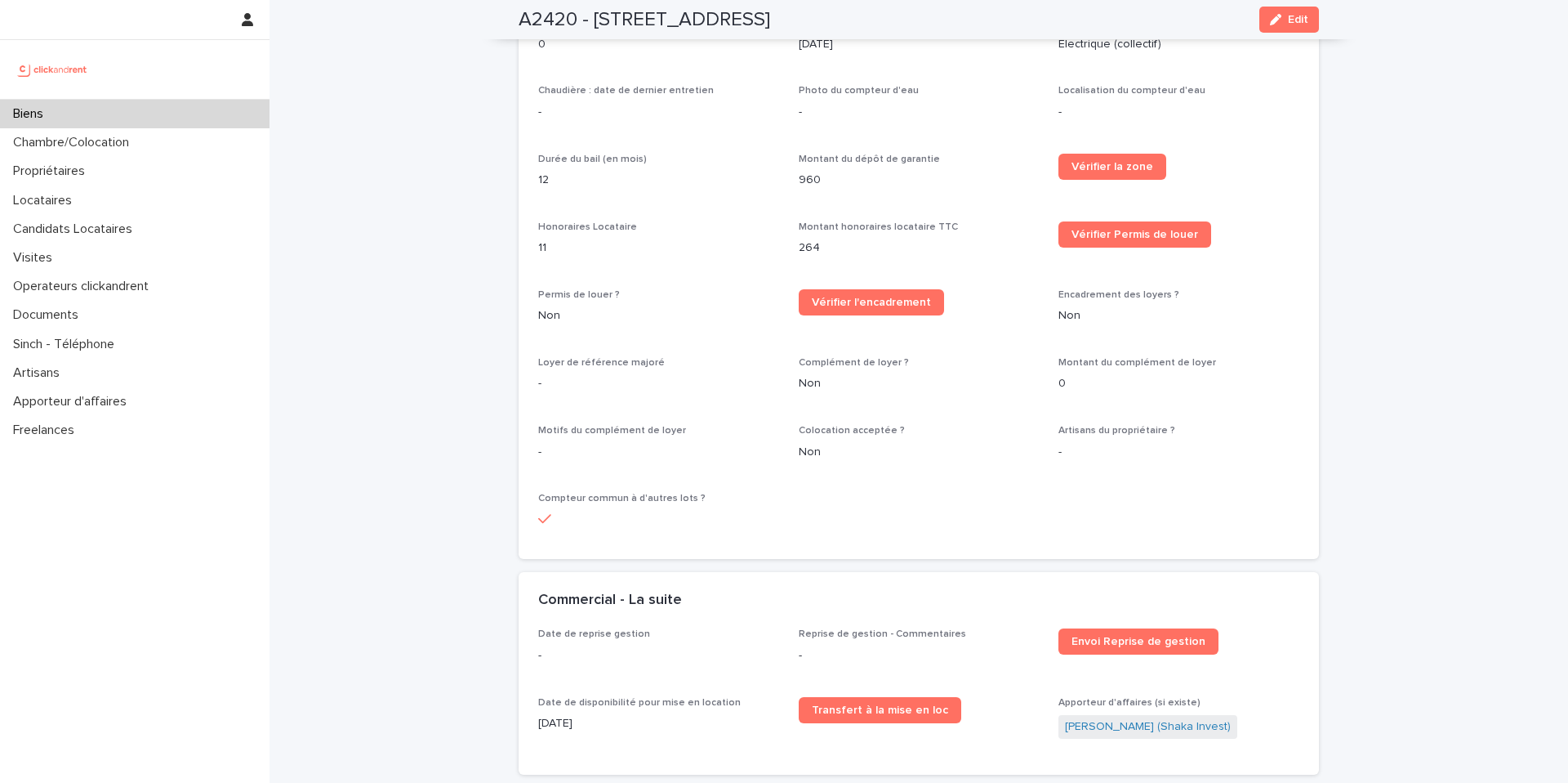
scroll to position [2100, 0]
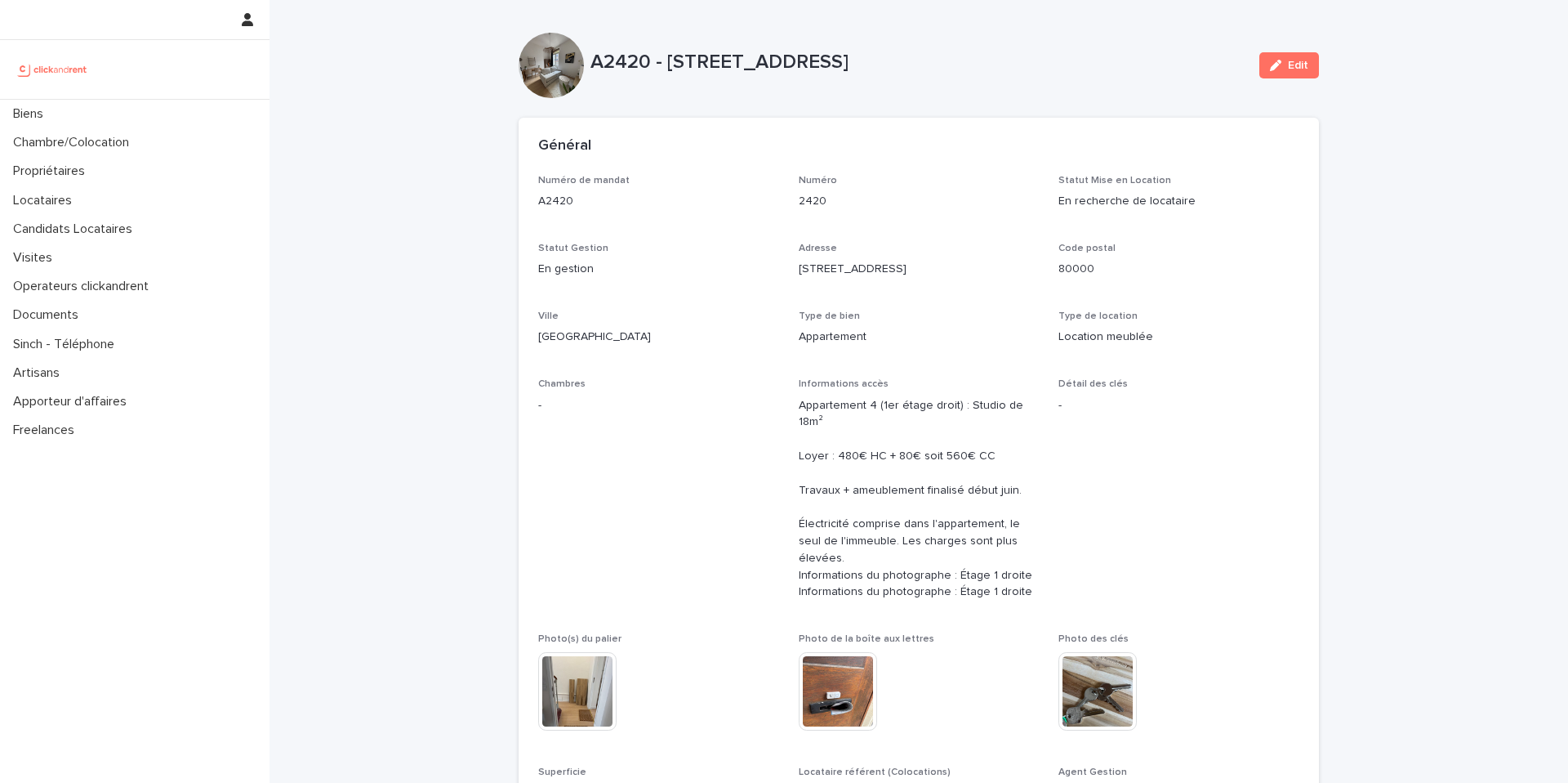
click at [792, 311] on div "Numéro de mandat A2420 Numéro 2420 Statut Mise en Location En recherche de loca…" at bounding box center [919, 494] width 761 height 640
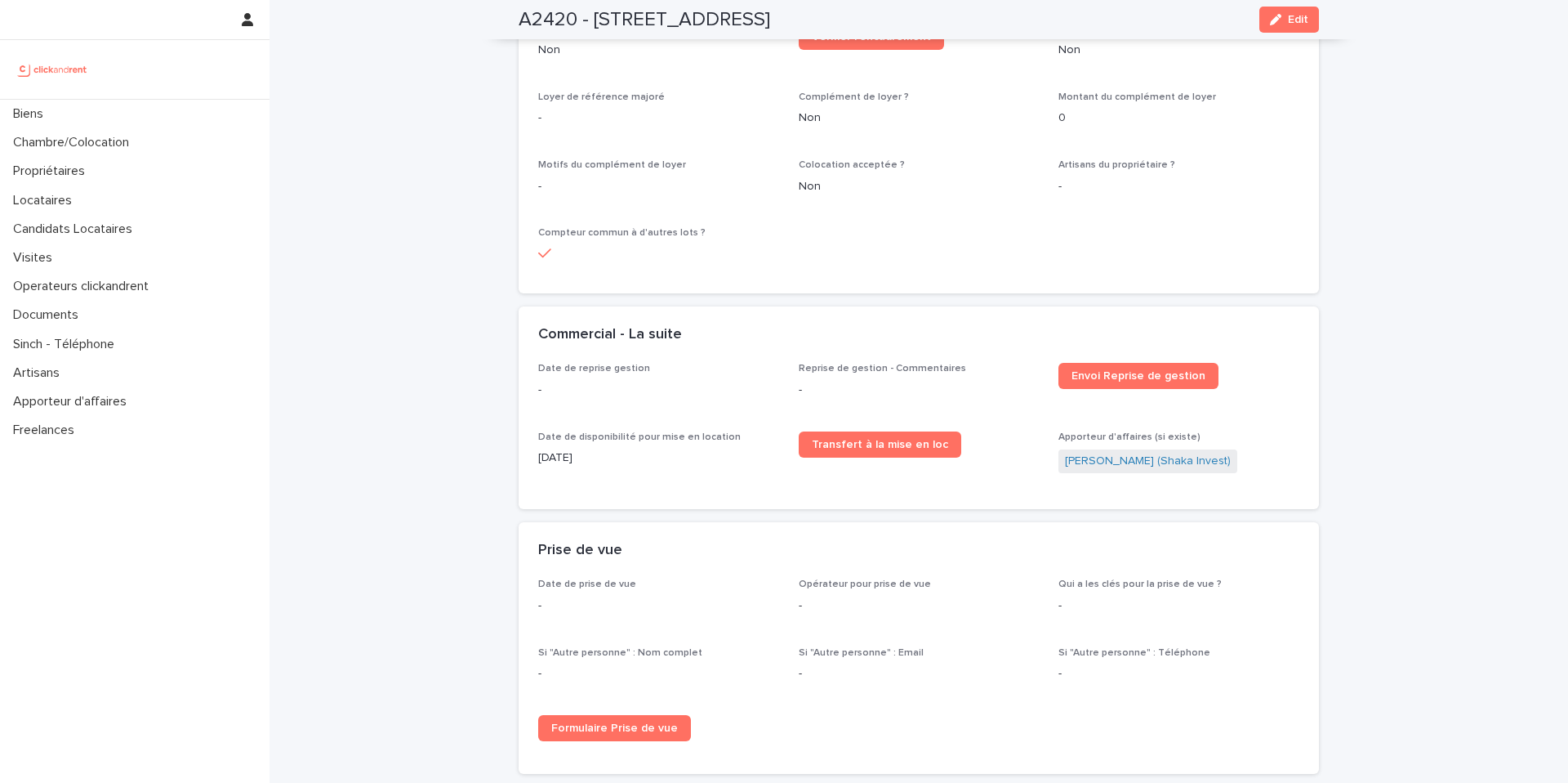
scroll to position [4317, 0]
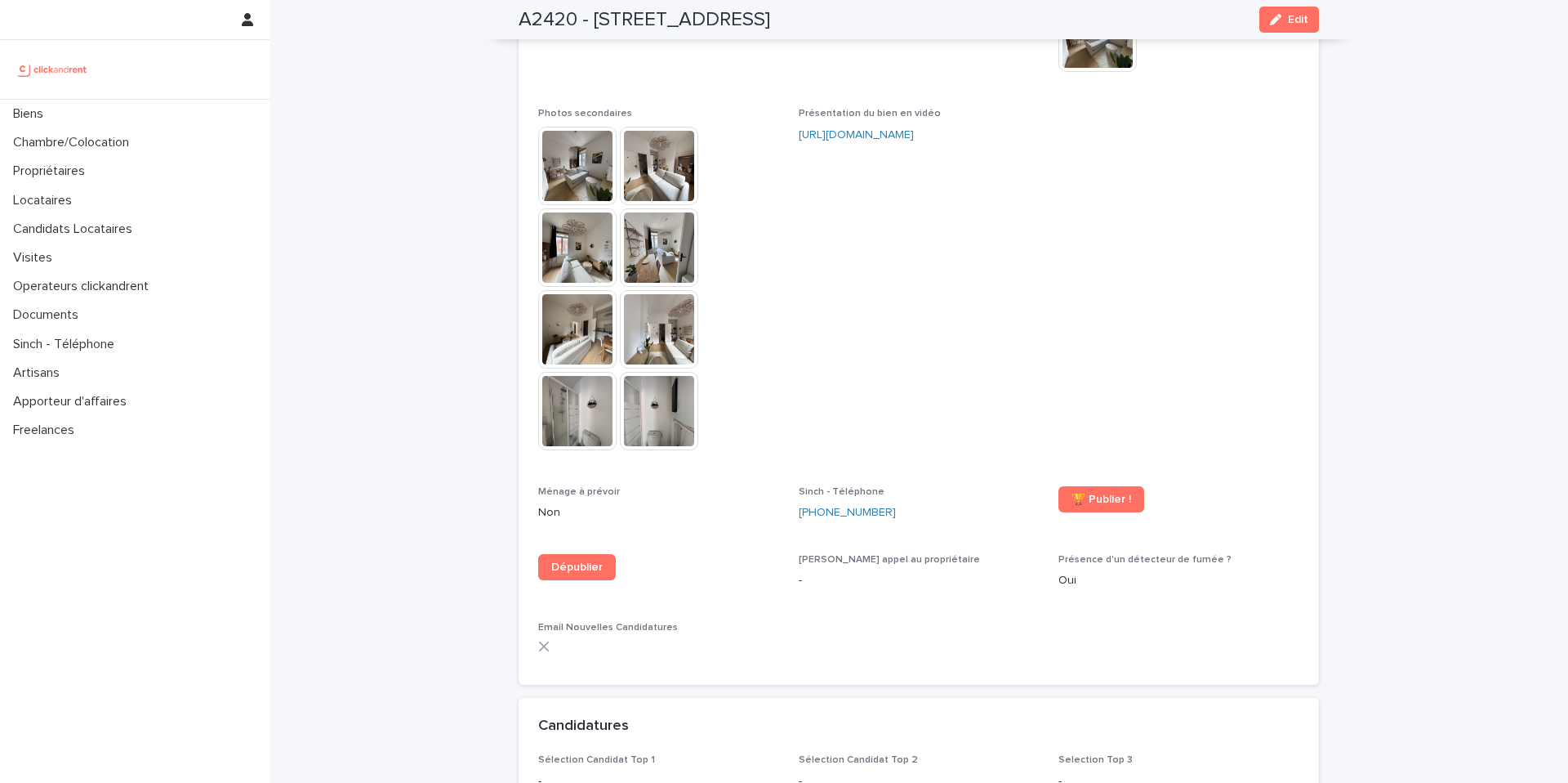
click at [1200, 150] on span at bounding box center [1179, 286] width 241 height 358
drag, startPoint x: 998, startPoint y: 181, endPoint x: 1008, endPoint y: 240, distance: 59.8
click at [997, 180] on span "Présentation du bien en vidéo [URL][DOMAIN_NAME]" at bounding box center [919, 286] width 241 height 358
click at [1090, 493] on span "🏆 Publier !" at bounding box center [1102, 499] width 60 height 11
click at [1127, 230] on span at bounding box center [1179, 286] width 241 height 358
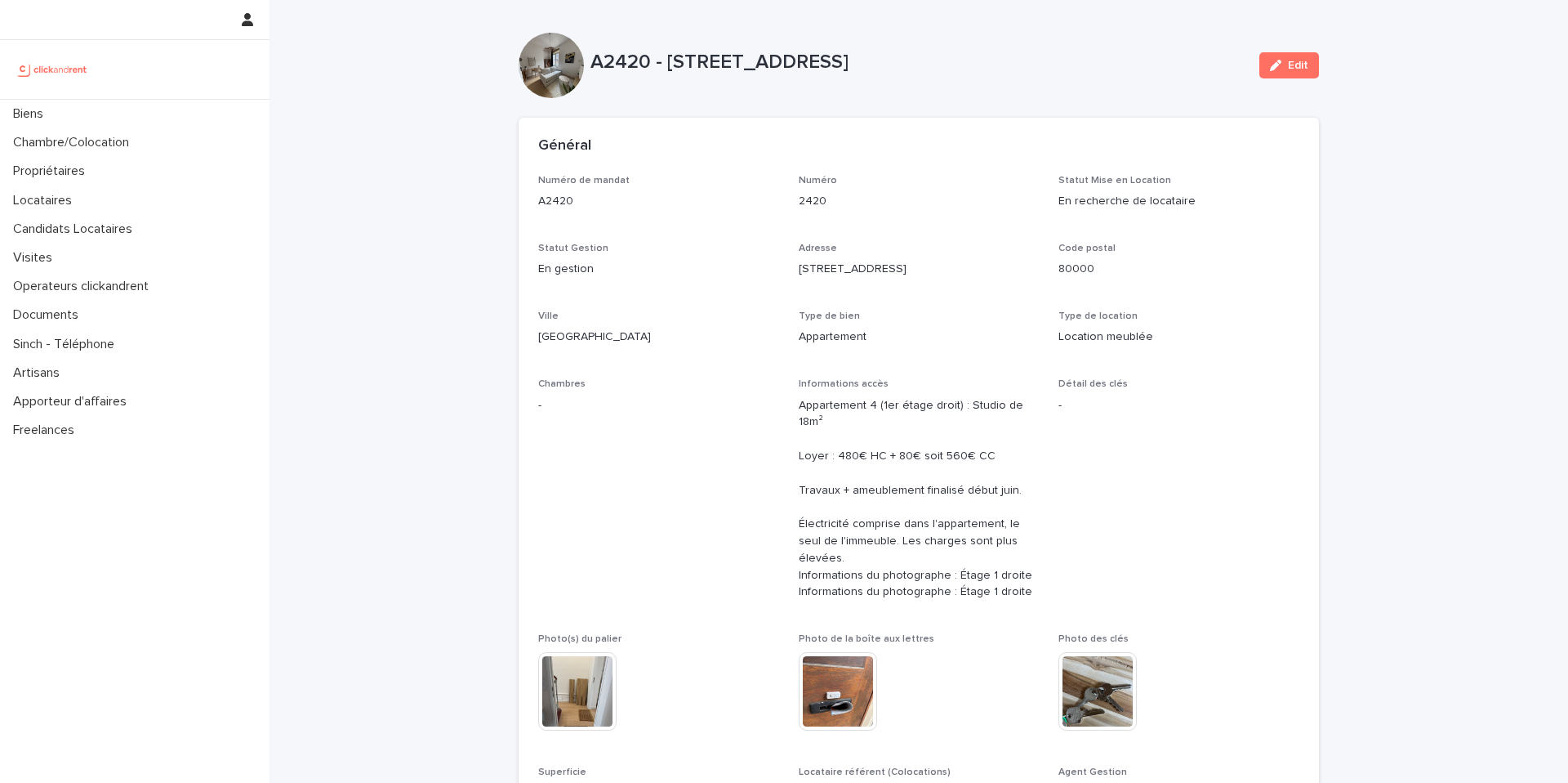
drag, startPoint x: 1007, startPoint y: 63, endPoint x: 664, endPoint y: 132, distance: 349.9
click at [590, 60] on p "A2420 - 64 boulevard Pasteur, Amiens 80000" at bounding box center [918, 62] width 656 height 24
click at [664, 132] on div "Général" at bounding box center [919, 146] width 800 height 57
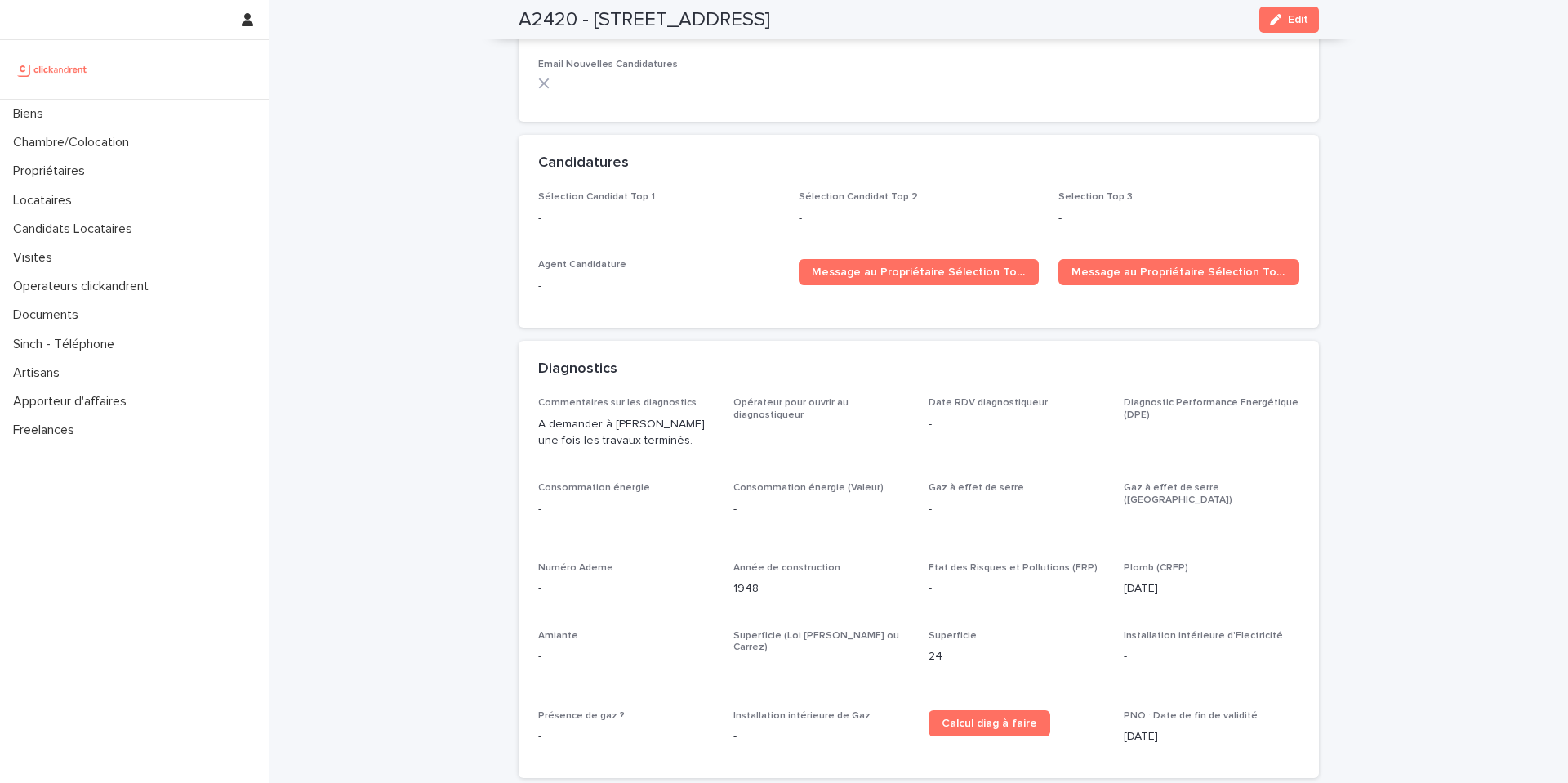
scroll to position [4342, 0]
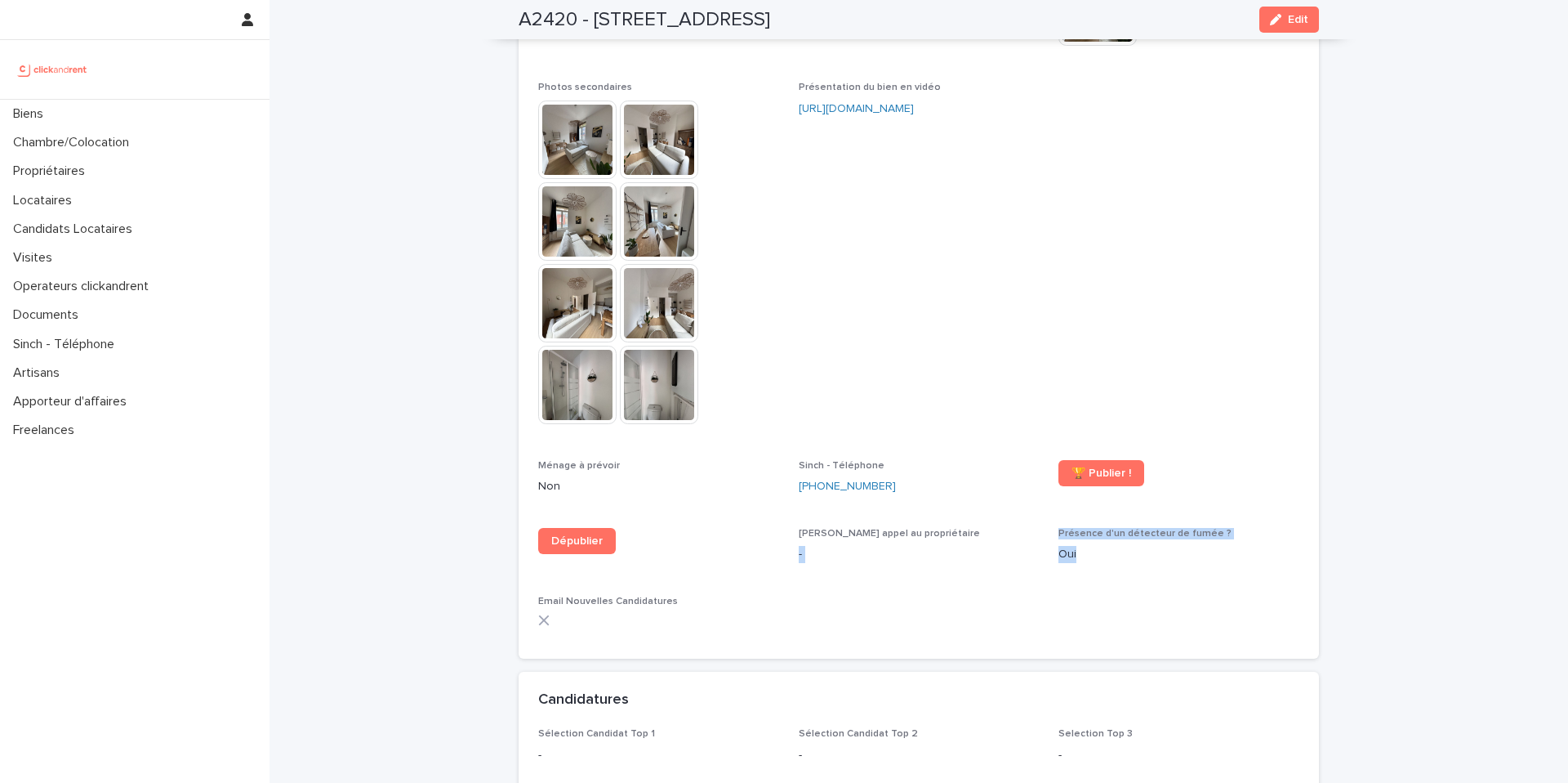
drag, startPoint x: 1112, startPoint y: 464, endPoint x: 1039, endPoint y: 443, distance: 76.0
drag, startPoint x: 1039, startPoint y: 443, endPoint x: 996, endPoint y: 454, distance: 44.4
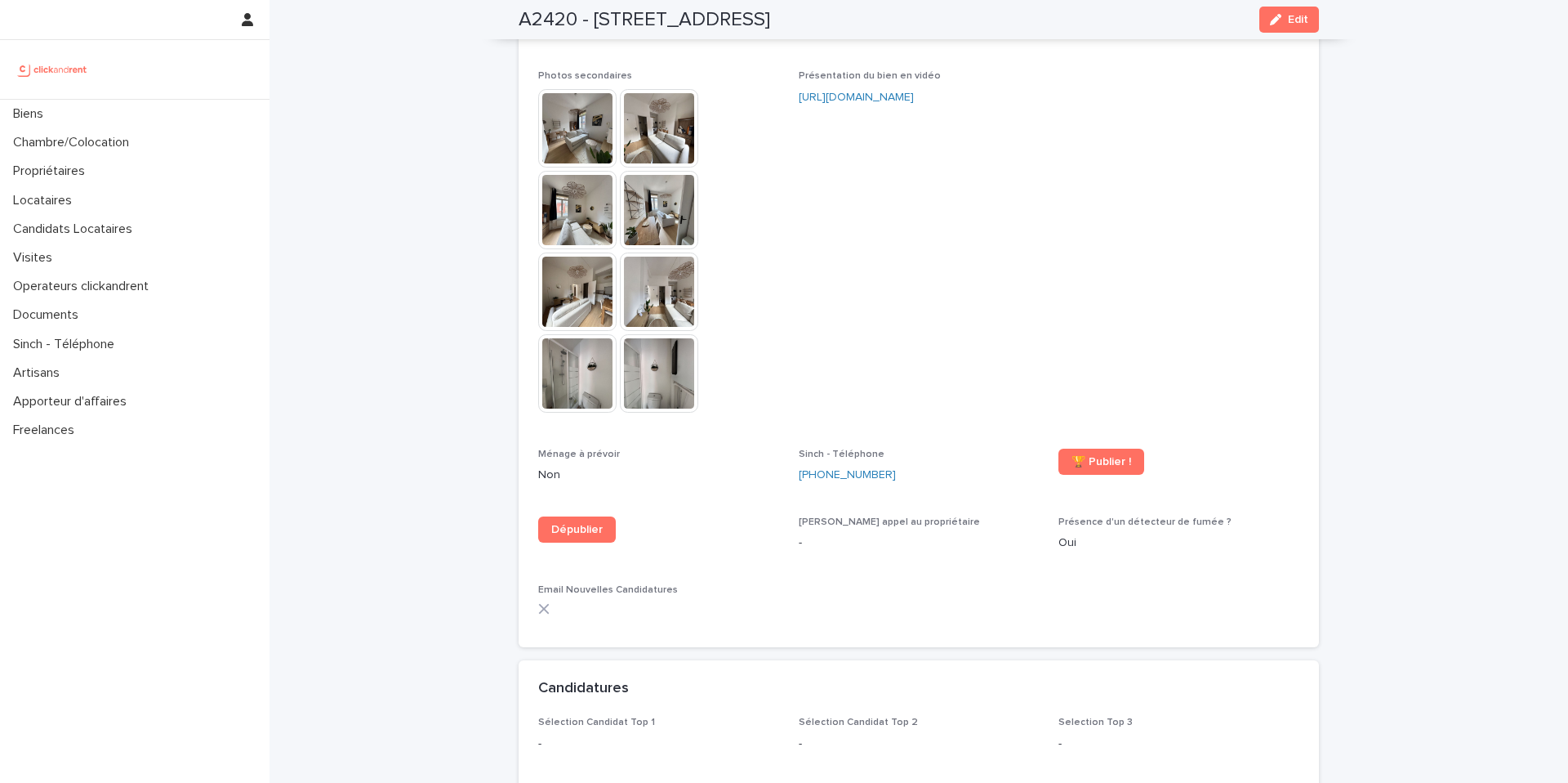
drag, startPoint x: 468, startPoint y: 409, endPoint x: 448, endPoint y: 351, distance: 61.4
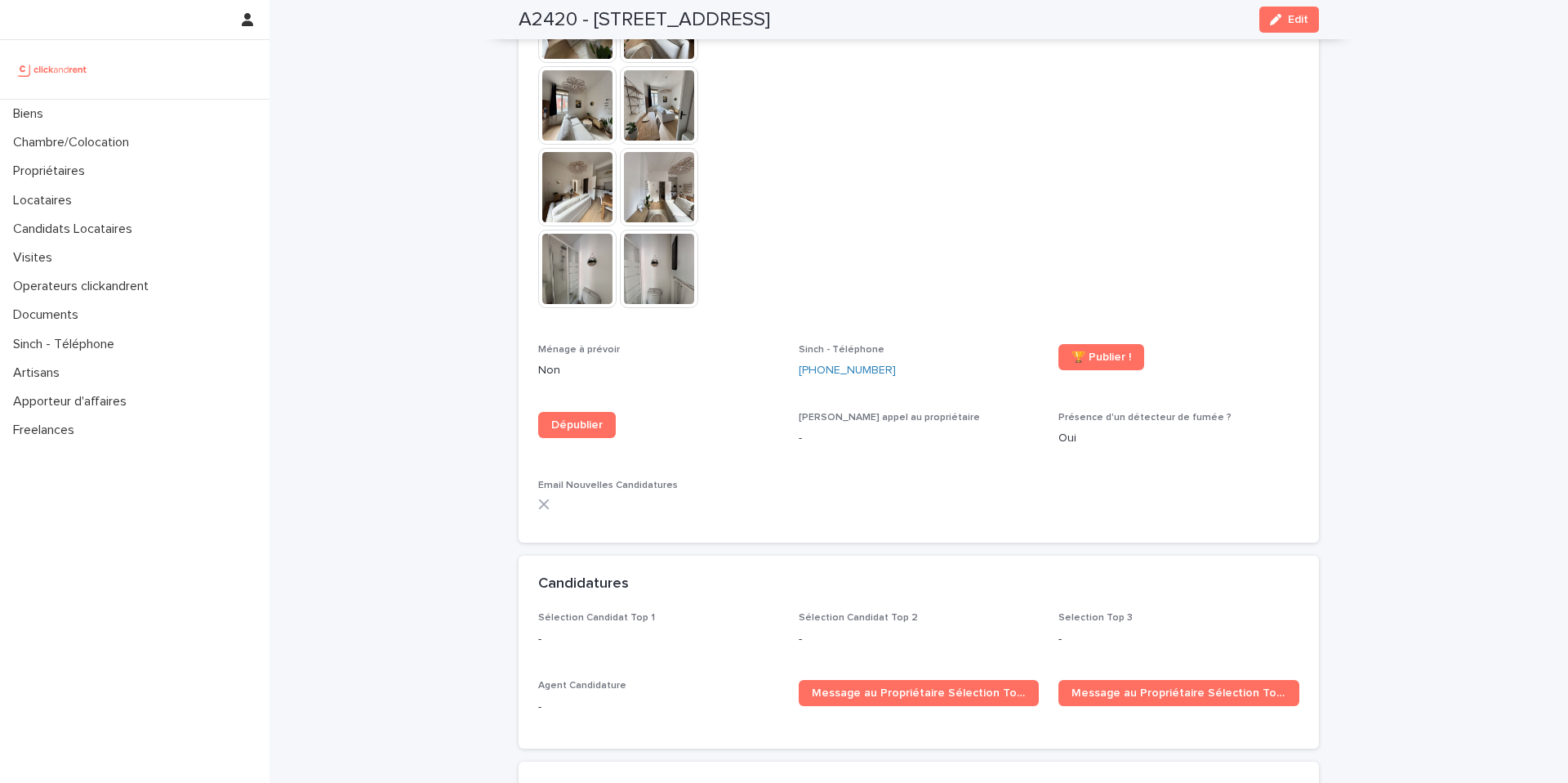
scroll to position [4459, 0]
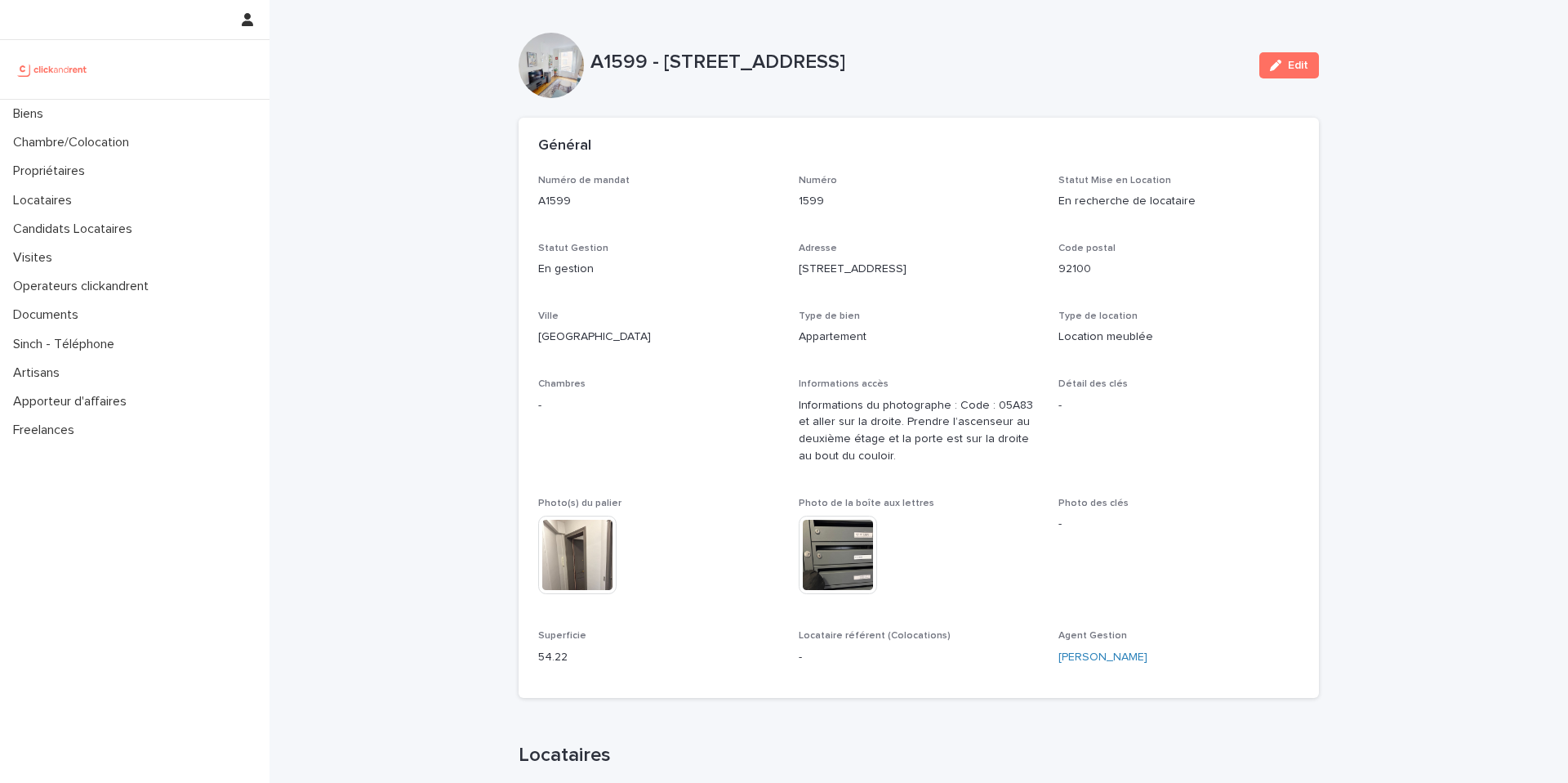
drag, startPoint x: 1292, startPoint y: 64, endPoint x: 1107, endPoint y: 147, distance: 202.8
click at [1292, 64] on span "Edit" at bounding box center [1298, 65] width 20 height 11
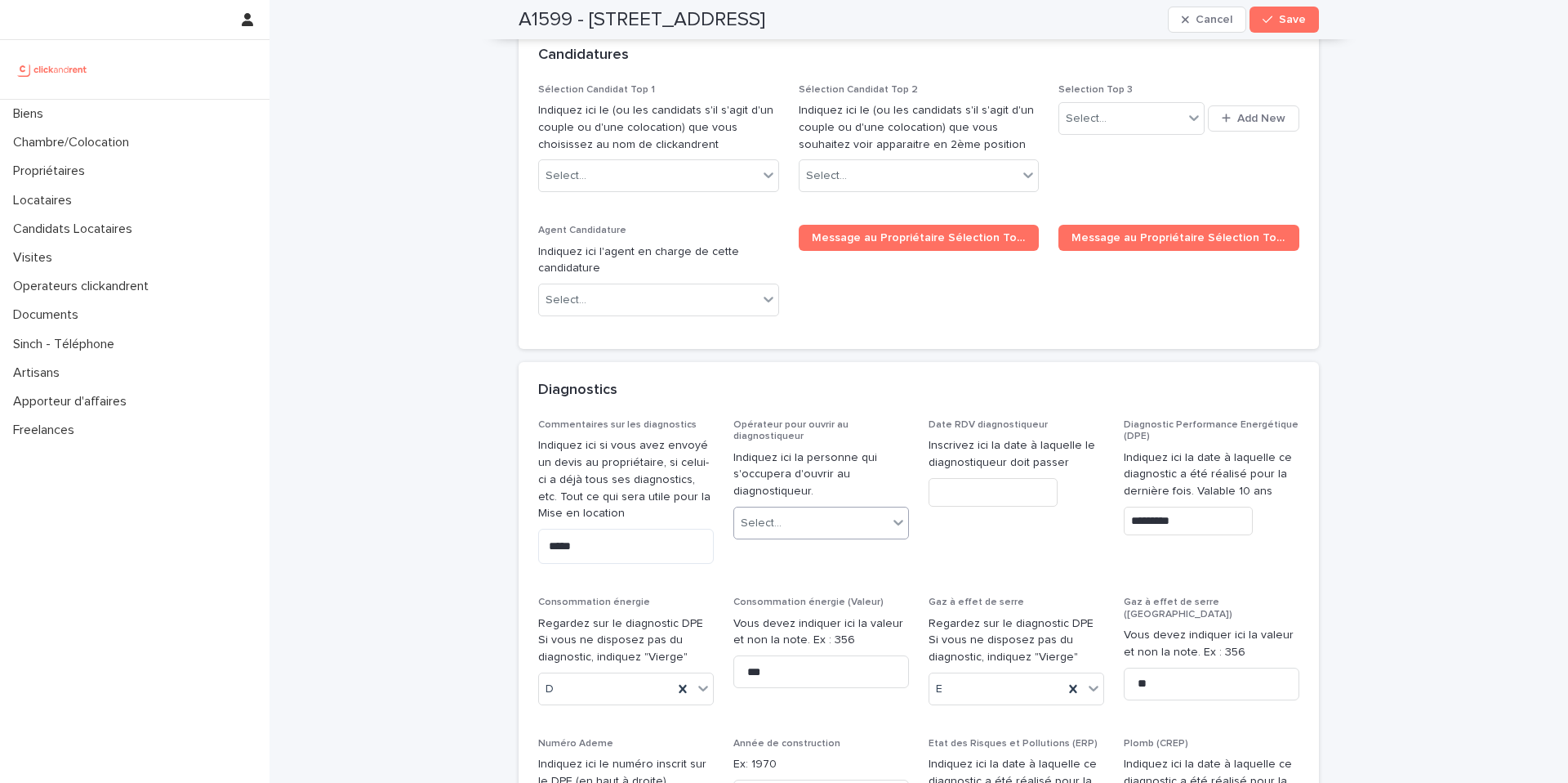
scroll to position [7905, 0]
click at [1106, 361] on div "Diagnostics" at bounding box center [919, 389] width 800 height 57
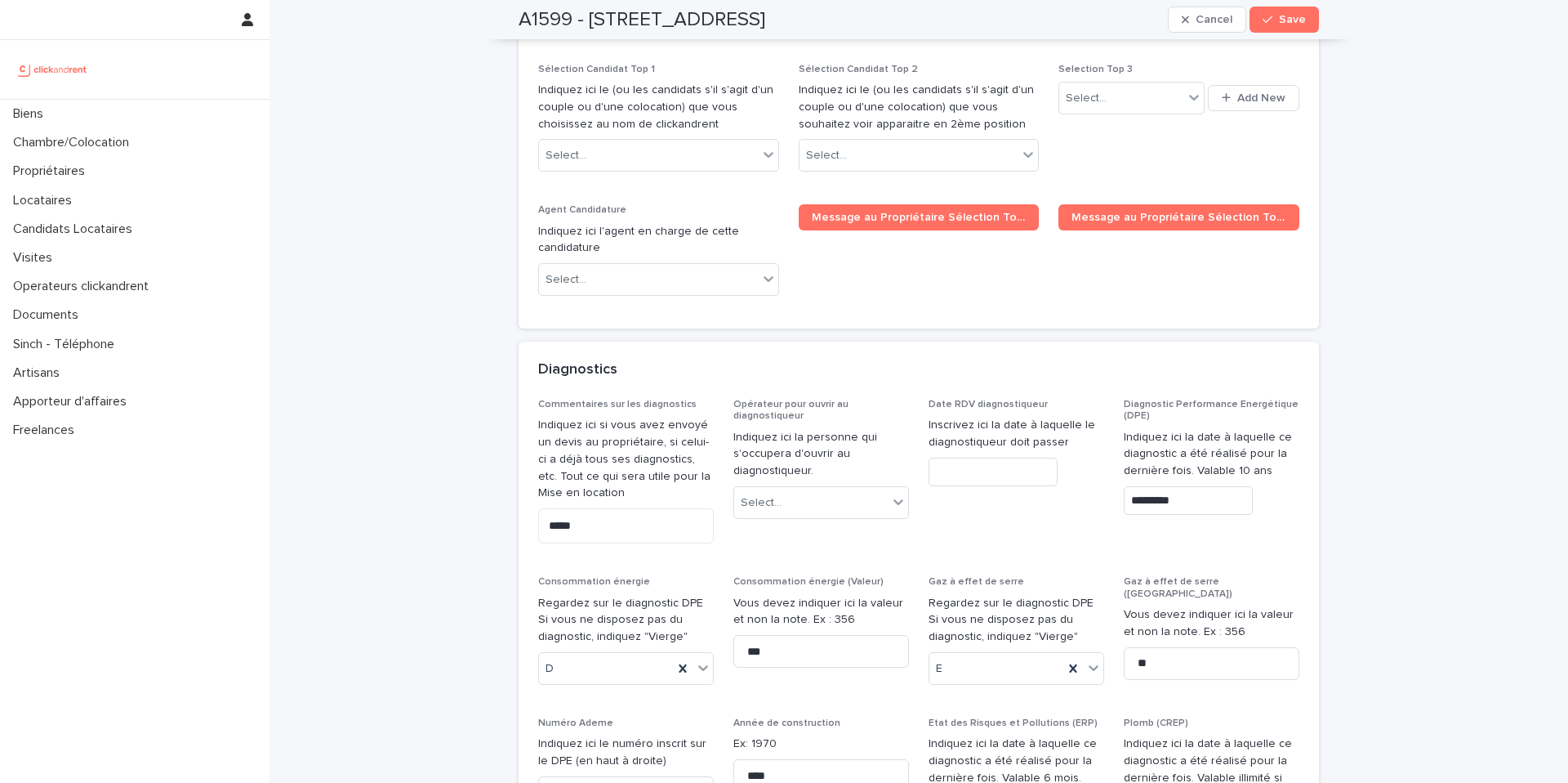
scroll to position [7984, 0]
